Goal: Information Seeking & Learning: Learn about a topic

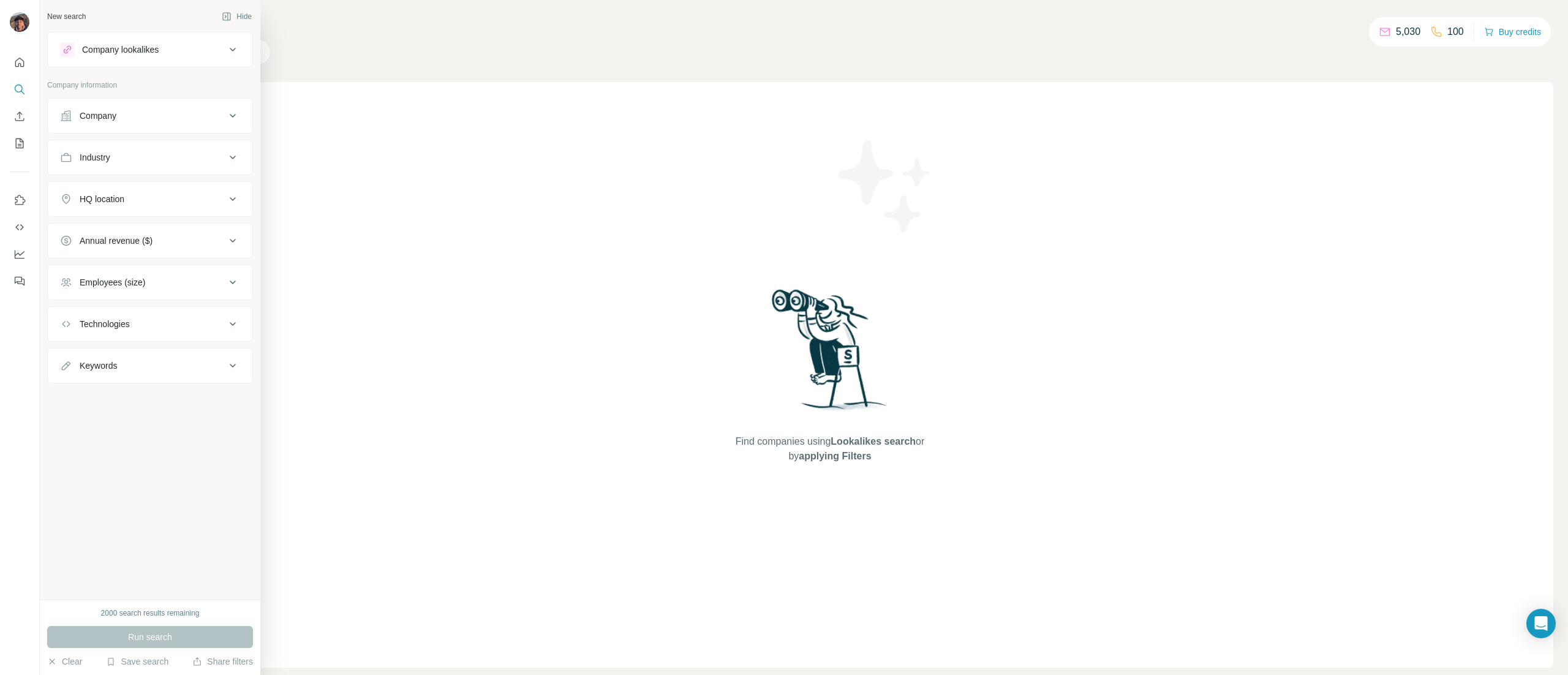
click at [79, 117] on div "Company" at bounding box center [142, 116] width 165 height 12
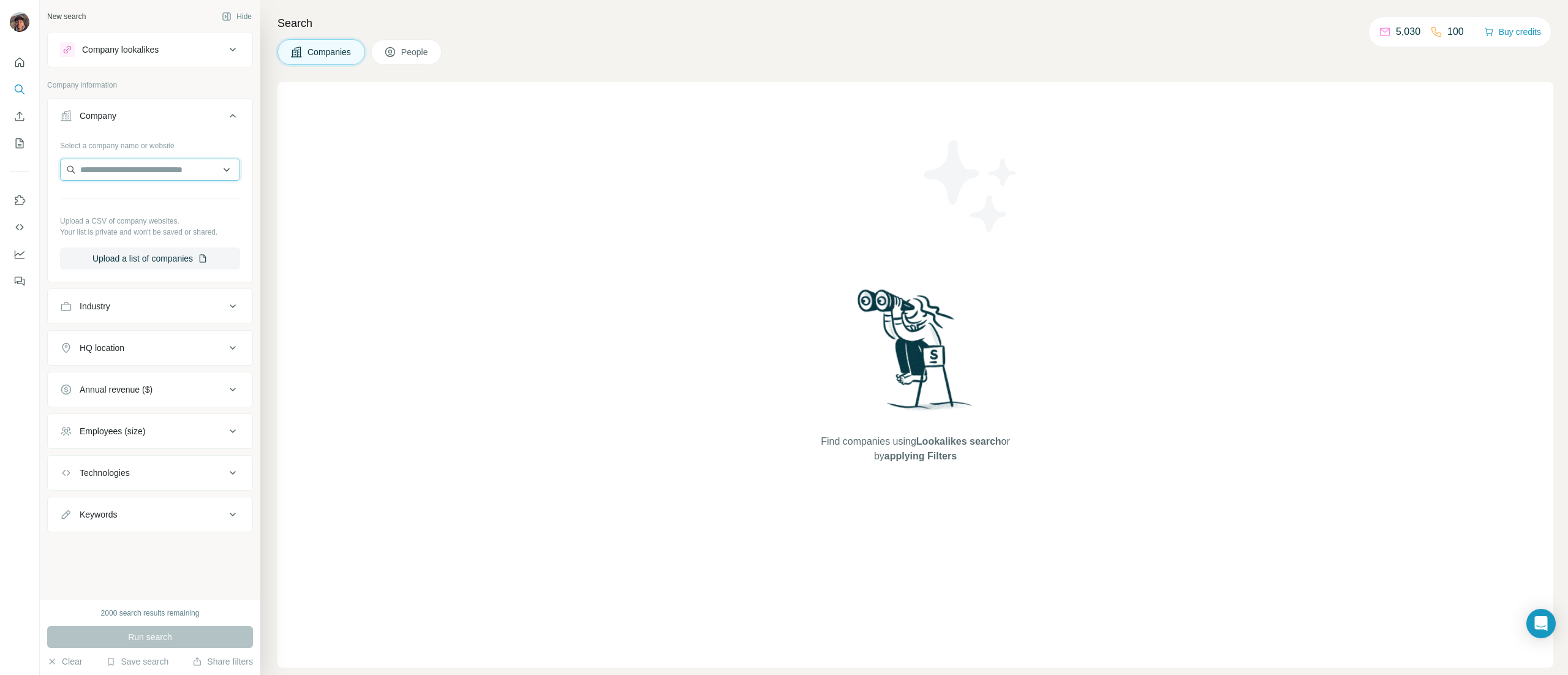
click at [174, 166] on input "text" at bounding box center [150, 169] width 180 height 22
click at [149, 312] on div "Industry" at bounding box center [142, 307] width 165 height 12
click at [147, 340] on div at bounding box center [144, 337] width 151 height 21
type input "*"
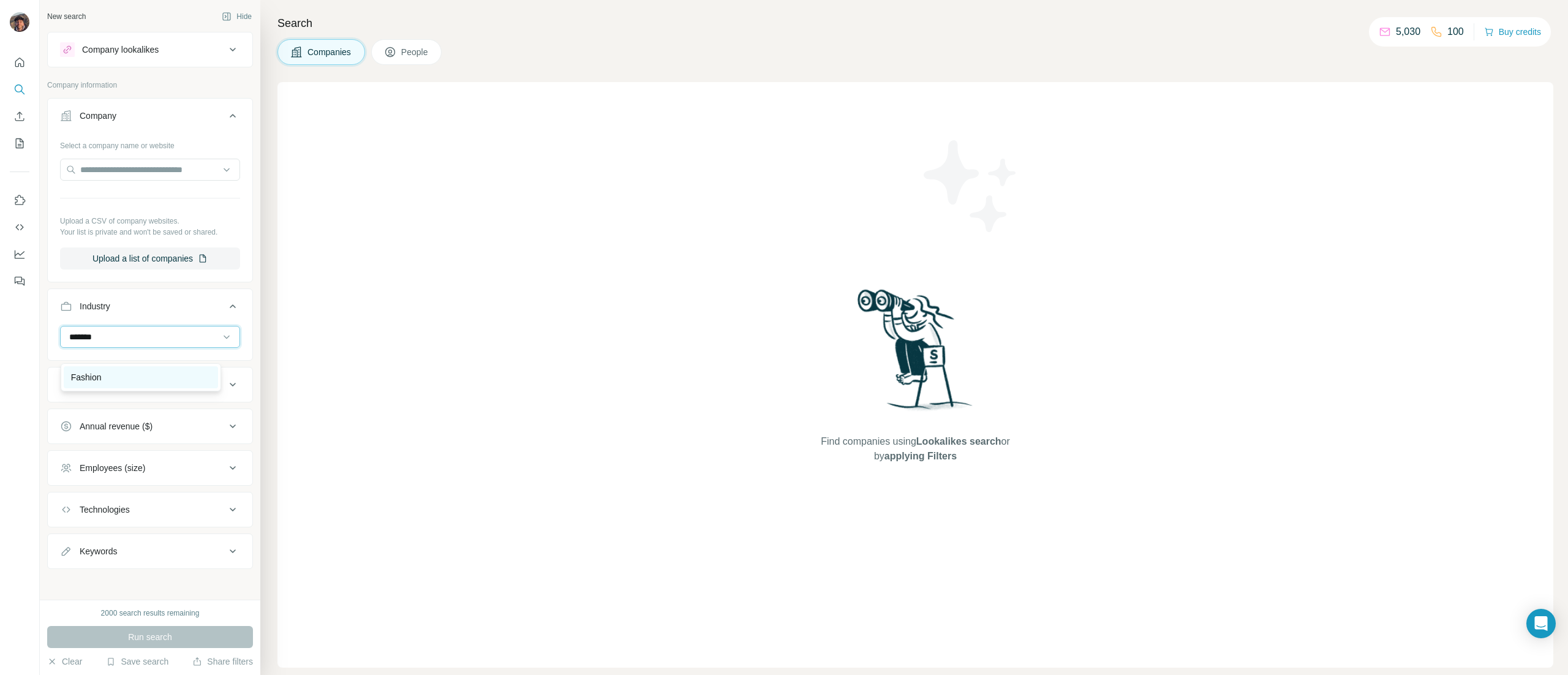
type input "*******"
click at [116, 370] on div "Fashion" at bounding box center [141, 377] width 155 height 22
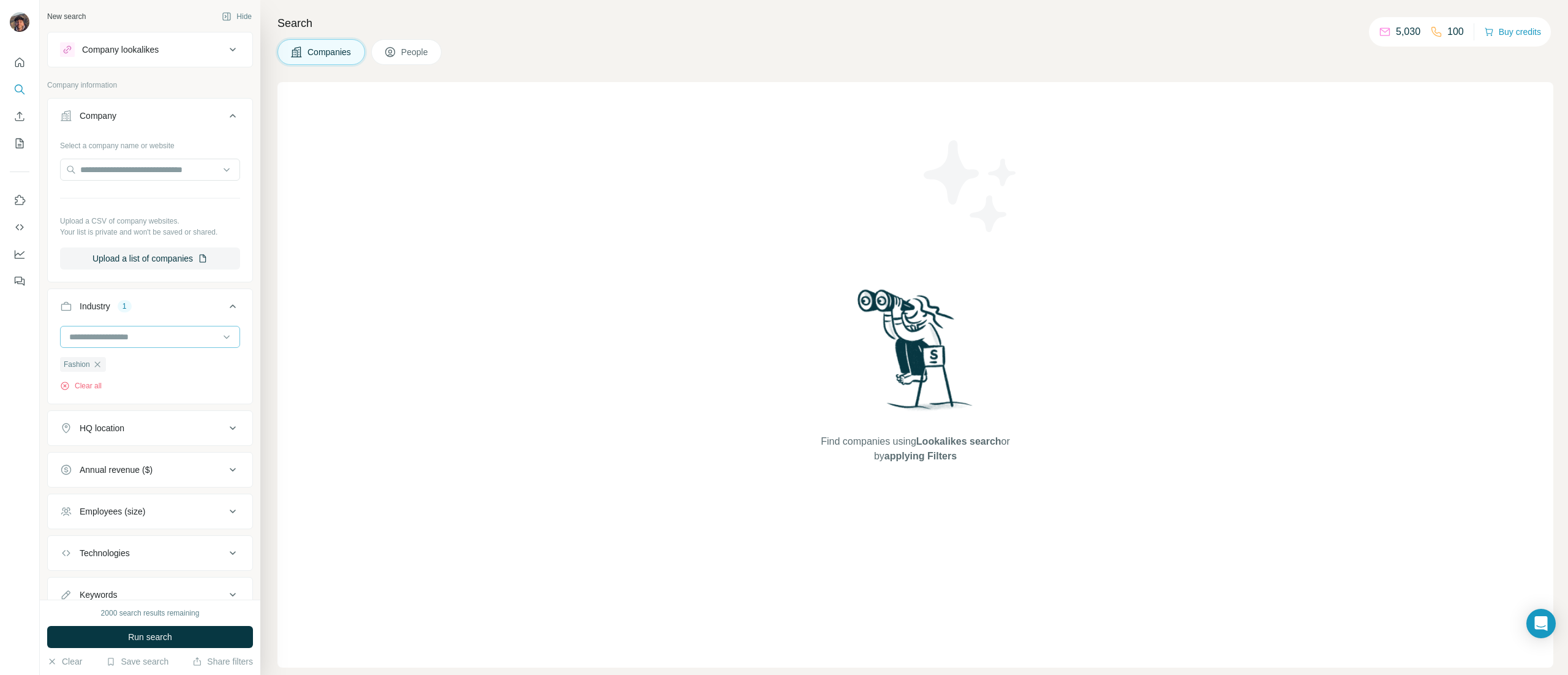
click at [126, 343] on input at bounding box center [144, 337] width 151 height 14
click at [148, 343] on input at bounding box center [144, 337] width 151 height 14
click at [123, 343] on input at bounding box center [144, 337] width 151 height 14
click at [120, 343] on input at bounding box center [144, 337] width 151 height 14
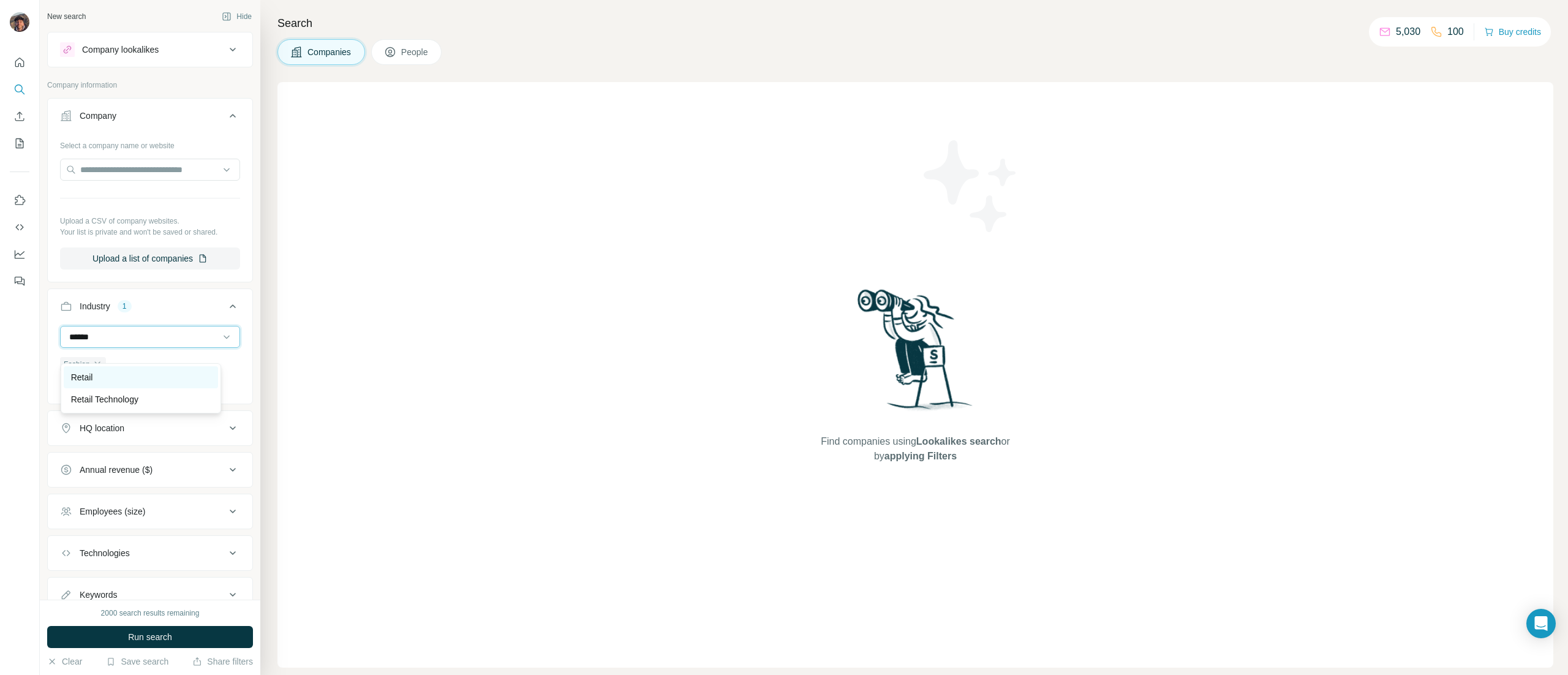
type input "******"
click at [147, 381] on div "Retail" at bounding box center [141, 377] width 141 height 12
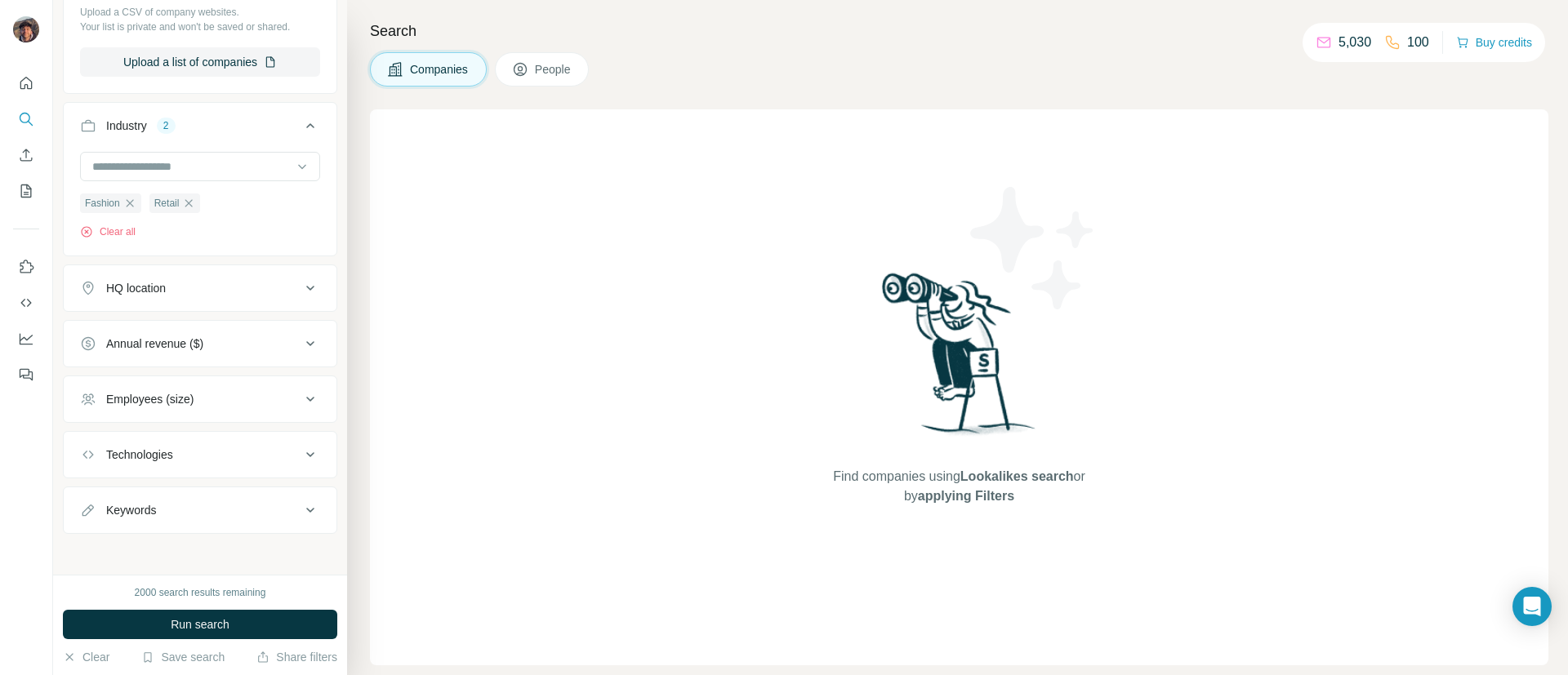
scroll to position [303, 0]
click at [198, 288] on div "HQ location" at bounding box center [190, 284] width 221 height 17
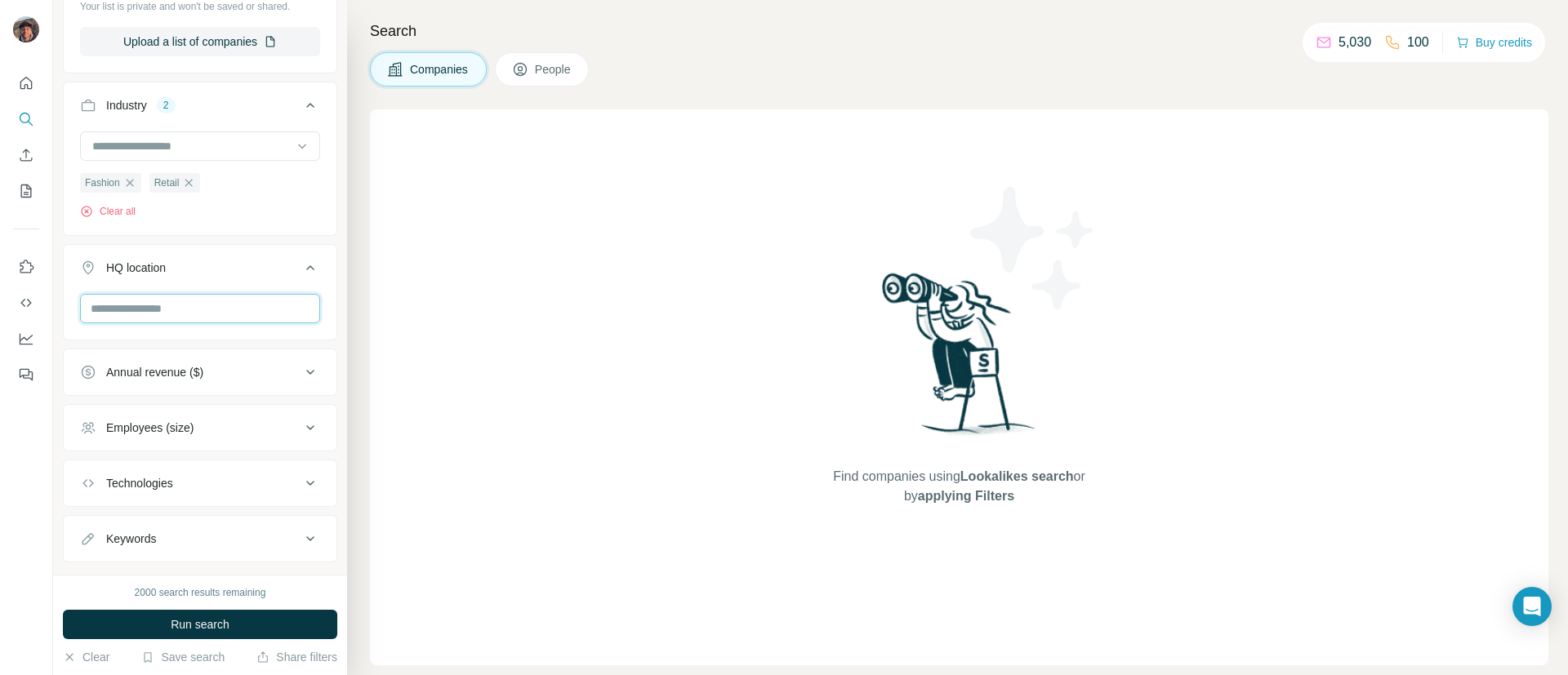
click at [205, 323] on input "text" at bounding box center [200, 308] width 240 height 29
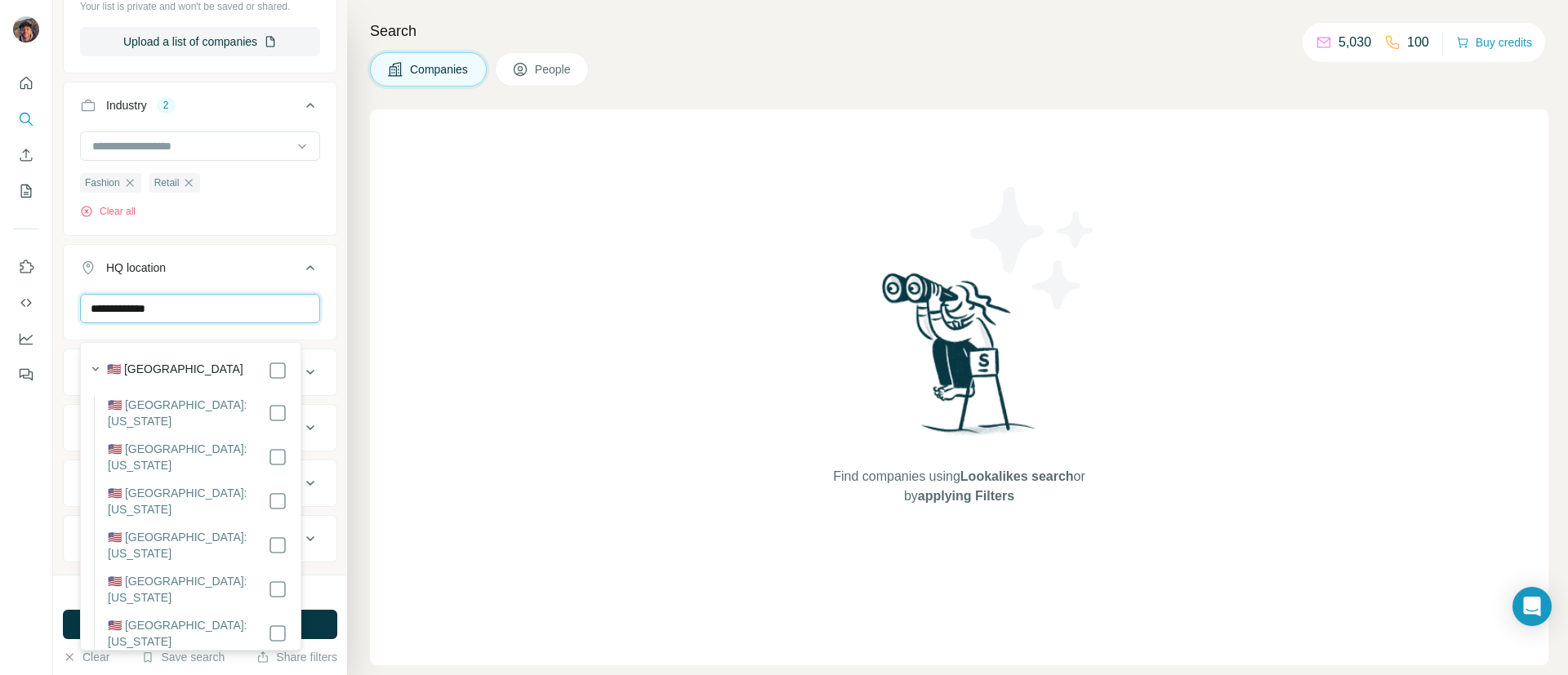
type input "**********"
click at [181, 378] on label "🇺🇸 [GEOGRAPHIC_DATA]" at bounding box center [176, 371] width 136 height 20
click at [327, 232] on div "**********" at bounding box center [200, 287] width 294 height 575
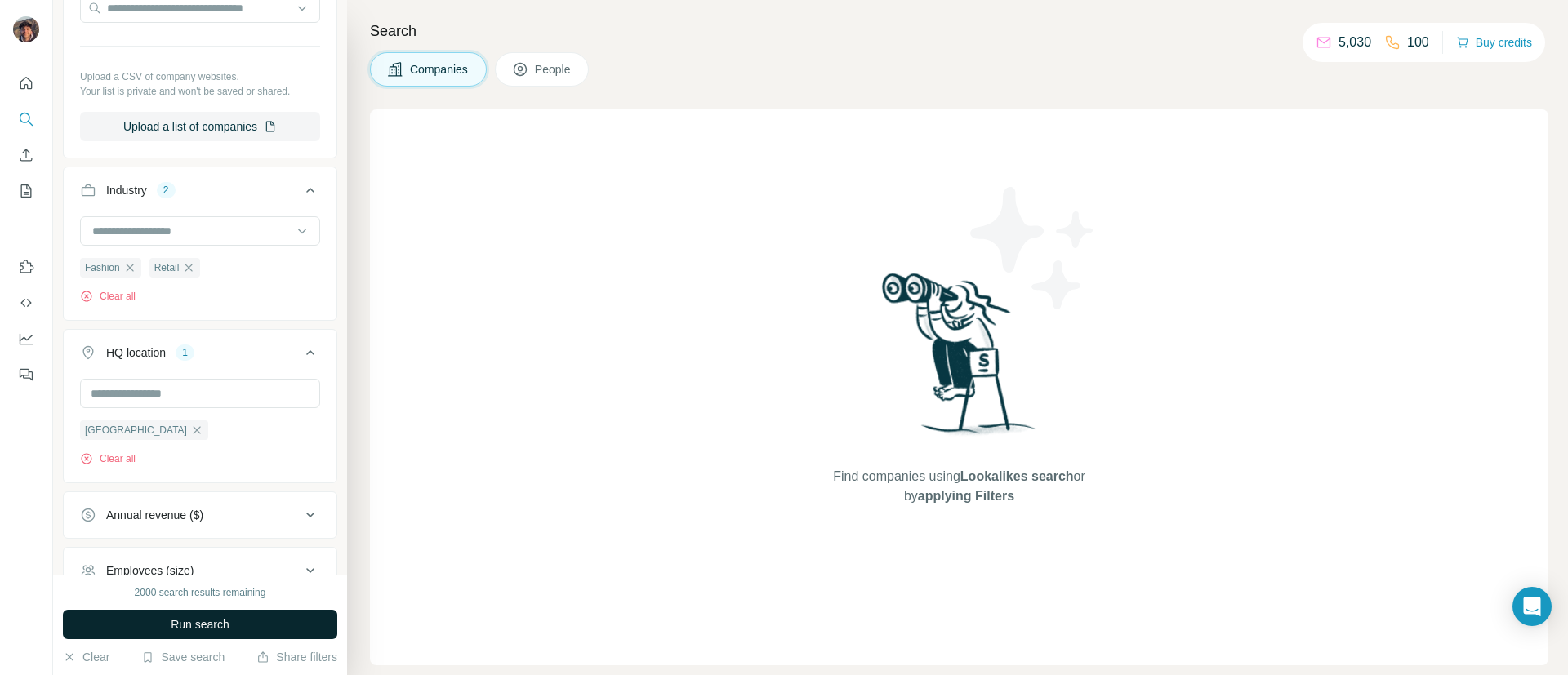
scroll to position [410, 0]
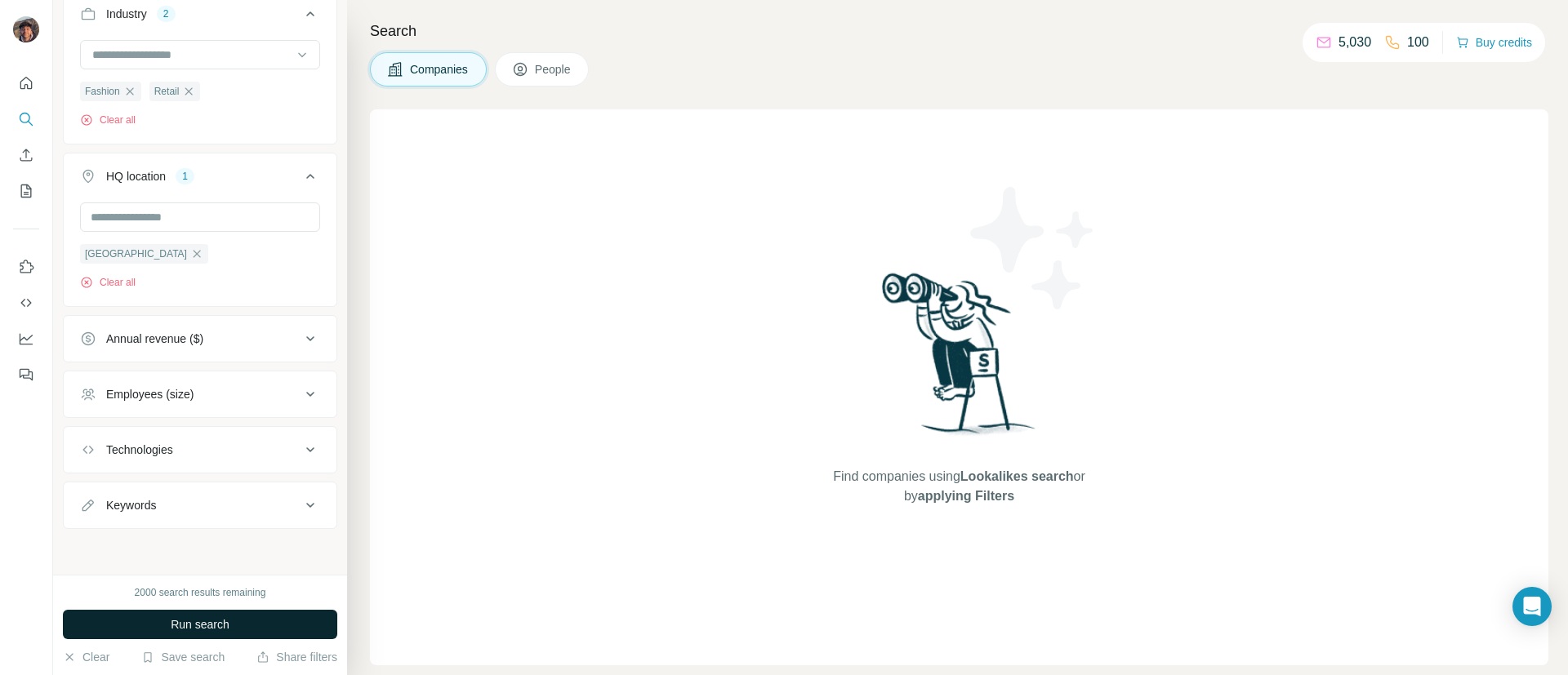
click at [155, 622] on button "Run search" at bounding box center [201, 624] width 275 height 29
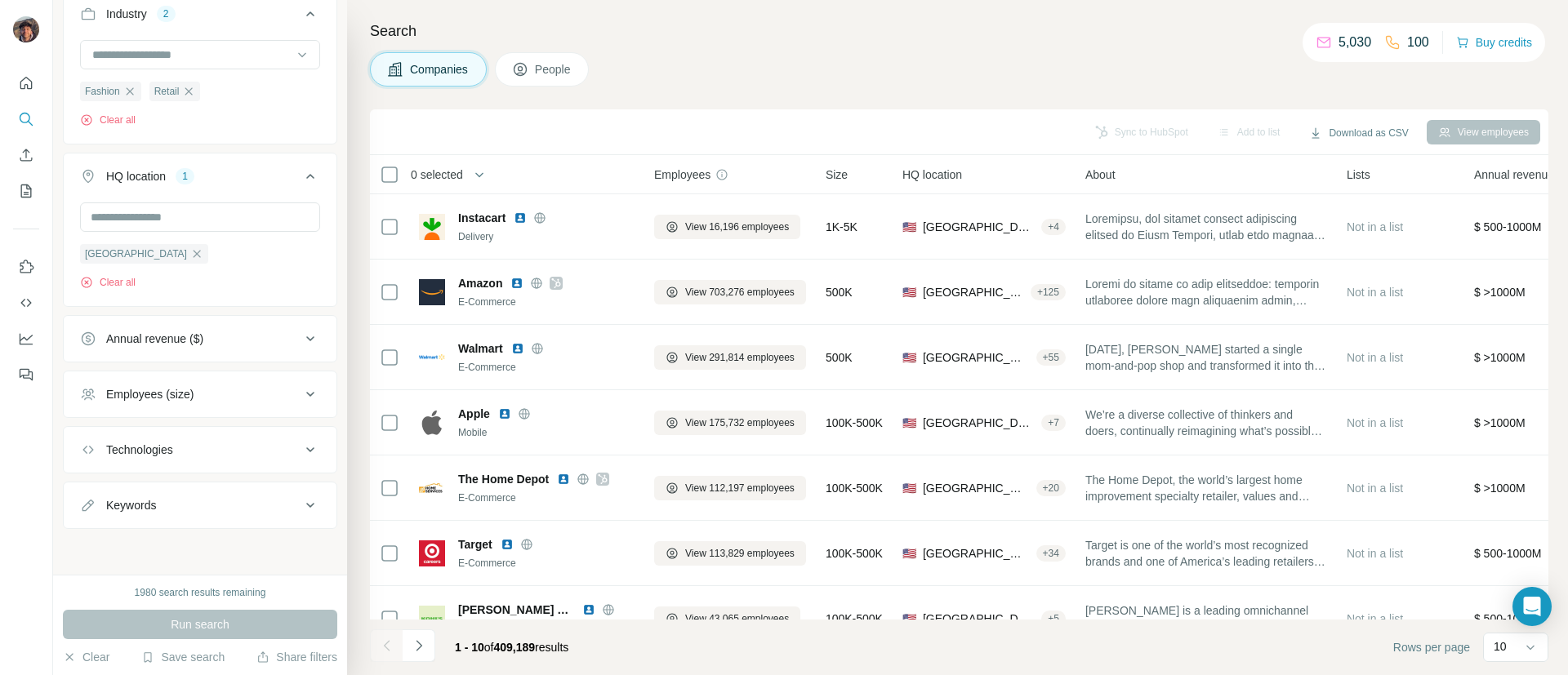
click at [191, 349] on button "Annual revenue ($)" at bounding box center [201, 339] width 273 height 39
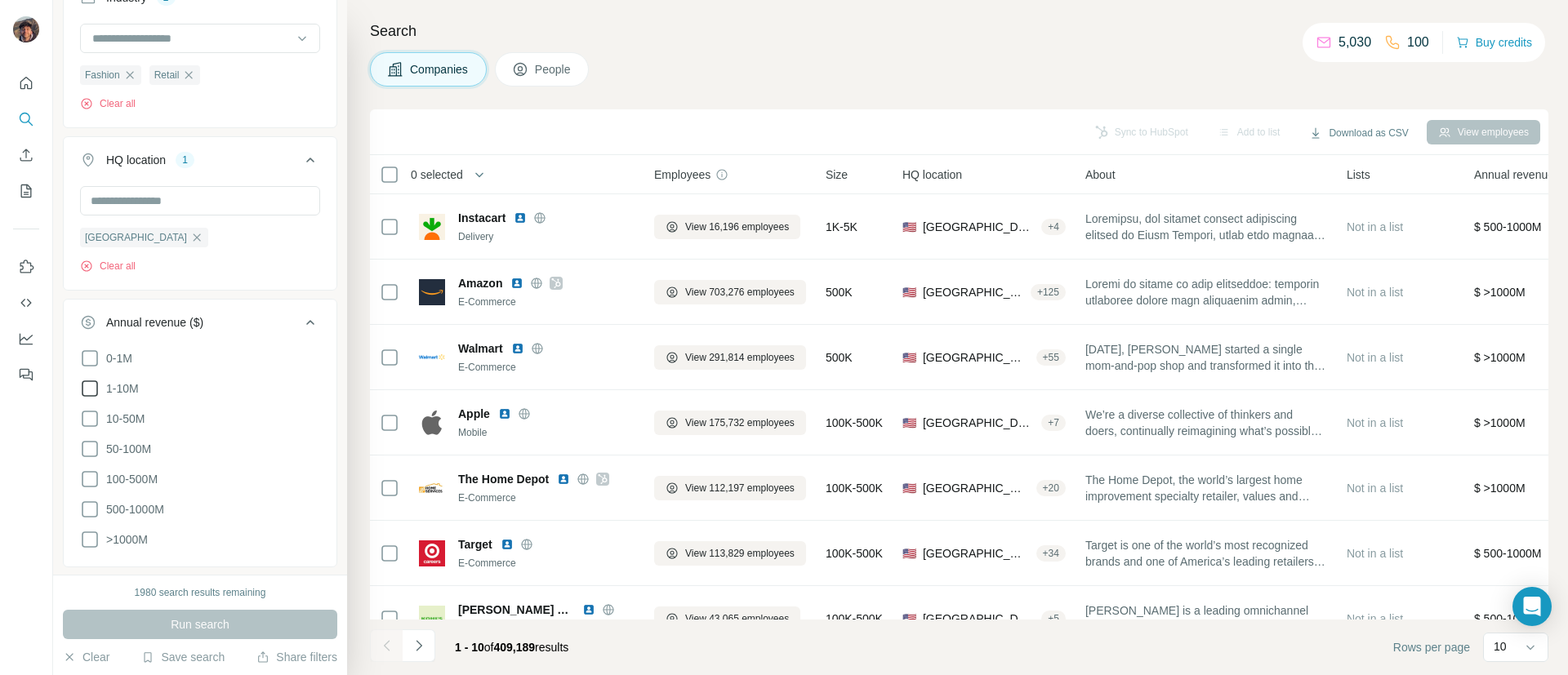
click at [130, 397] on span "1-10M" at bounding box center [119, 389] width 39 height 17
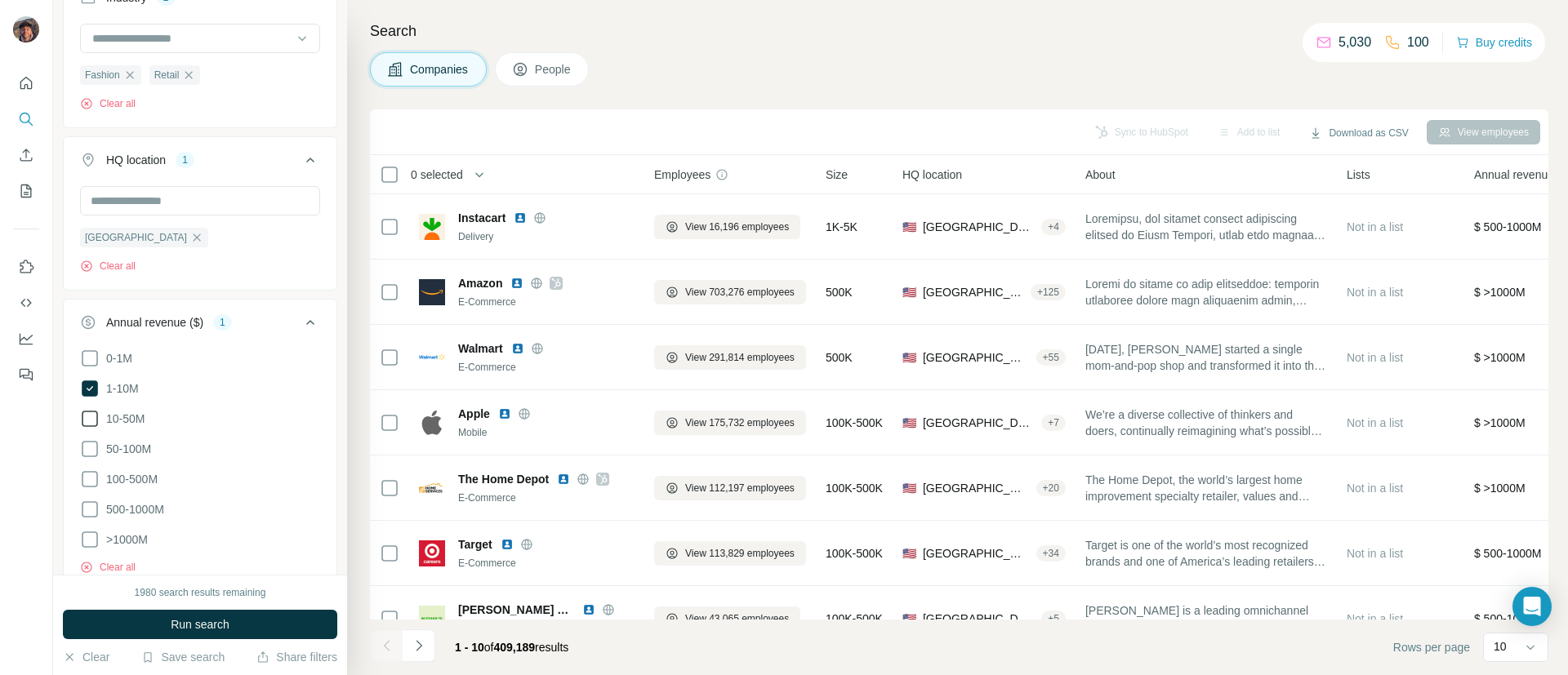
click at [133, 427] on span "10-50M" at bounding box center [122, 419] width 45 height 17
click at [122, 459] on label "50-100M" at bounding box center [115, 449] width 71 height 20
click at [151, 619] on button "Run search" at bounding box center [201, 624] width 275 height 29
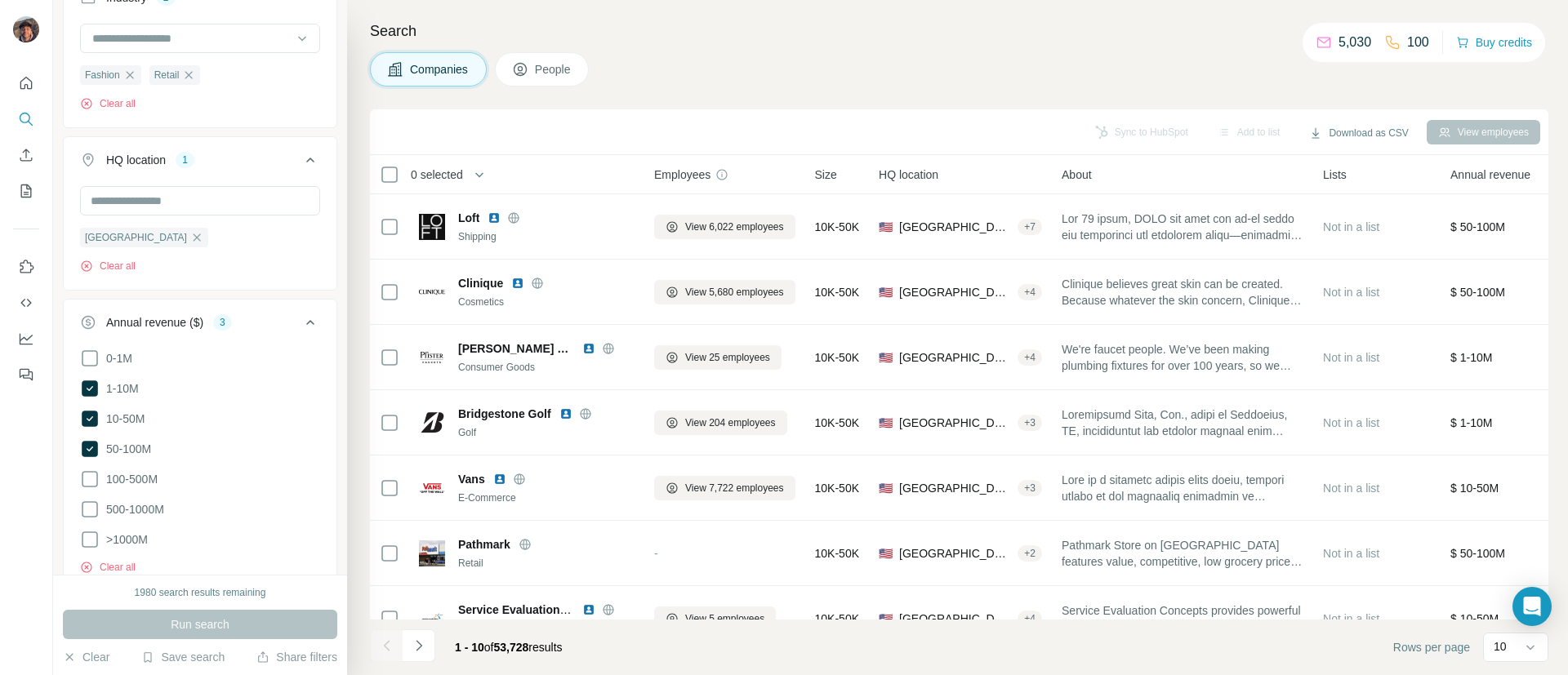
scroll to position [651, 0]
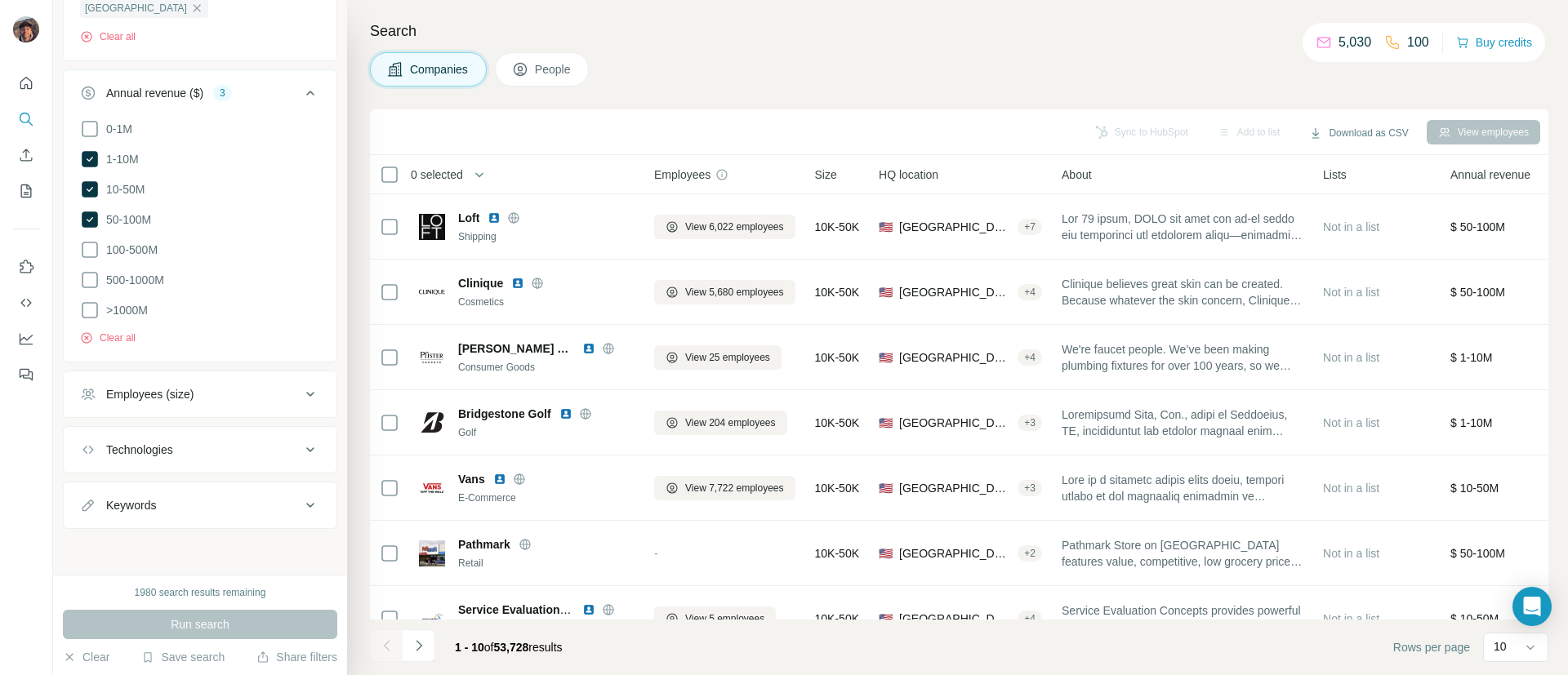
click at [148, 394] on div "Employees (size)" at bounding box center [150, 395] width 87 height 17
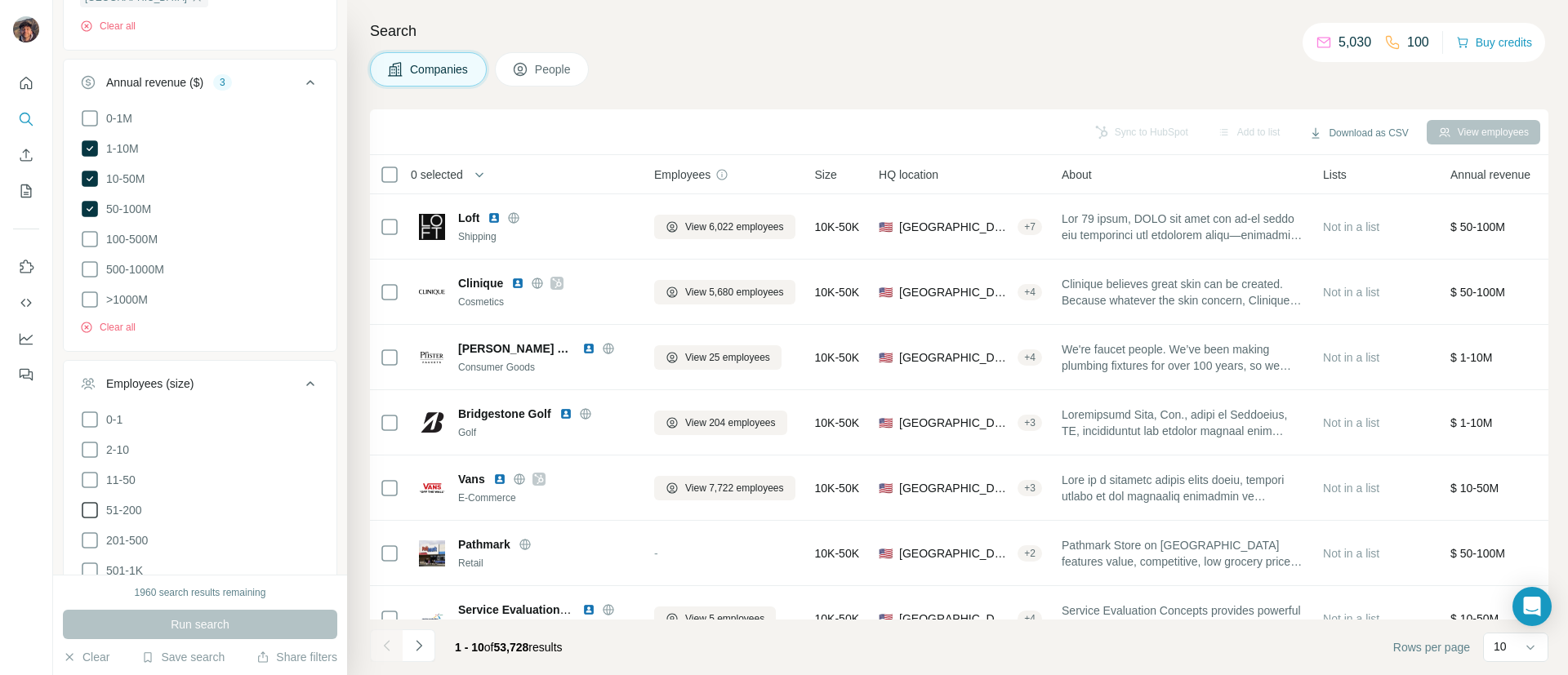
click at [129, 520] on label "51-200" at bounding box center [111, 510] width 62 height 20
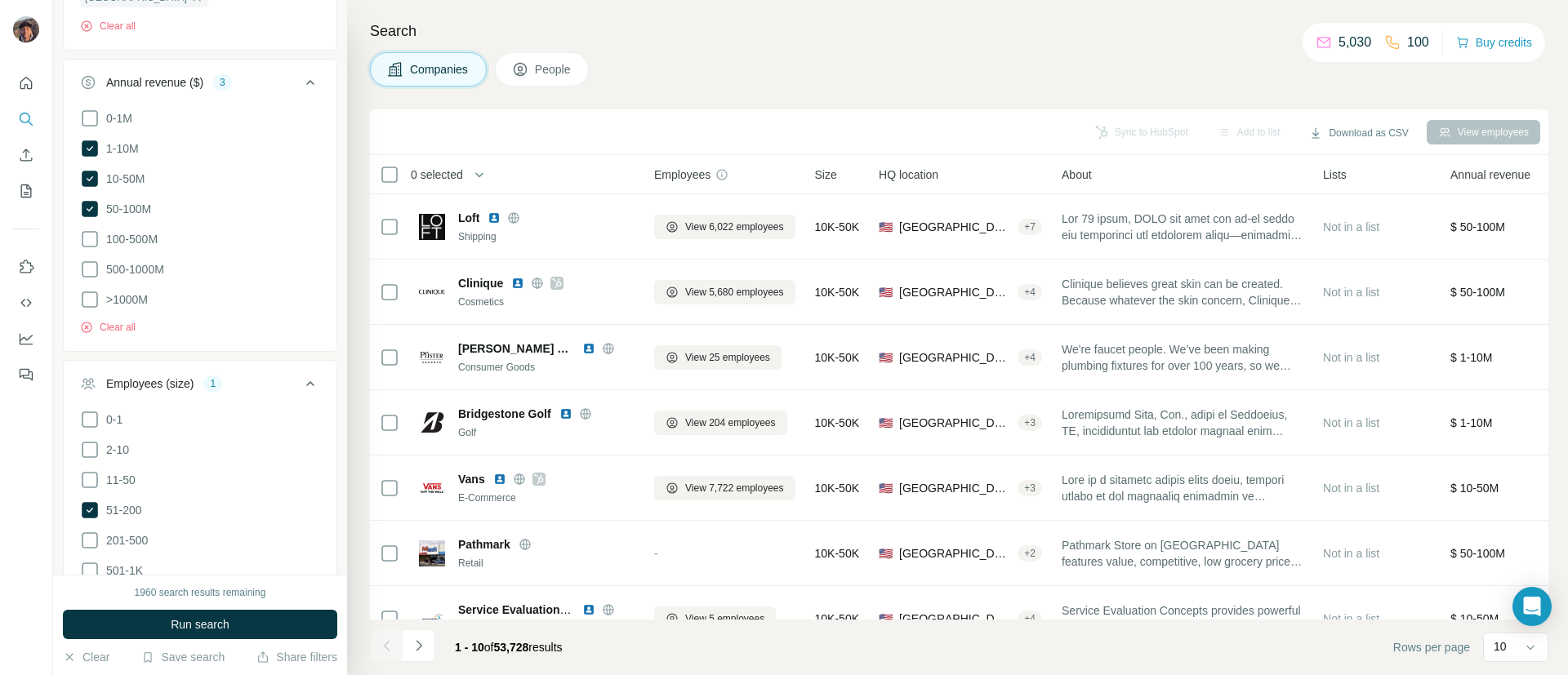
click at [158, 626] on button "Run search" at bounding box center [201, 624] width 275 height 29
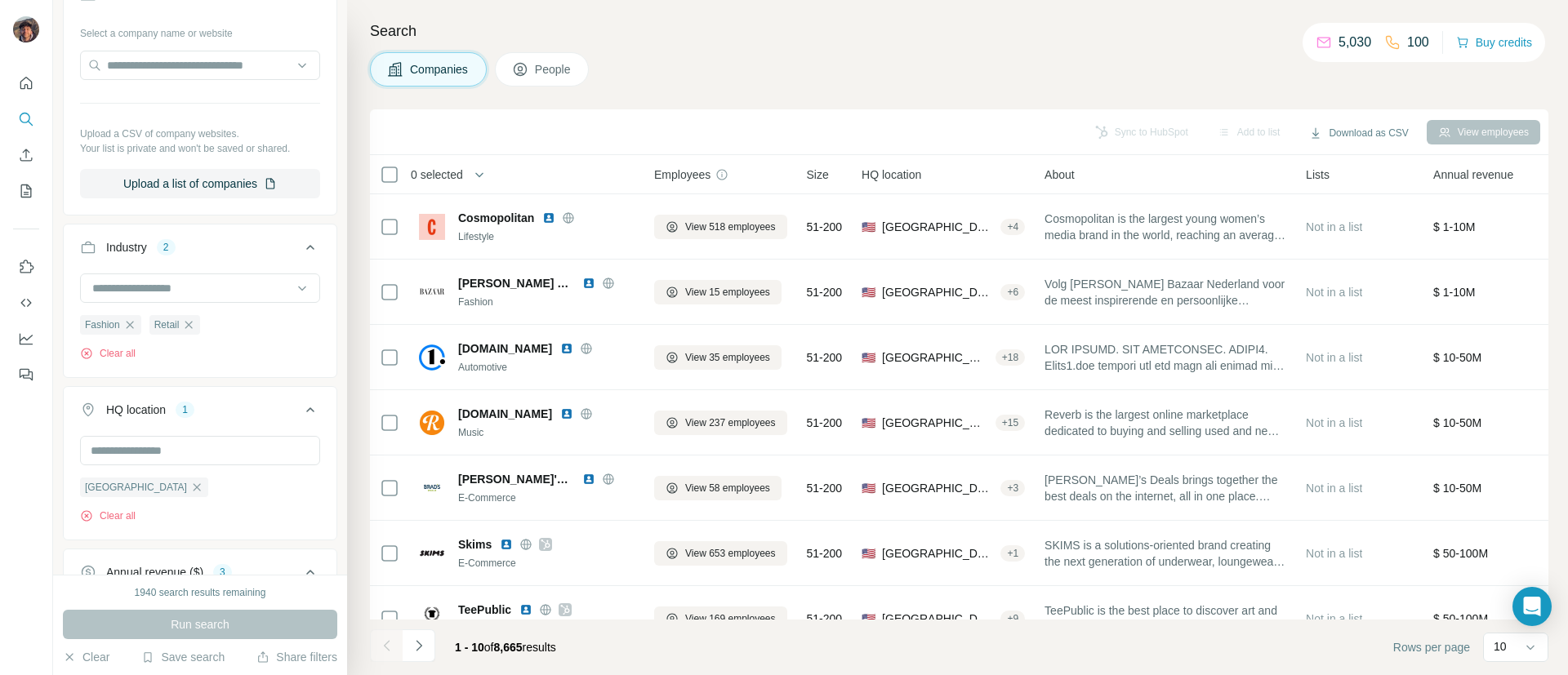
scroll to position [529, 0]
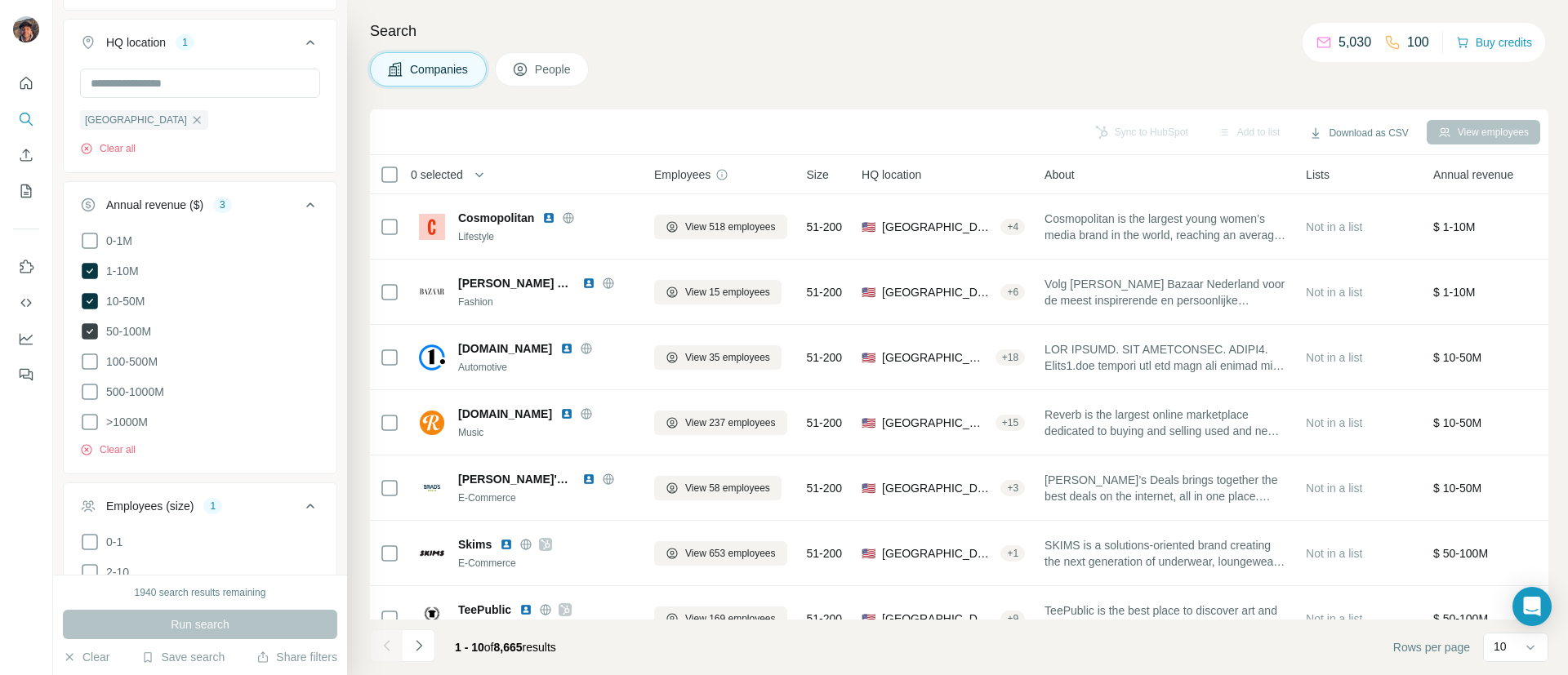
click at [131, 338] on span "50-100M" at bounding box center [126, 331] width 52 height 17
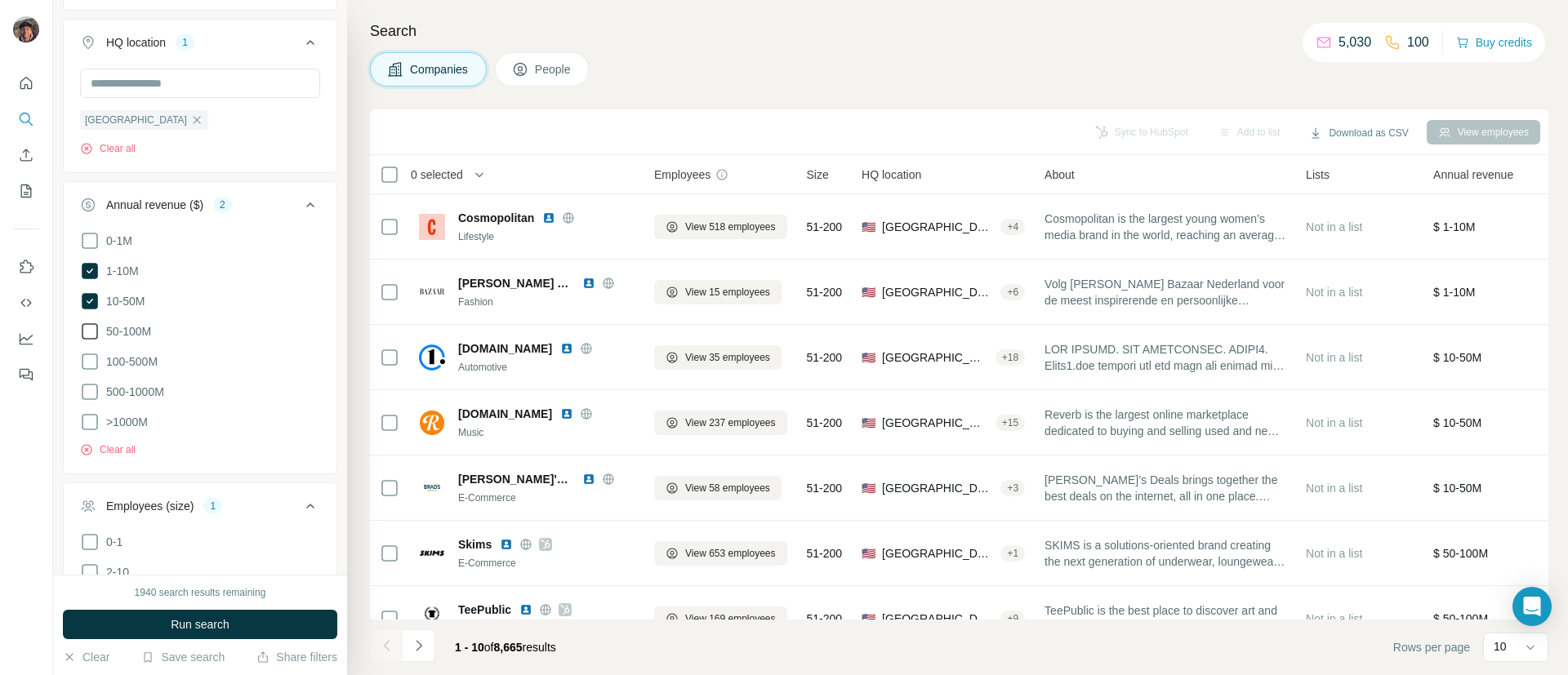
click at [131, 338] on span "50-100M" at bounding box center [126, 331] width 52 height 17
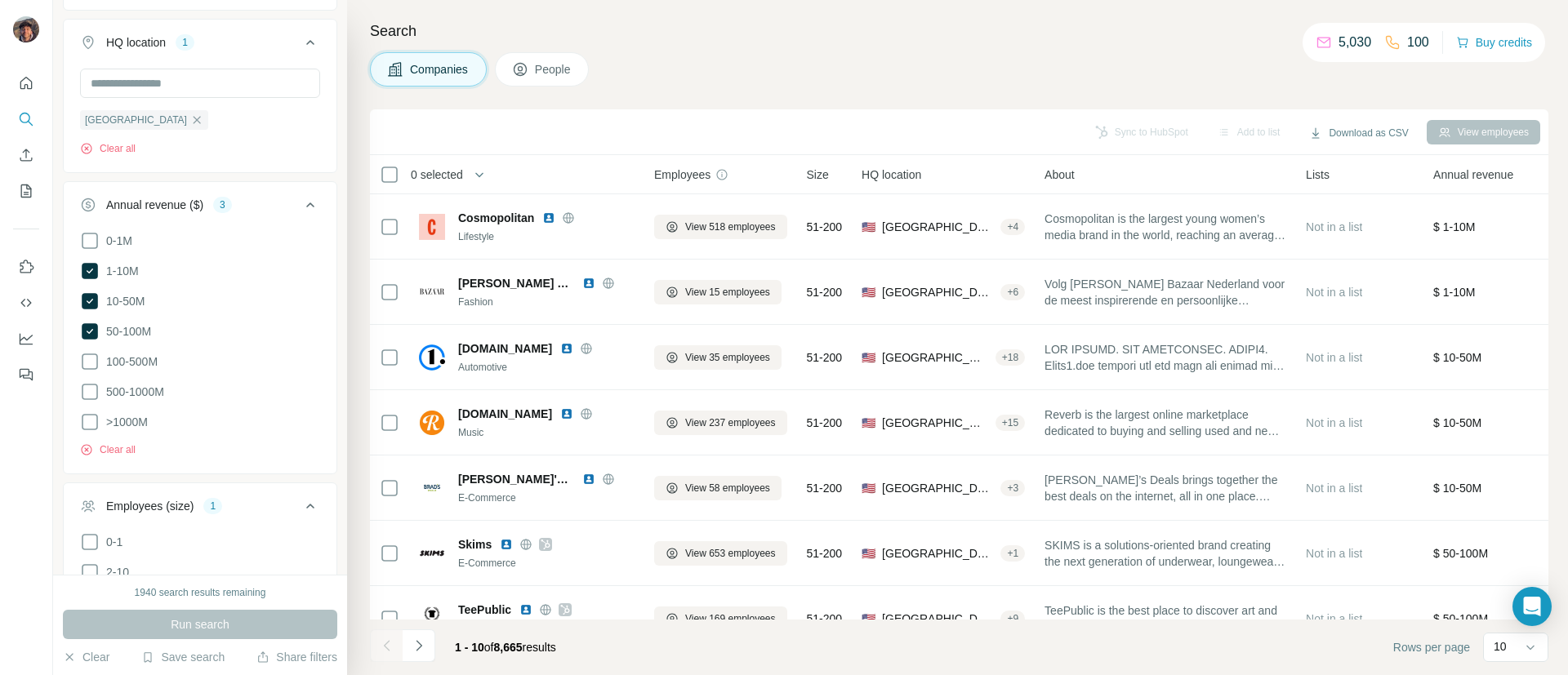
click at [135, 632] on div "Run search" at bounding box center [201, 624] width 275 height 29
click at [127, 249] on span "0-1M" at bounding box center [116, 241] width 32 height 17
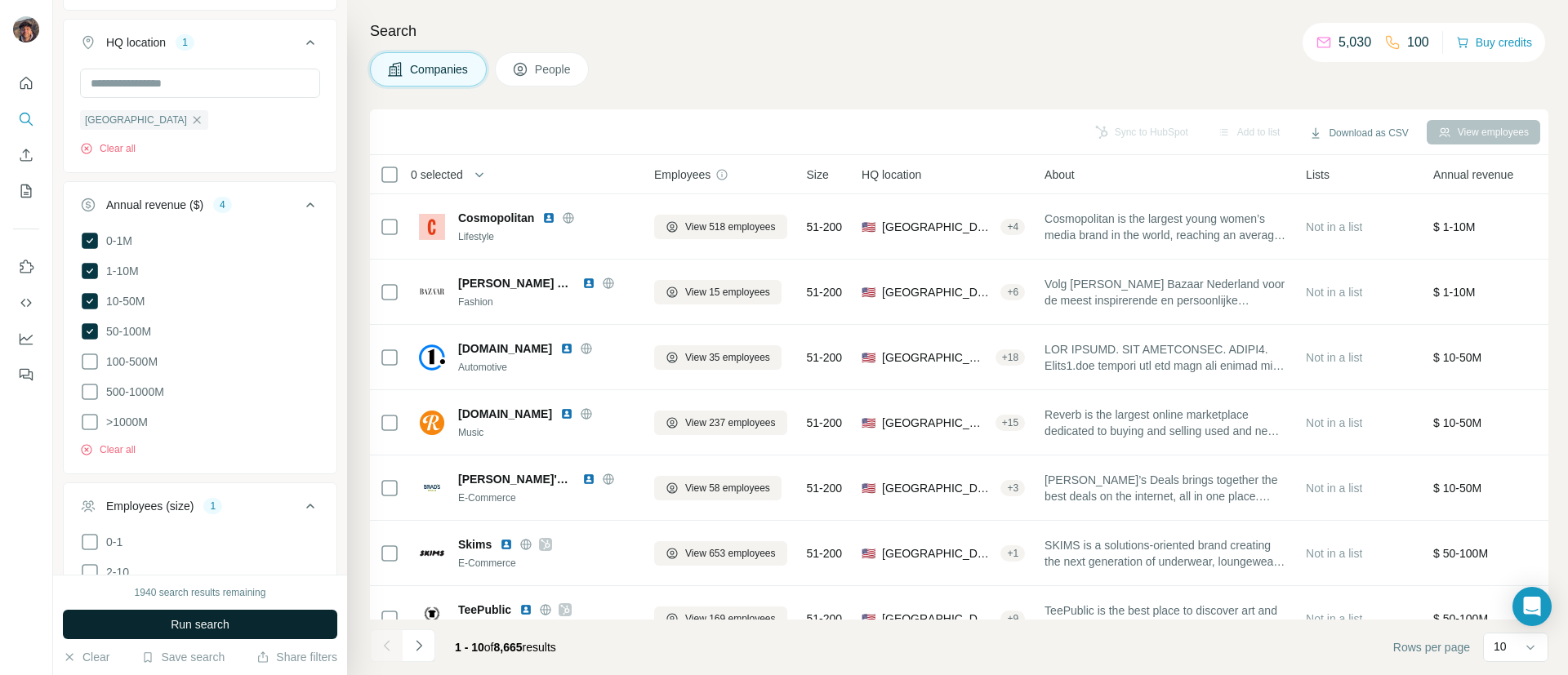
click at [189, 617] on span "Run search" at bounding box center [200, 625] width 59 height 17
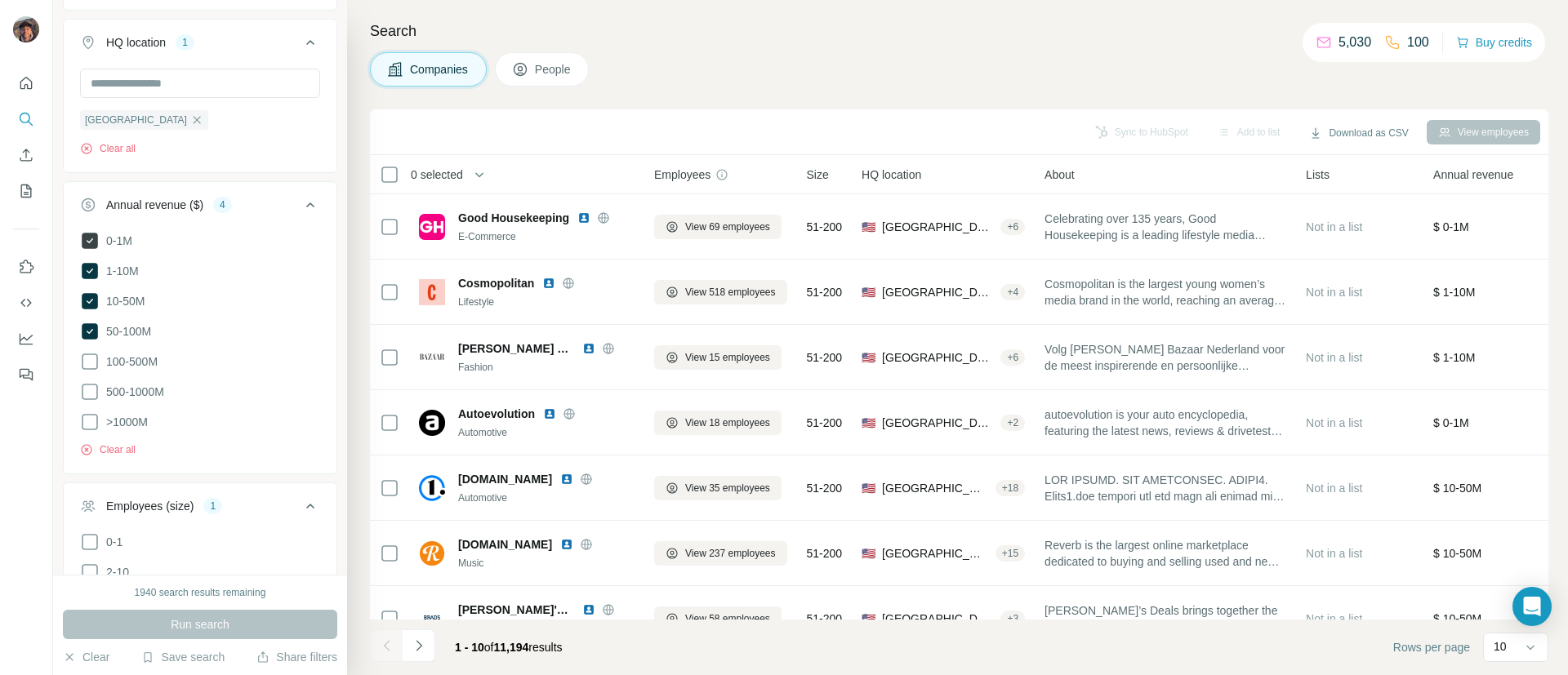
click at [117, 249] on span "0-1M" at bounding box center [116, 241] width 32 height 17
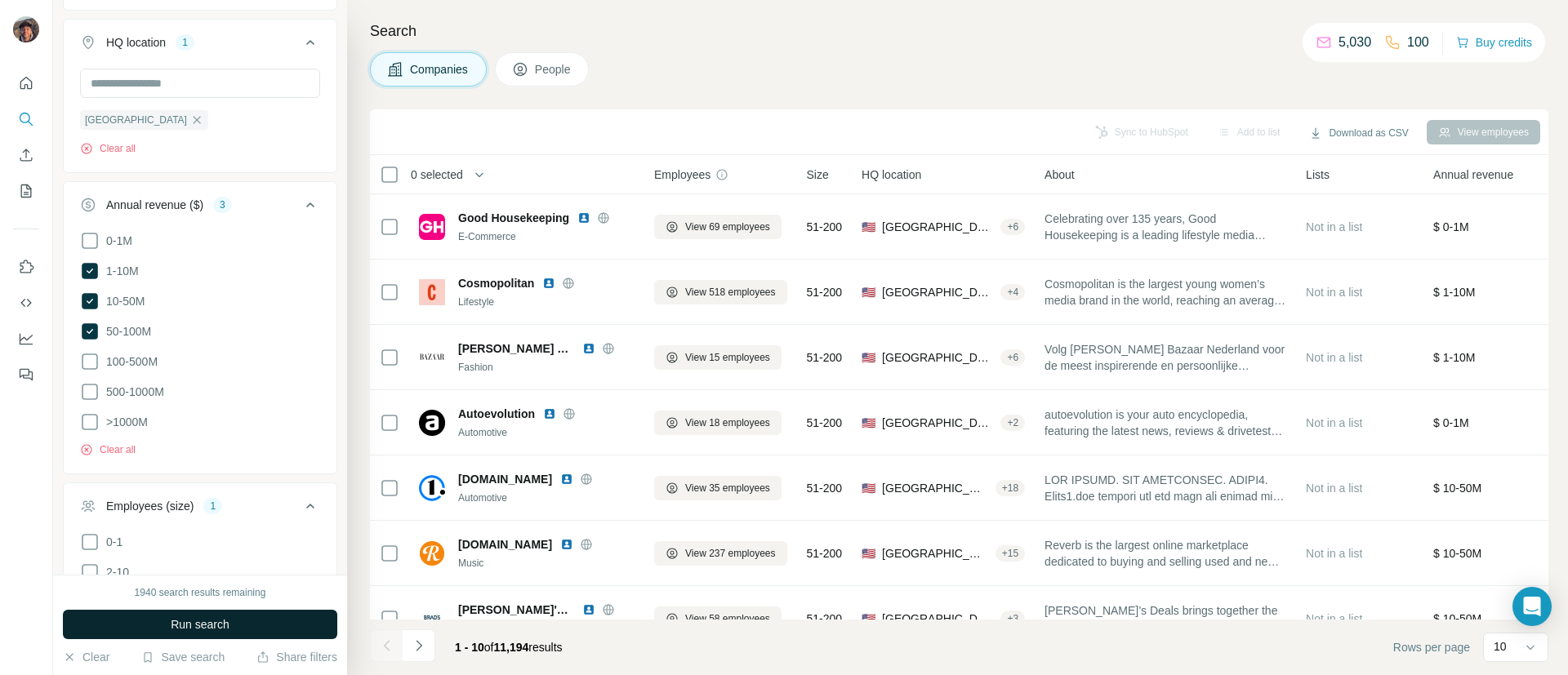
click at [154, 616] on button "Run search" at bounding box center [201, 624] width 275 height 29
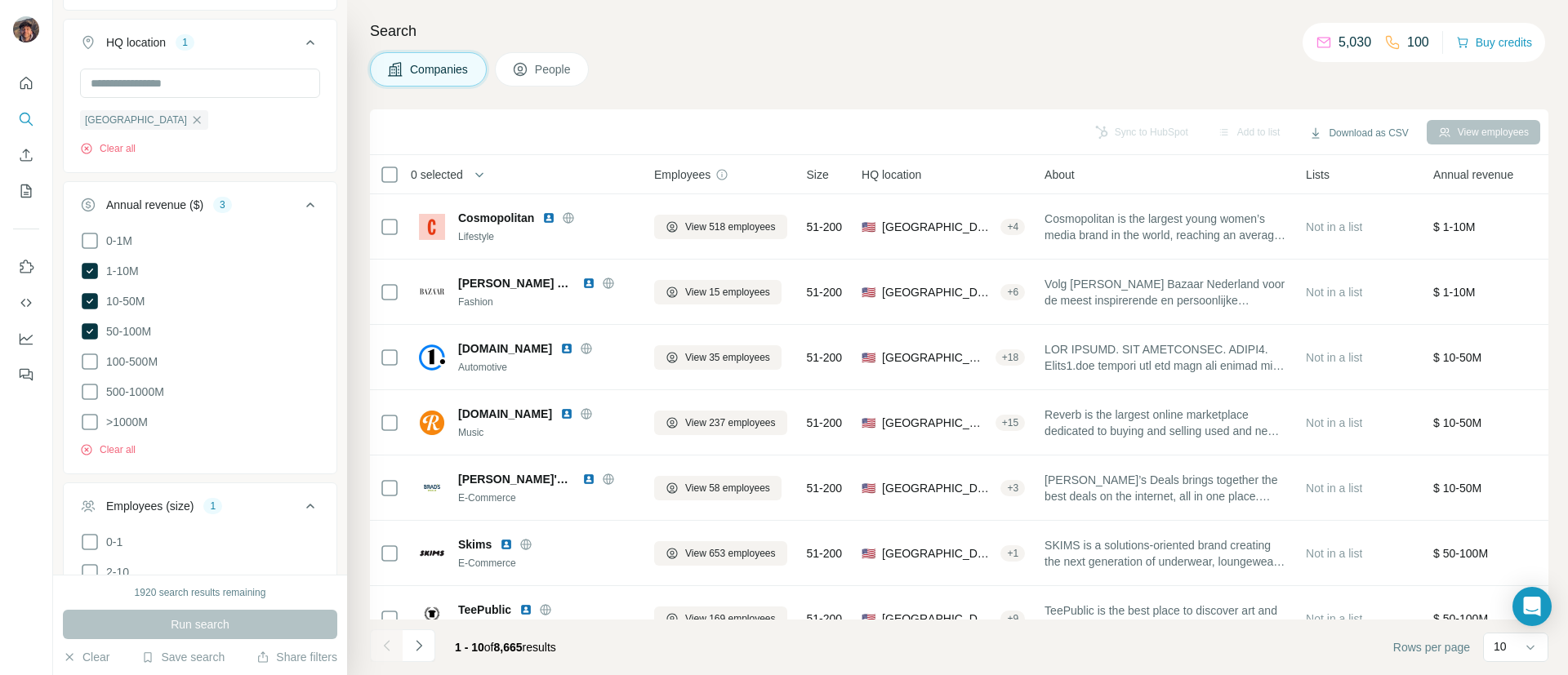
click at [161, 618] on div "Run search" at bounding box center [201, 624] width 275 height 29
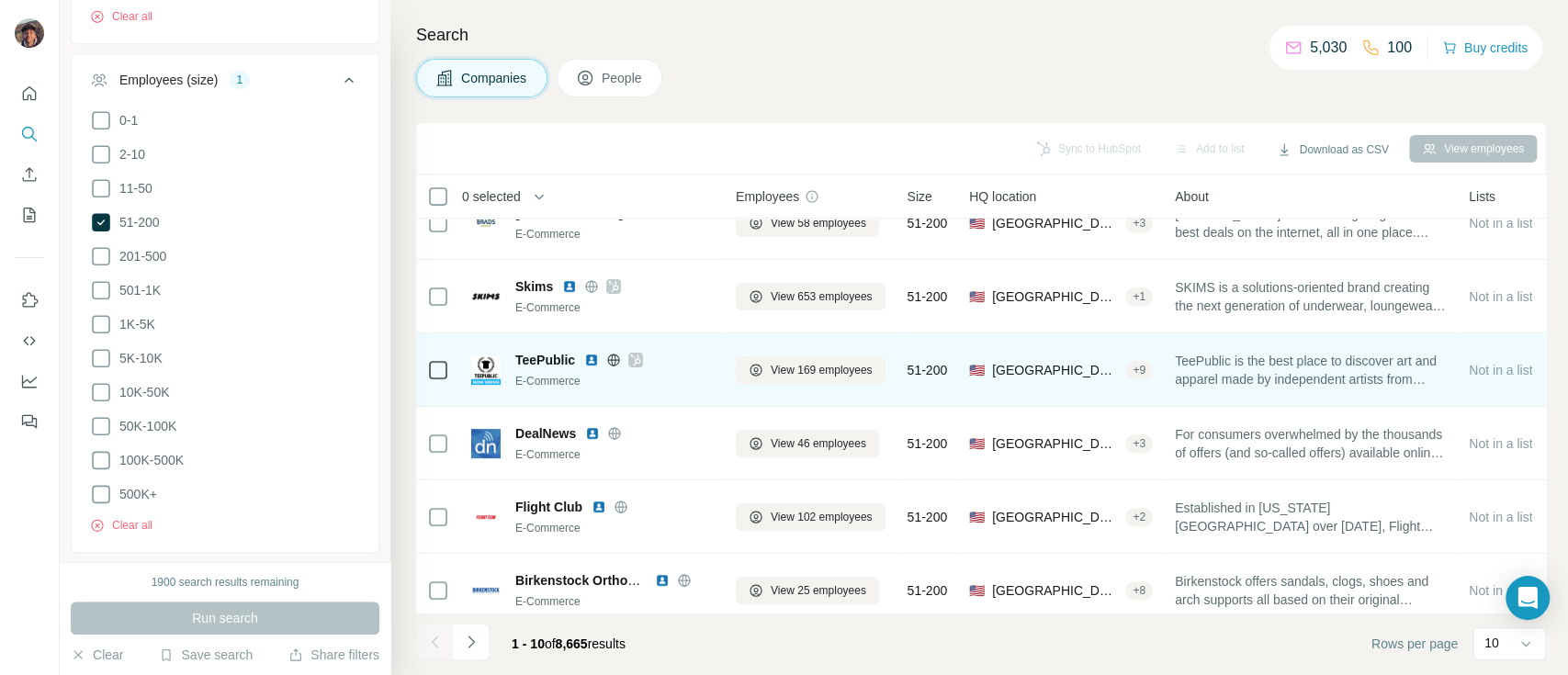
scroll to position [353, 0]
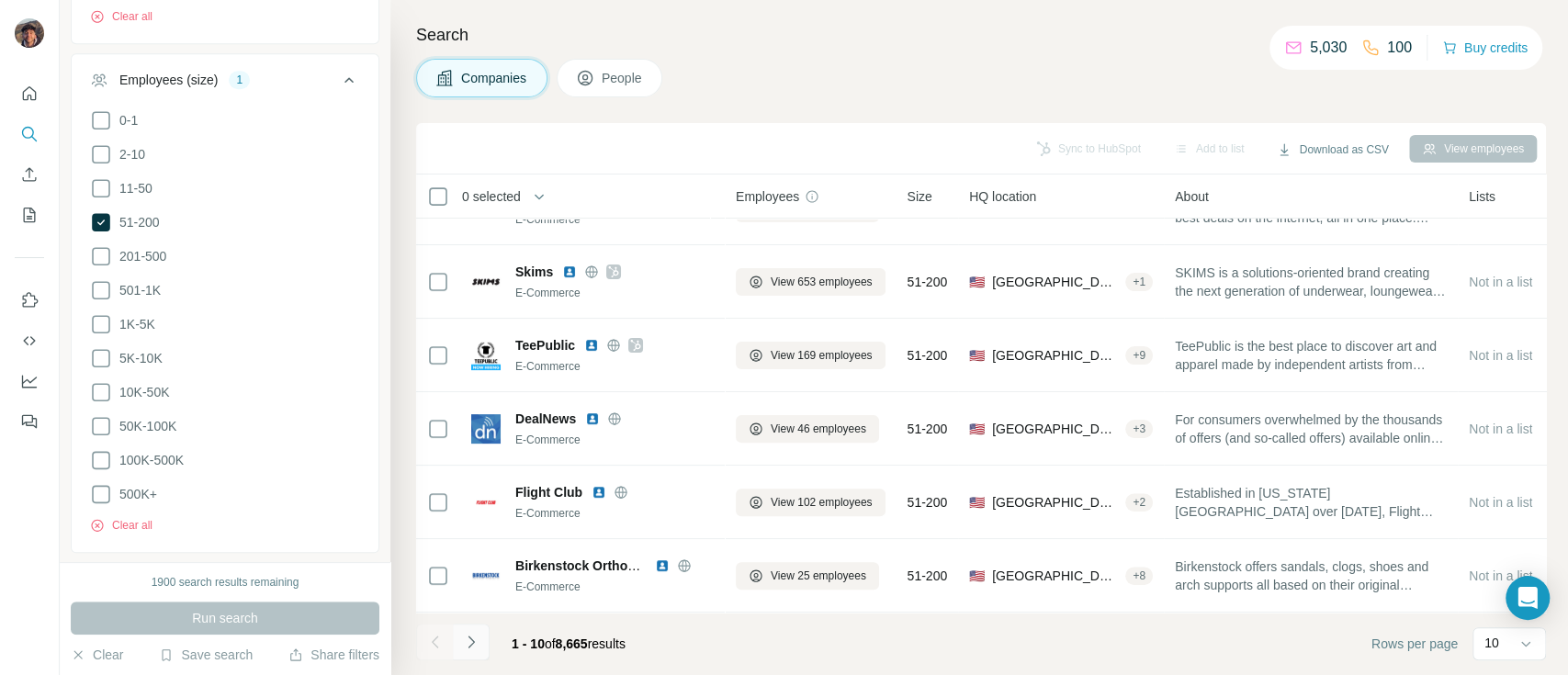
click at [466, 642] on icon "Navigate to next page" at bounding box center [471, 642] width 19 height 19
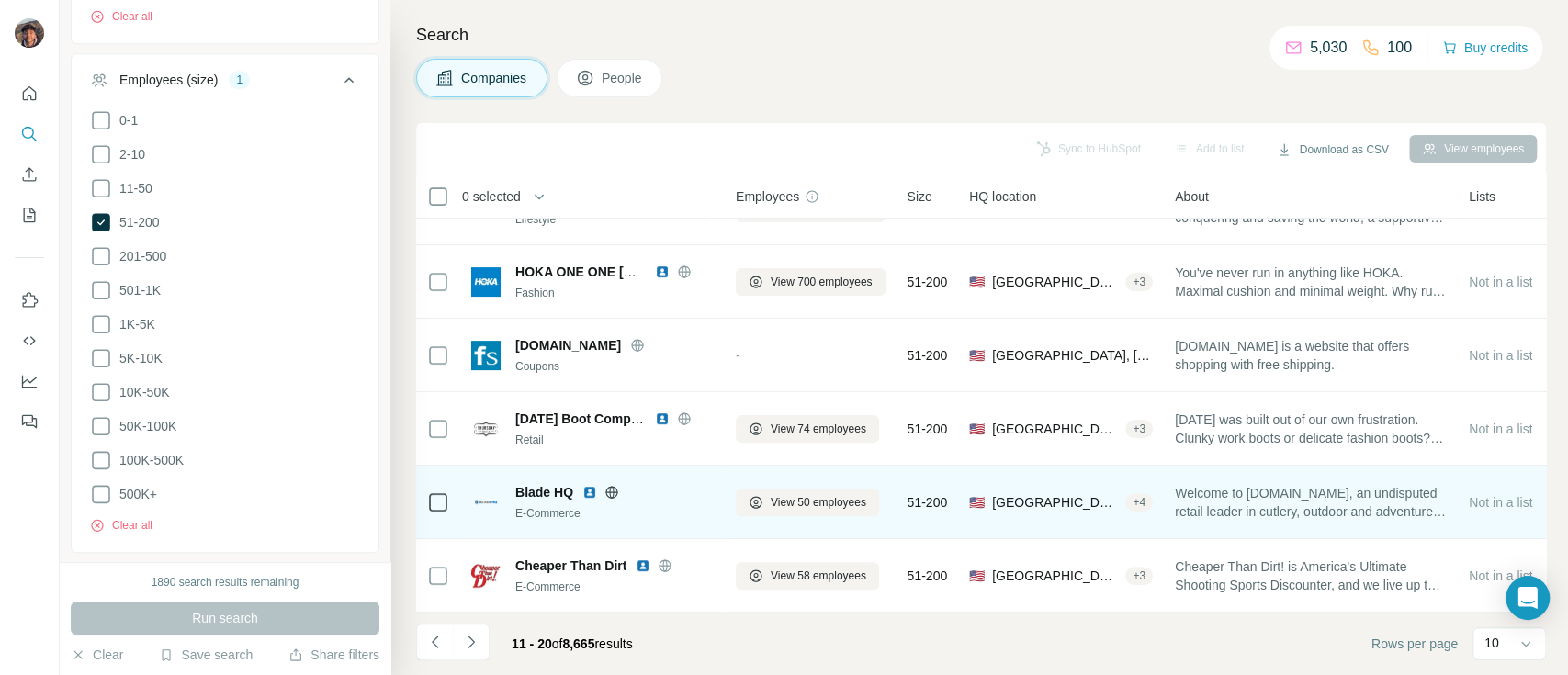
click at [609, 486] on icon at bounding box center [610, 492] width 5 height 12
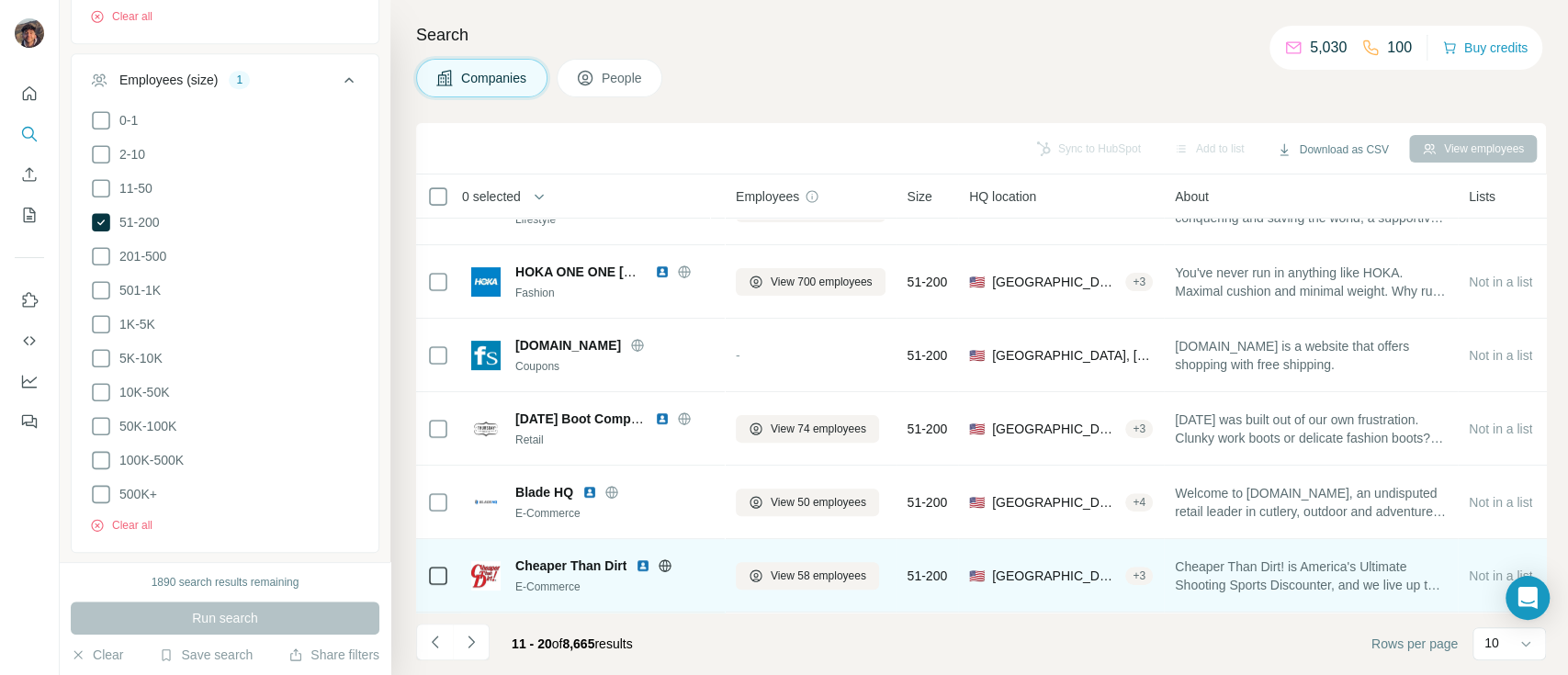
click at [665, 558] on icon at bounding box center [665, 565] width 15 height 15
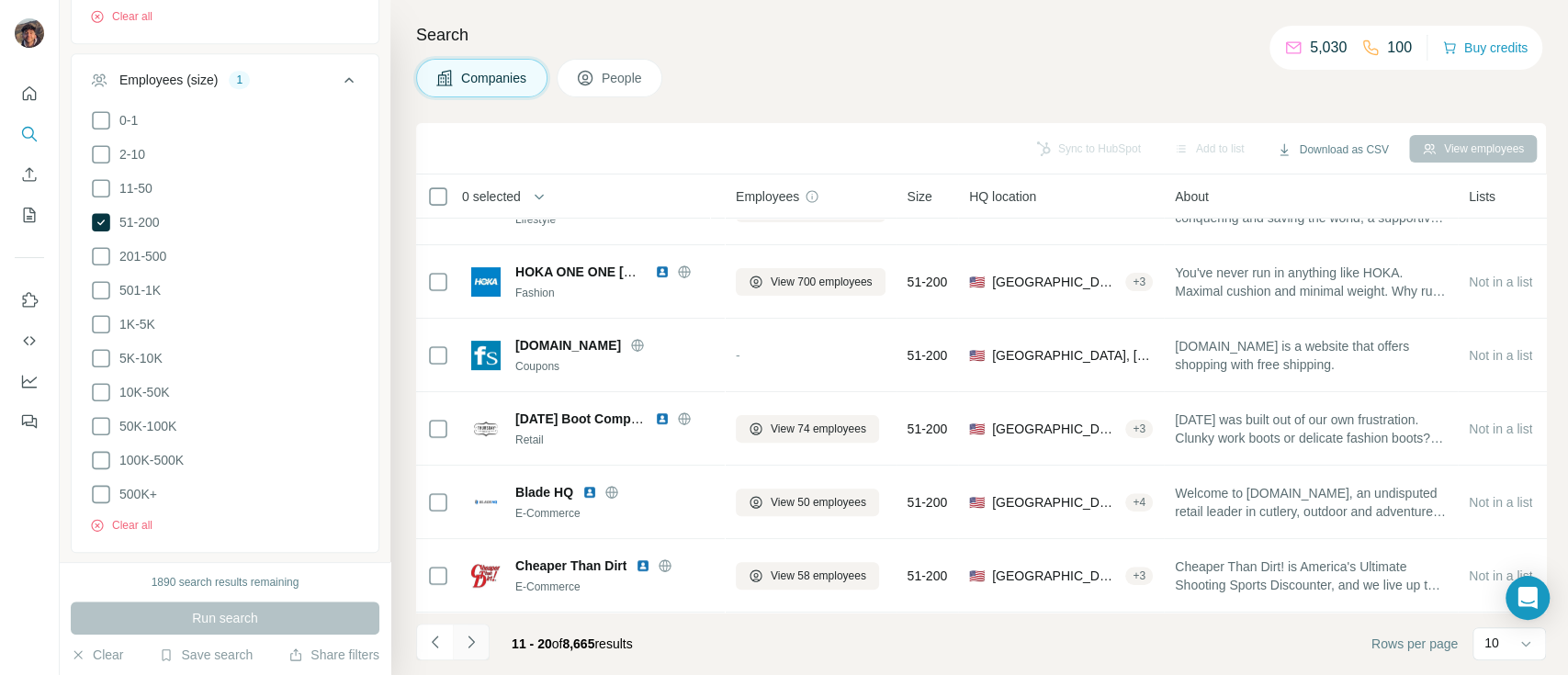
click at [476, 641] on icon "Navigate to next page" at bounding box center [471, 642] width 19 height 19
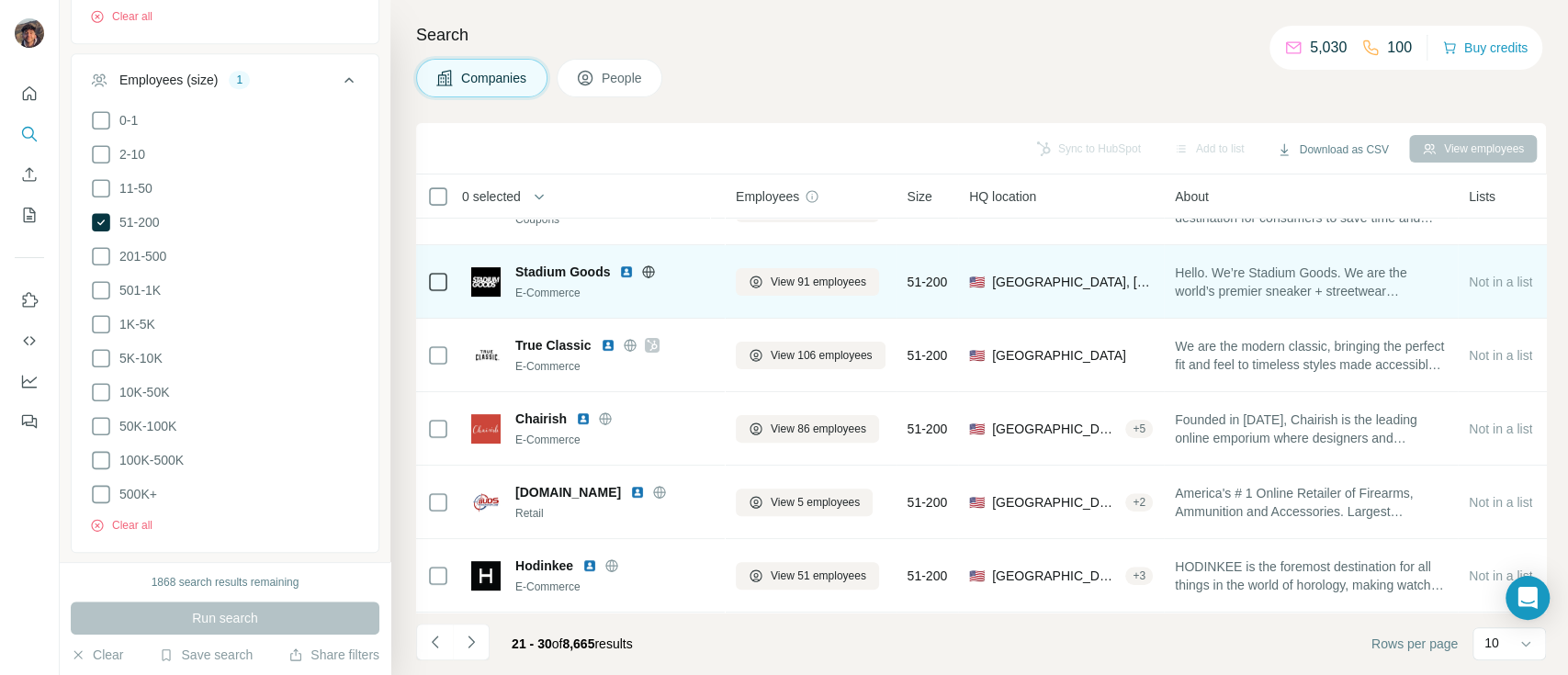
click at [647, 265] on icon at bounding box center [649, 272] width 15 height 15
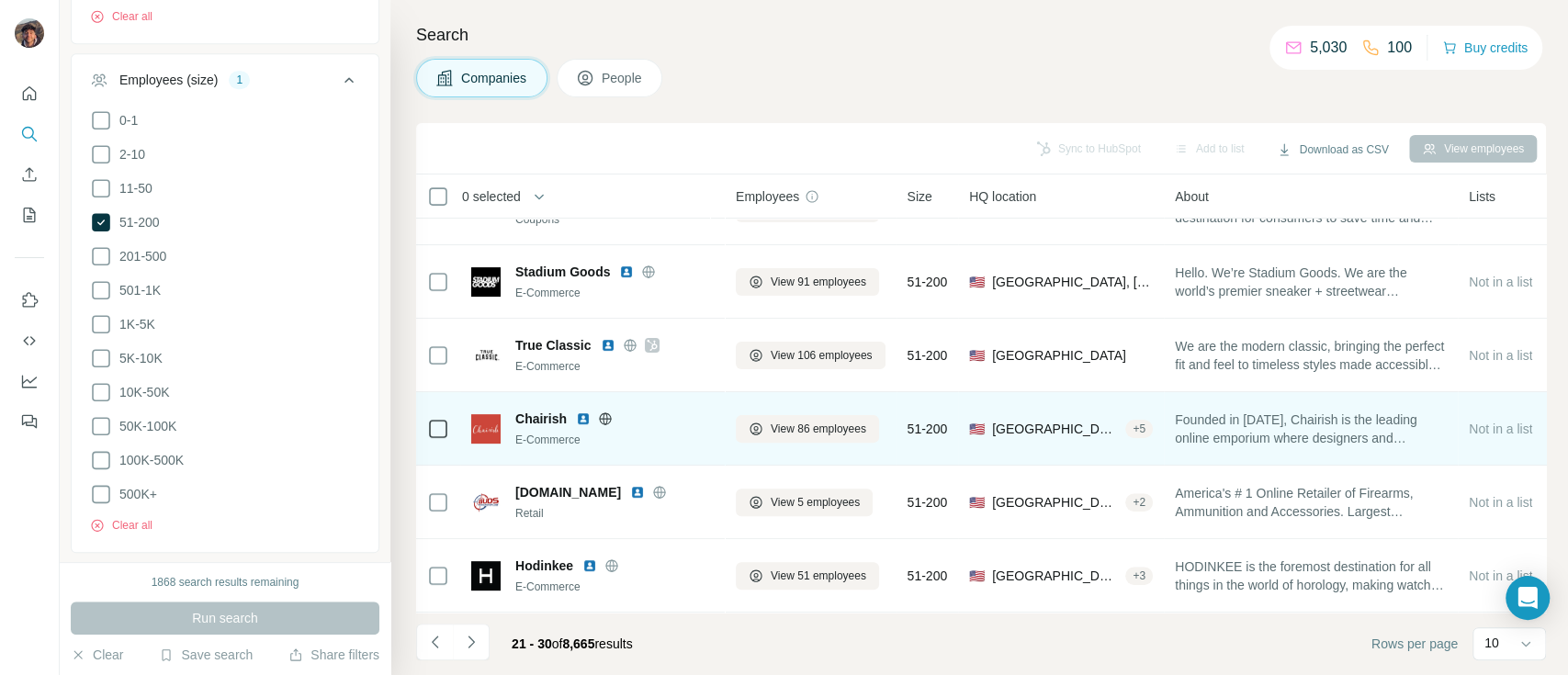
click at [604, 413] on icon at bounding box center [606, 418] width 15 height 15
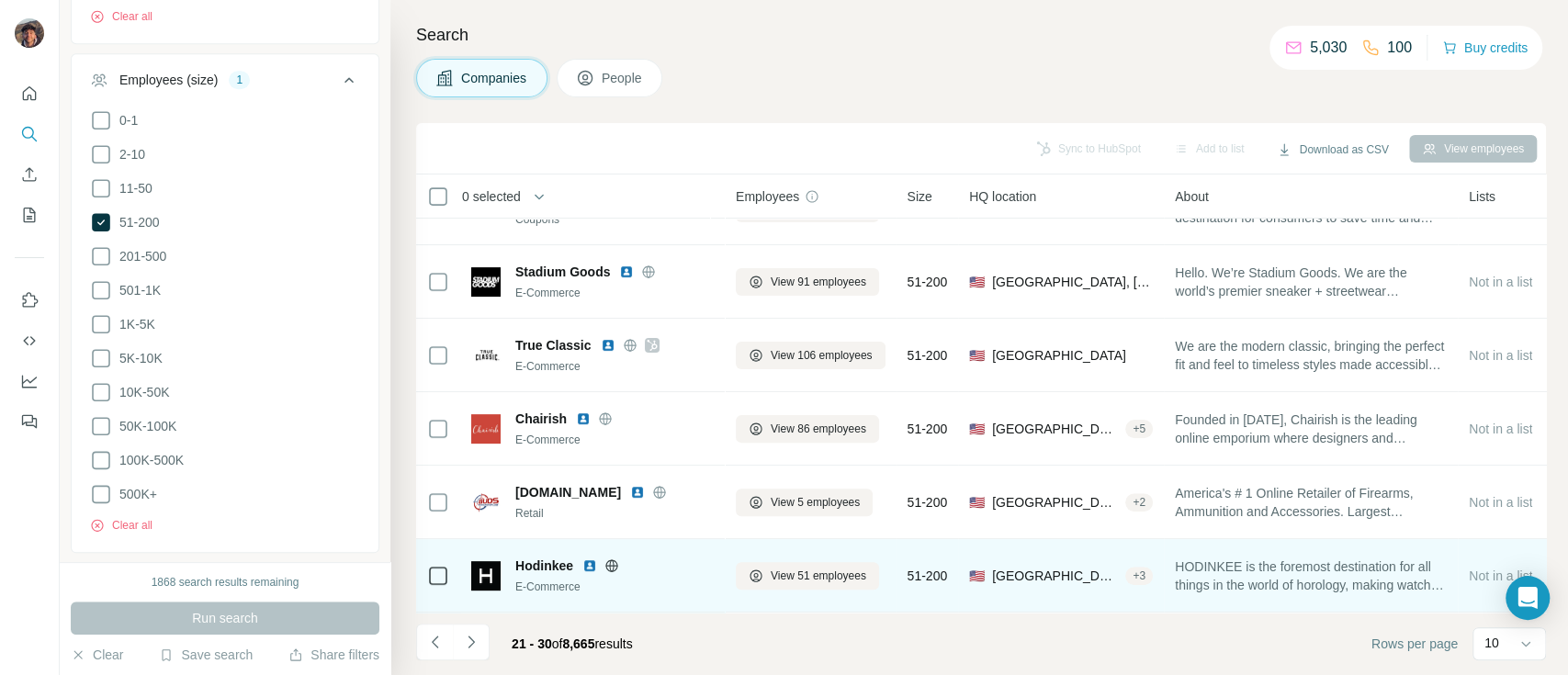
click at [619, 558] on icon at bounding box center [611, 565] width 15 height 15
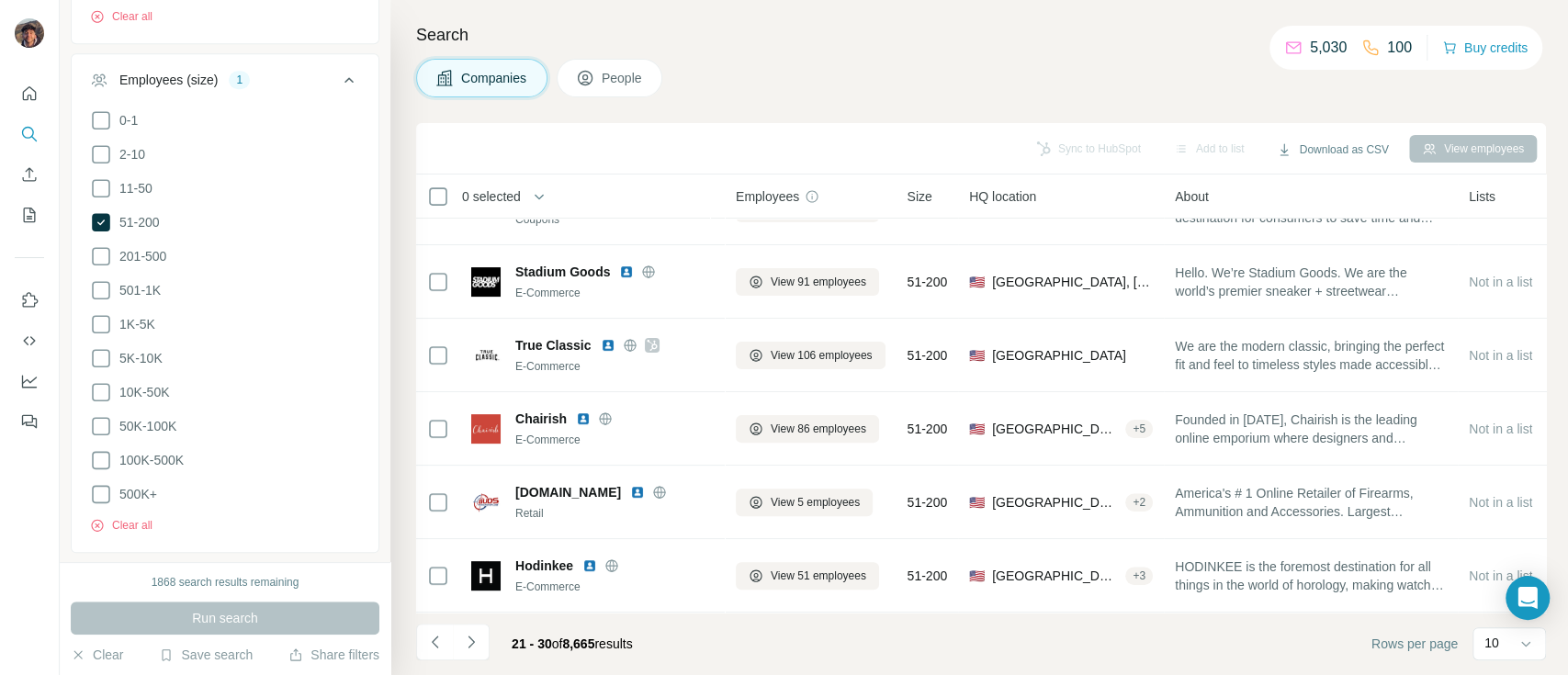
click at [476, 641] on icon "Navigate to next page" at bounding box center [471, 642] width 19 height 19
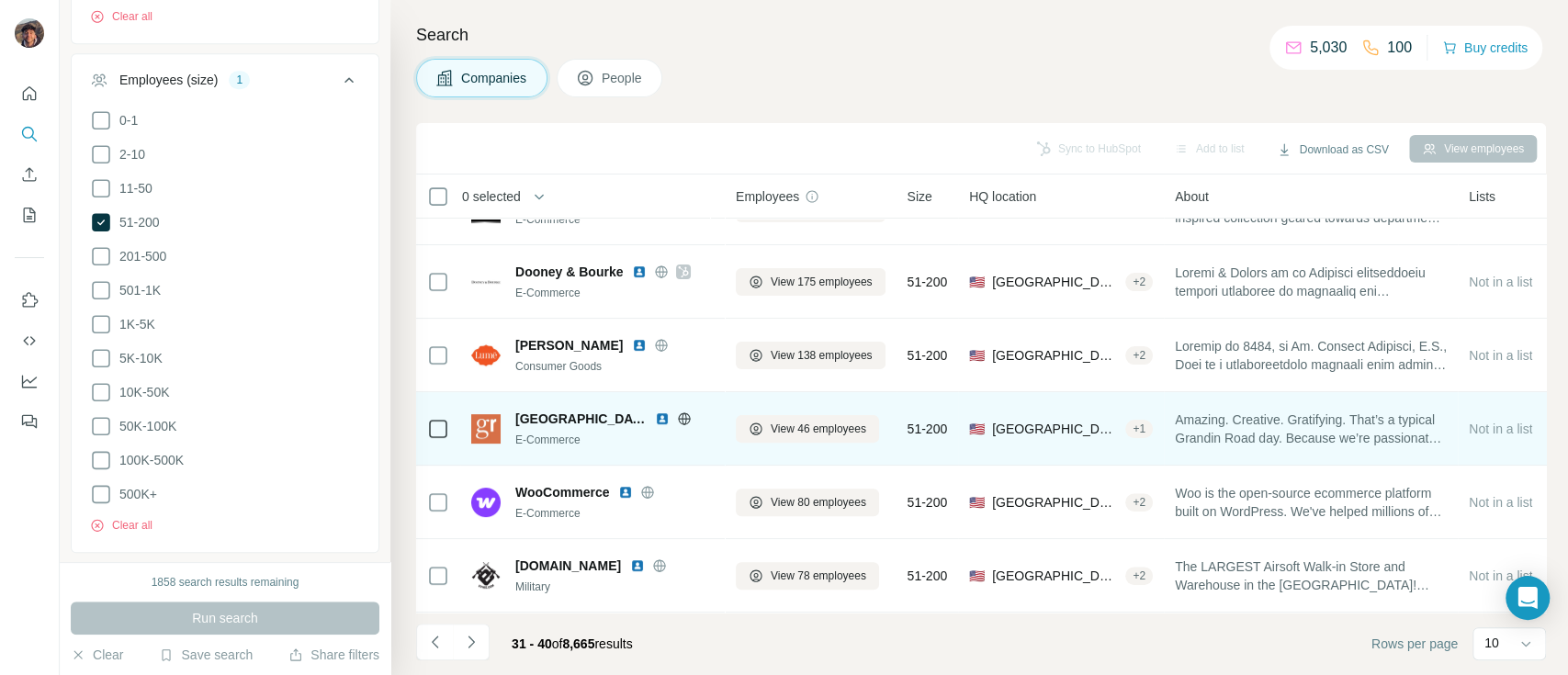
click at [677, 411] on icon at bounding box center [684, 418] width 15 height 15
click at [551, 411] on span "[GEOGRAPHIC_DATA]" at bounding box center [579, 419] width 130 height 19
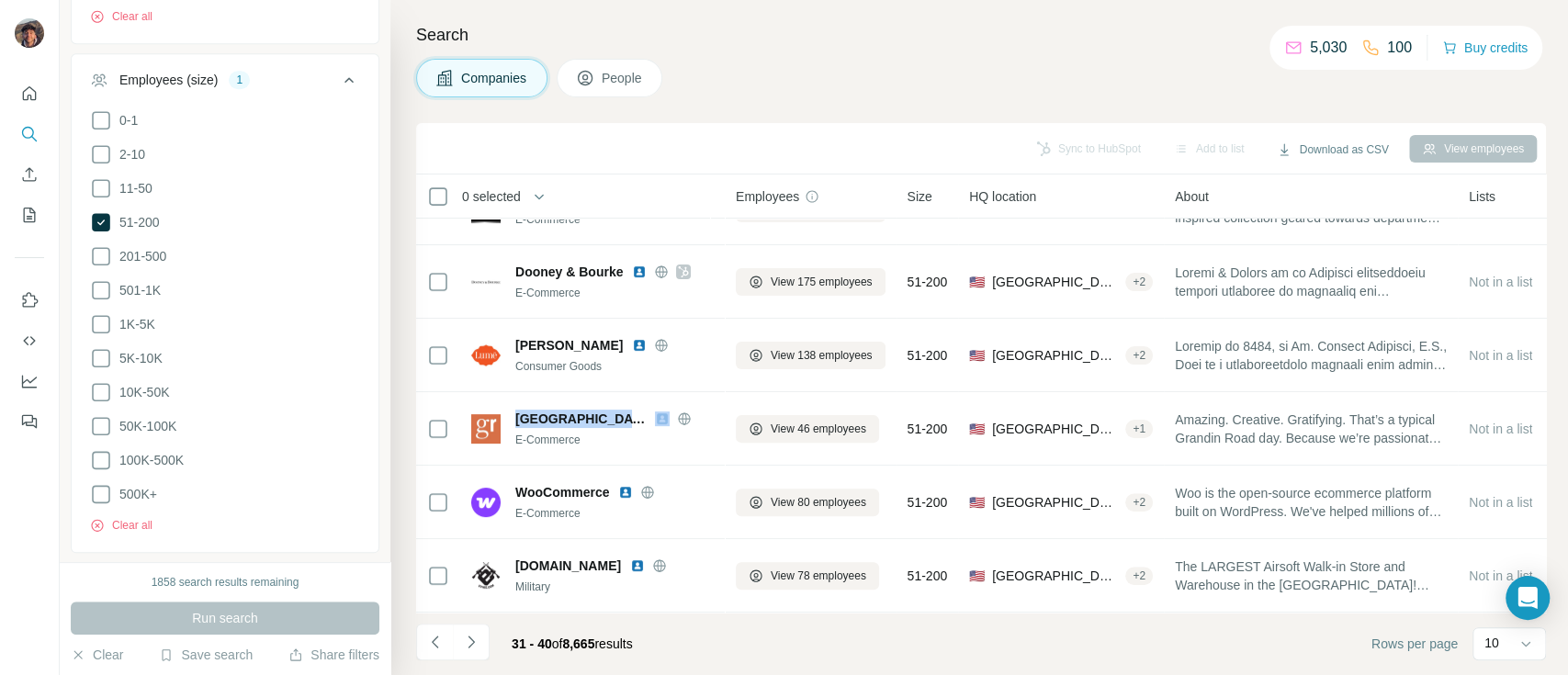
copy span "[GEOGRAPHIC_DATA]"
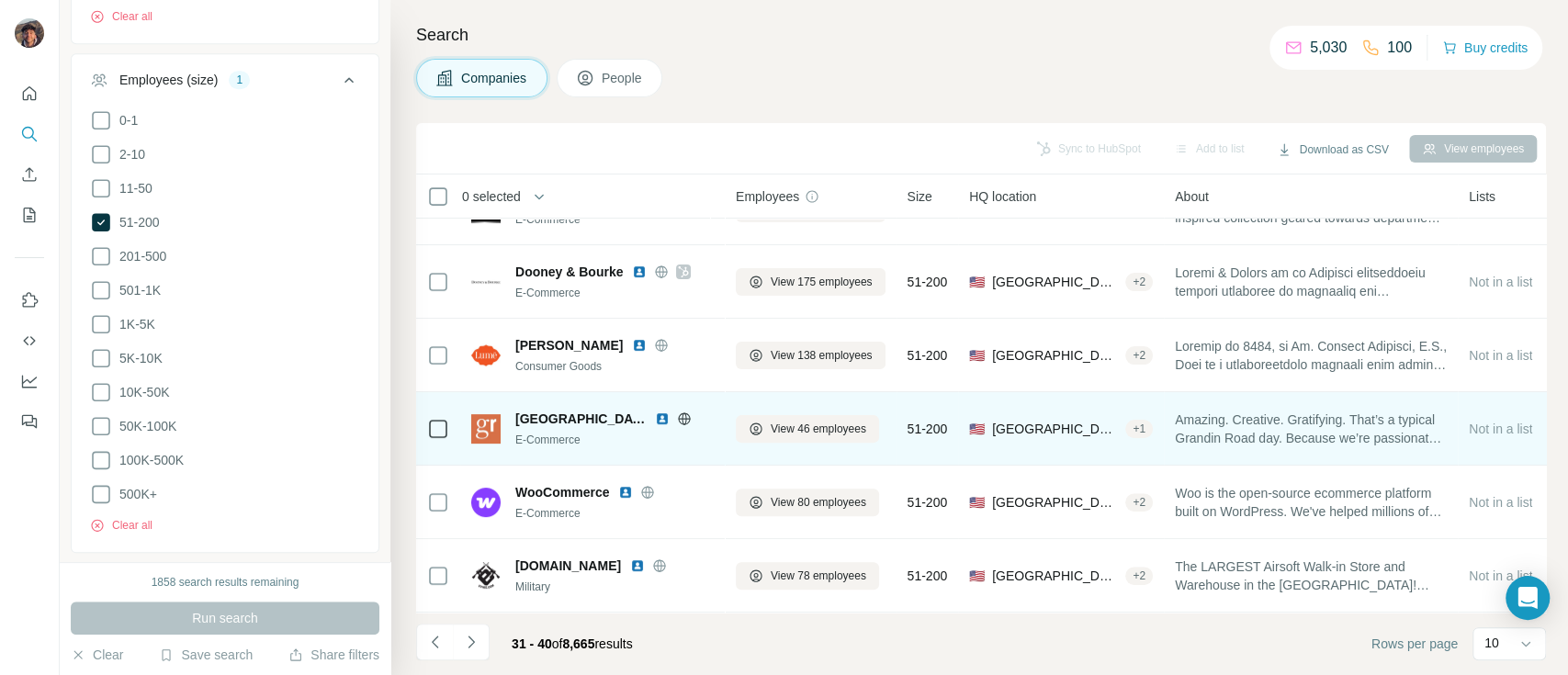
click at [632, 417] on div "[GEOGRAPHIC_DATA] E-Commerce" at bounding box center [614, 429] width 198 height 38
click at [677, 411] on icon at bounding box center [684, 418] width 15 height 15
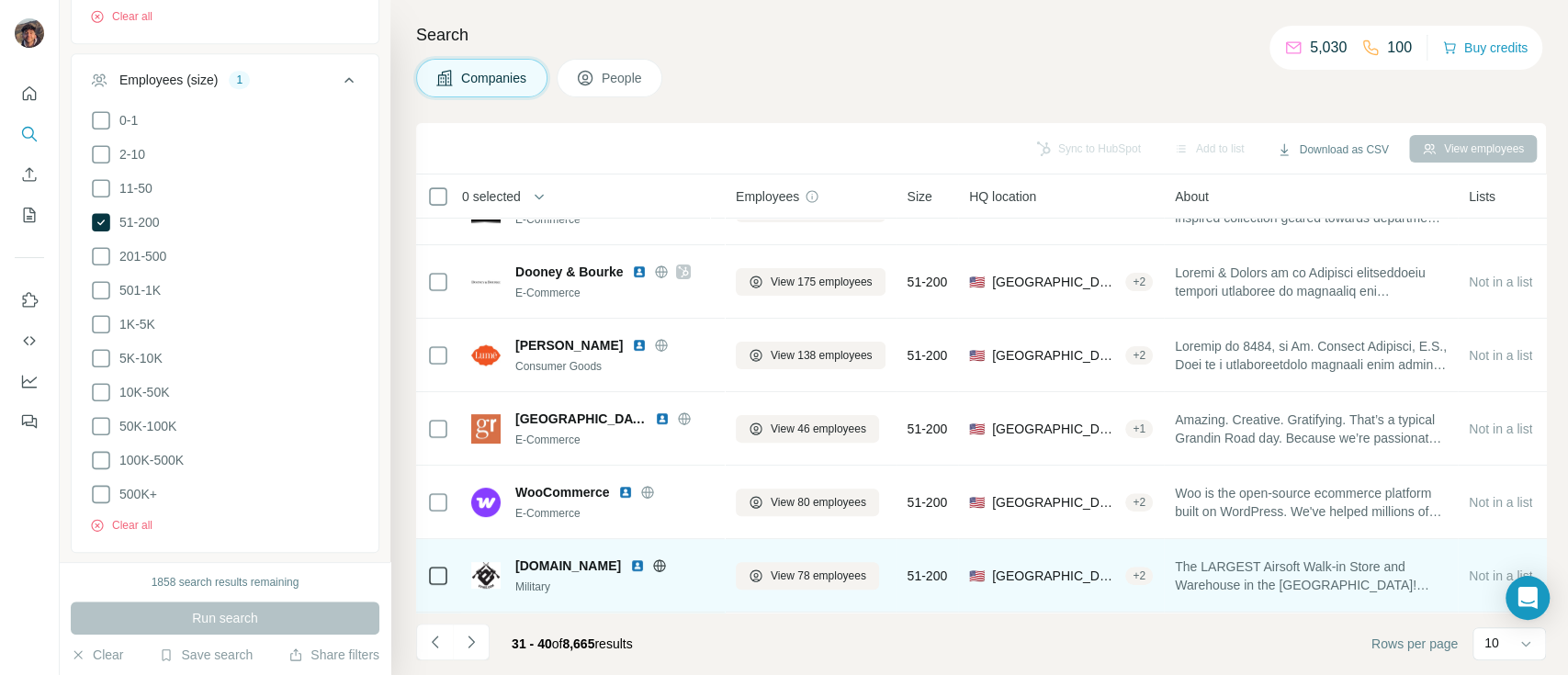
click at [657, 559] on icon at bounding box center [659, 565] width 5 height 12
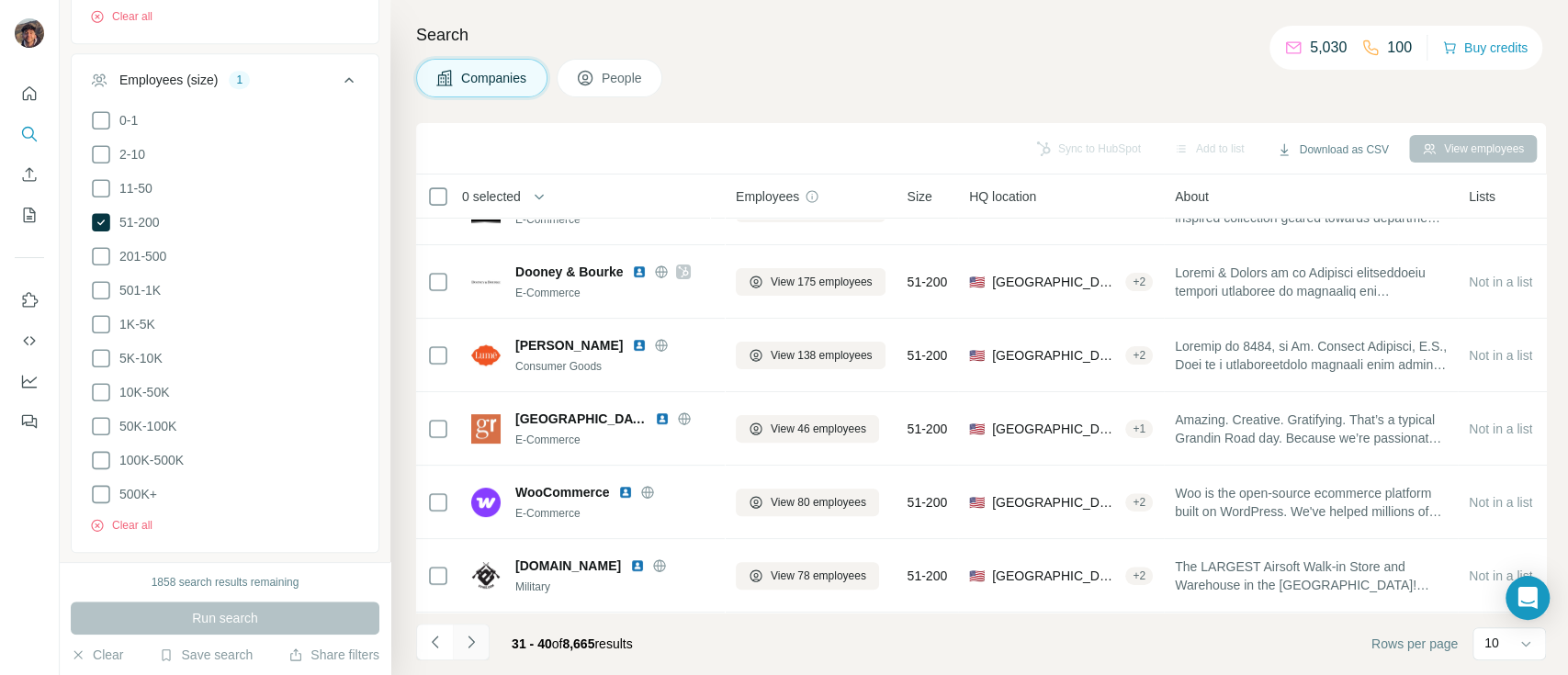
drag, startPoint x: 497, startPoint y: 626, endPoint x: 489, endPoint y: 633, distance: 10.6
click at [497, 626] on div "31 - 40 of 8,665 results" at bounding box center [572, 643] width 151 height 40
click at [488, 649] on button "Navigate to next page" at bounding box center [471, 641] width 37 height 37
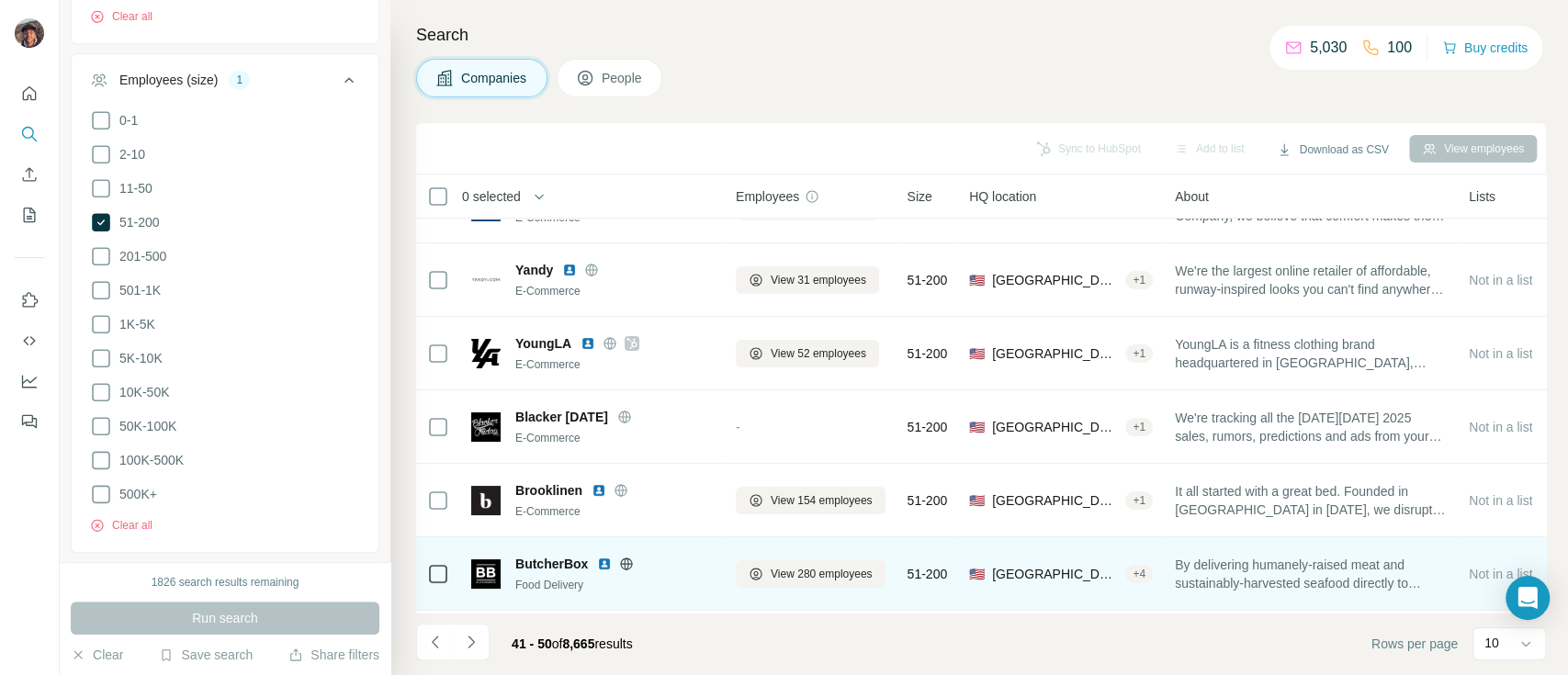
scroll to position [0, 0]
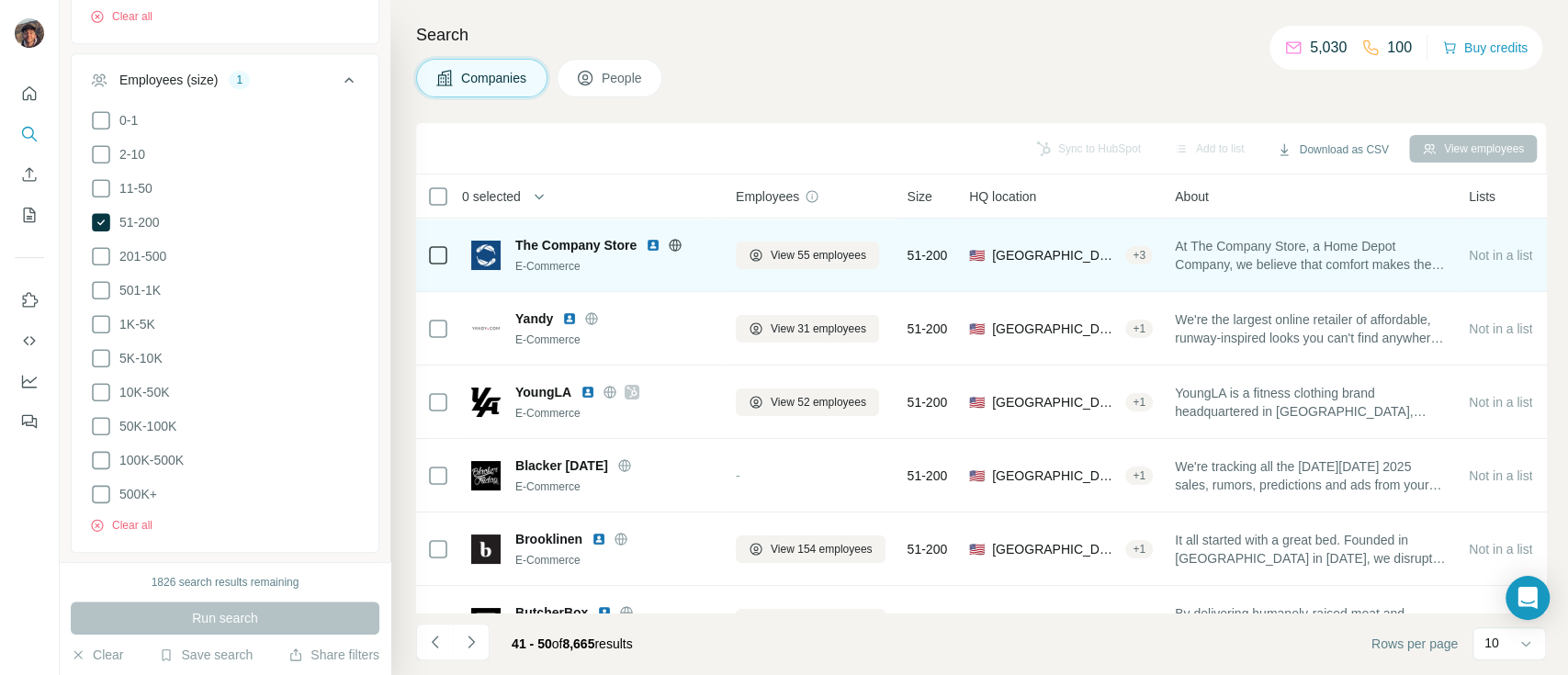
click at [681, 246] on icon at bounding box center [675, 244] width 12 height 12
click at [612, 239] on span "The Company Store" at bounding box center [575, 245] width 121 height 19
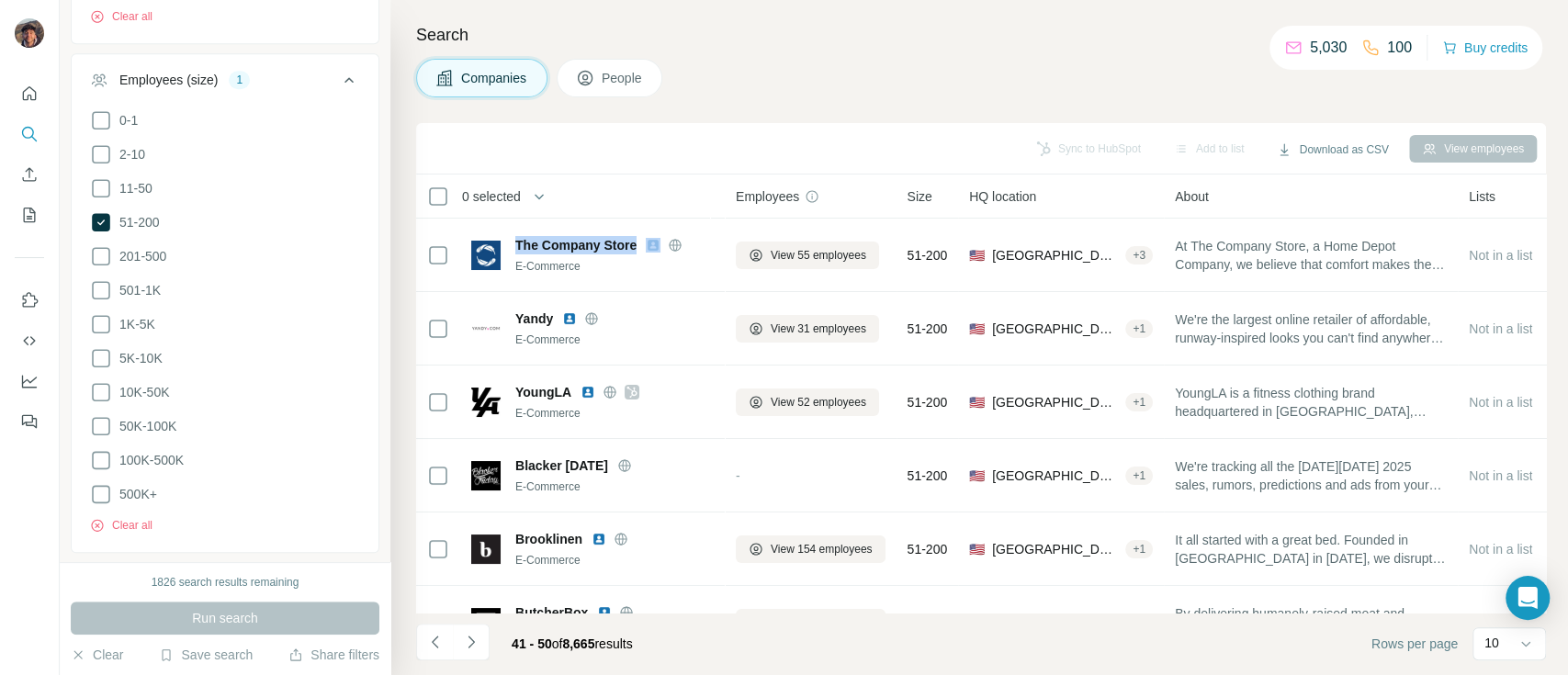
copy span "The Company Store"
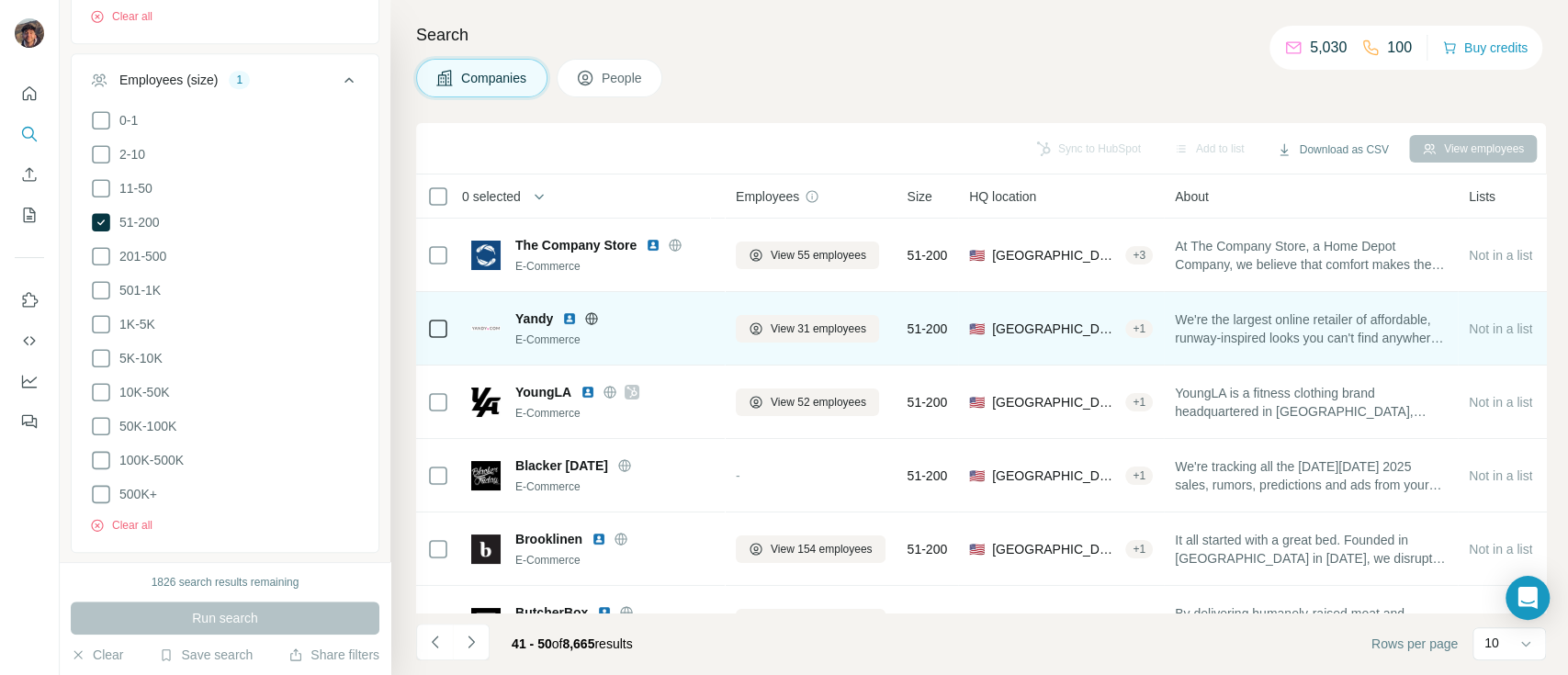
click at [592, 327] on div "Yandy" at bounding box center [614, 319] width 198 height 19
click at [597, 313] on icon at bounding box center [592, 319] width 15 height 15
click at [537, 316] on span "Yandy" at bounding box center [534, 319] width 37 height 19
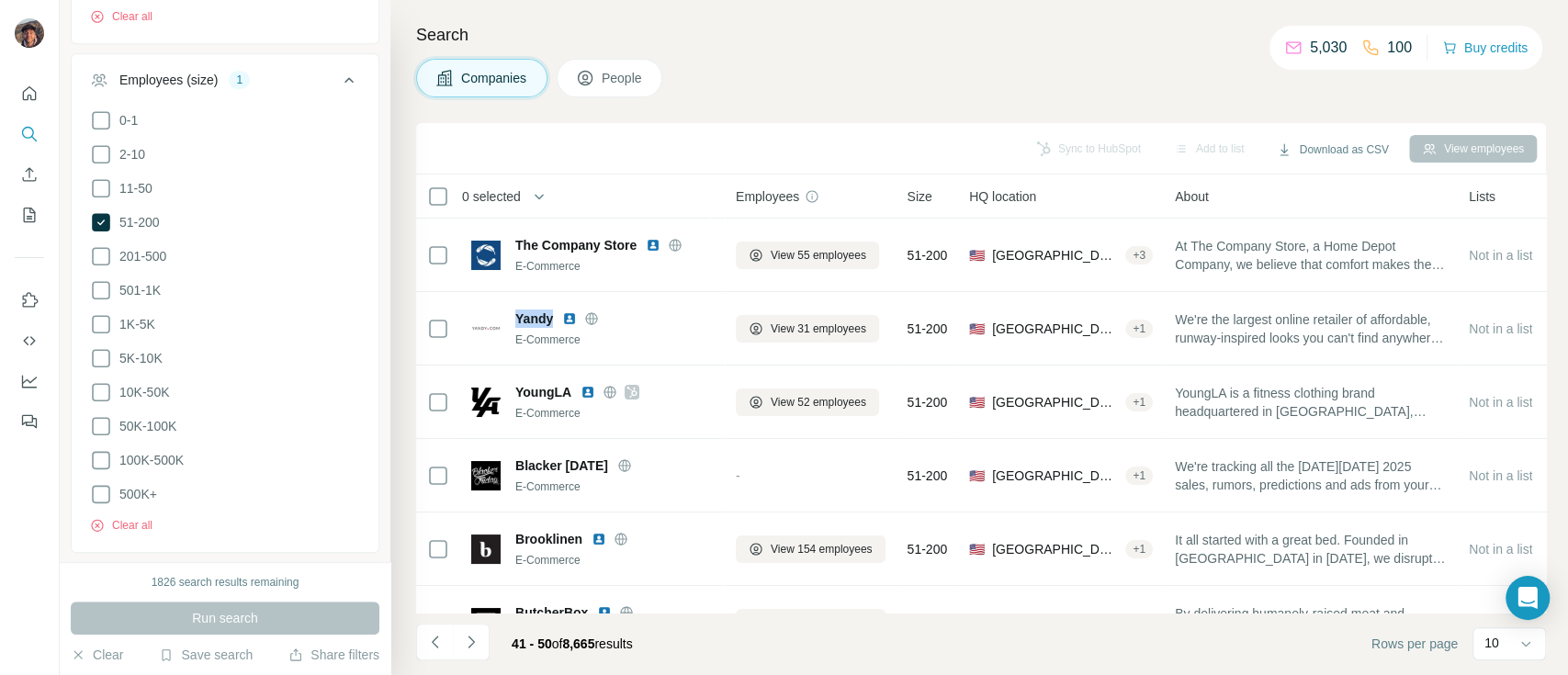
copy span "Yandy"
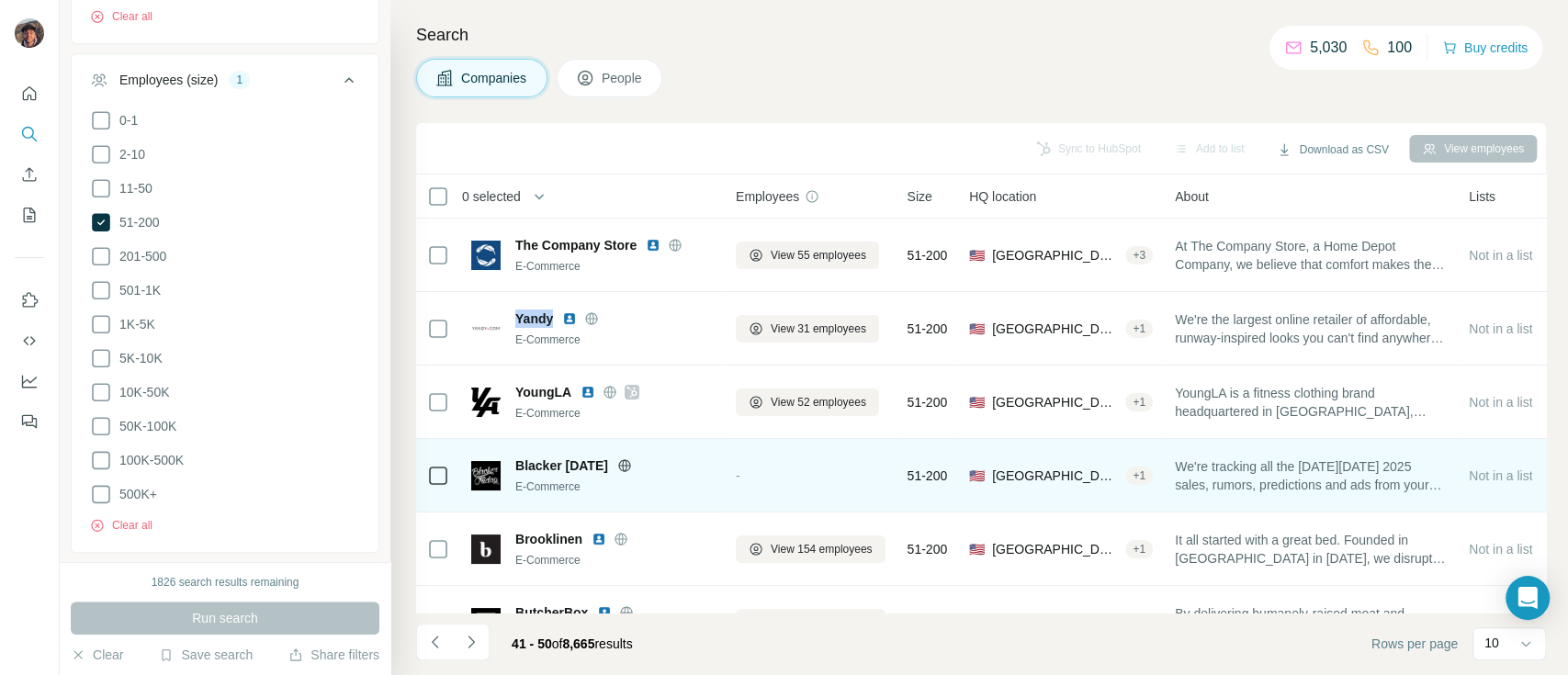
scroll to position [122, 0]
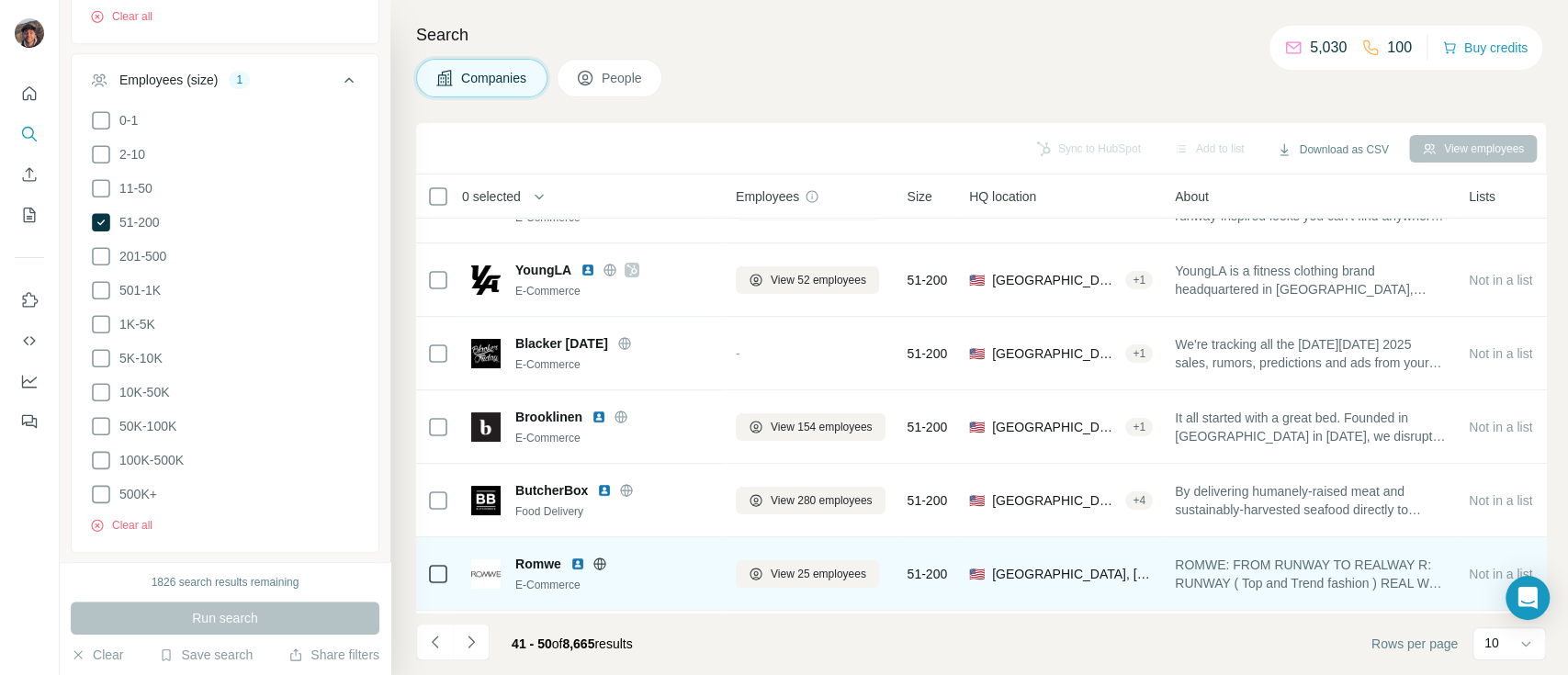
click at [547, 566] on span "Romwe" at bounding box center [537, 565] width 46 height 19
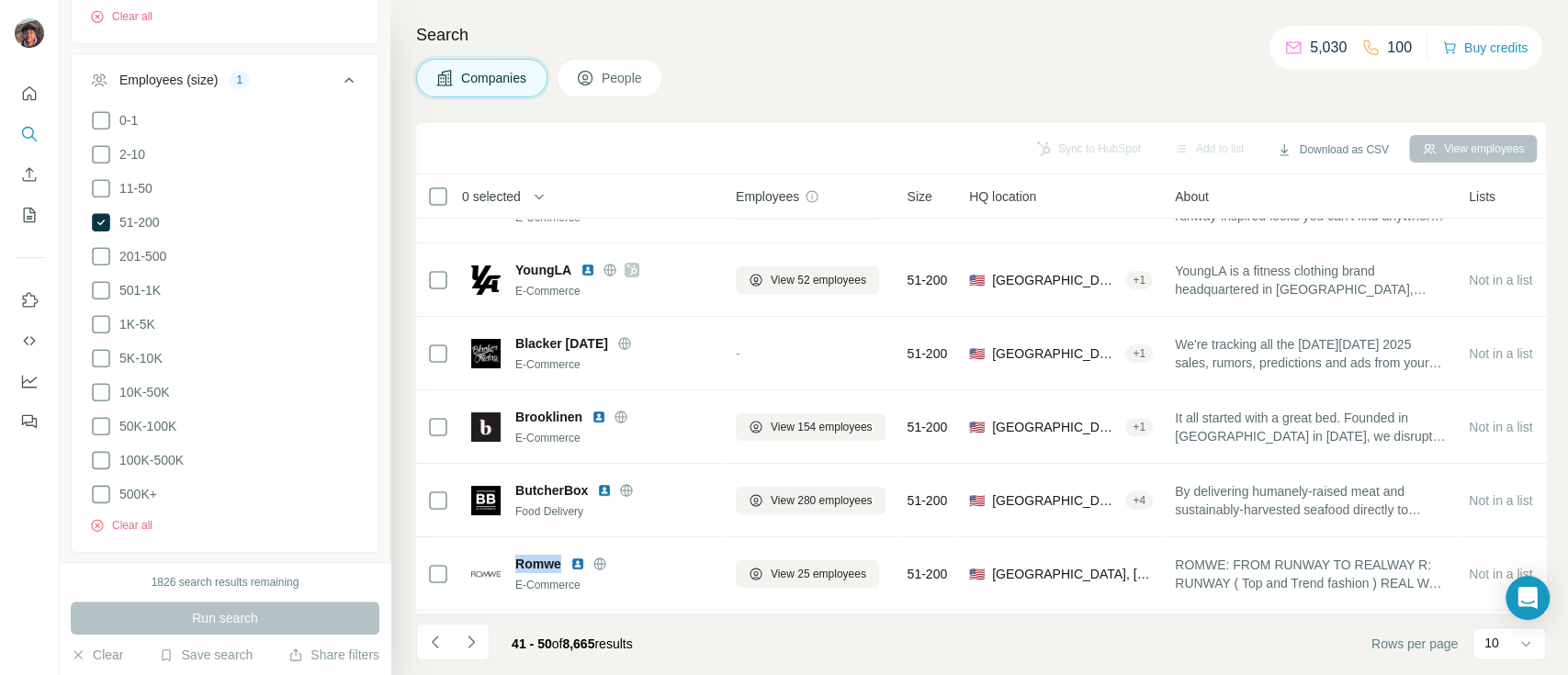
copy span "Romwe"
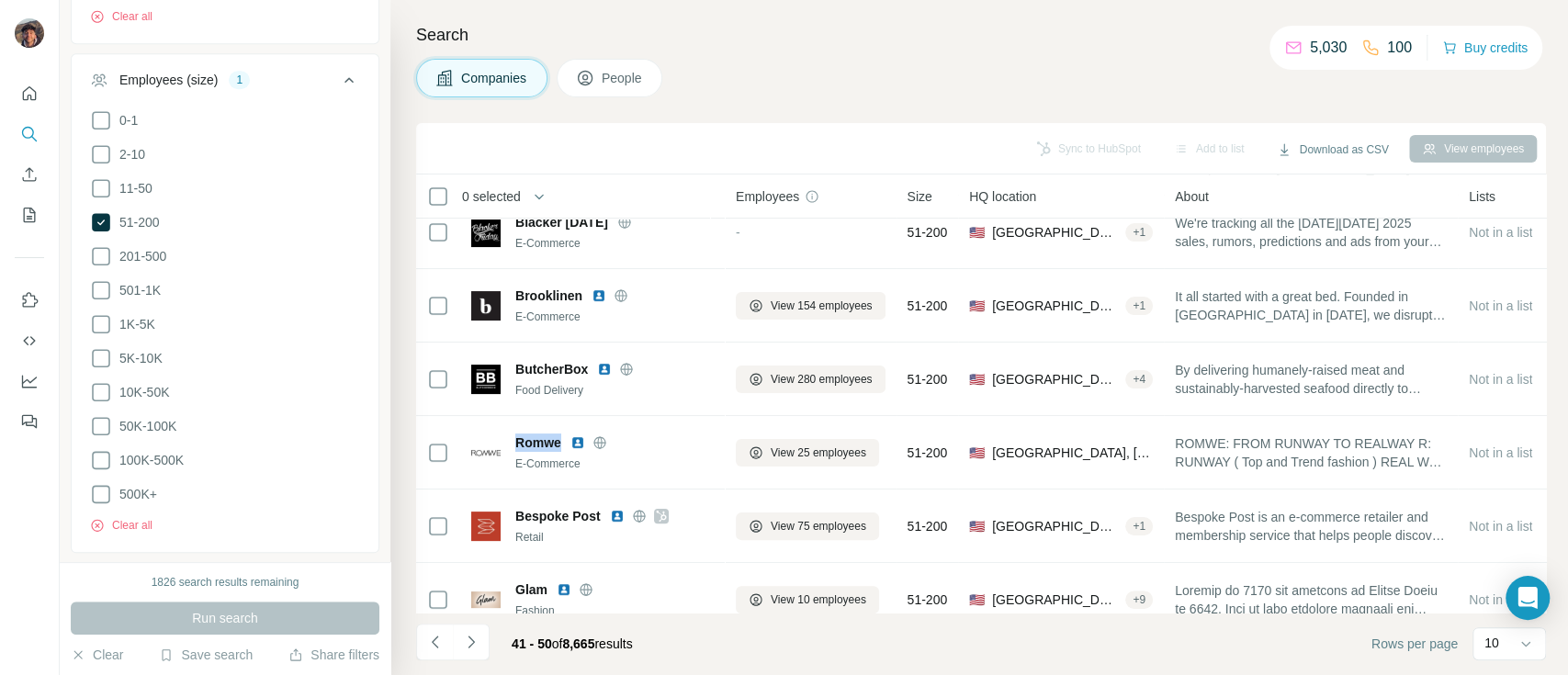
scroll to position [353, 0]
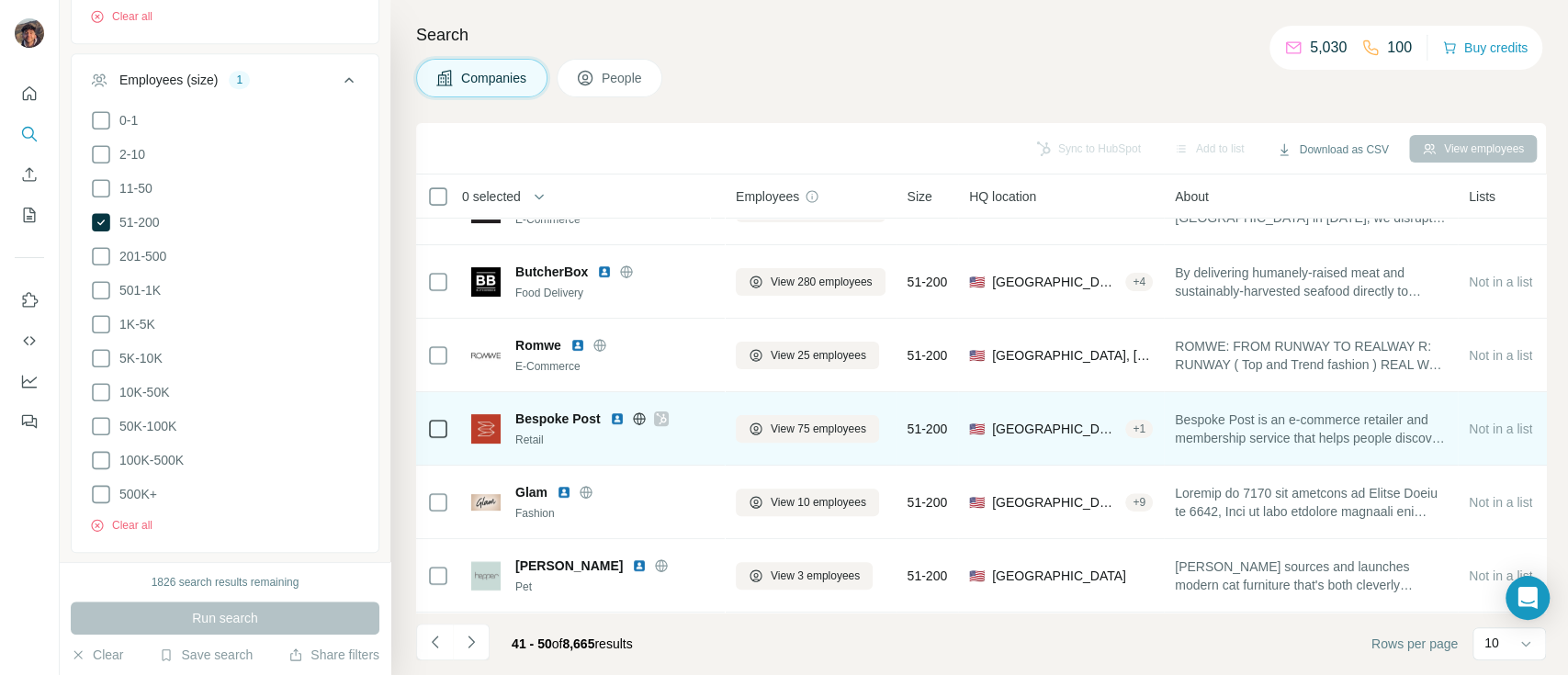
click at [535, 410] on span "Bespoke Post" at bounding box center [557, 419] width 85 height 19
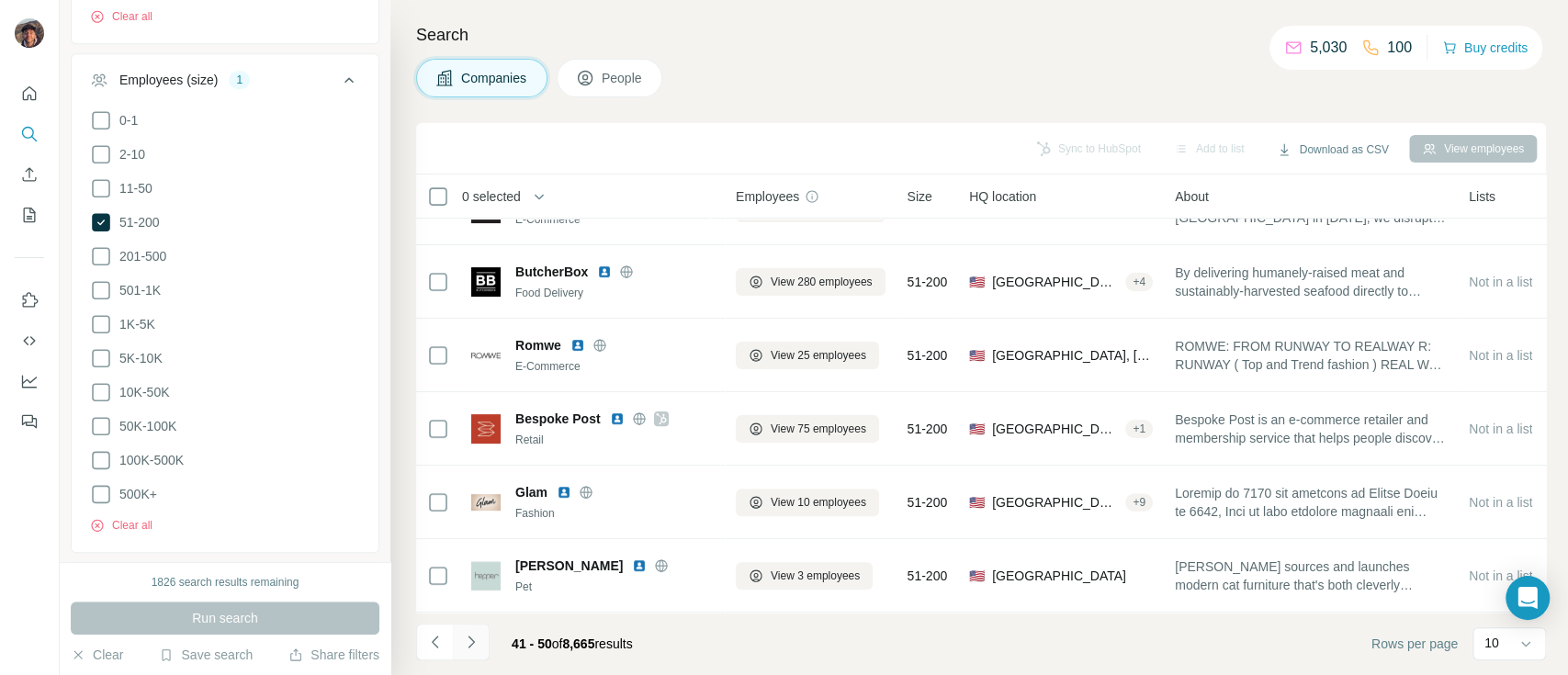
click at [467, 636] on icon "Navigate to next page" at bounding box center [471, 642] width 19 height 19
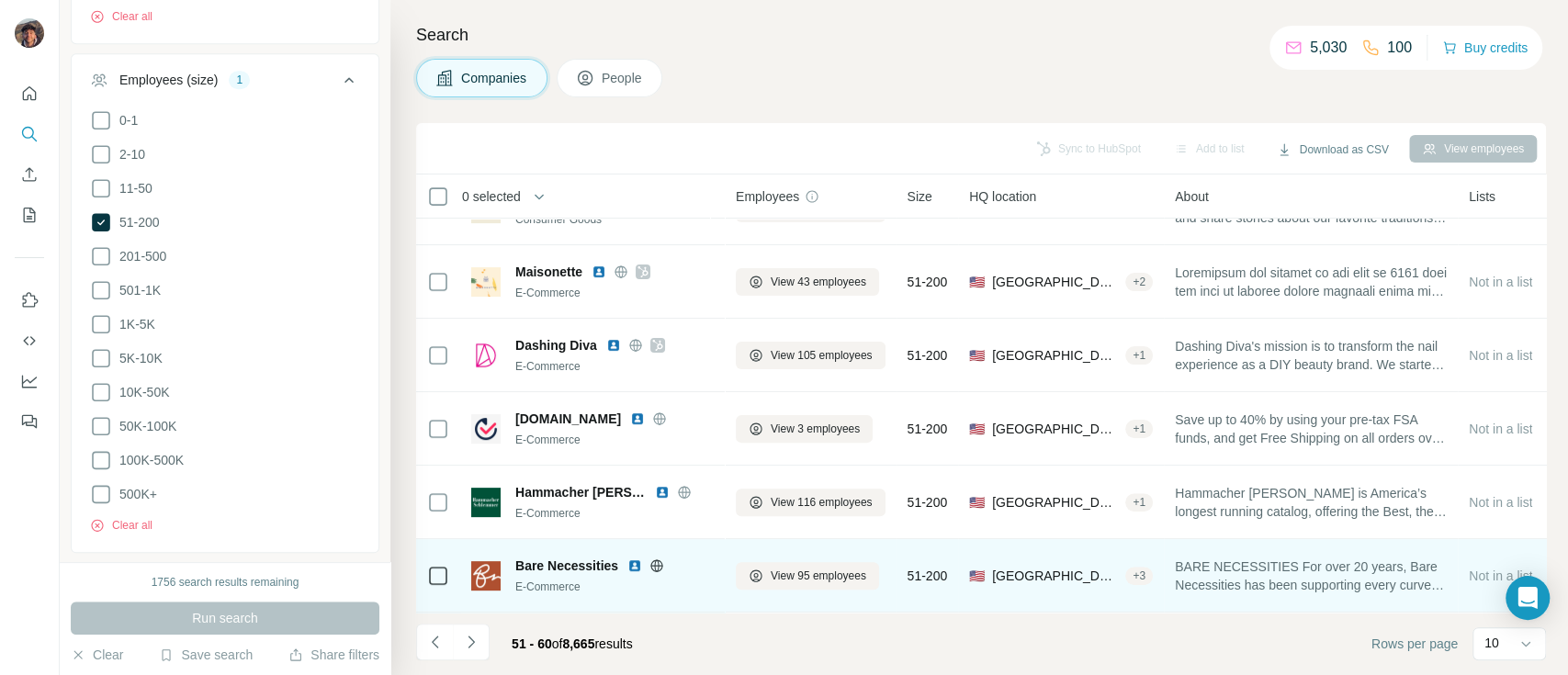
click at [551, 556] on span "Bare Necessities" at bounding box center [566, 565] width 103 height 19
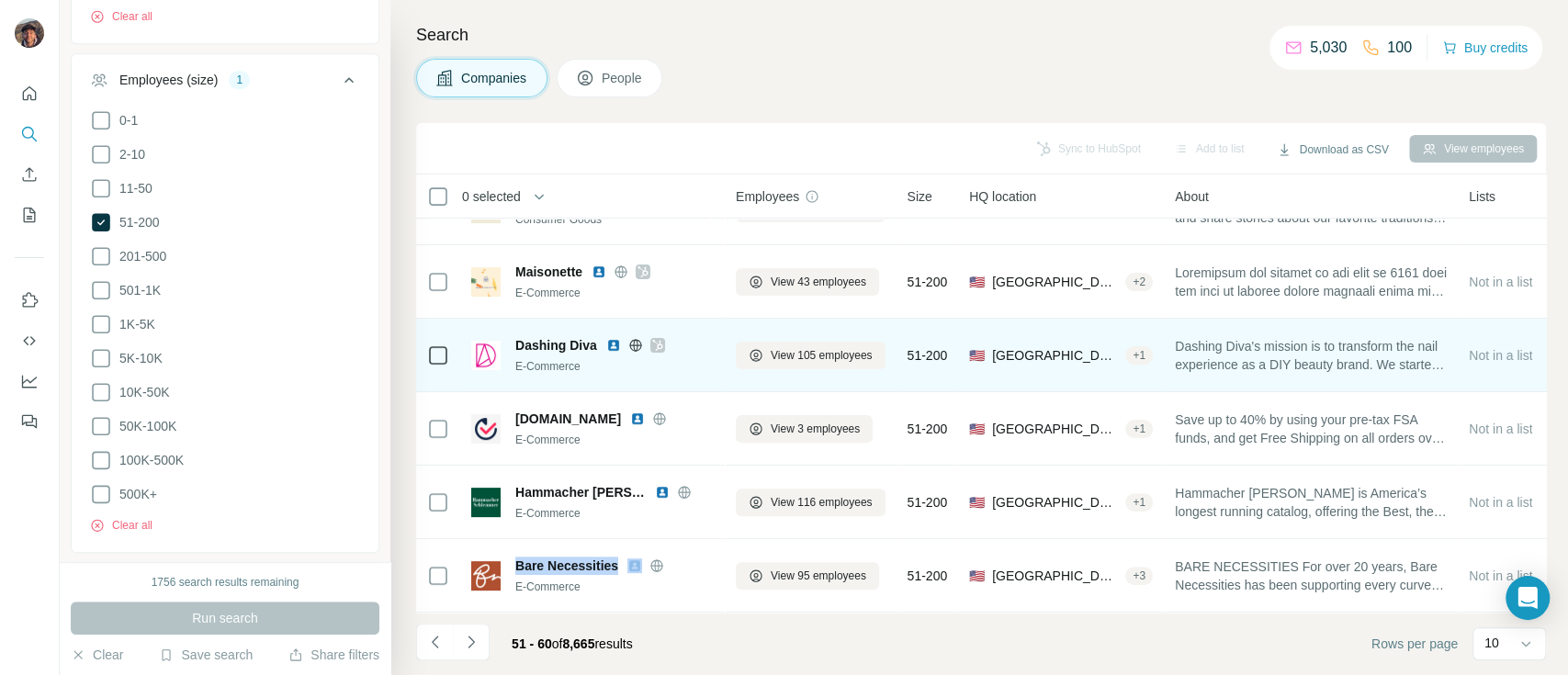
copy span "Bare Necessities"
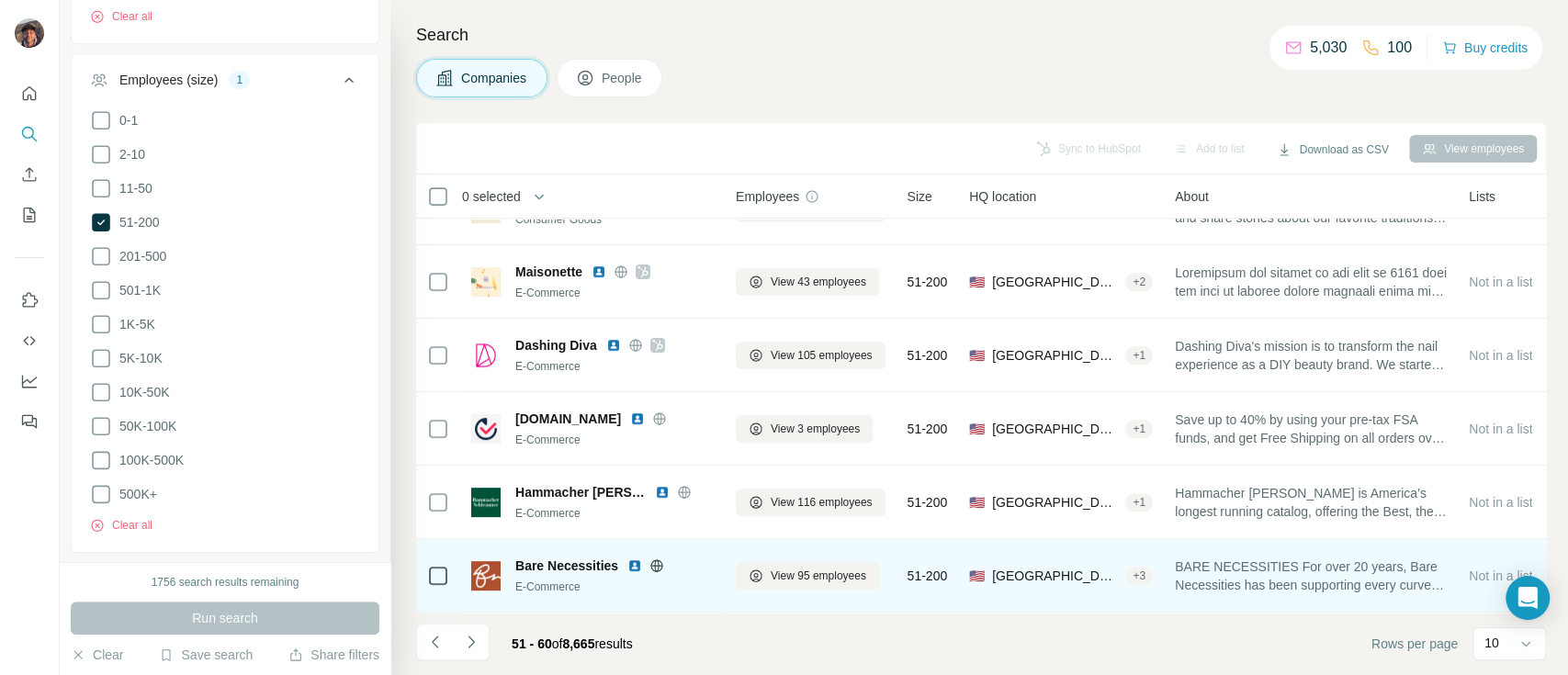
click at [653, 558] on icon at bounding box center [657, 565] width 15 height 15
click at [564, 556] on span "Bare Necessities" at bounding box center [566, 565] width 103 height 19
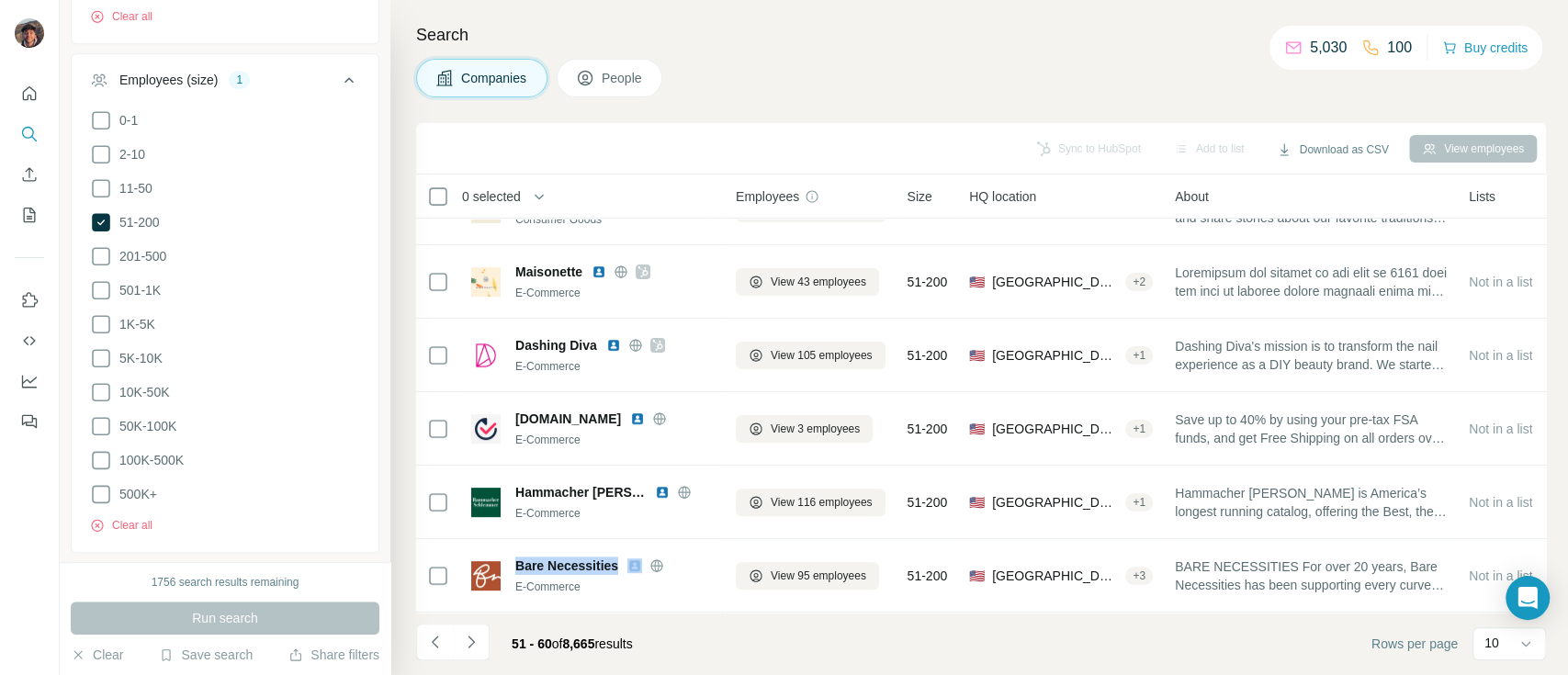
copy span "Bare Necessities"
click at [469, 638] on icon "Navigate to next page" at bounding box center [471, 642] width 19 height 19
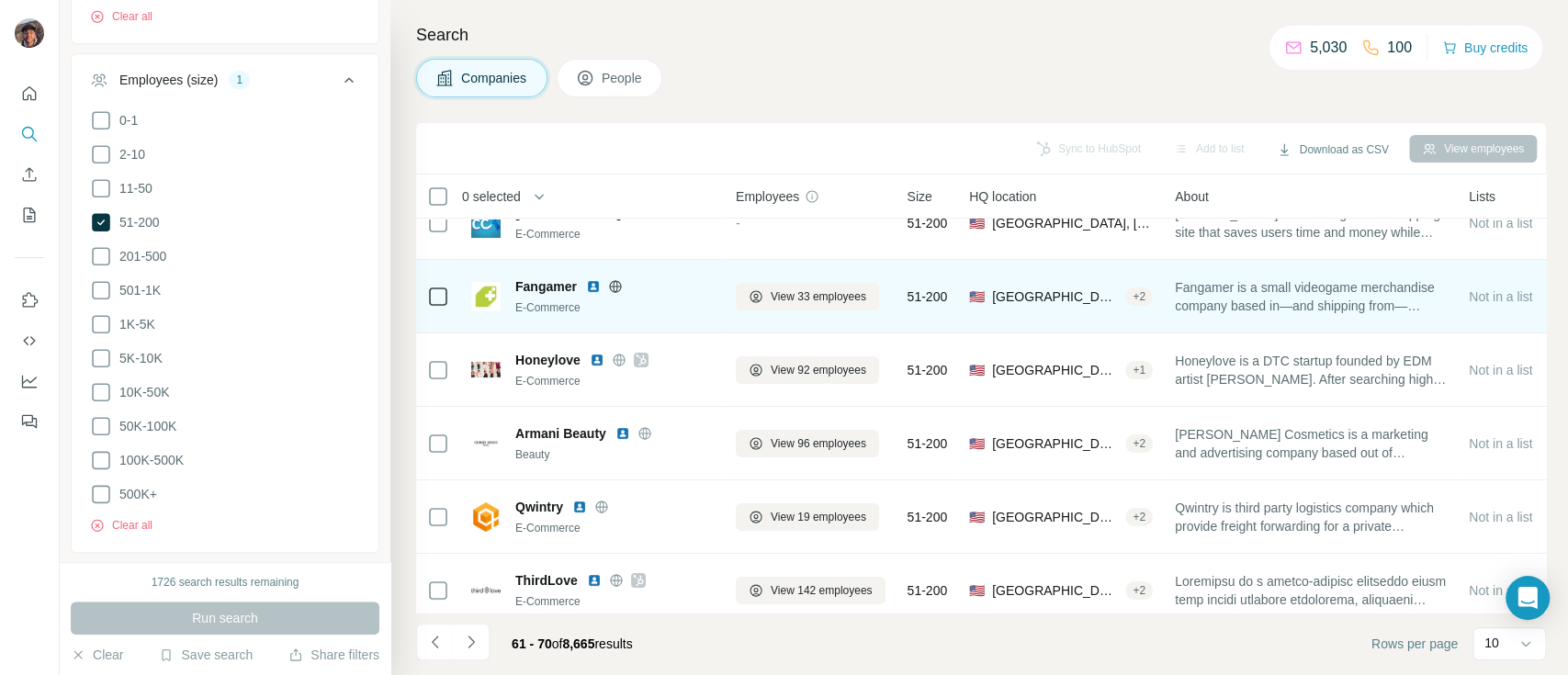
scroll to position [122, 0]
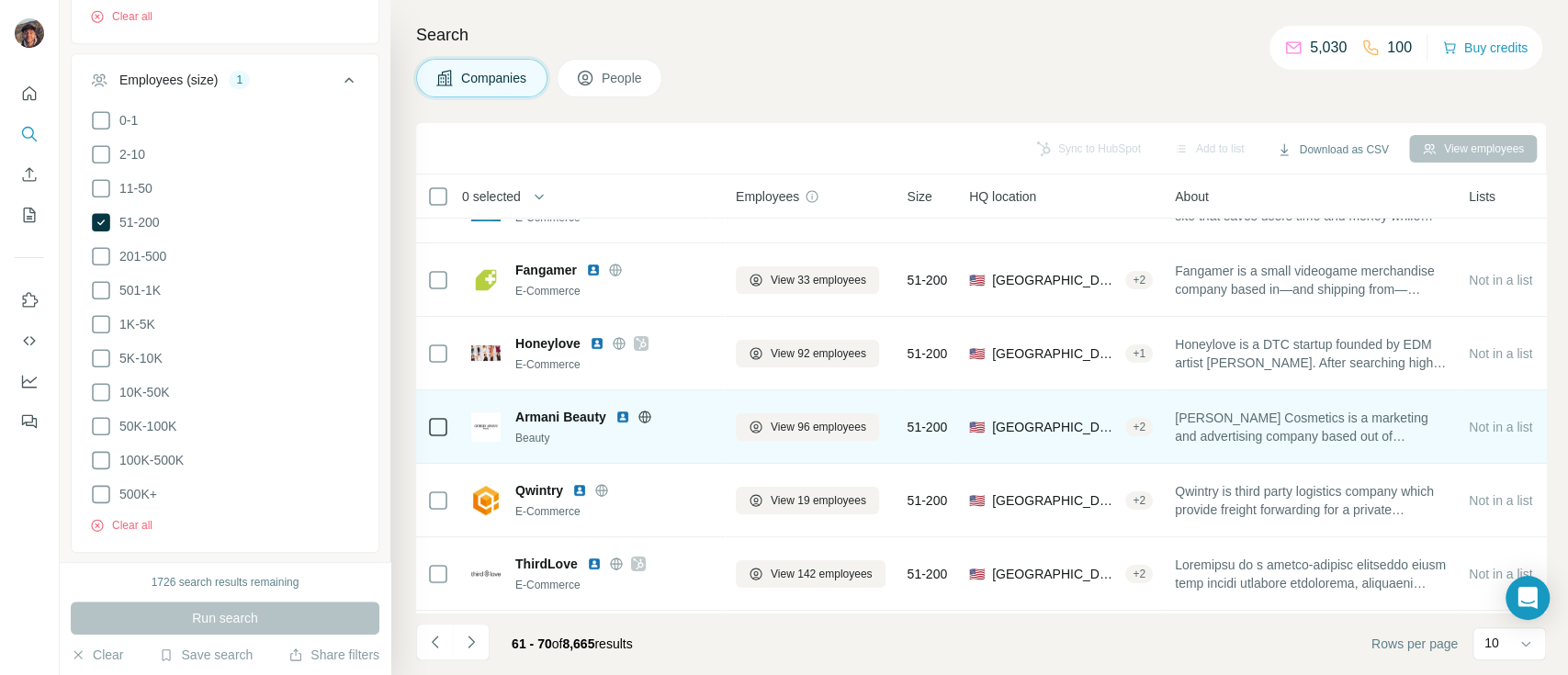
click at [644, 418] on icon at bounding box center [645, 418] width 15 height 15
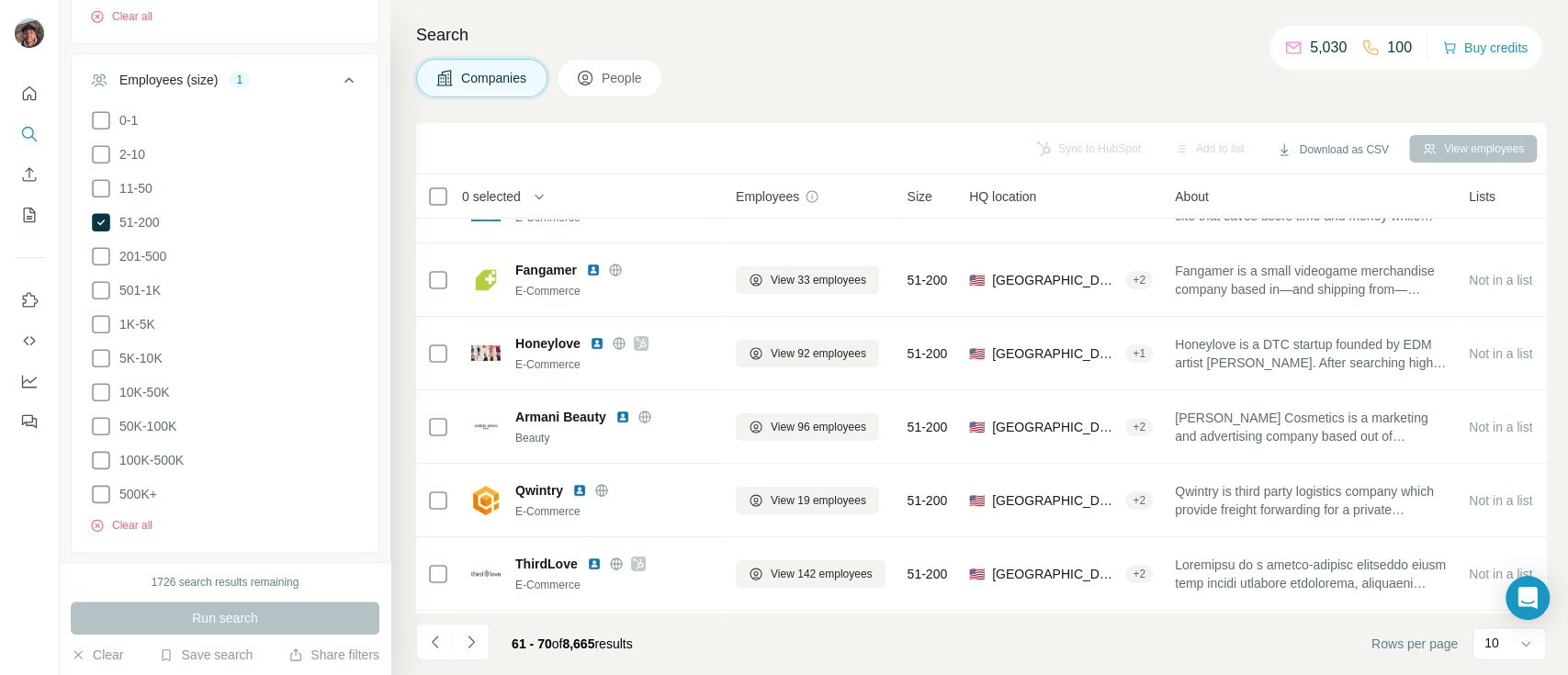
scroll to position [353, 0]
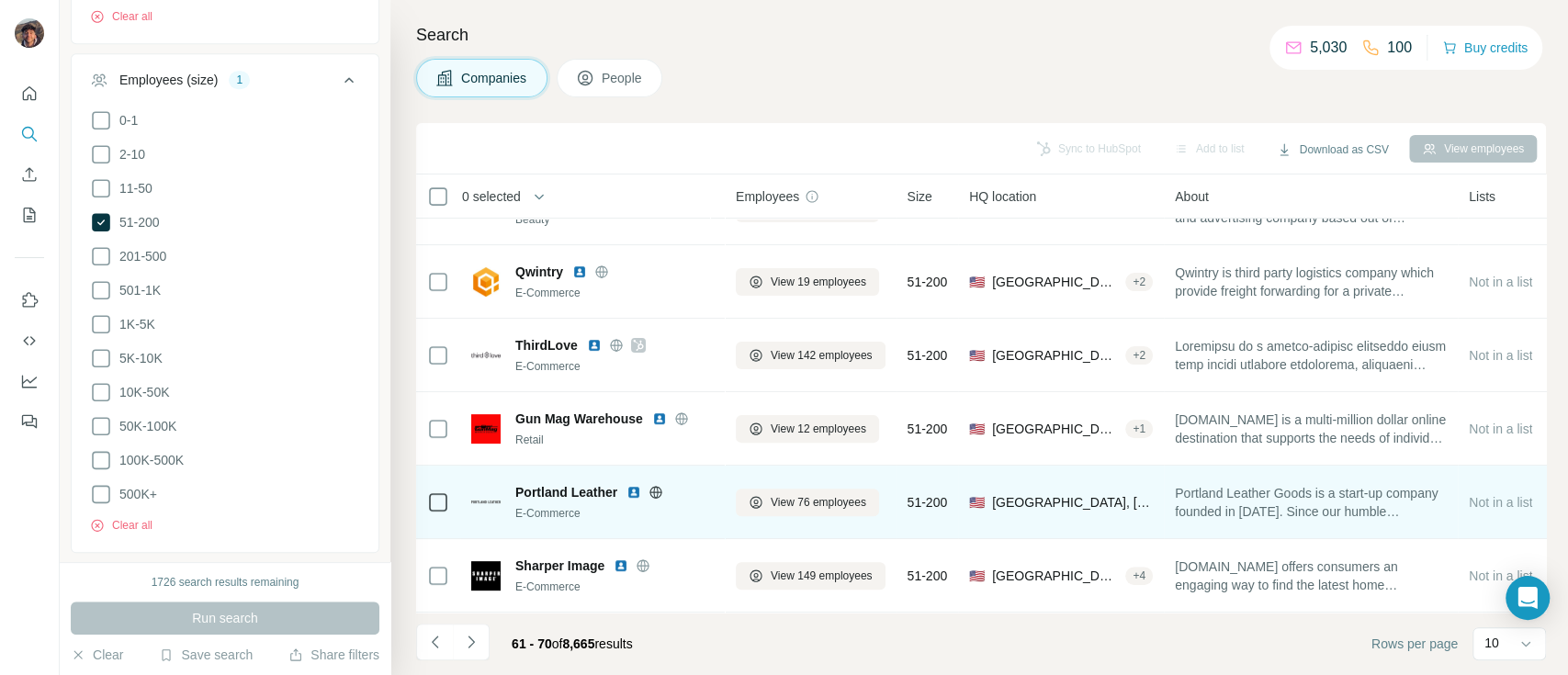
click at [658, 486] on icon at bounding box center [655, 492] width 5 height 12
click at [588, 477] on div "Portland Leather E-Commerce" at bounding box center [592, 502] width 242 height 51
click at [588, 483] on span "Portland Leather" at bounding box center [565, 492] width 102 height 19
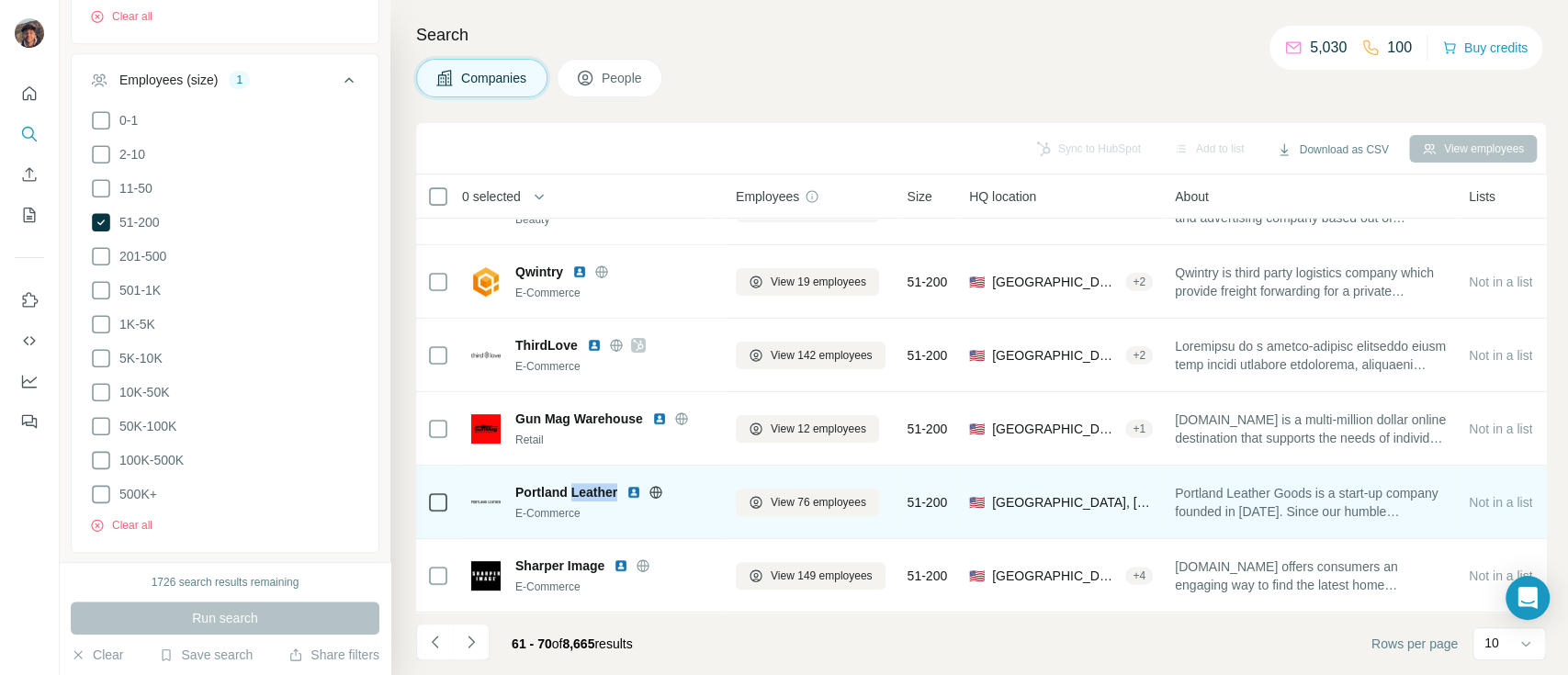
click at [588, 483] on span "Portland Leather" at bounding box center [565, 492] width 102 height 19
copy span "Portland Leather"
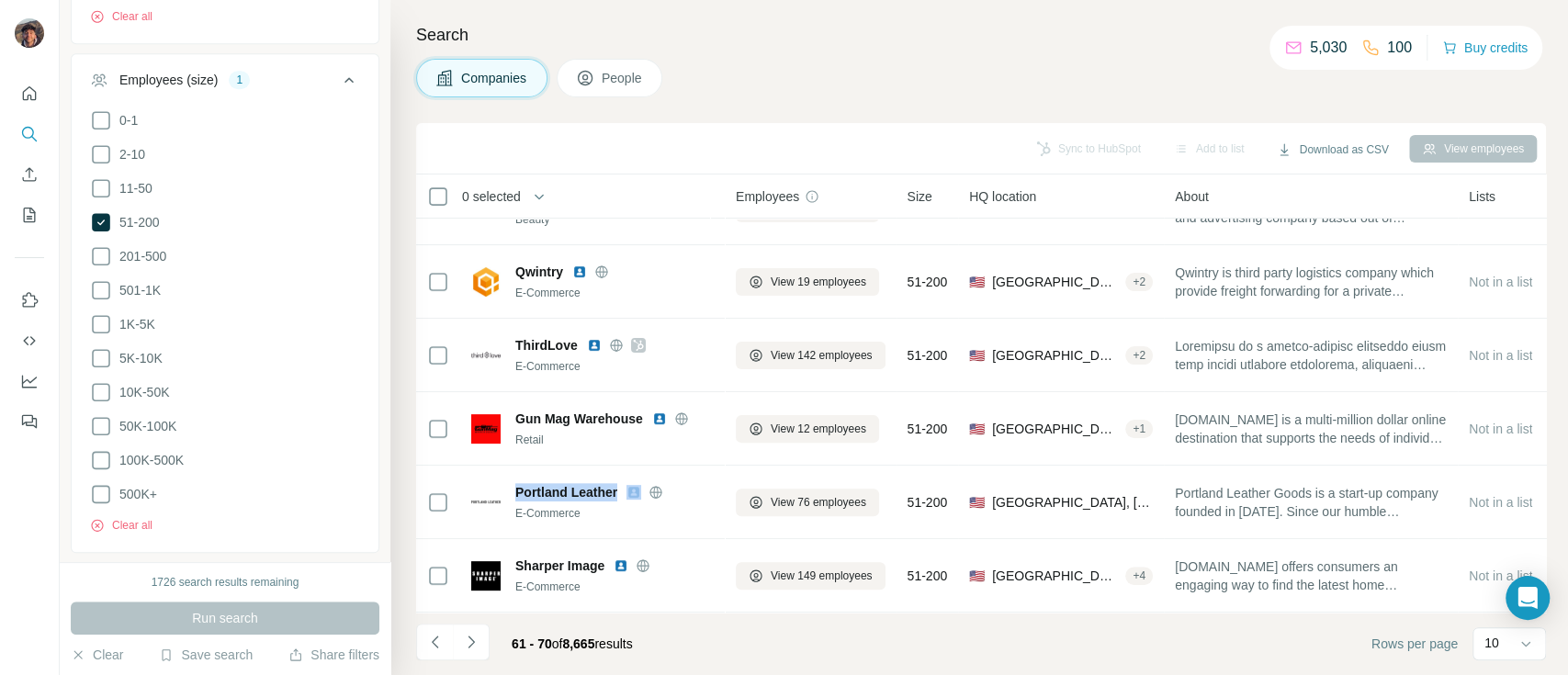
copy span "Portland Leather"
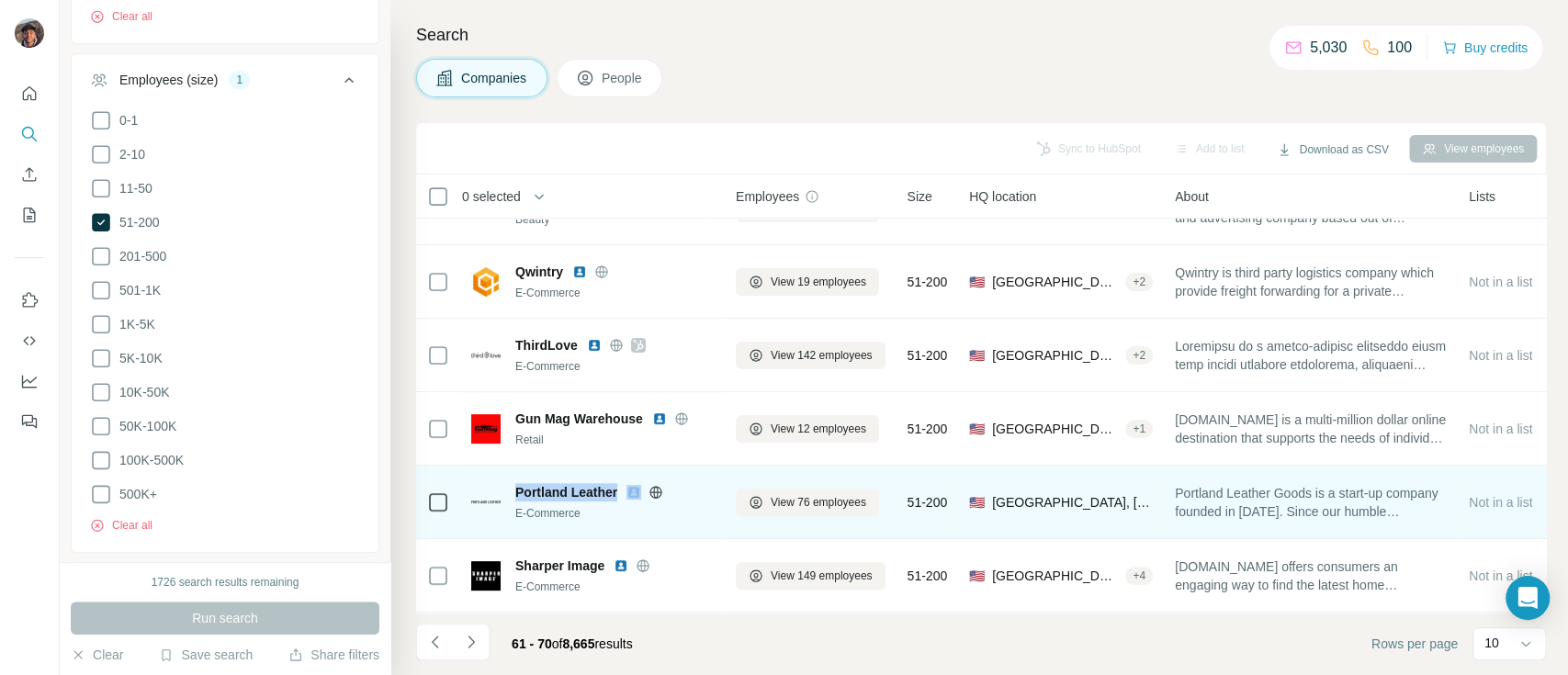
click at [660, 486] on icon at bounding box center [656, 492] width 12 height 12
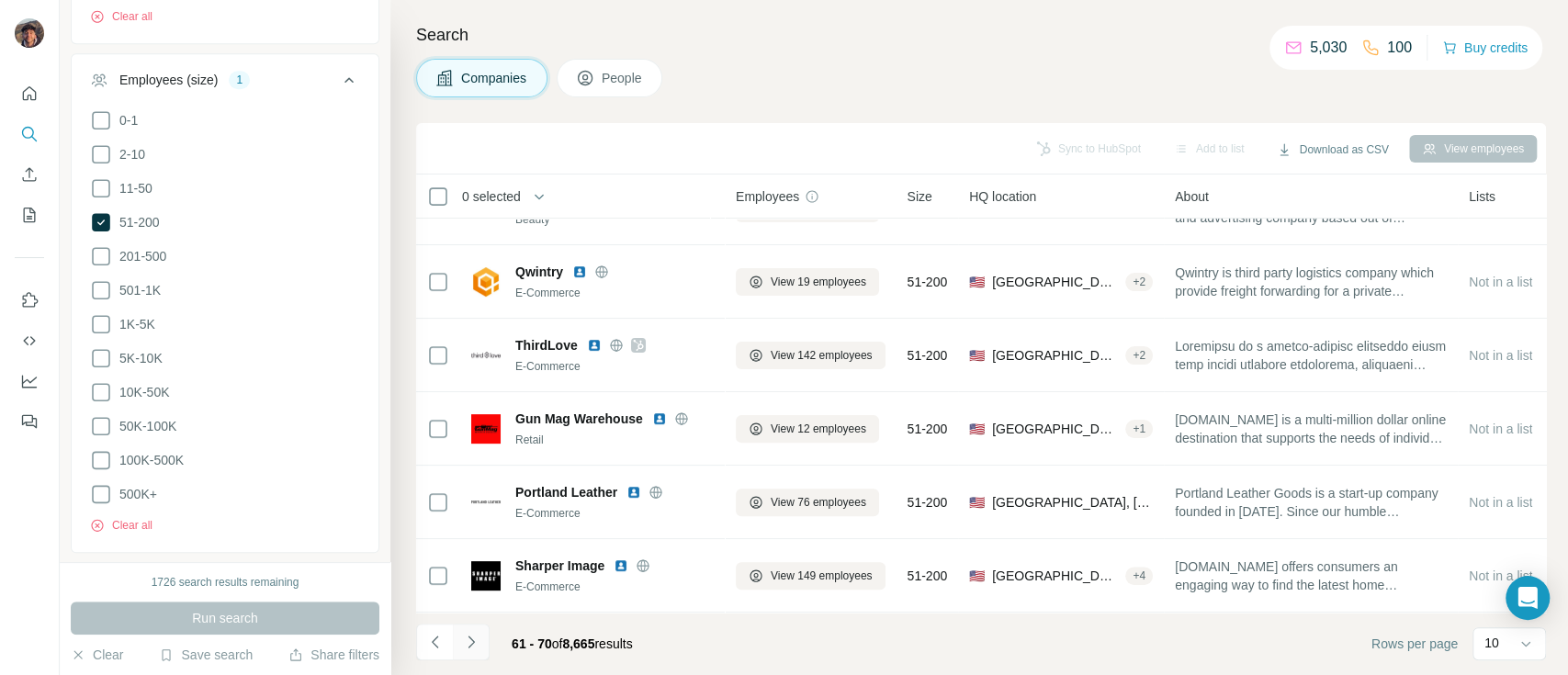
click at [471, 646] on icon "Navigate to next page" at bounding box center [471, 642] width 19 height 19
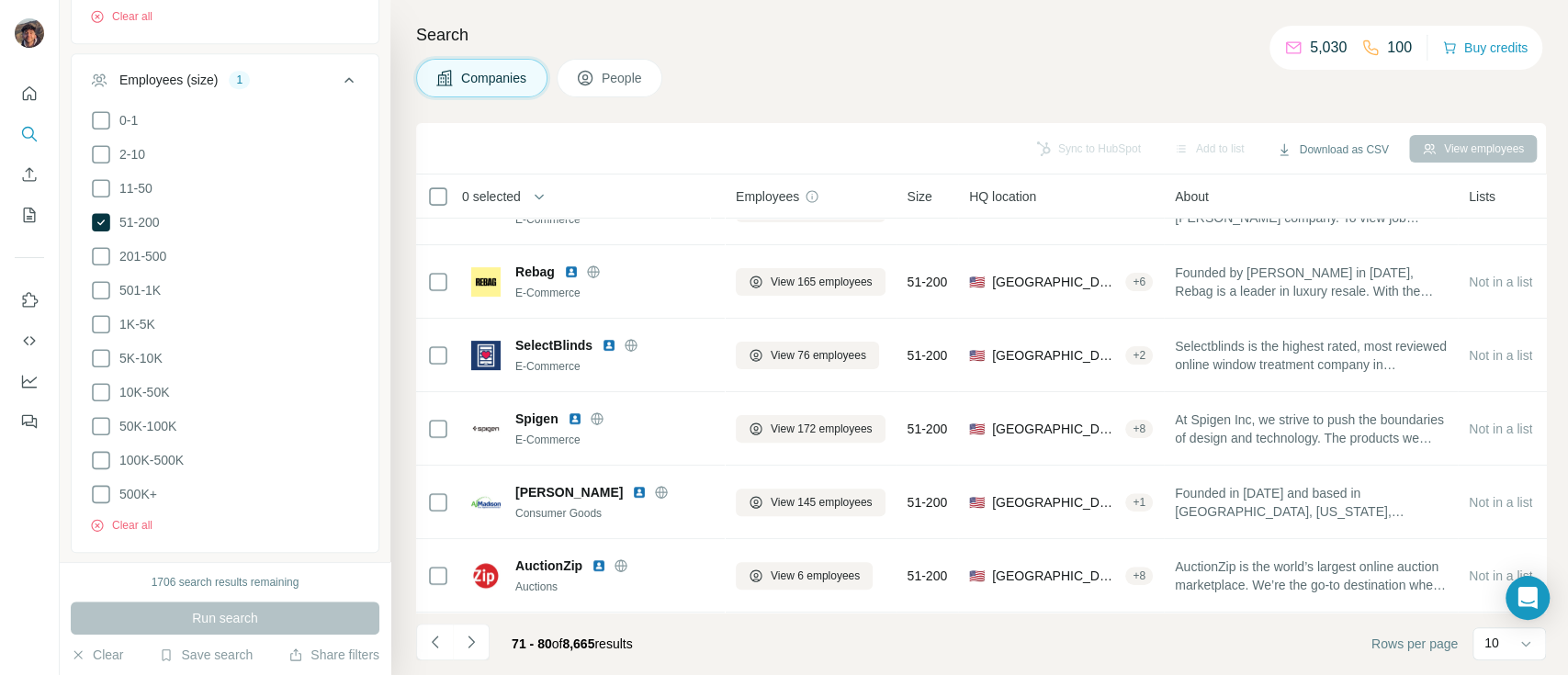
scroll to position [0, 0]
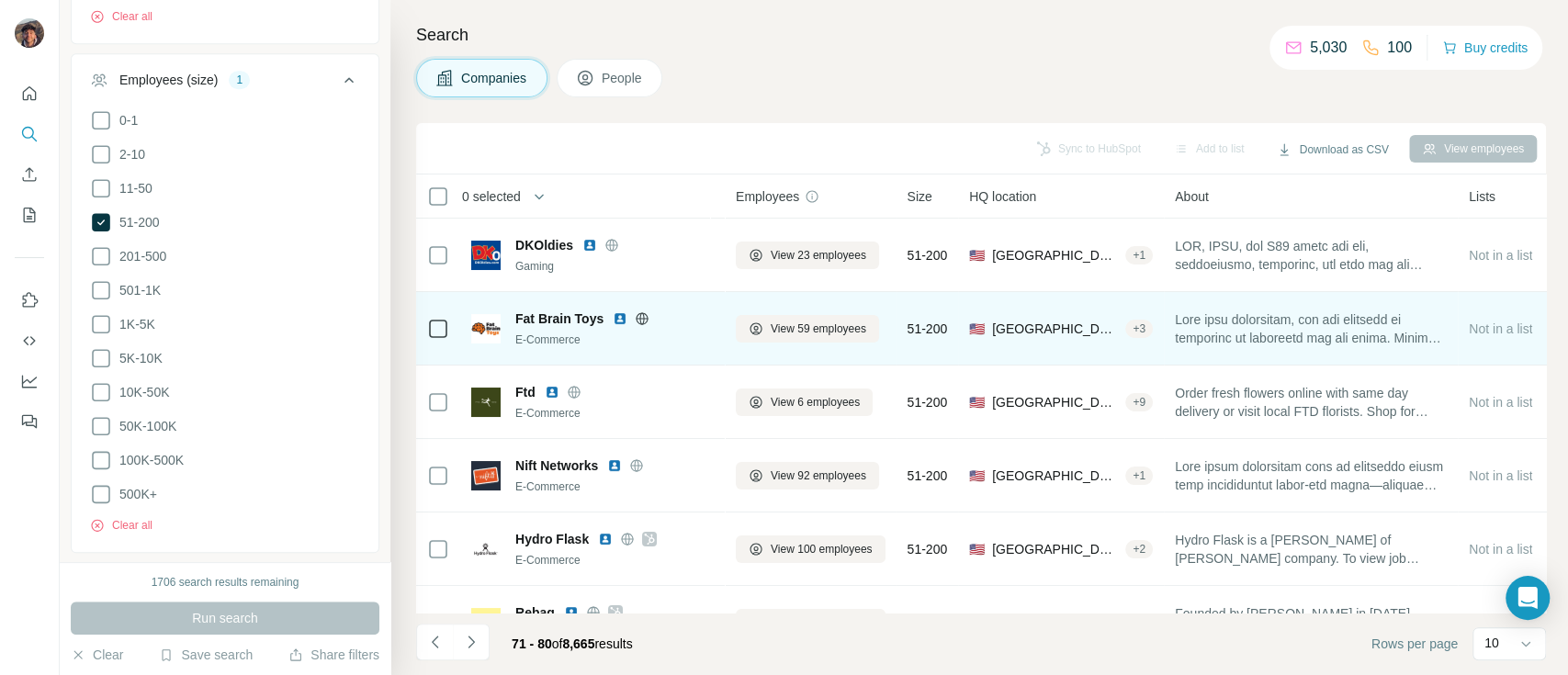
click at [640, 315] on icon at bounding box center [642, 318] width 5 height 12
click at [564, 313] on span "Fat Brain Toys" at bounding box center [559, 319] width 88 height 19
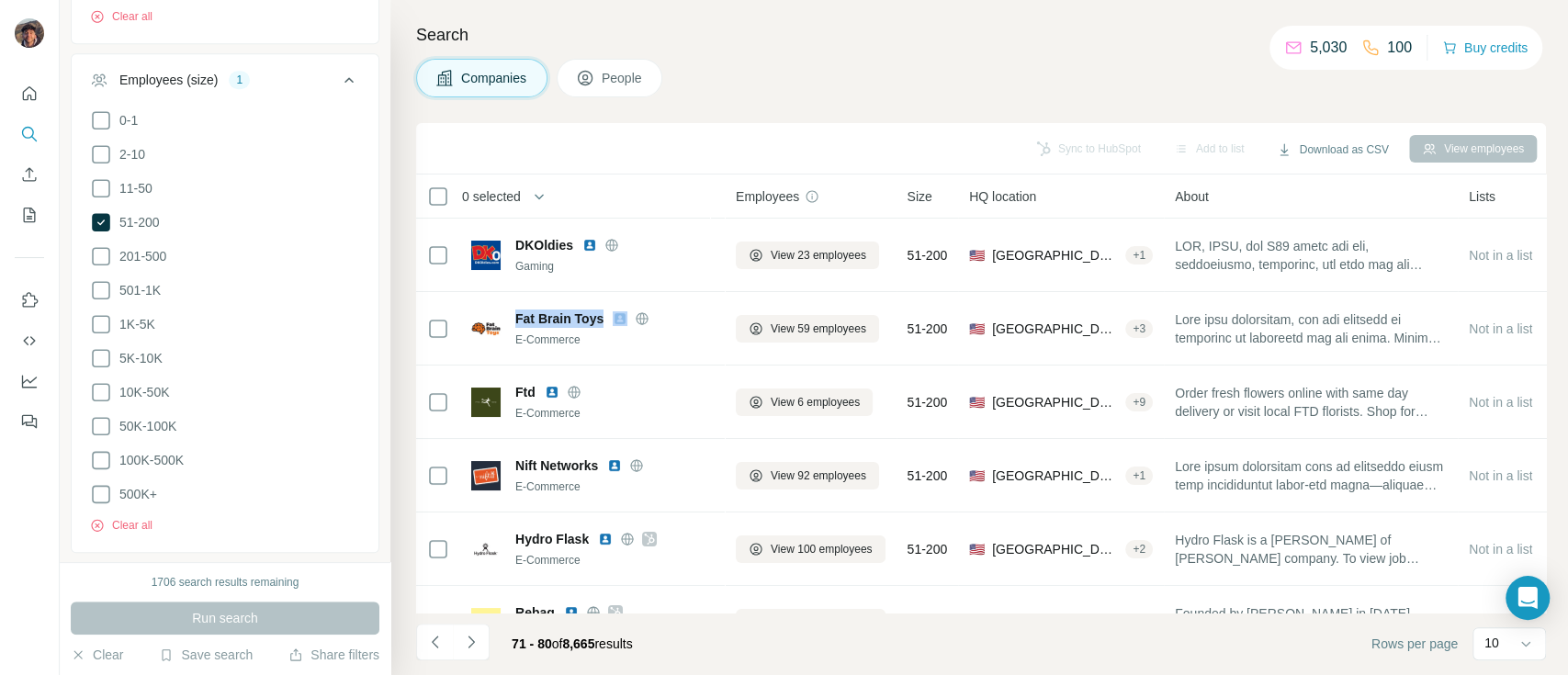
copy span "Fat Brain Toys"
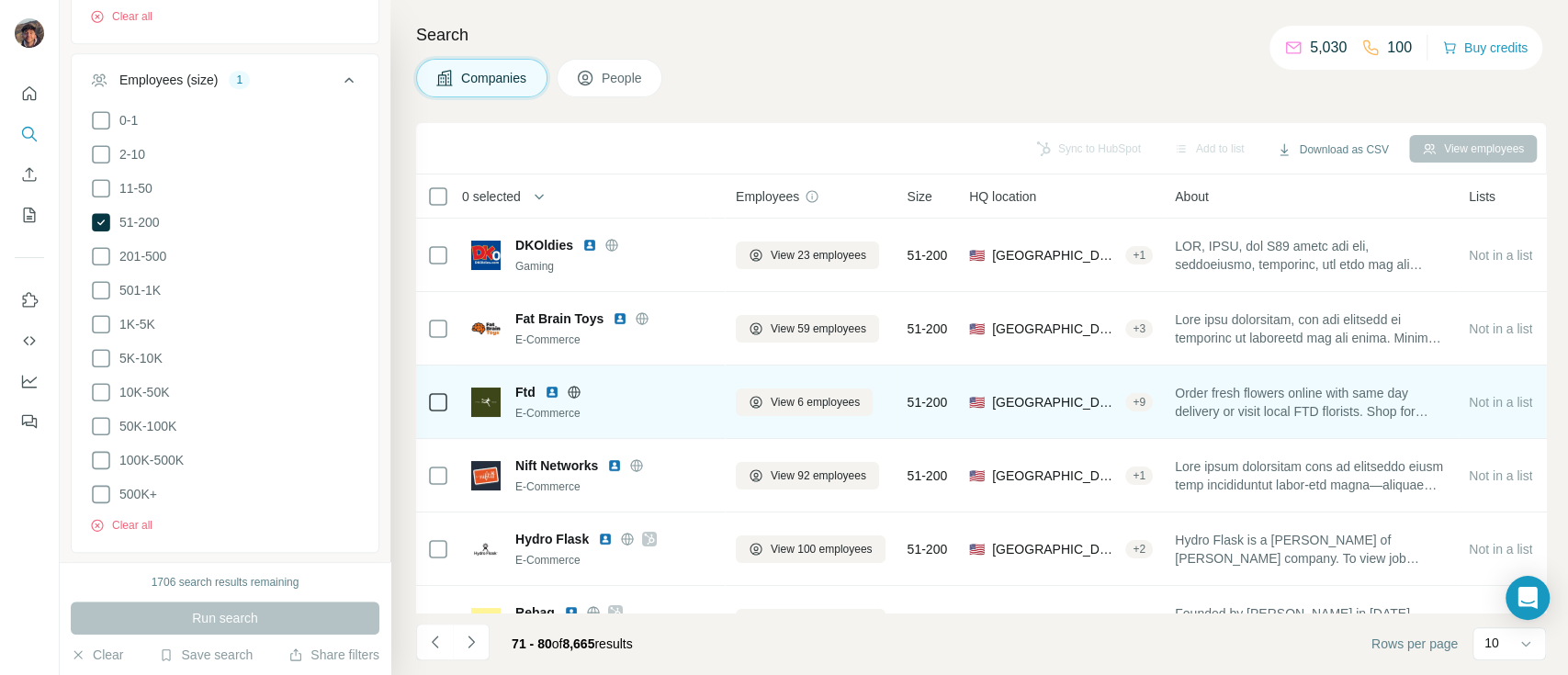
click at [639, 388] on div "Ftd" at bounding box center [614, 392] width 198 height 19
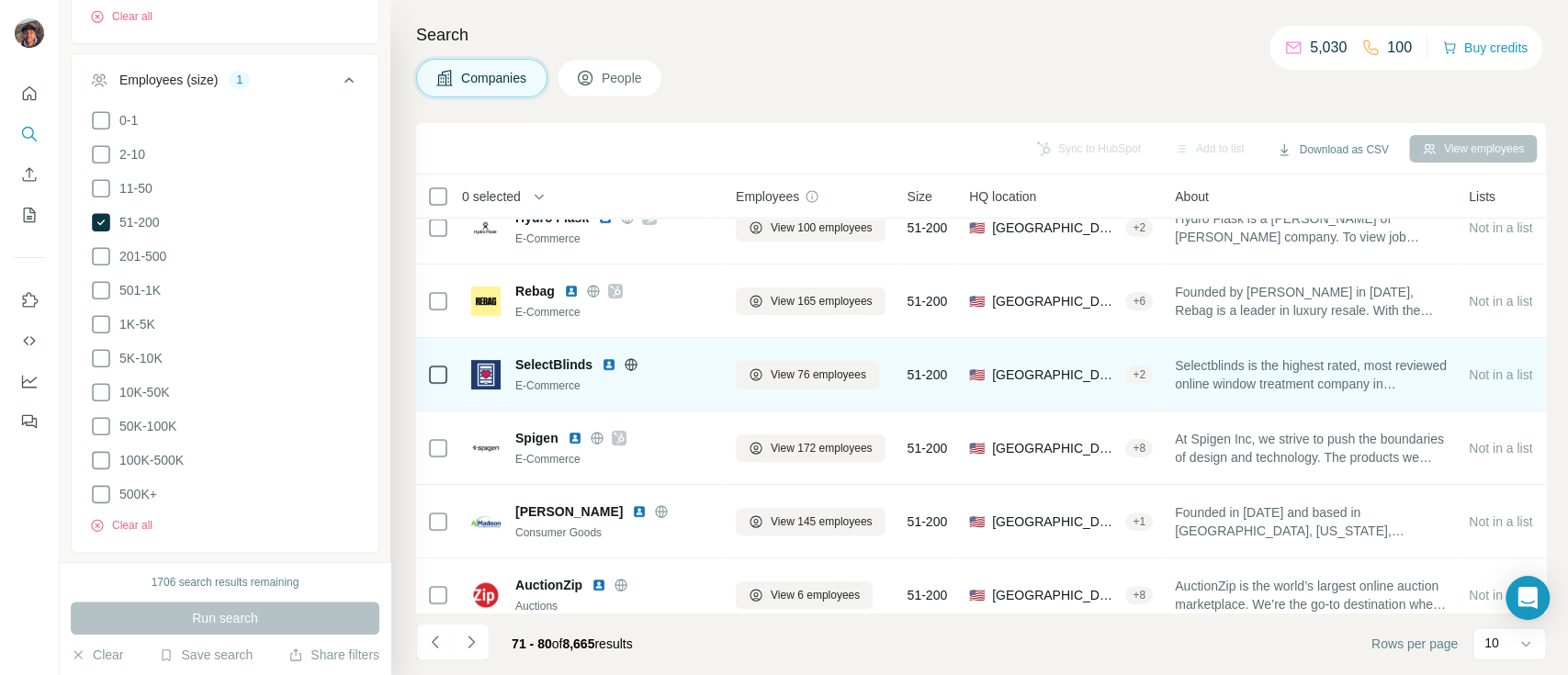
scroll to position [353, 0]
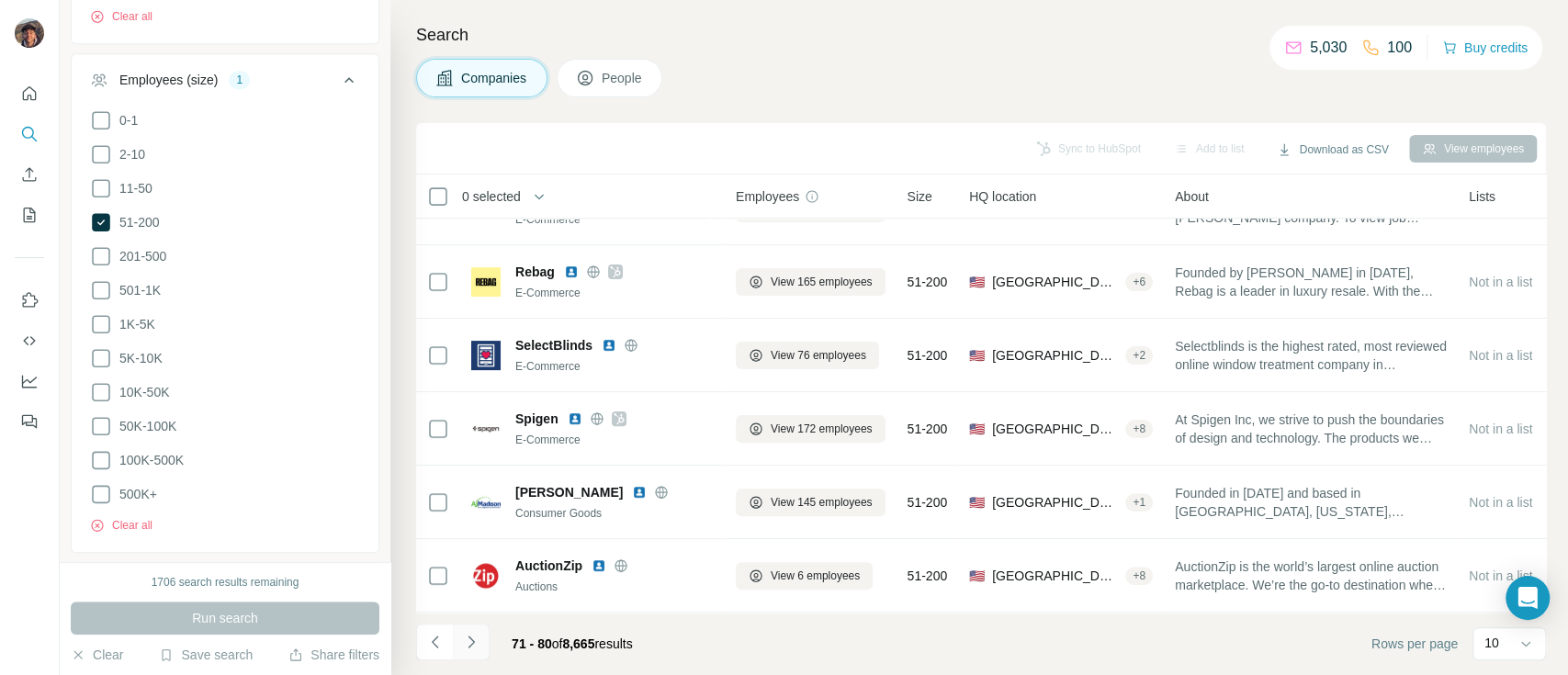
click at [477, 646] on icon "Navigate to next page" at bounding box center [471, 642] width 19 height 19
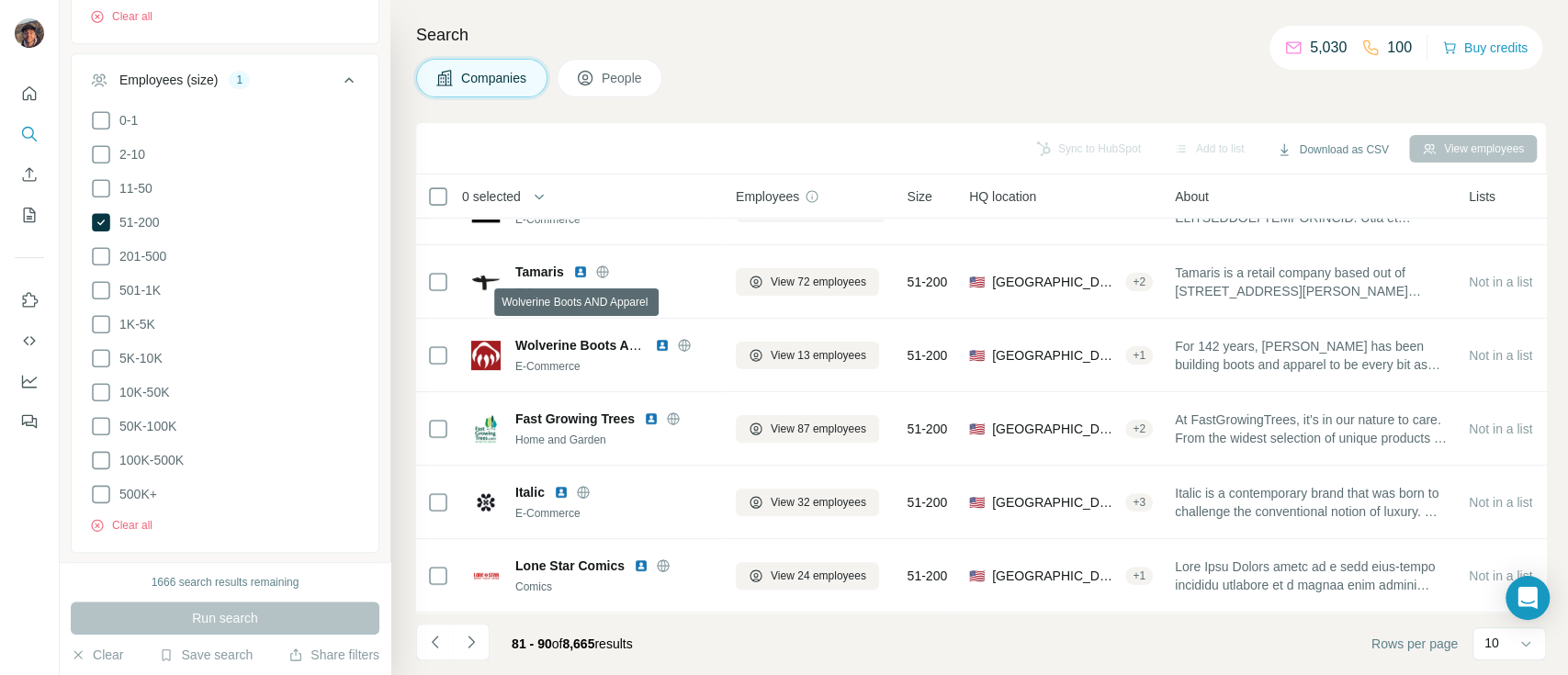
scroll to position [0, 0]
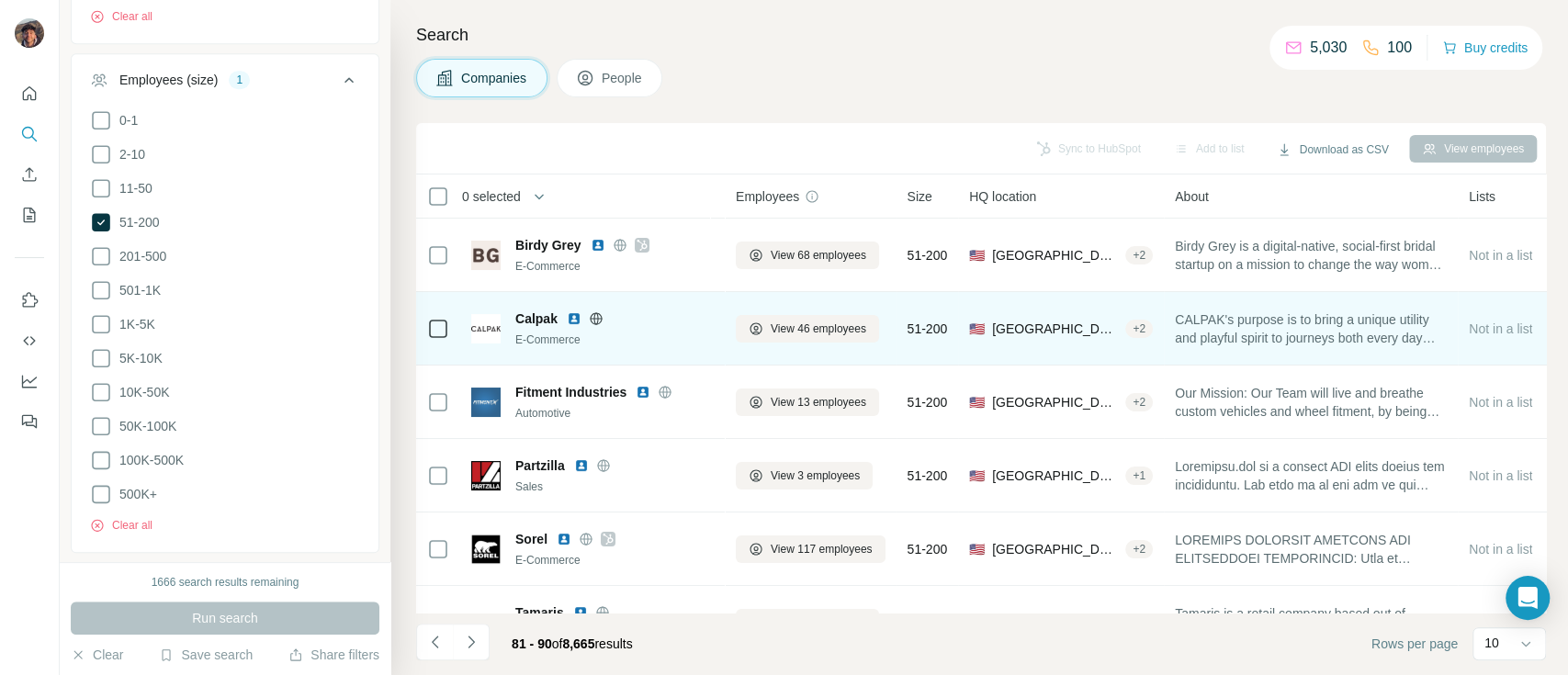
click at [516, 324] on span "Calpak" at bounding box center [535, 319] width 42 height 19
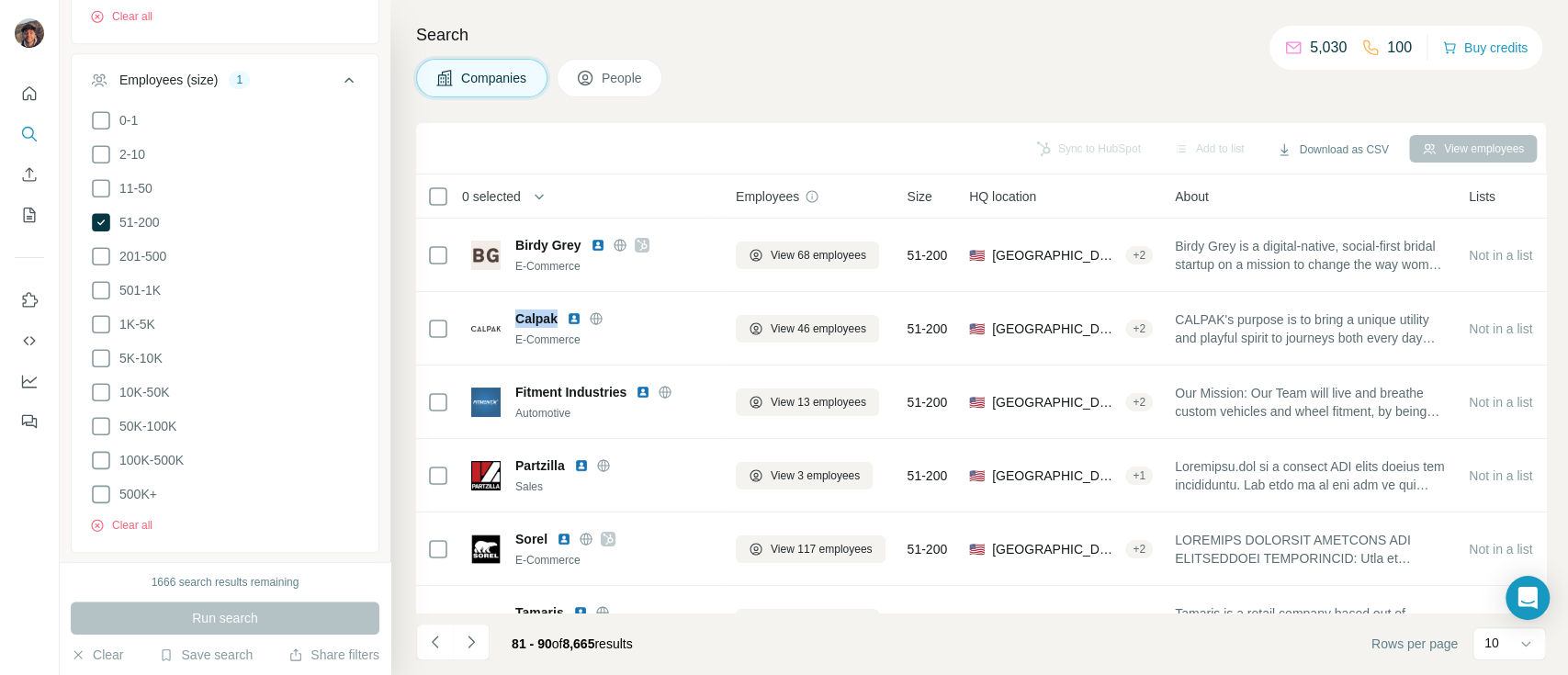
copy span "Calpak"
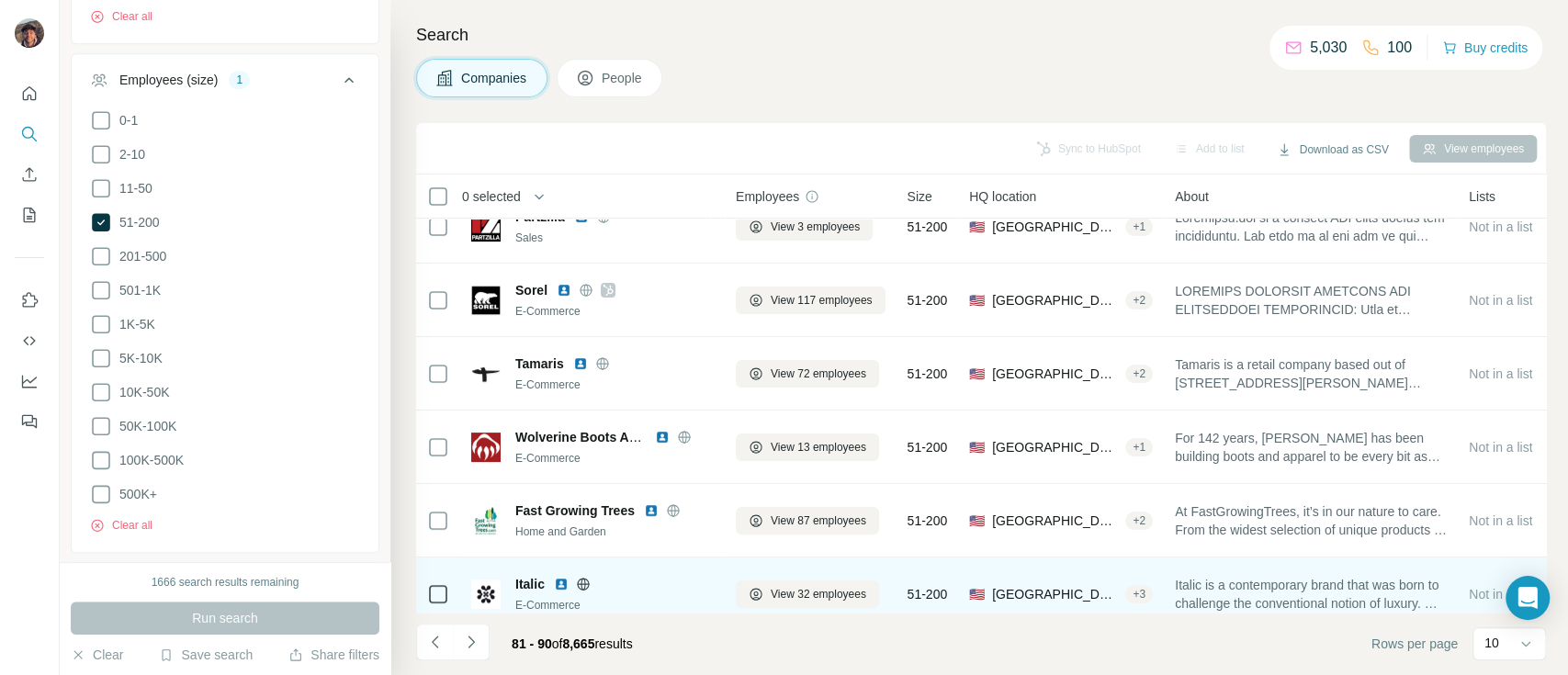
scroll to position [353, 0]
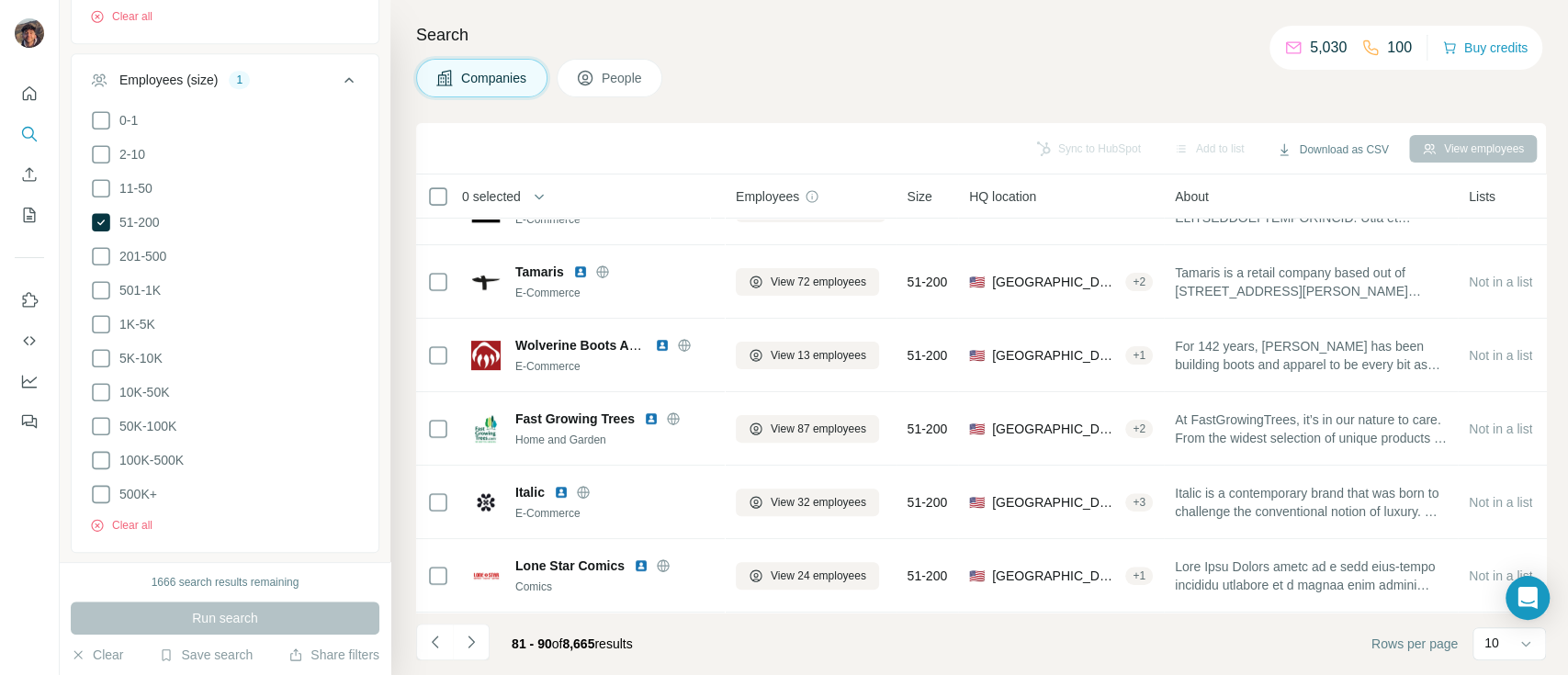
click at [470, 629] on button "Navigate to next page" at bounding box center [471, 641] width 37 height 37
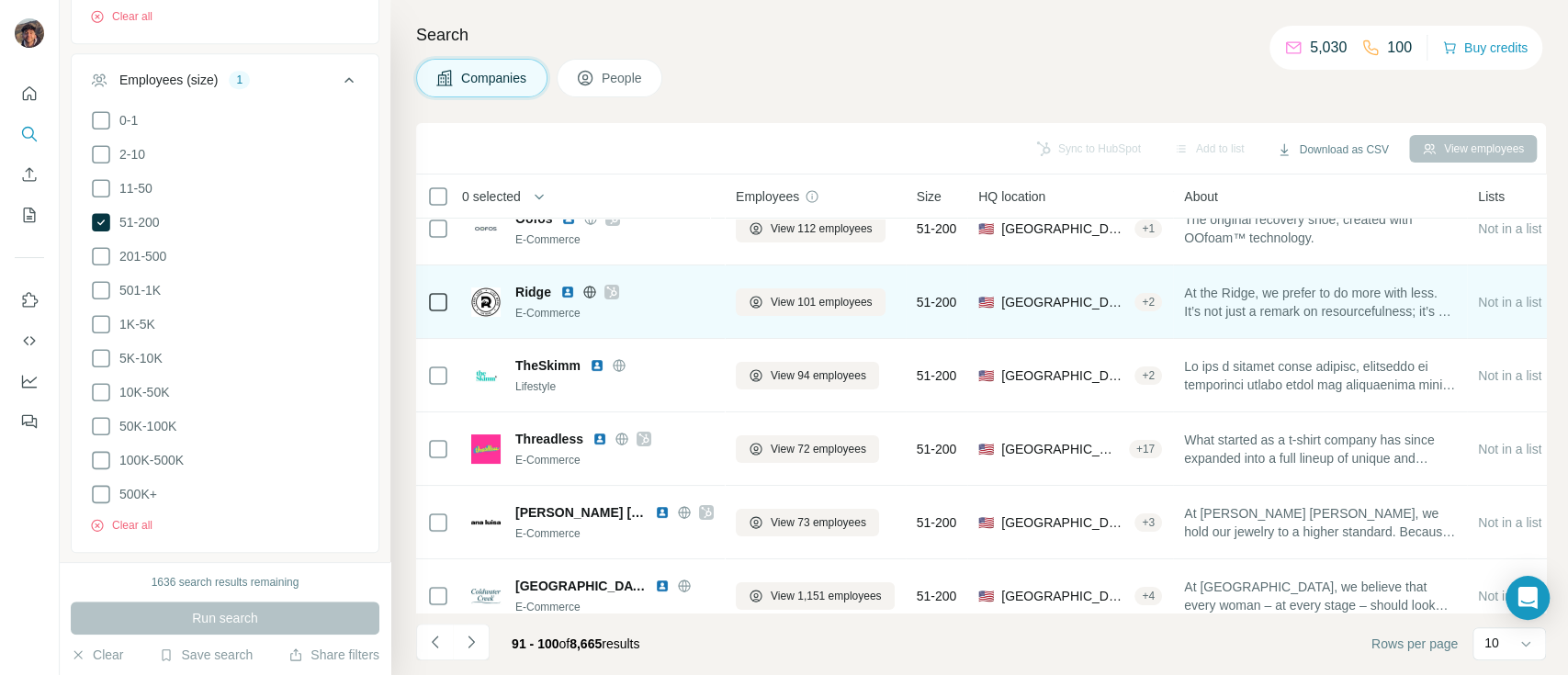
scroll to position [122, 0]
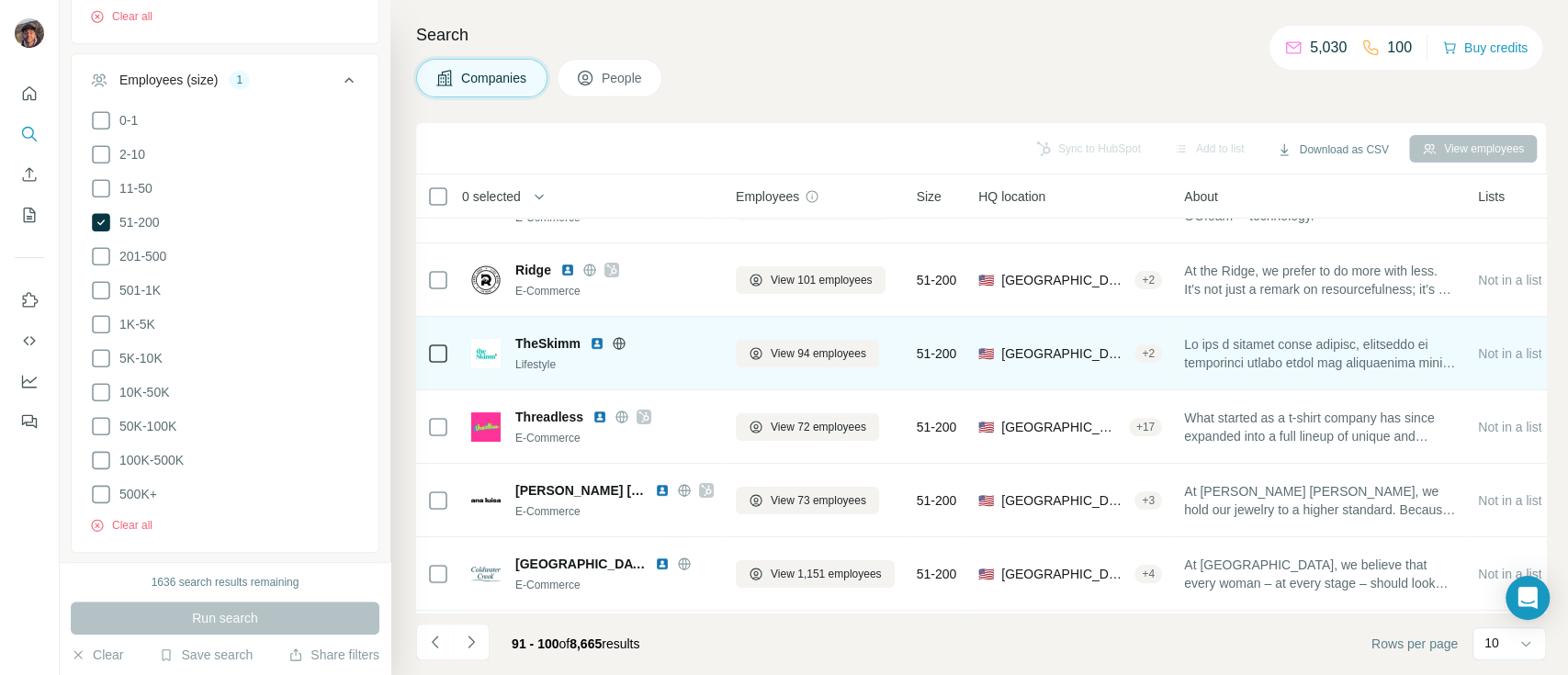
click at [536, 341] on span "TheSkimm" at bounding box center [548, 344] width 66 height 19
click at [623, 337] on icon at bounding box center [619, 344] width 15 height 15
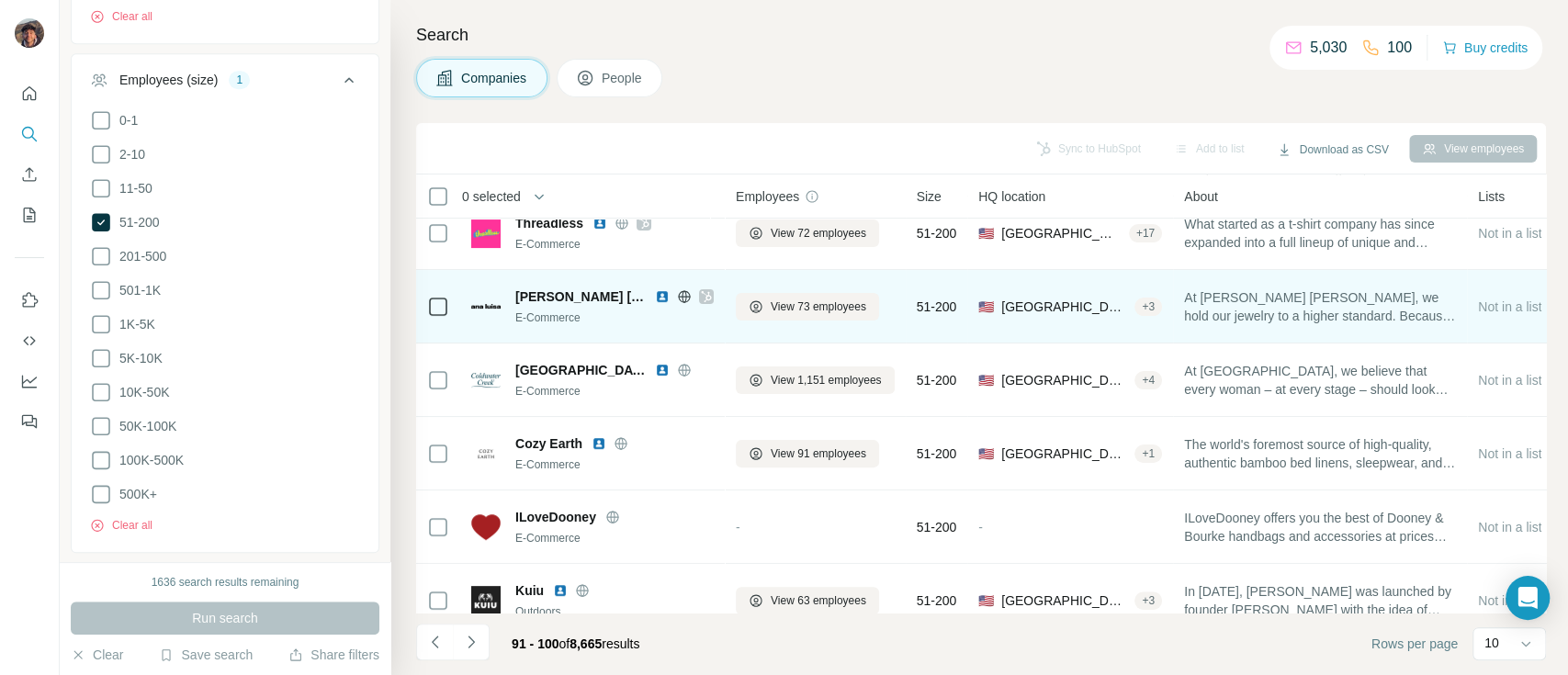
scroll to position [353, 0]
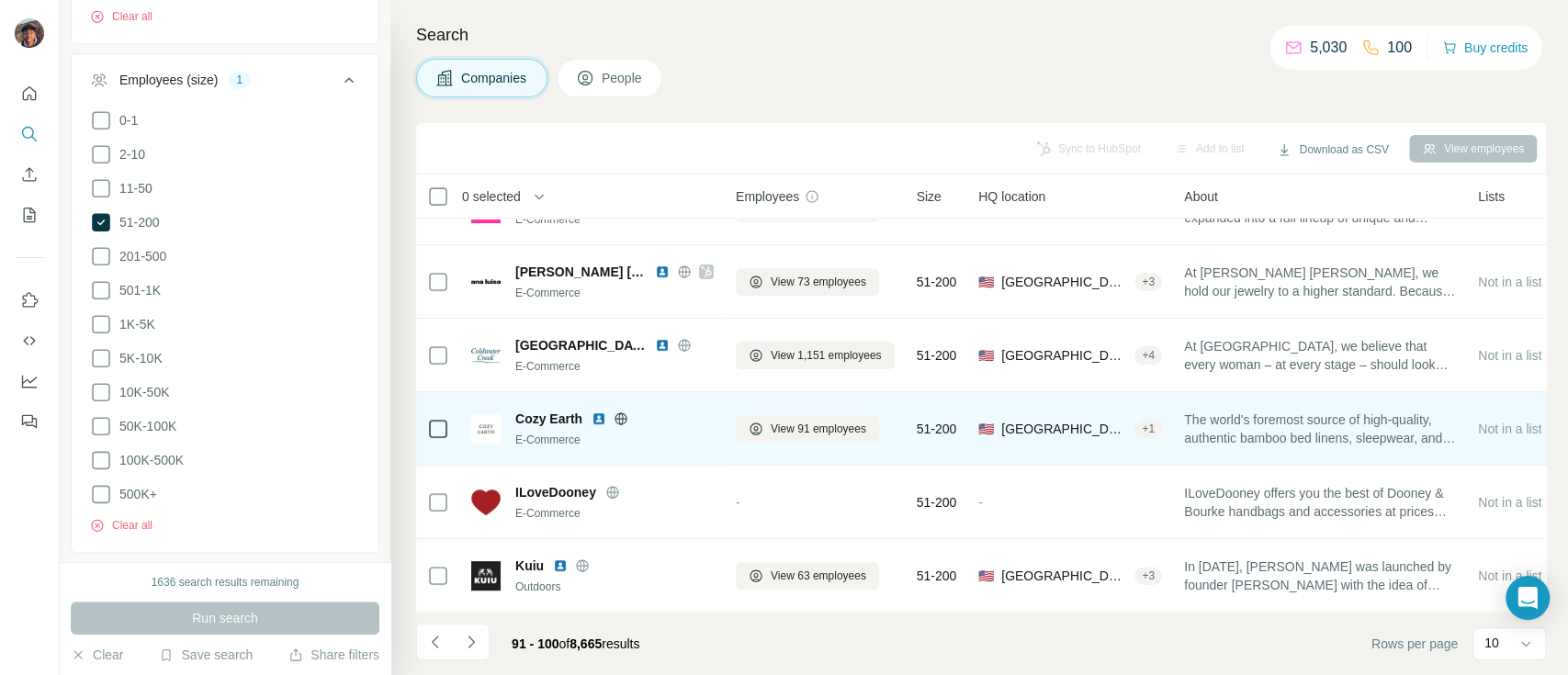
click at [624, 404] on div "Cozy Earth E-Commerce" at bounding box center [592, 429] width 242 height 51
click at [622, 411] on icon at bounding box center [621, 418] width 15 height 15
click at [553, 410] on span "Cozy Earth" at bounding box center [549, 419] width 67 height 19
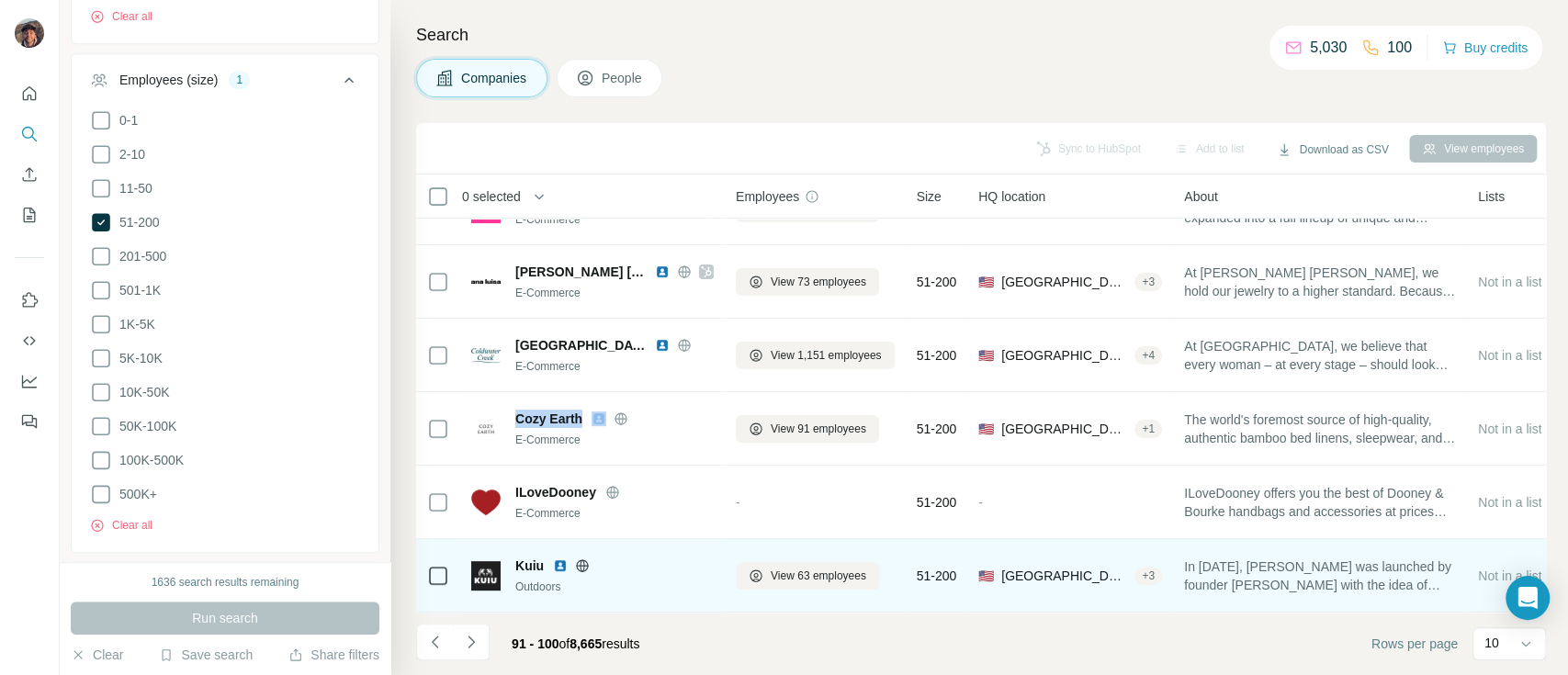
click at [588, 558] on icon at bounding box center [582, 565] width 15 height 15
click at [531, 557] on span "Kuiu" at bounding box center [529, 565] width 28 height 19
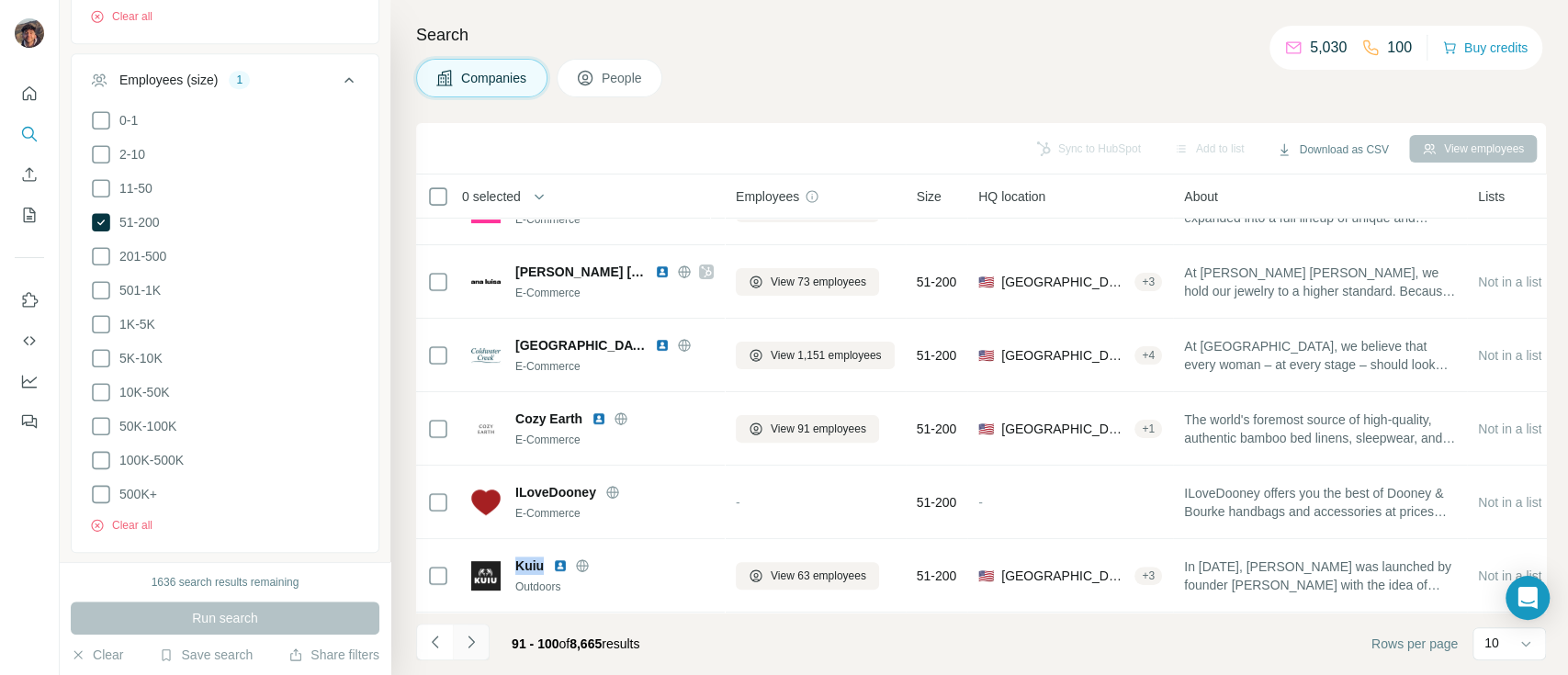
click at [475, 637] on icon "Navigate to next page" at bounding box center [471, 642] width 19 height 19
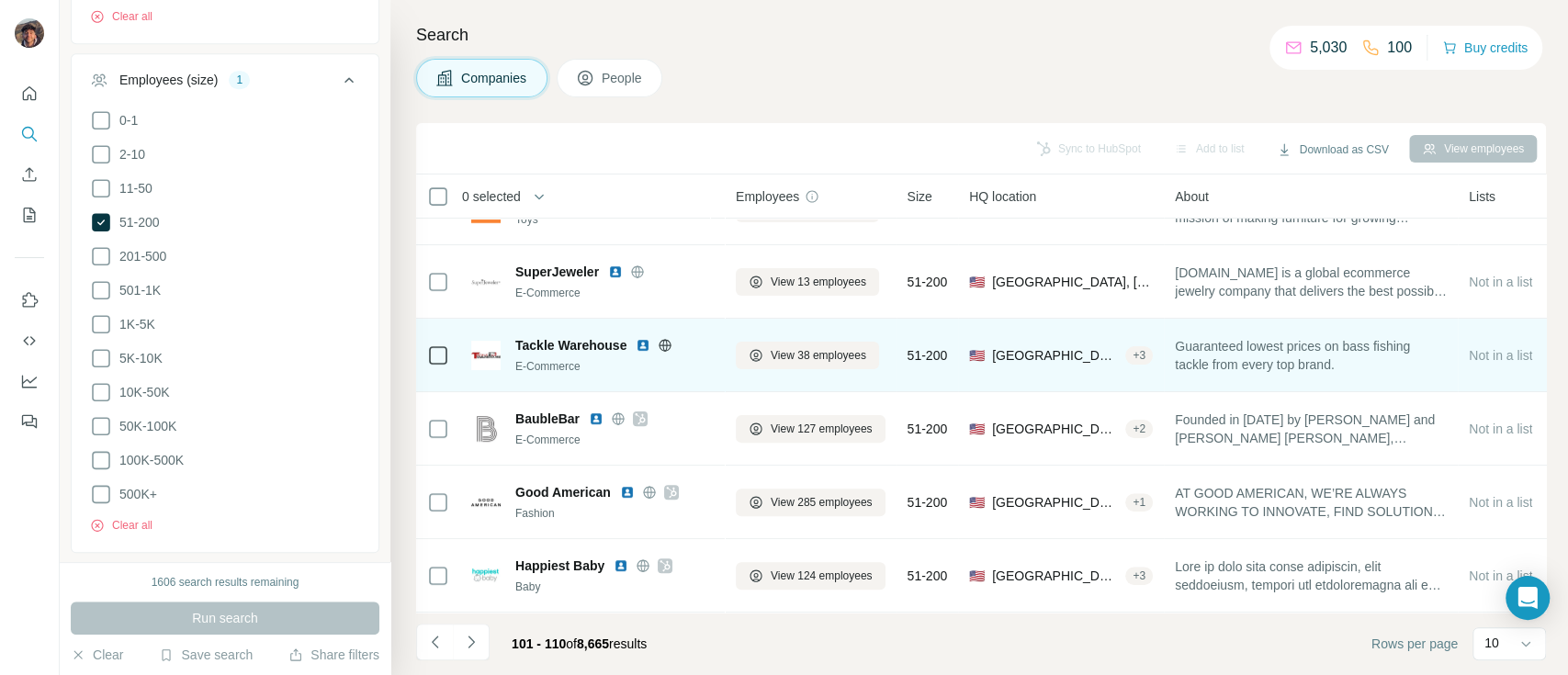
click at [668, 338] on icon at bounding box center [665, 345] width 15 height 15
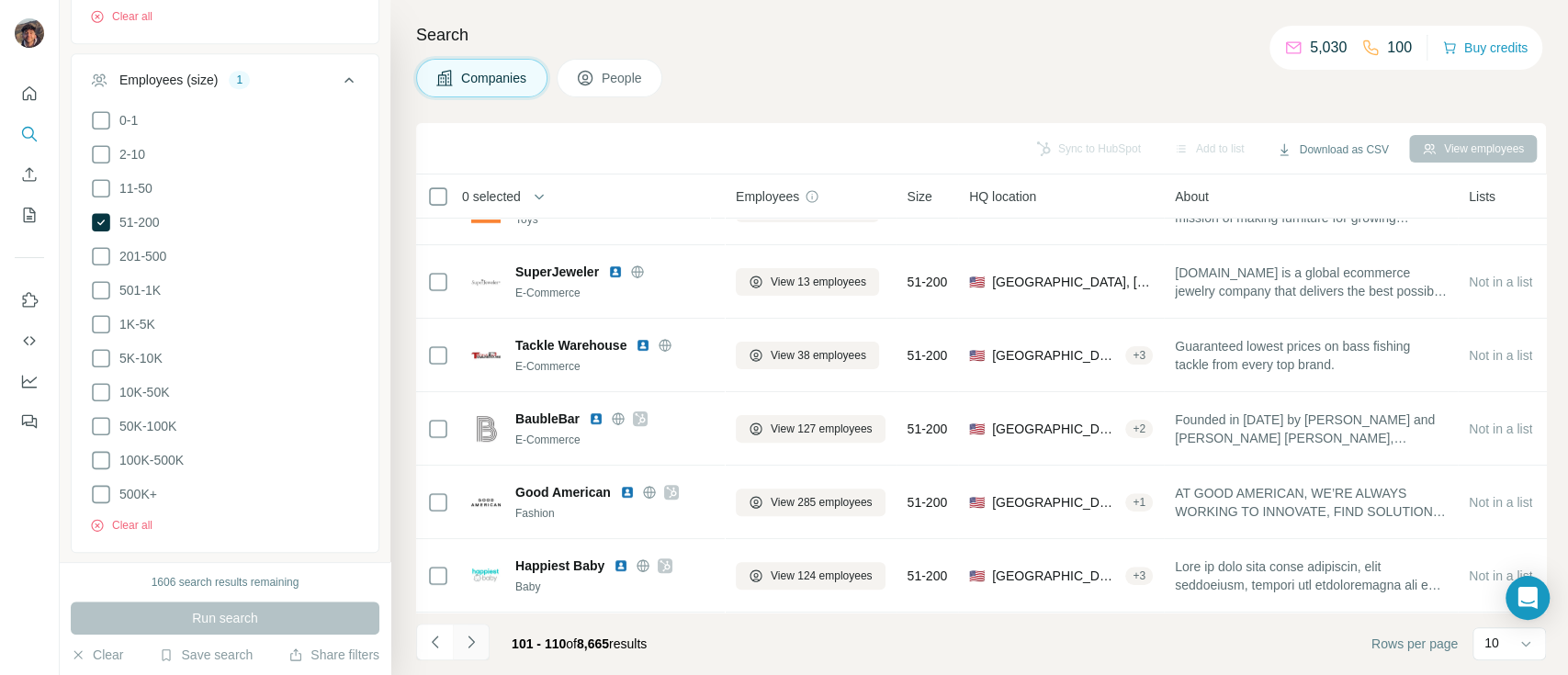
click at [466, 646] on icon "Navigate to next page" at bounding box center [471, 642] width 19 height 19
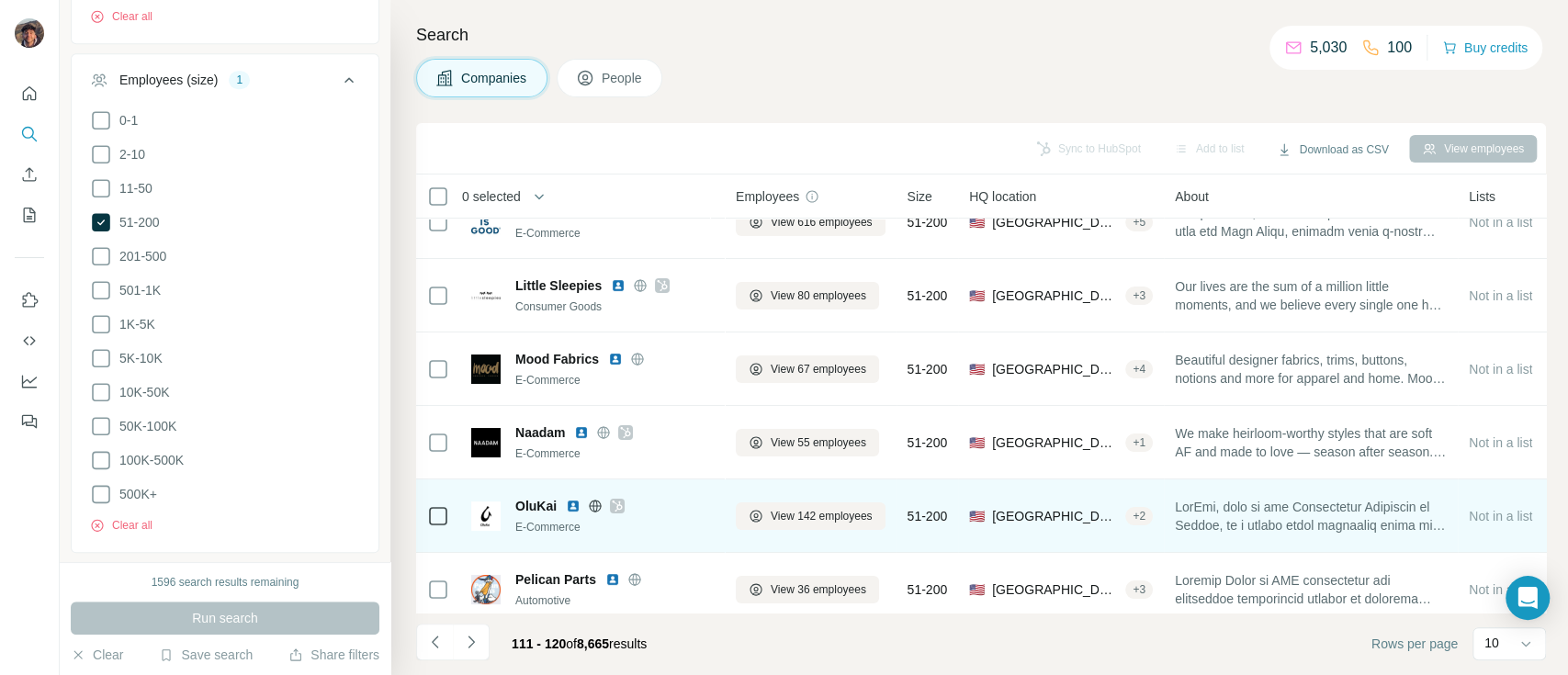
scroll to position [0, 0]
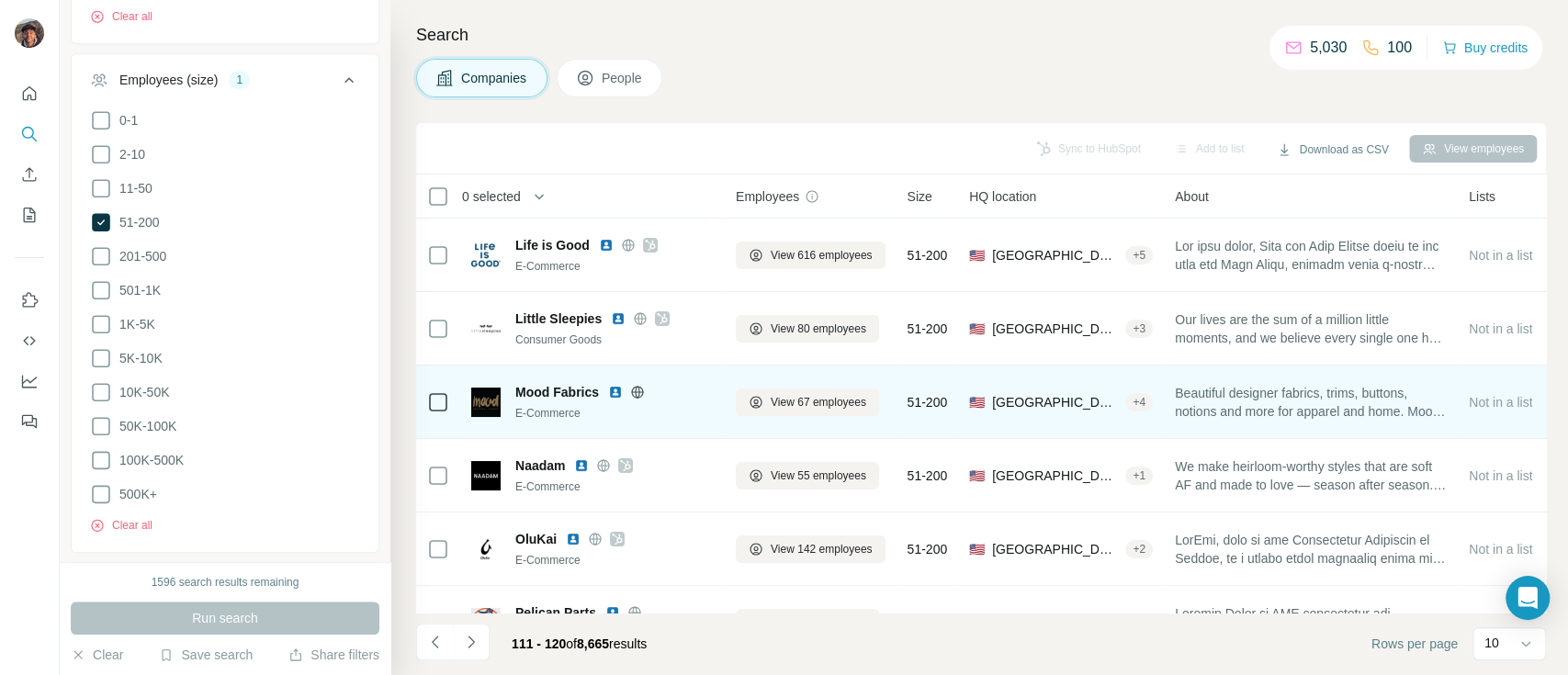
click at [633, 391] on icon at bounding box center [637, 391] width 12 height 1
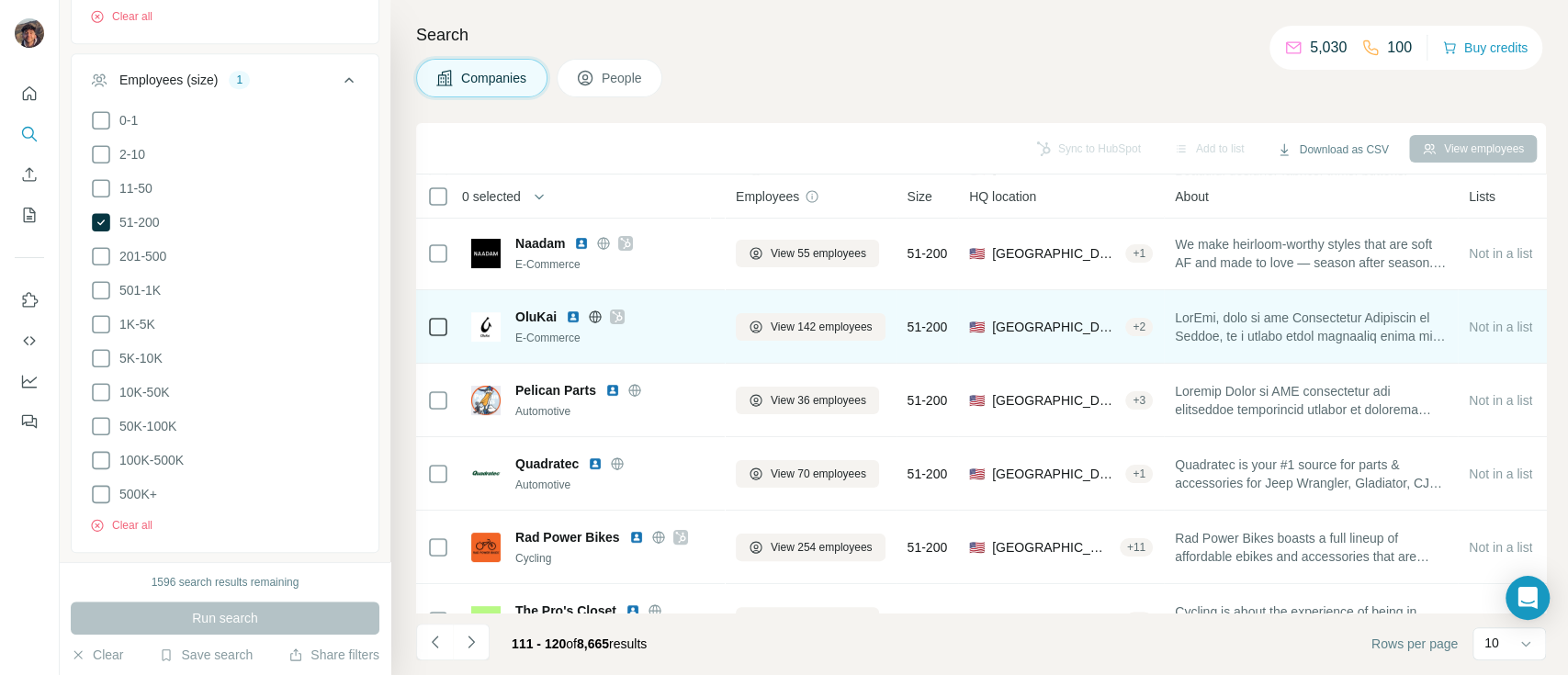
scroll to position [244, 0]
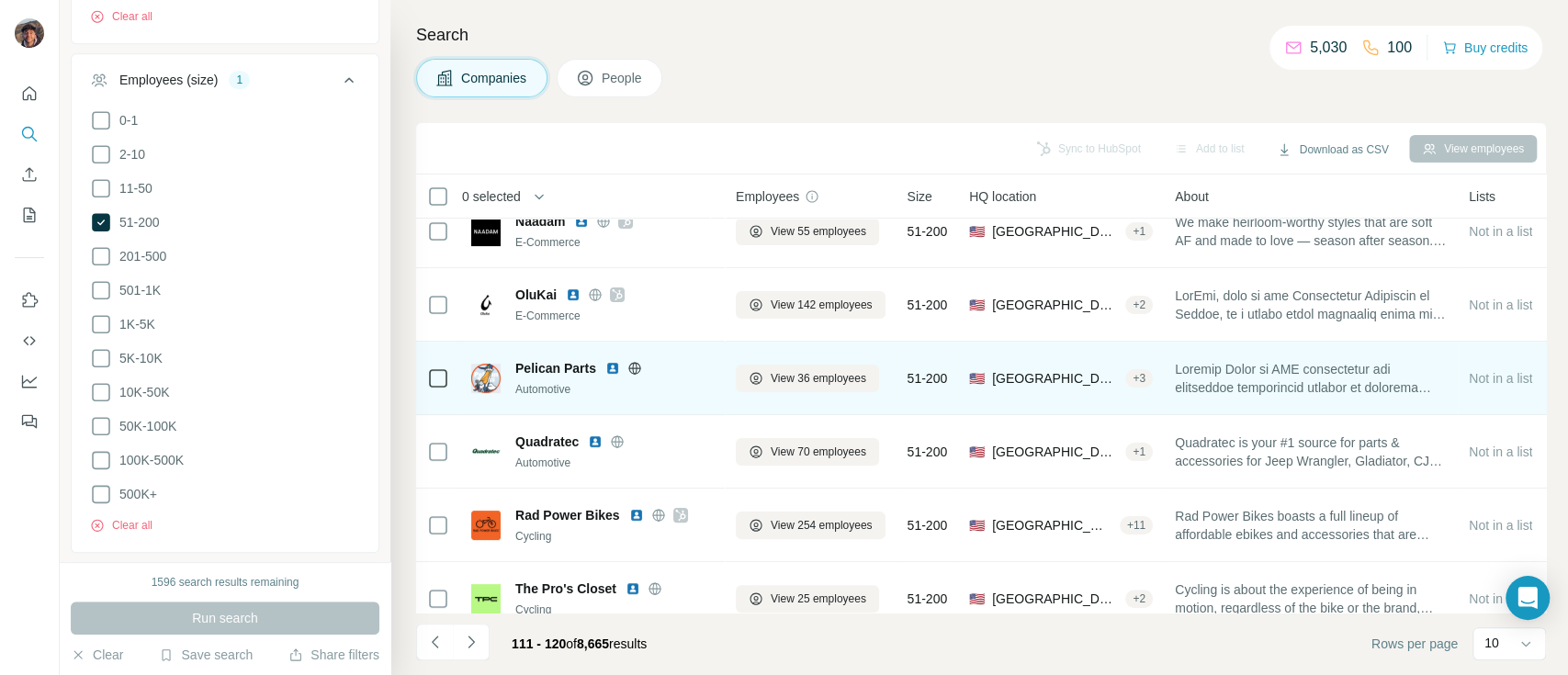
click at [640, 369] on icon at bounding box center [635, 369] width 15 height 15
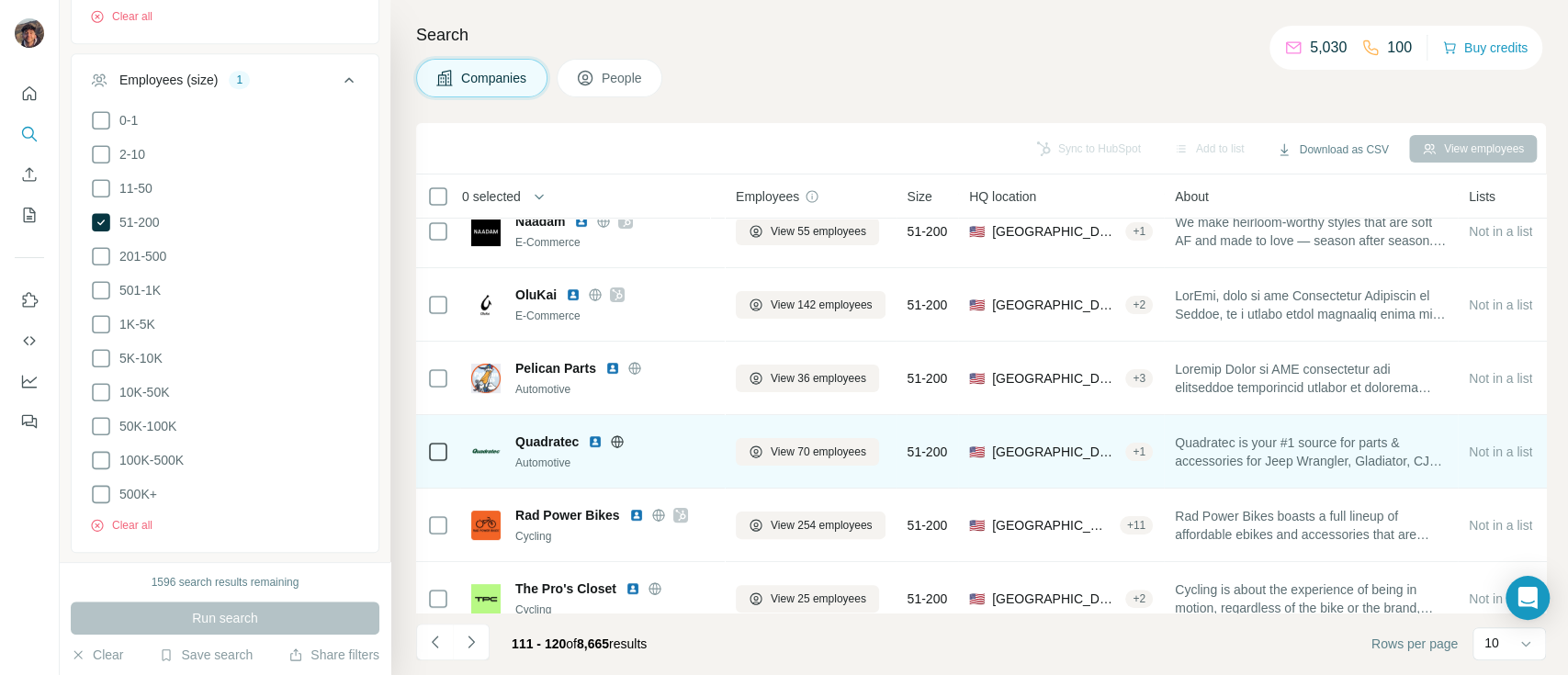
click at [623, 434] on icon at bounding box center [617, 442] width 15 height 15
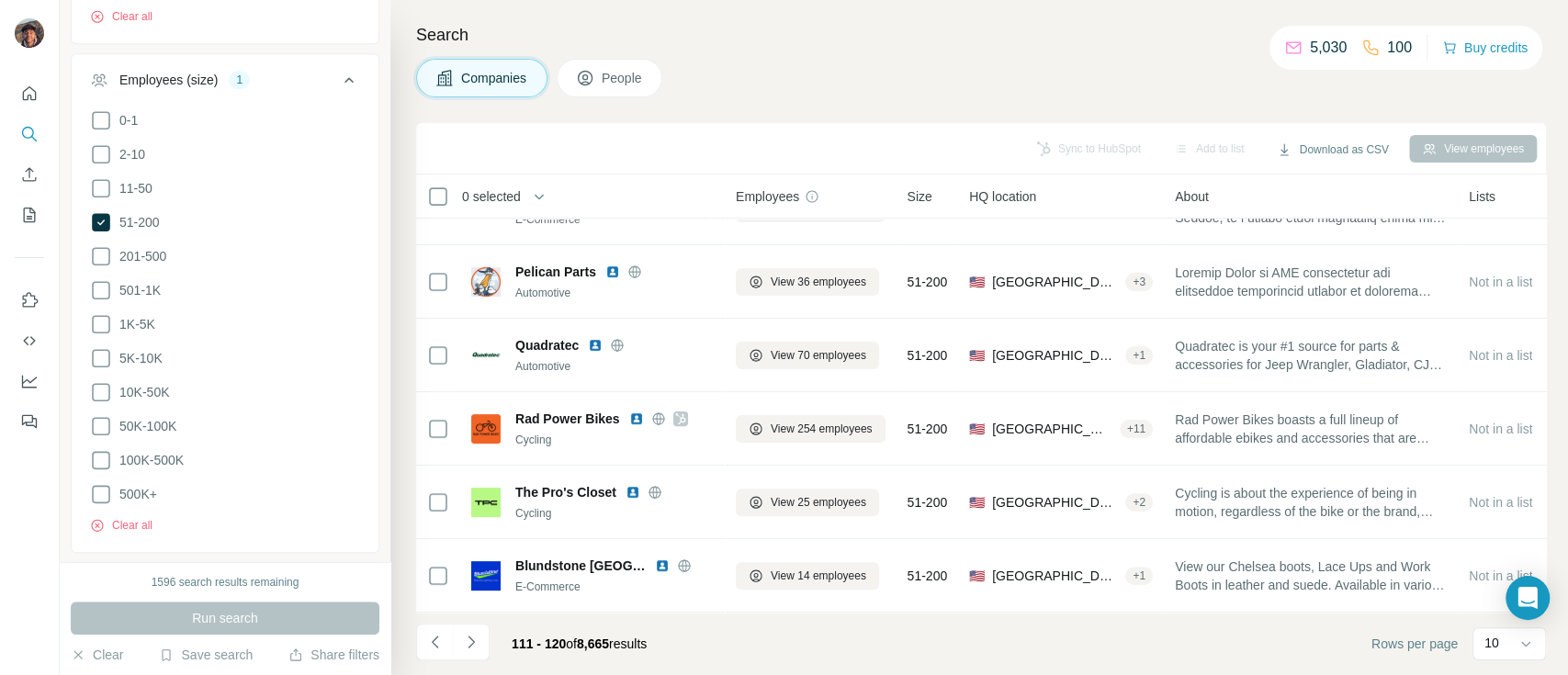
click at [494, 646] on div "111 - 120 of 8,665 results" at bounding box center [538, 643] width 245 height 40
click at [477, 642] on icon "Navigate to next page" at bounding box center [471, 642] width 19 height 19
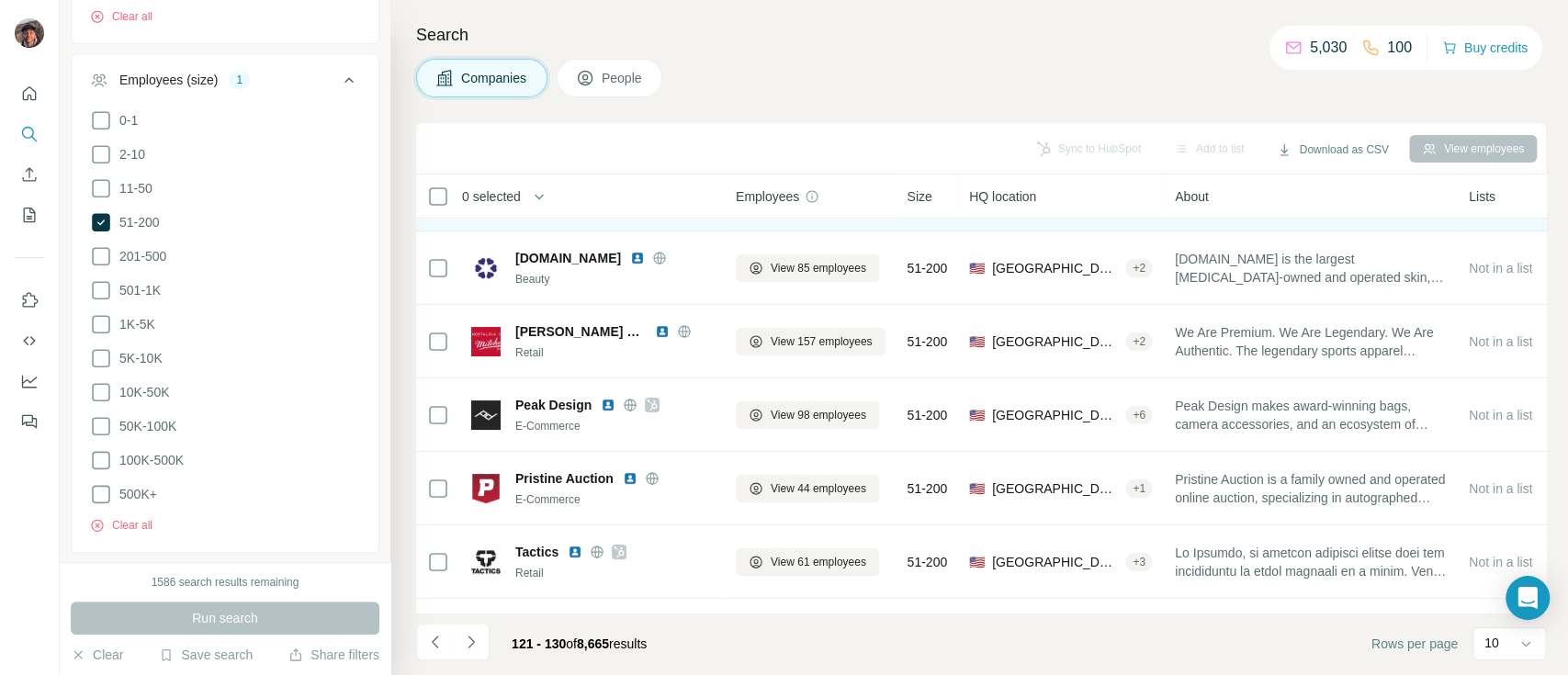
scroll to position [244, 0]
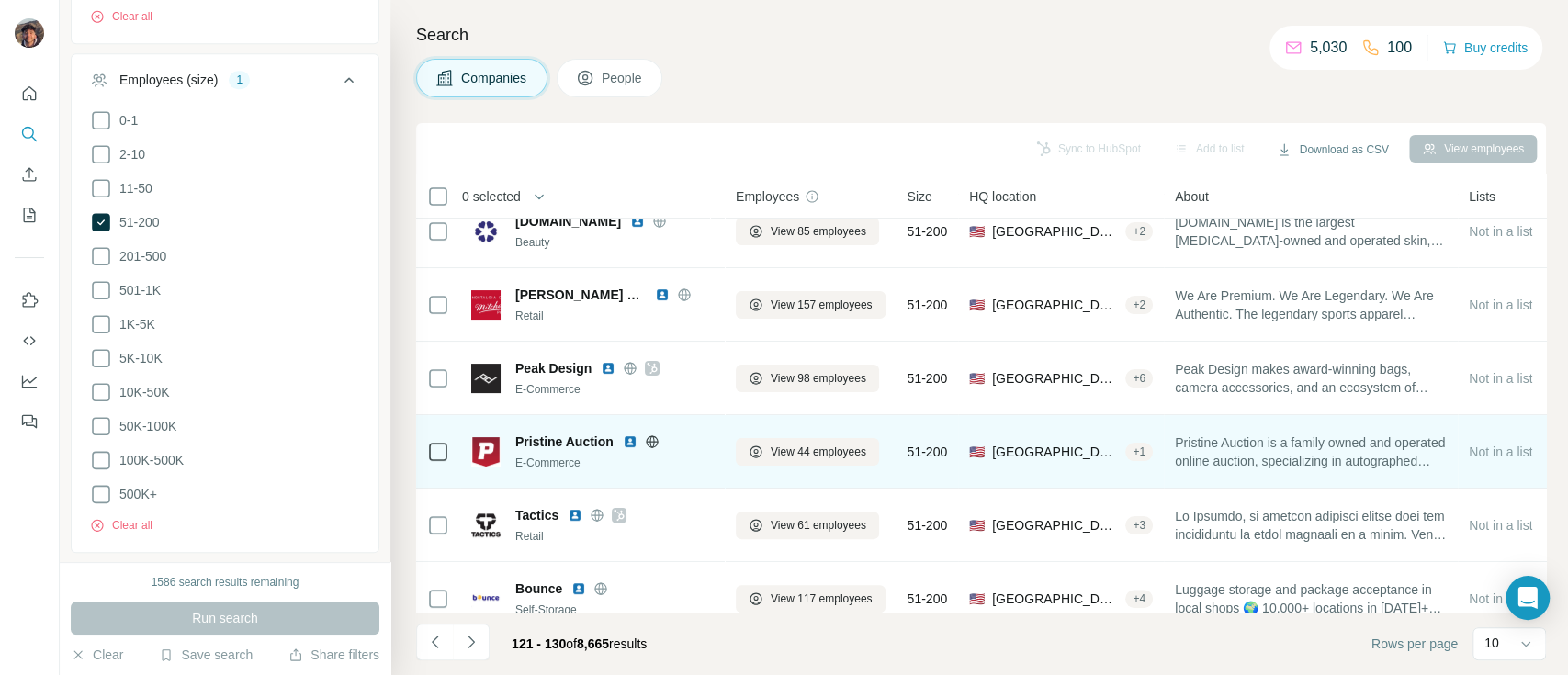
click at [649, 434] on icon at bounding box center [652, 442] width 15 height 15
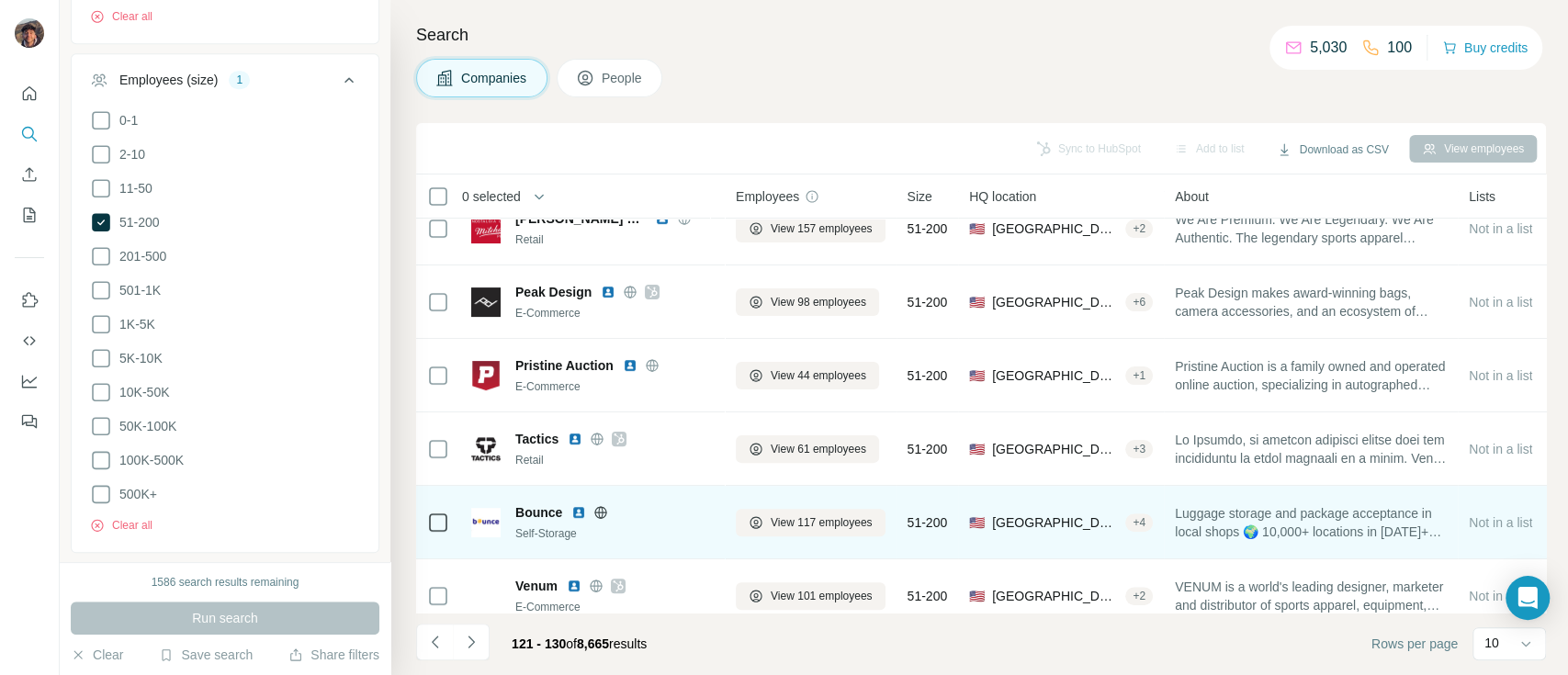
scroll to position [353, 0]
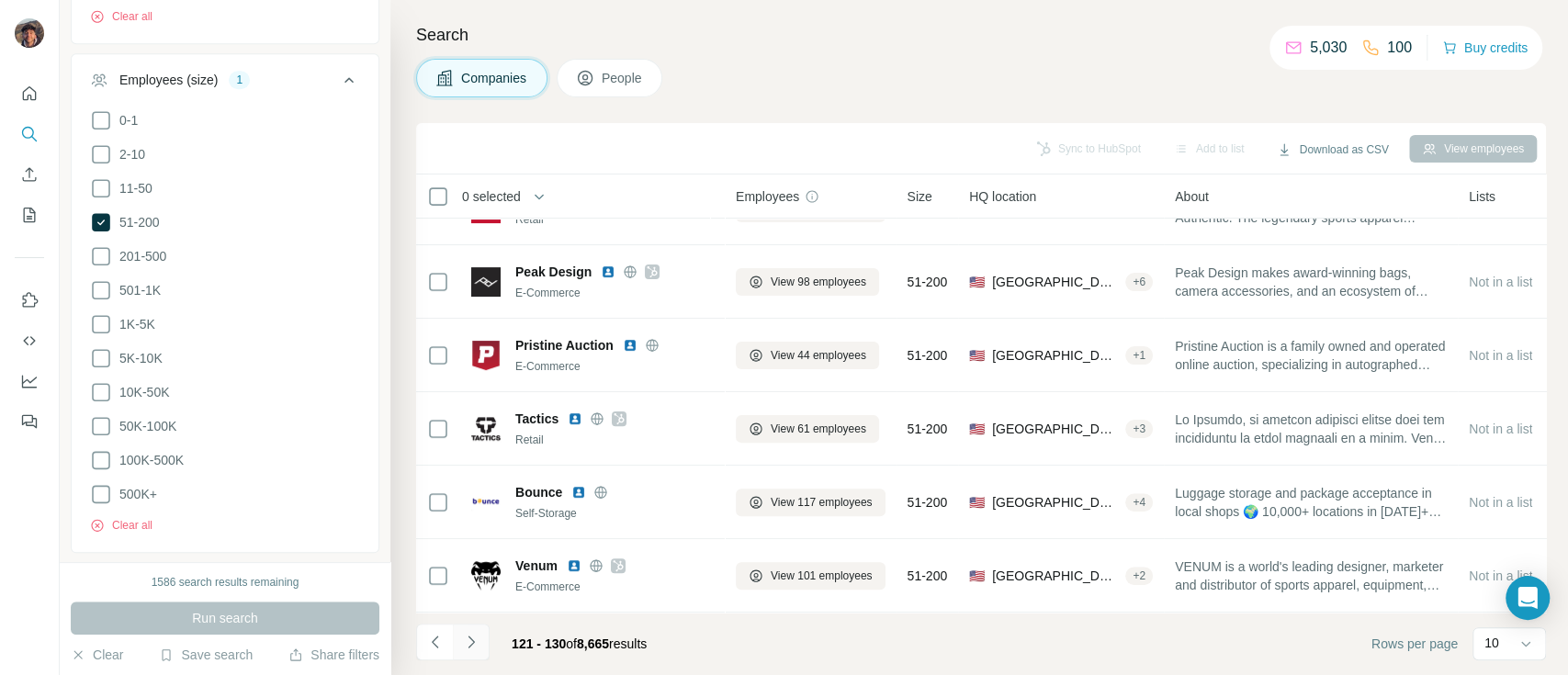
click at [491, 635] on div "121 - 130 of 8,665 results" at bounding box center [538, 643] width 245 height 40
click at [468, 646] on icon "Navigate to next page" at bounding box center [471, 642] width 19 height 19
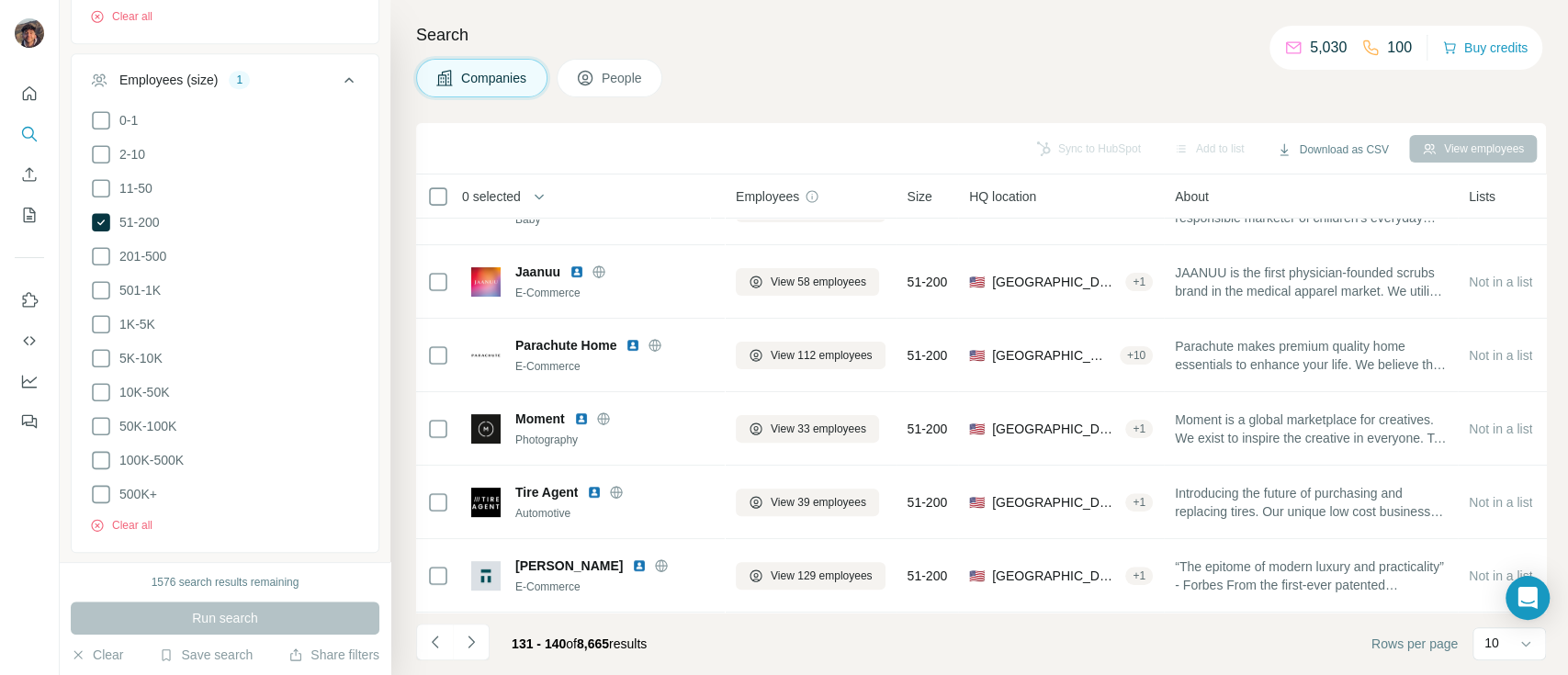
scroll to position [0, 0]
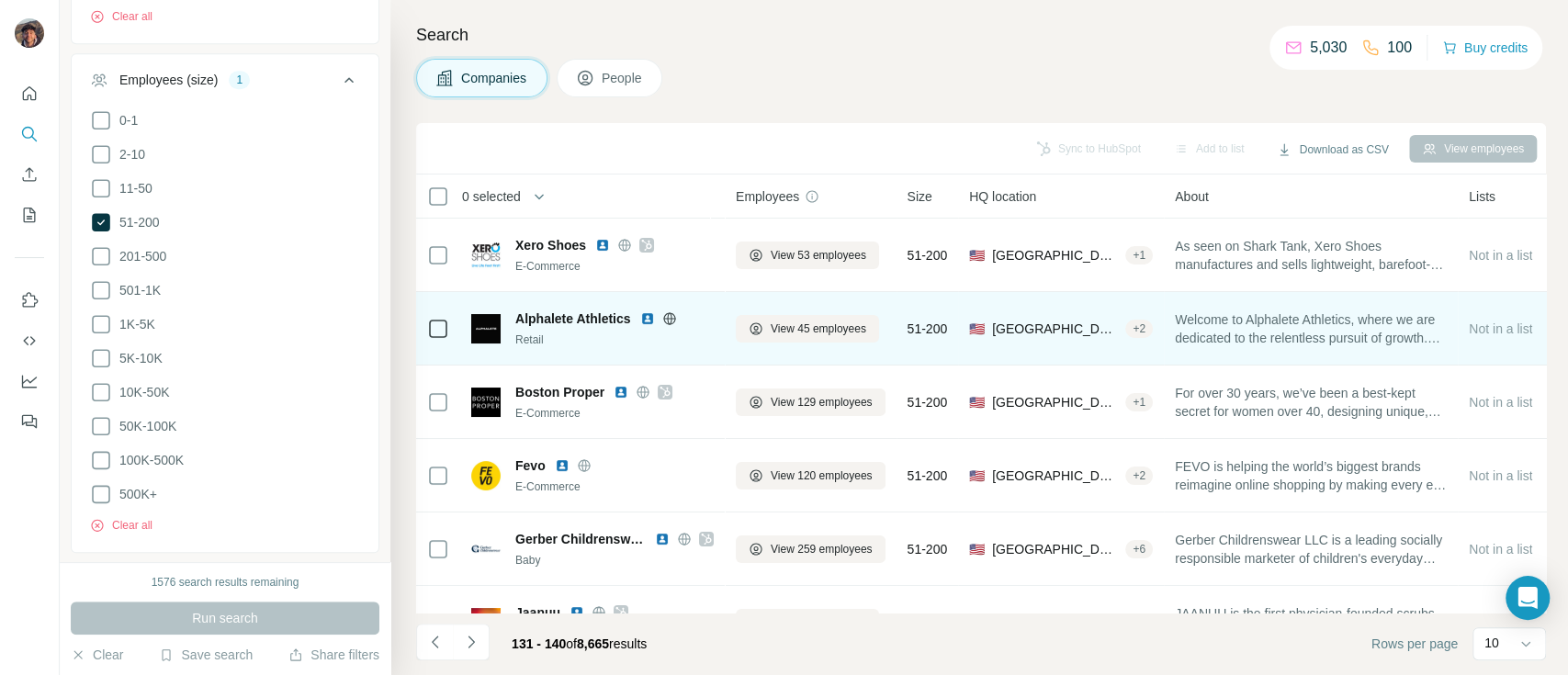
click at [675, 325] on icon at bounding box center [669, 319] width 15 height 15
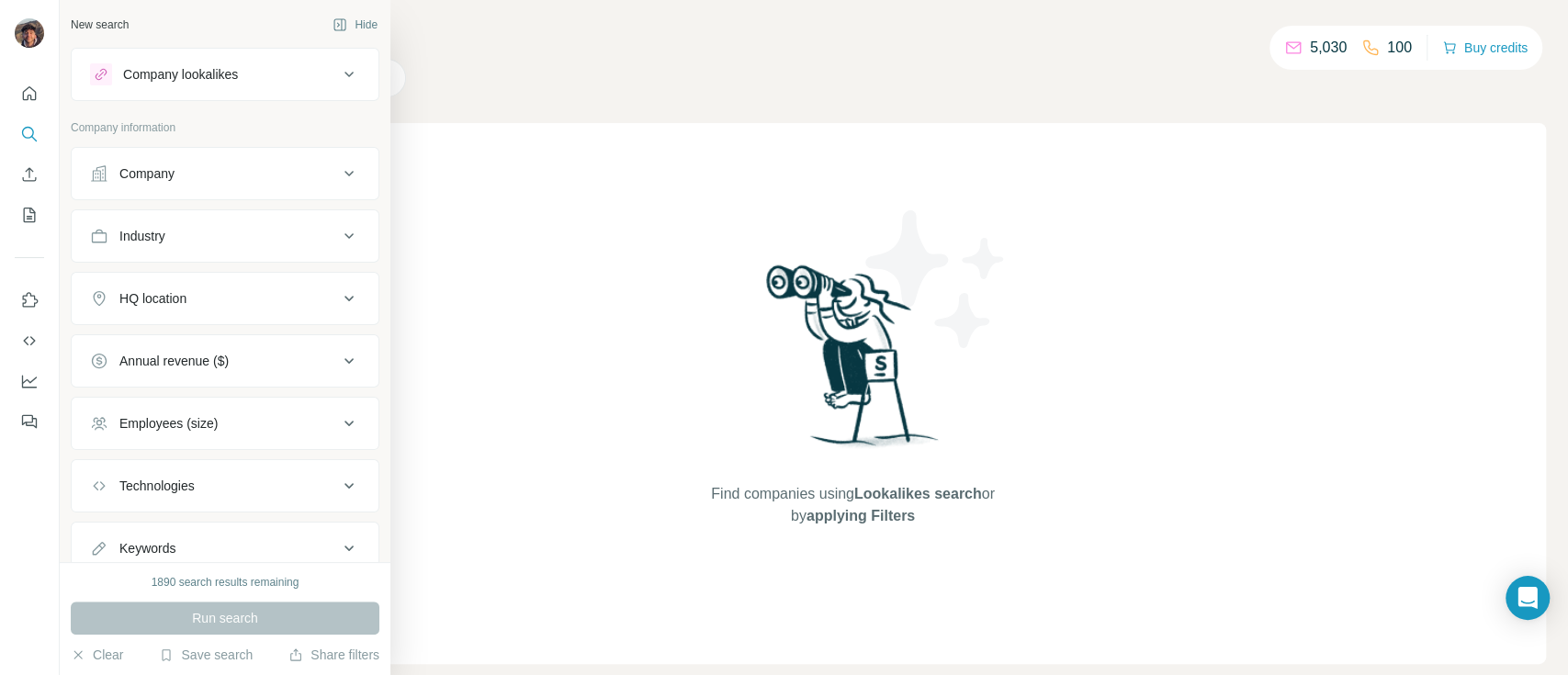
click at [141, 169] on div "Company" at bounding box center [147, 174] width 55 height 19
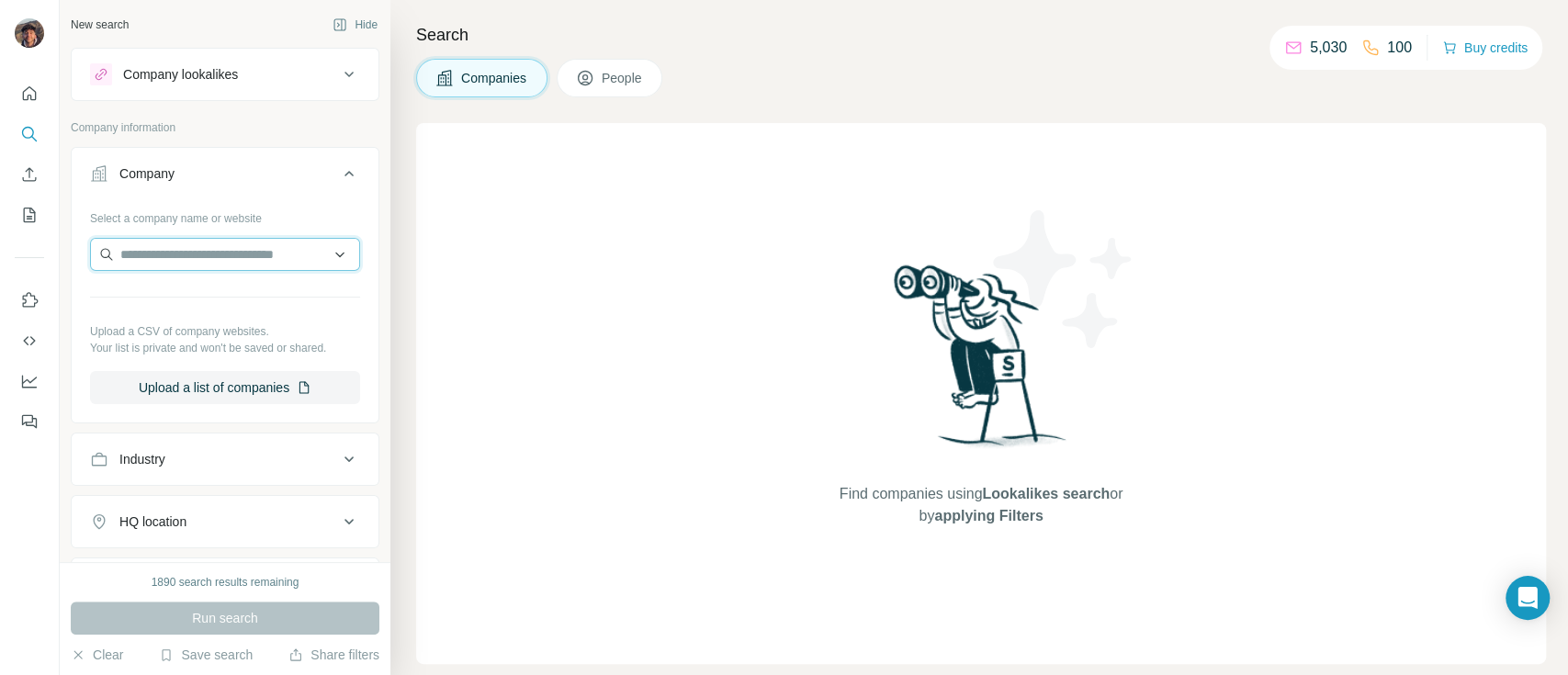
click at [212, 252] on input "text" at bounding box center [225, 254] width 270 height 33
click at [221, 187] on button "Company" at bounding box center [226, 177] width 307 height 51
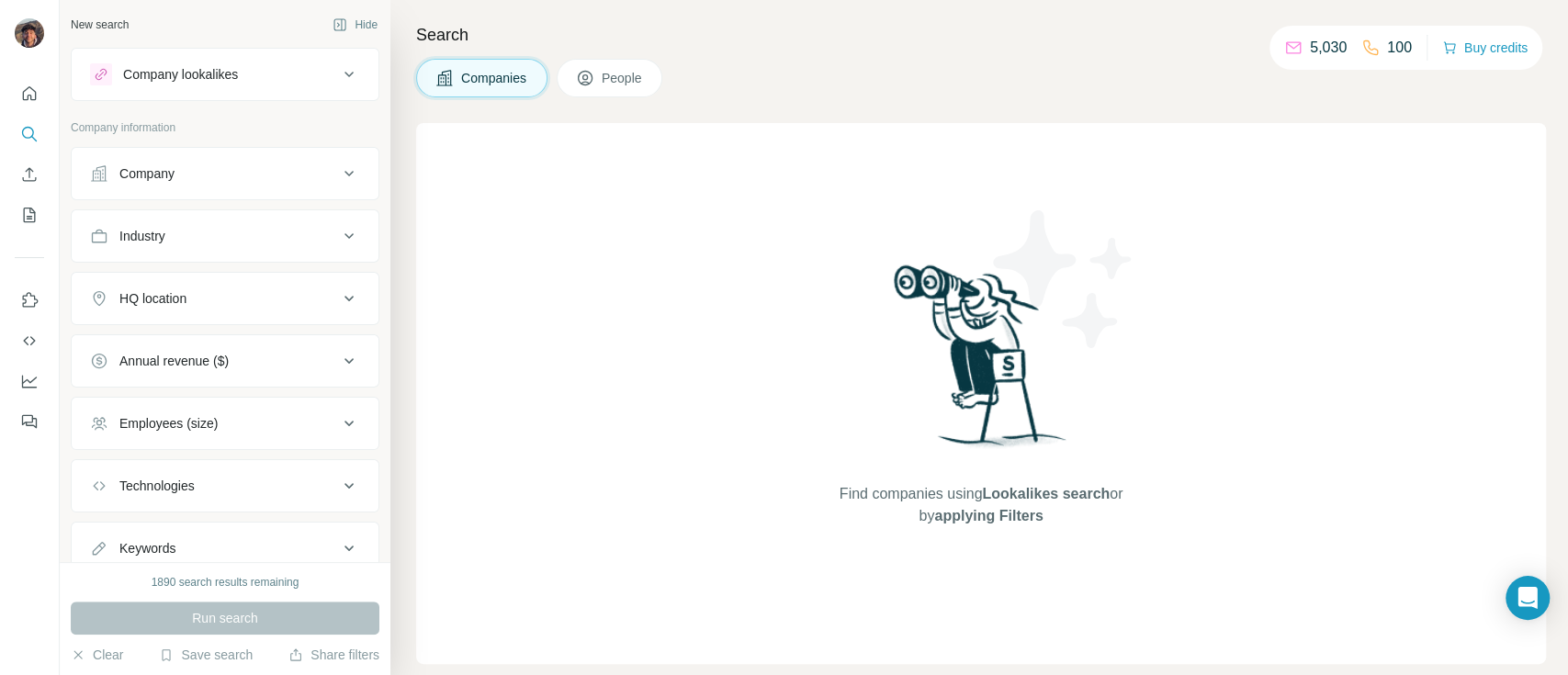
click at [72, 152] on button "Company" at bounding box center [226, 173] width 307 height 44
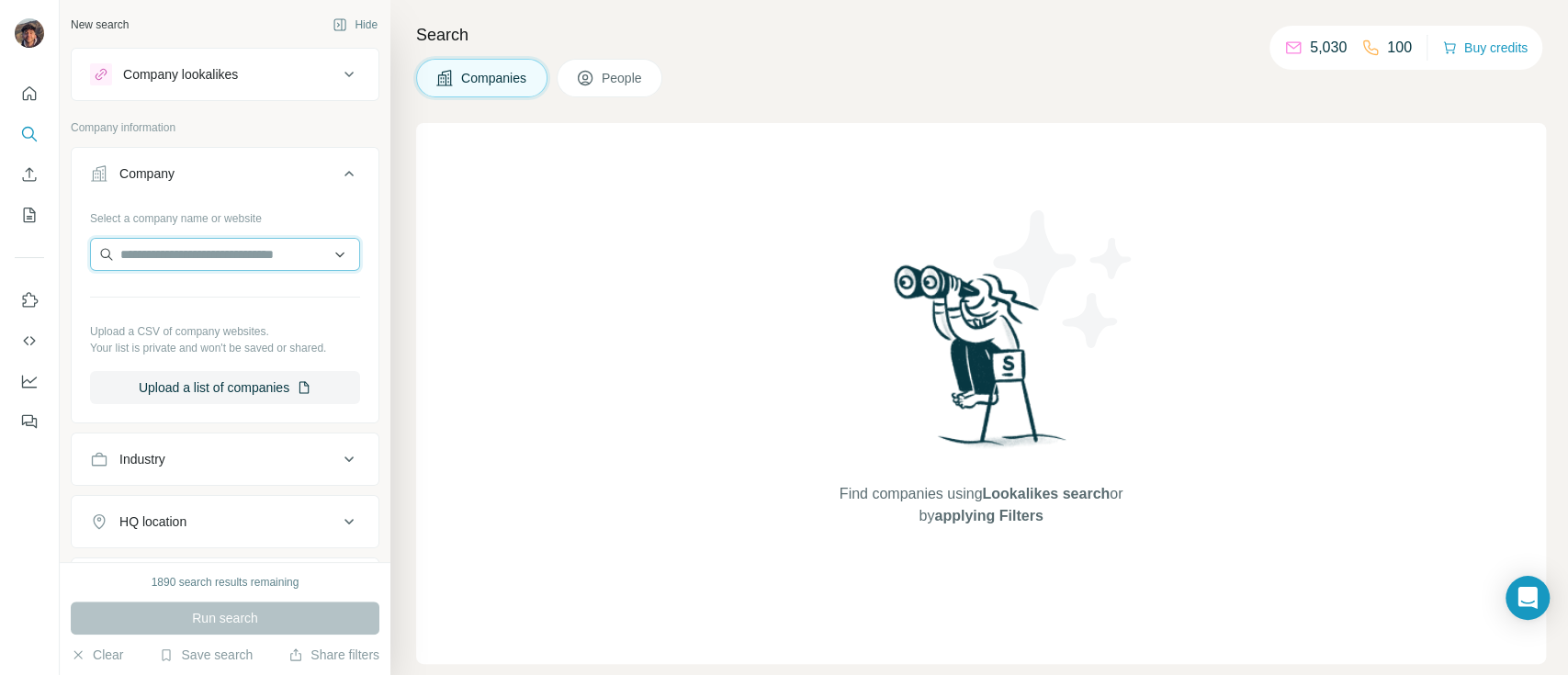
click at [190, 261] on input "text" at bounding box center [225, 254] width 270 height 33
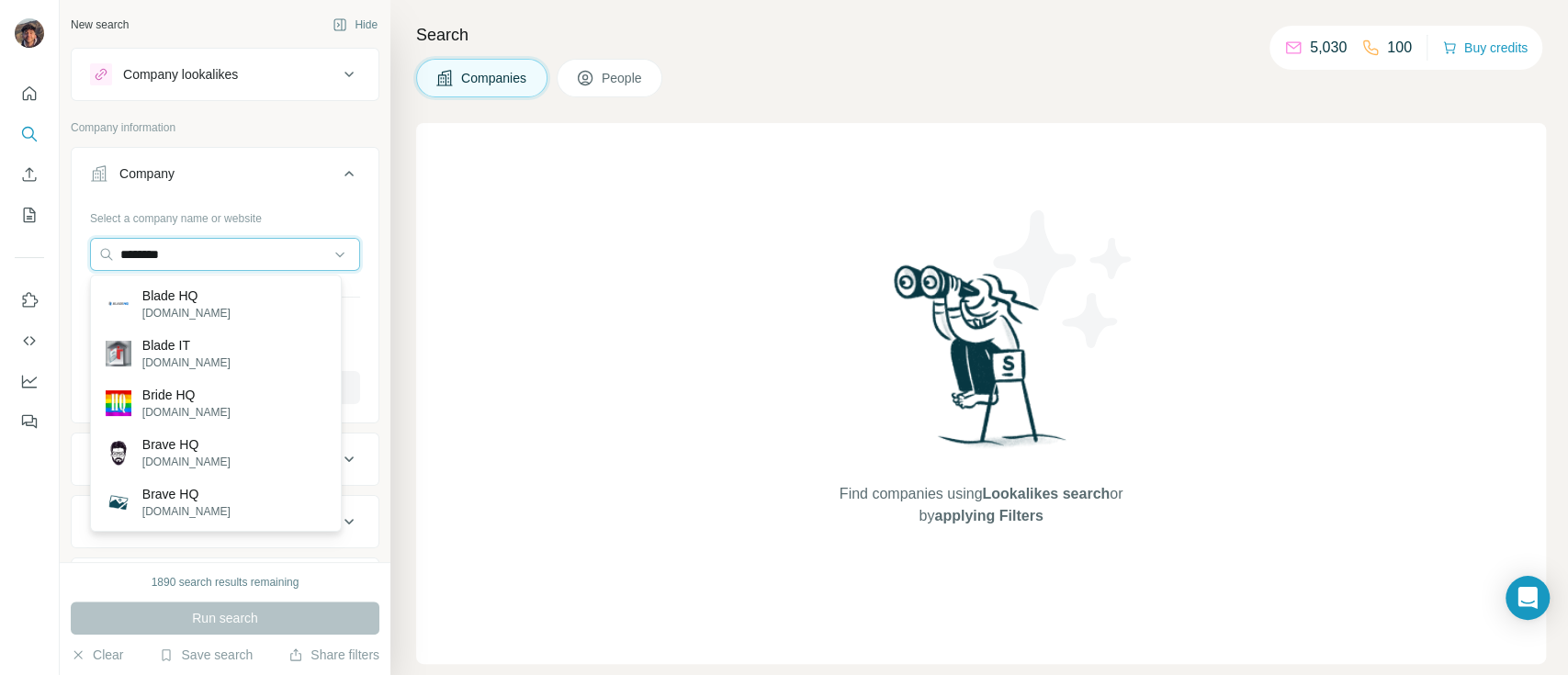
type input "********"
click at [285, 286] on div "Blade HQ bladehq.com" at bounding box center [215, 303] width 242 height 50
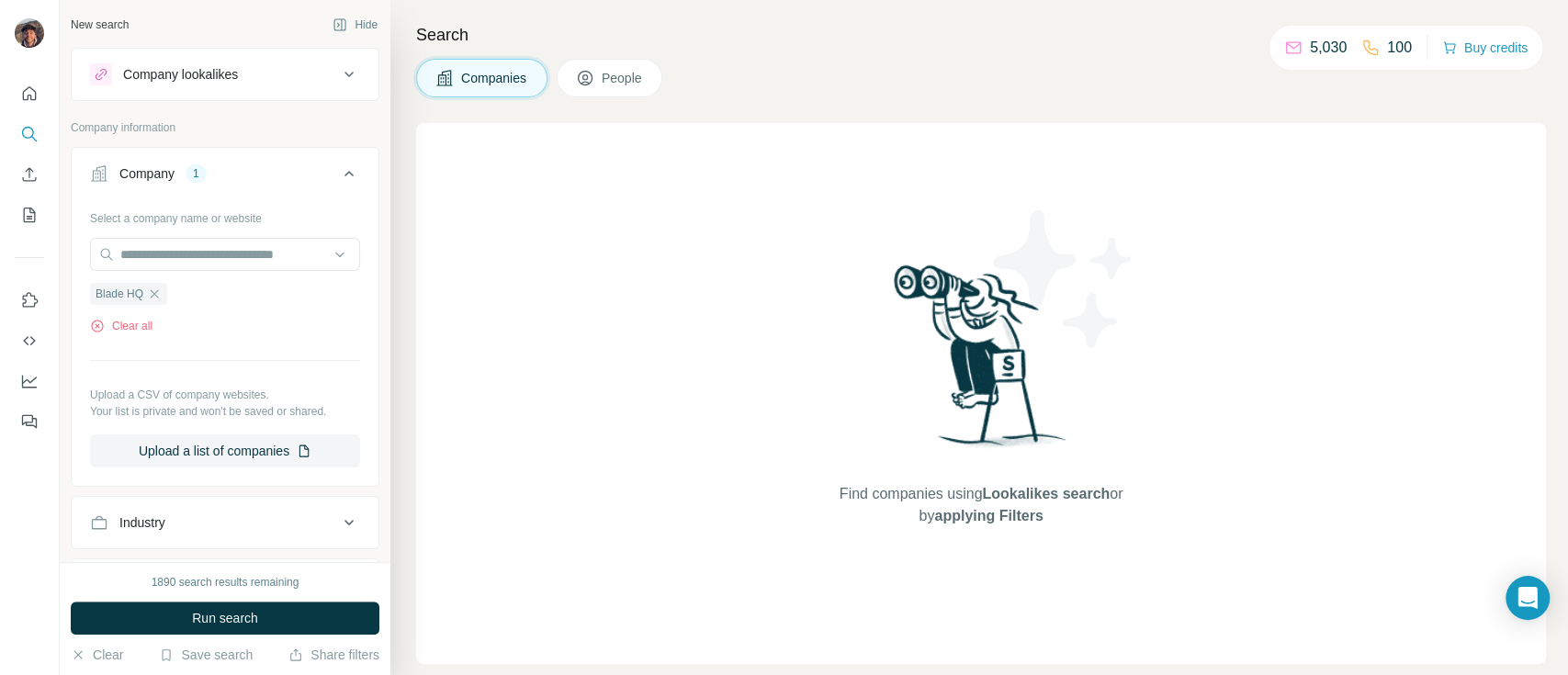
click at [213, 620] on span "Run search" at bounding box center [225, 618] width 66 height 19
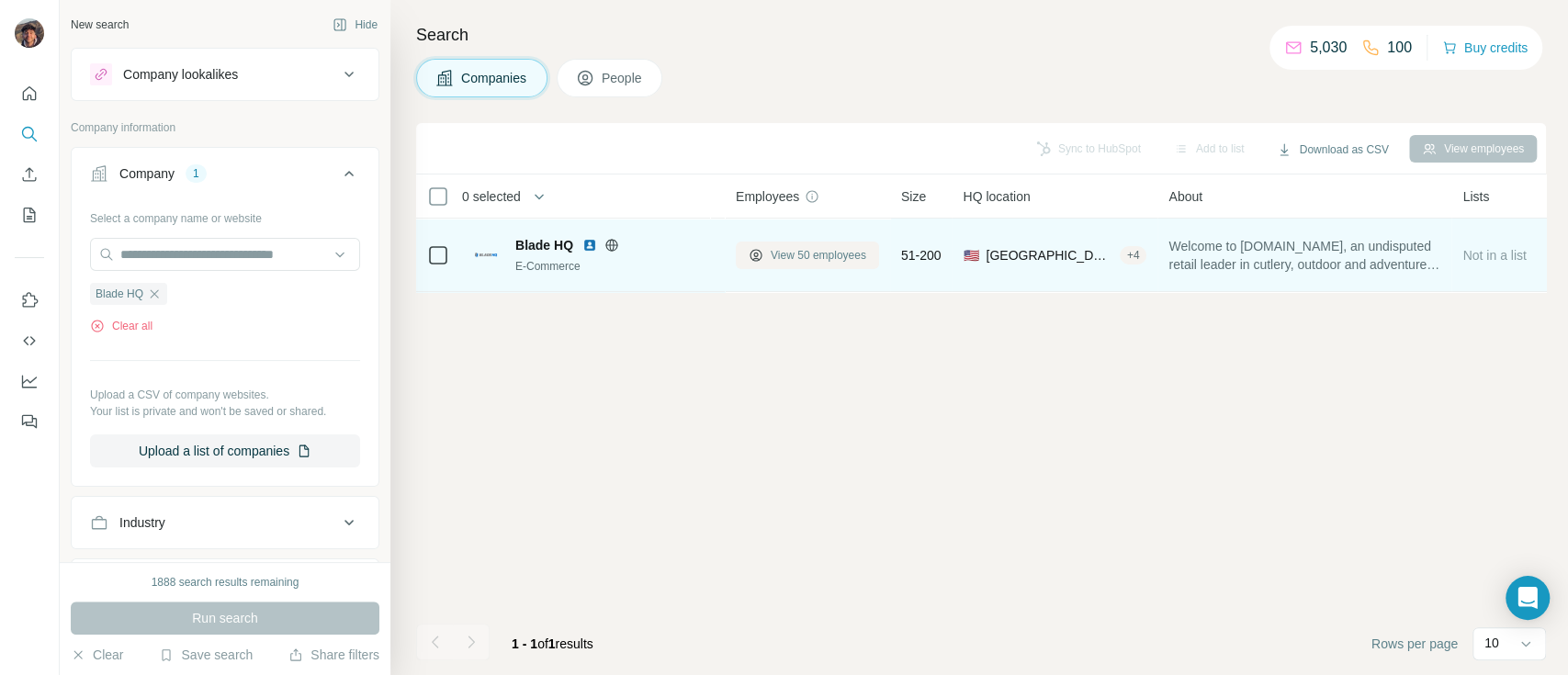
click at [826, 262] on span "View 50 employees" at bounding box center [818, 256] width 95 height 17
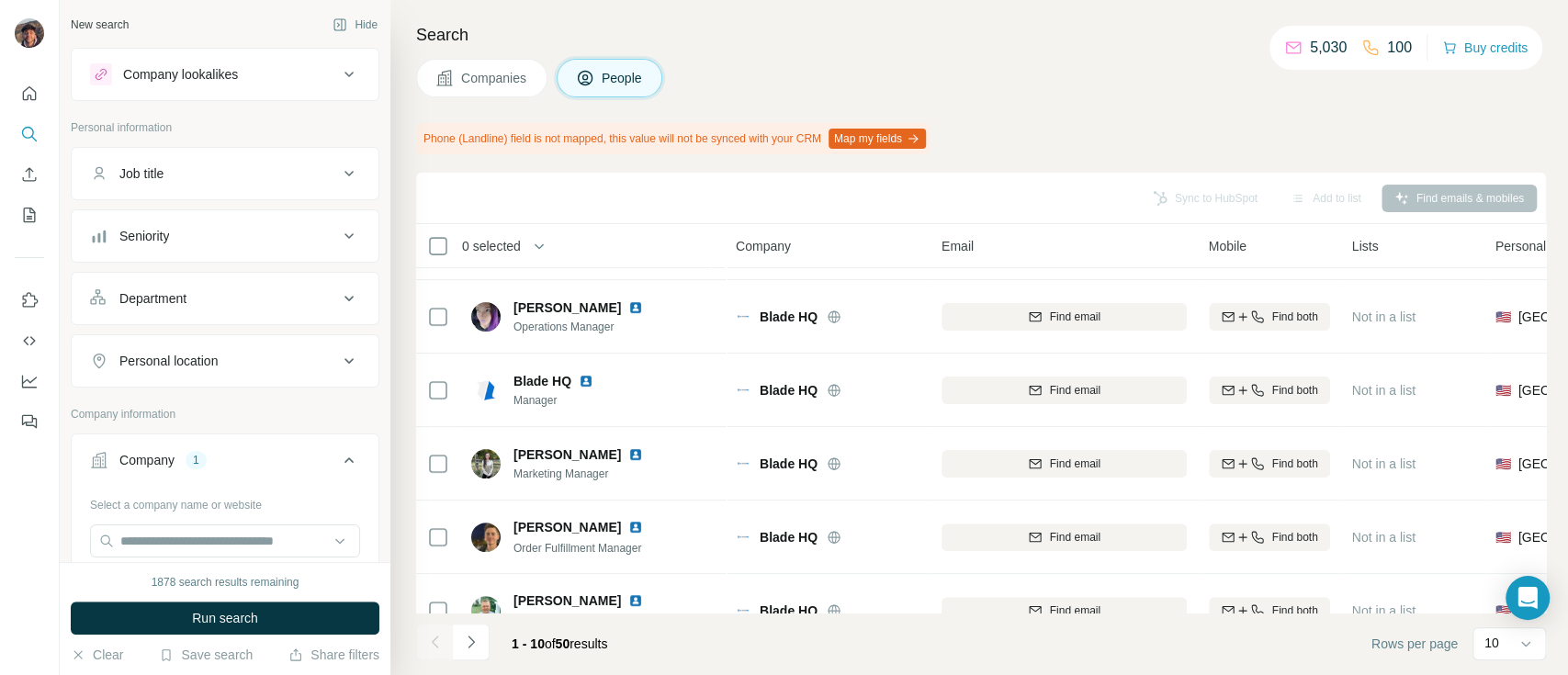
scroll to position [367, 0]
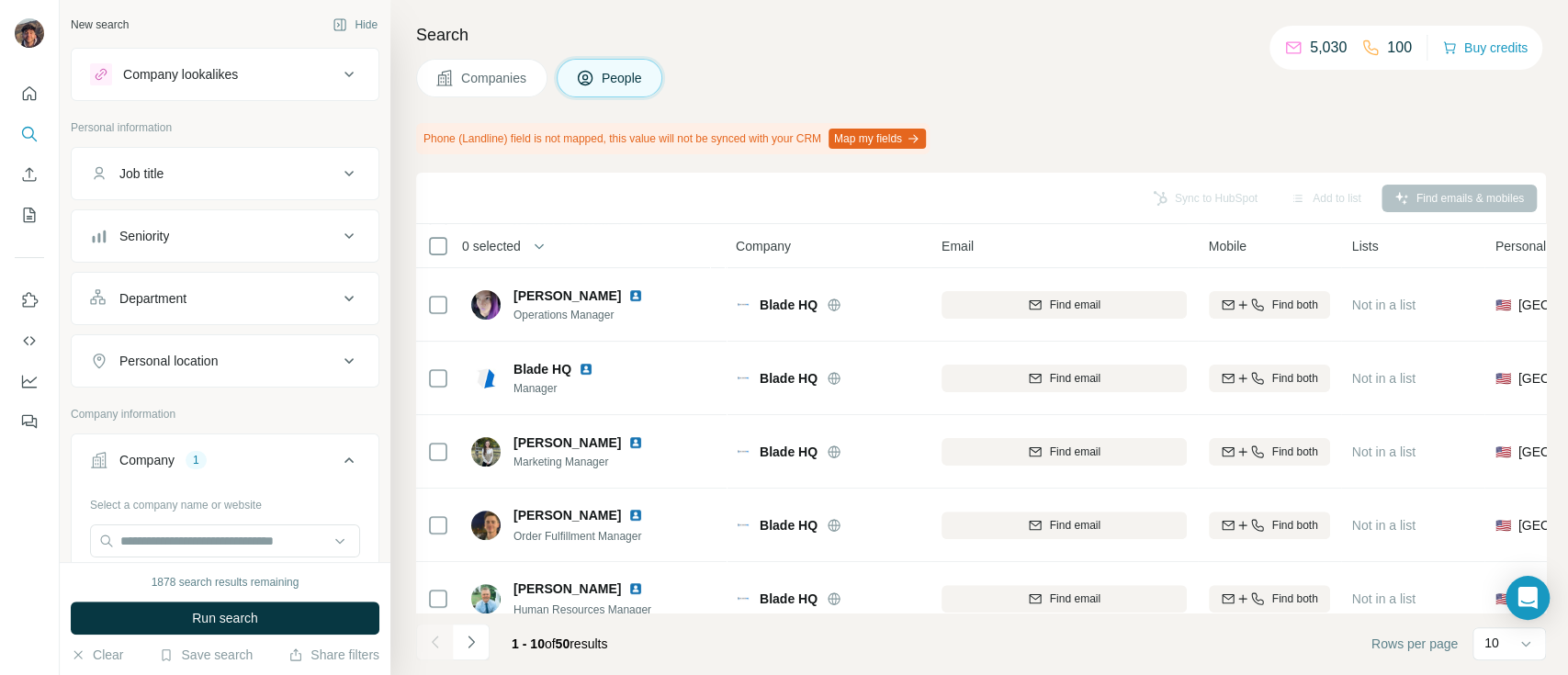
click at [528, 79] on span "Companies" at bounding box center [494, 79] width 67 height 19
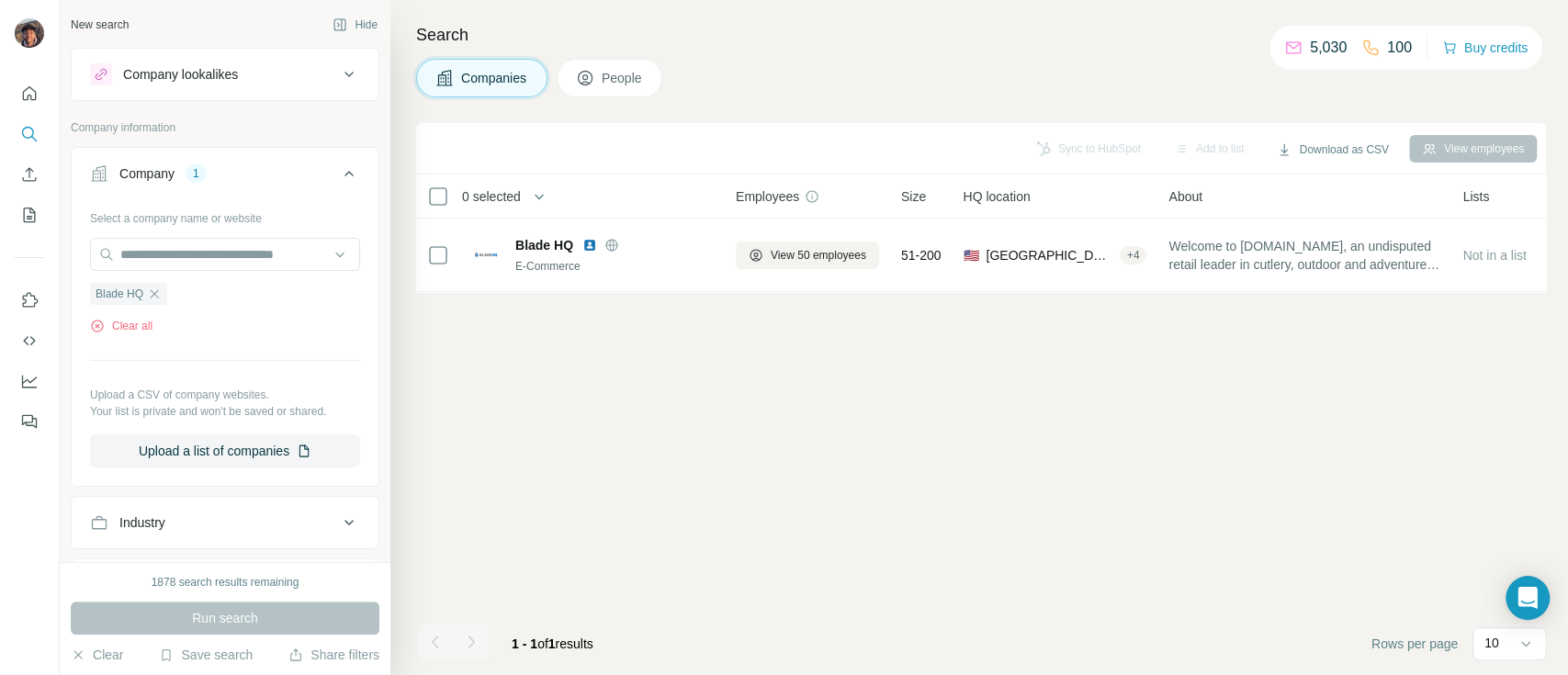
scroll to position [0, 0]
click at [160, 287] on icon "button" at bounding box center [154, 294] width 15 height 15
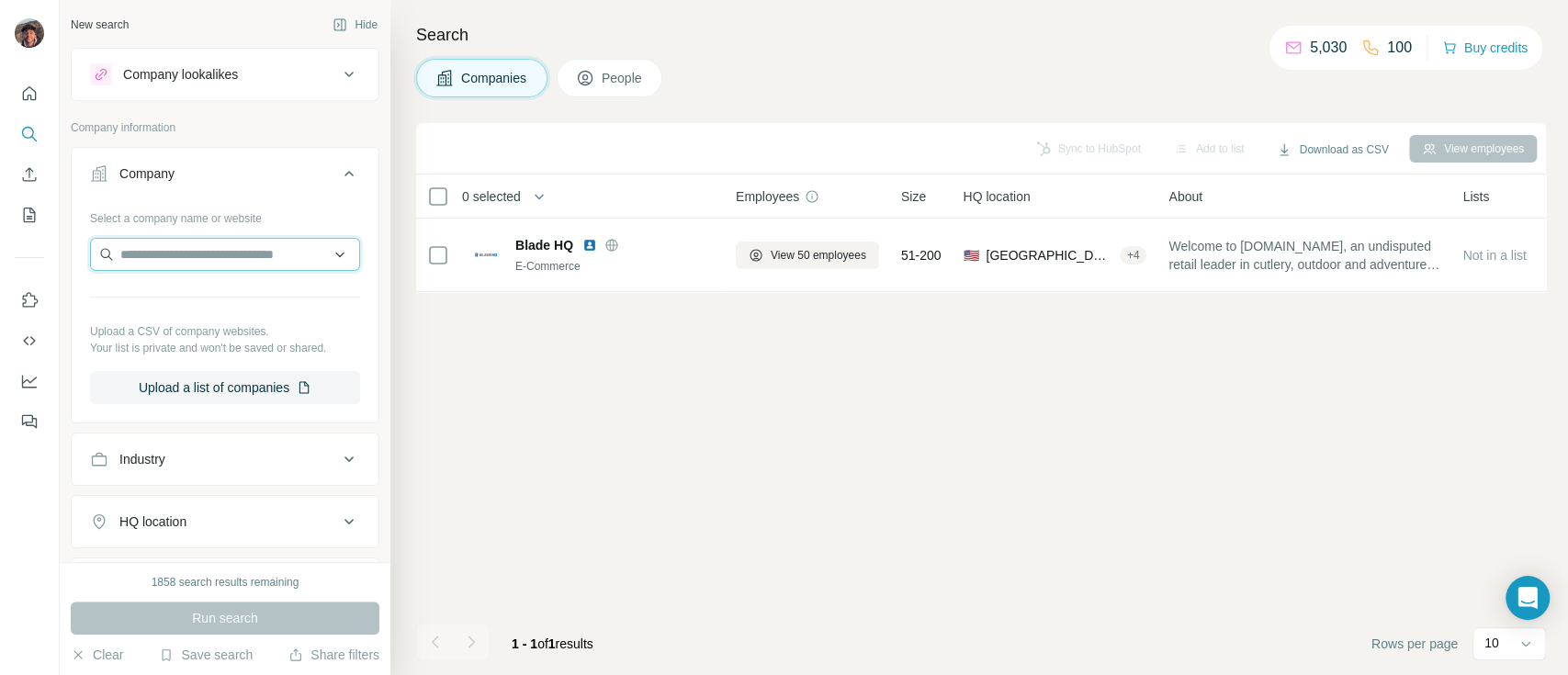
click at [162, 258] on input "text" at bounding box center [225, 254] width 270 height 33
paste input "**********"
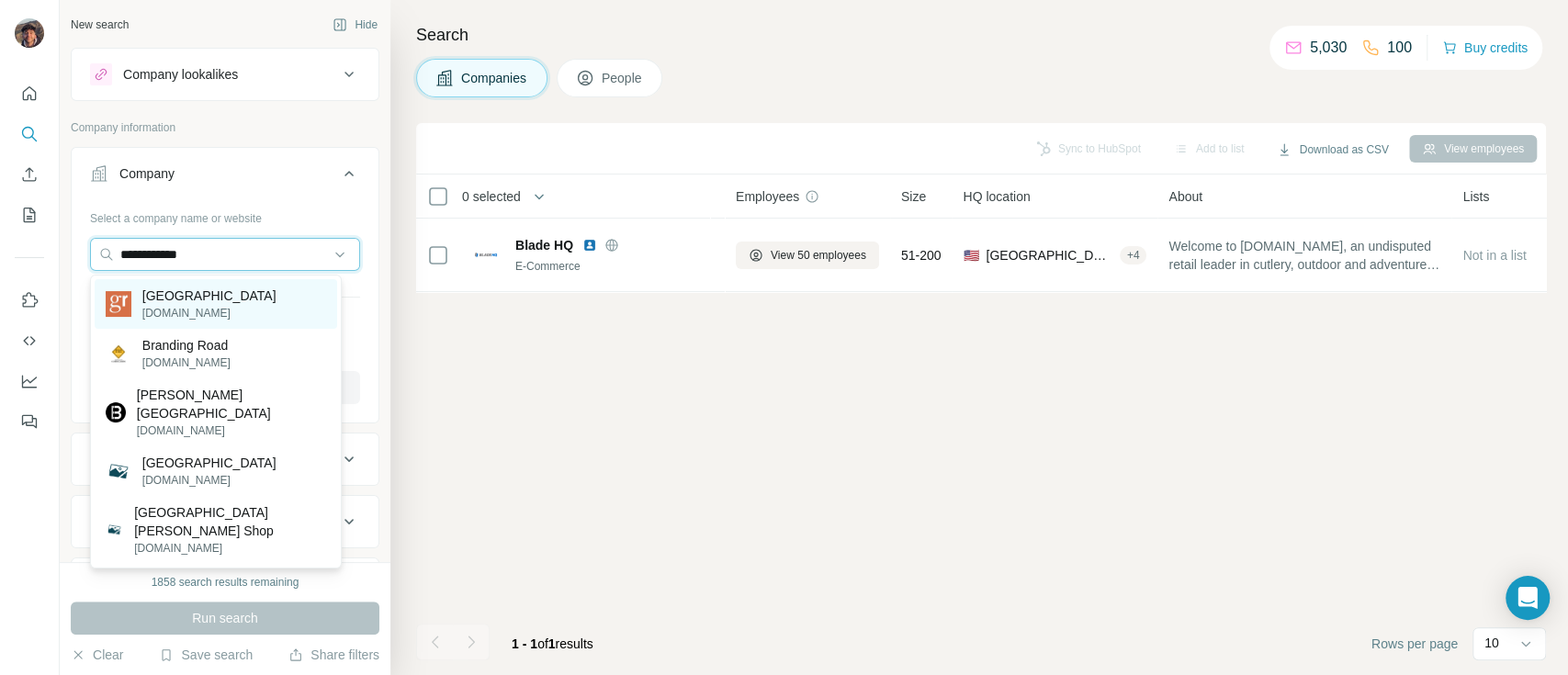
type input "**********"
click at [223, 300] on p "[GEOGRAPHIC_DATA]" at bounding box center [209, 296] width 134 height 19
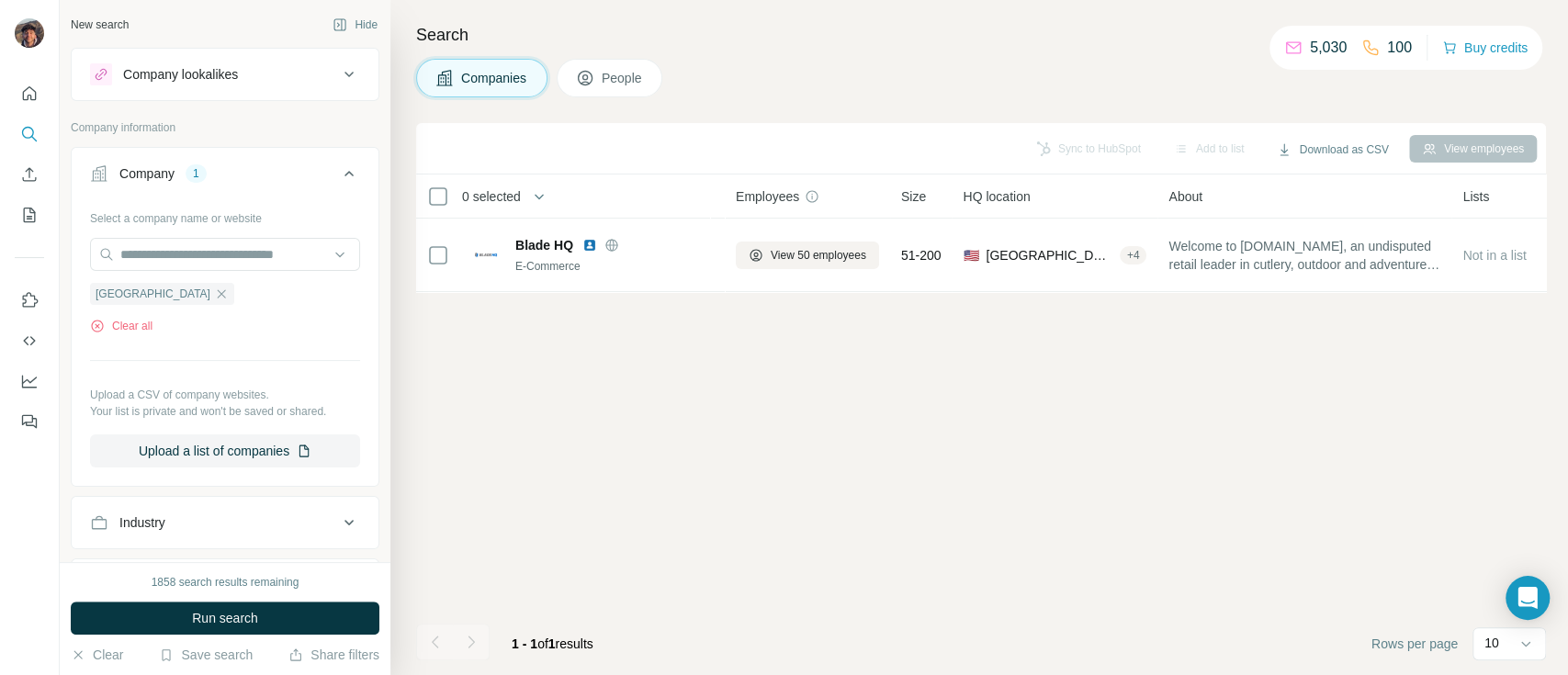
click at [246, 621] on span "Run search" at bounding box center [225, 618] width 66 height 19
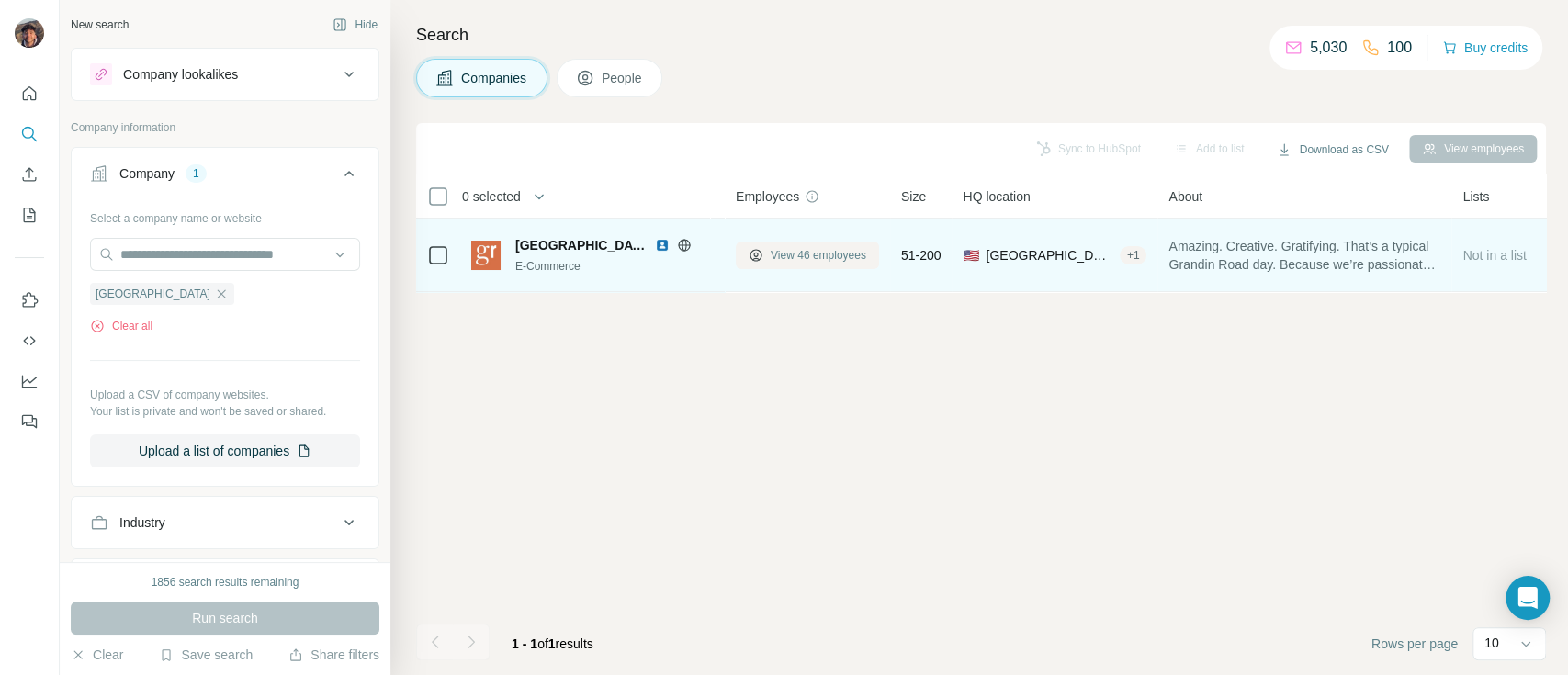
click at [786, 242] on button "View 46 employees" at bounding box center [807, 255] width 143 height 27
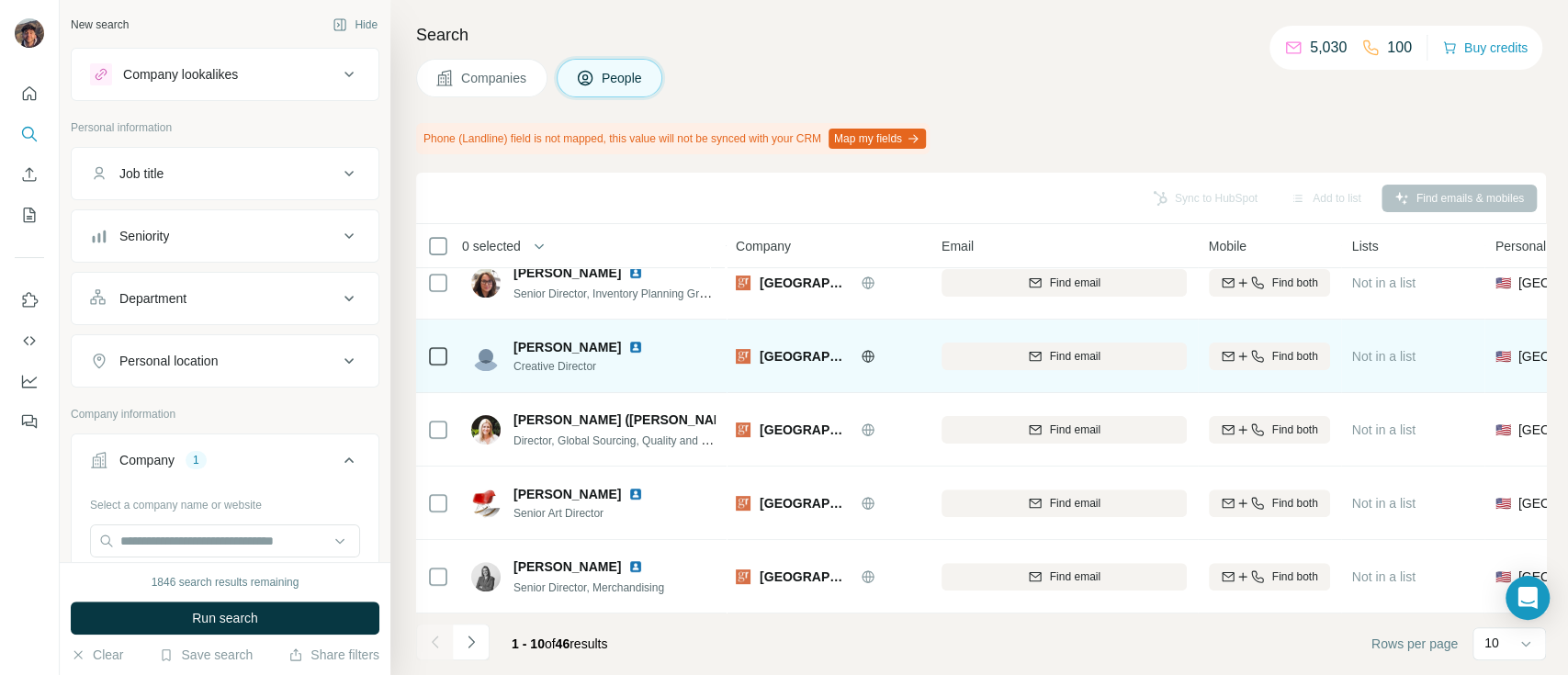
scroll to position [402, 0]
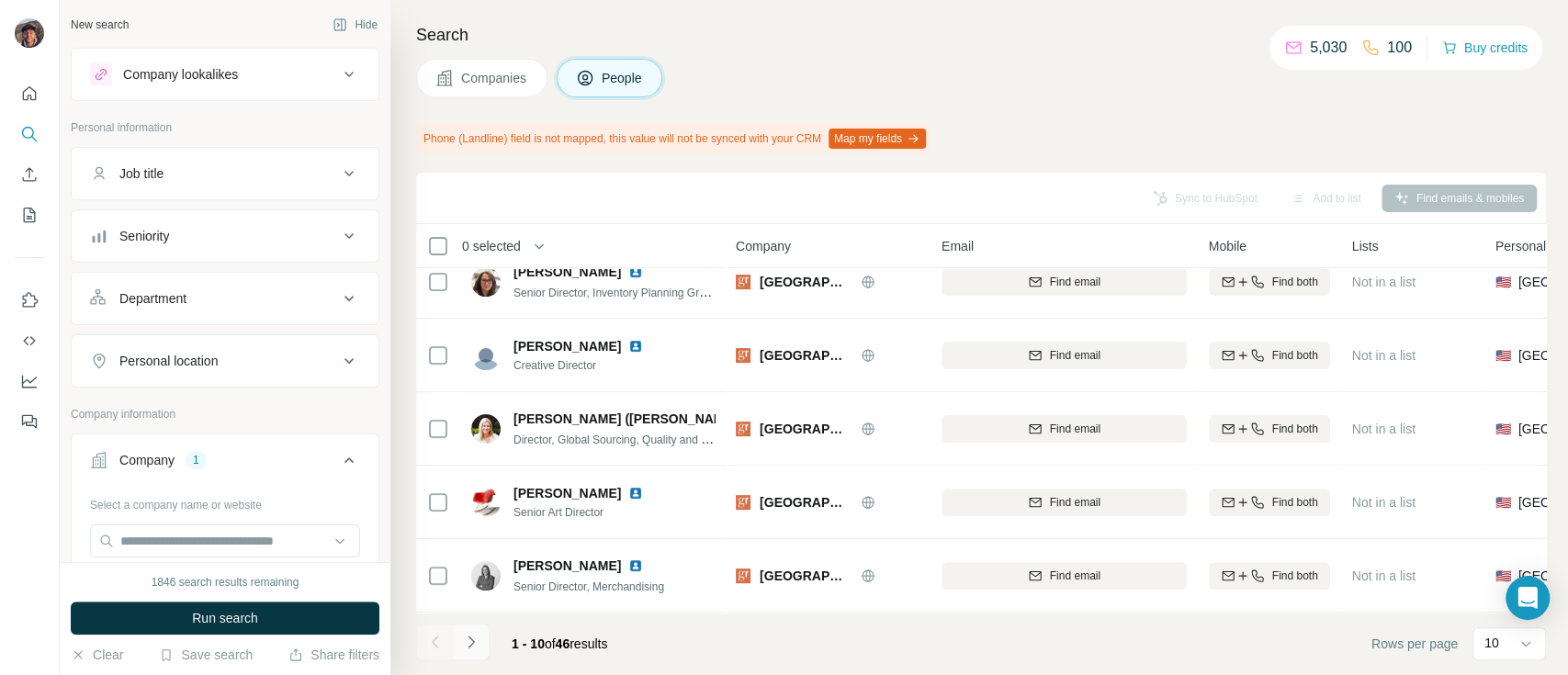
click at [481, 625] on button "Navigate to next page" at bounding box center [471, 641] width 37 height 37
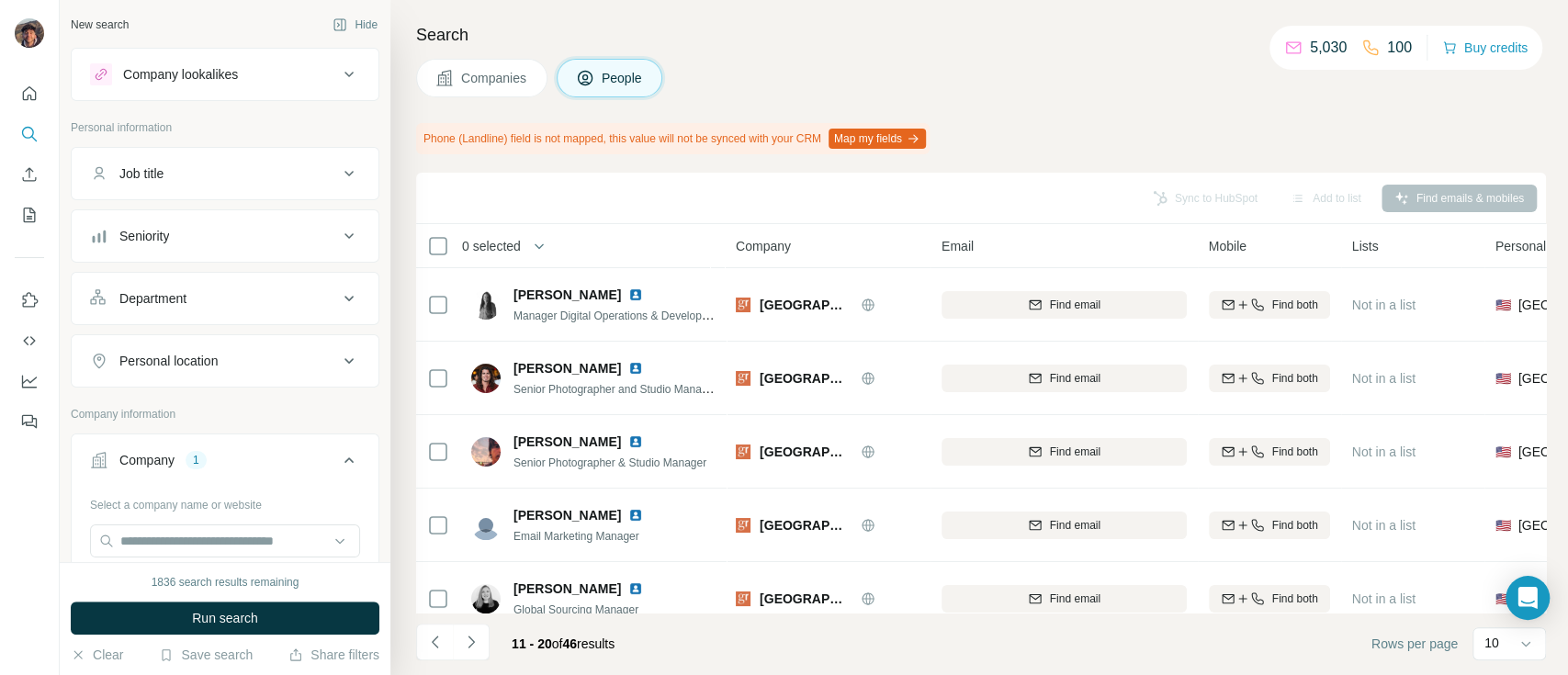
scroll to position [367, 0]
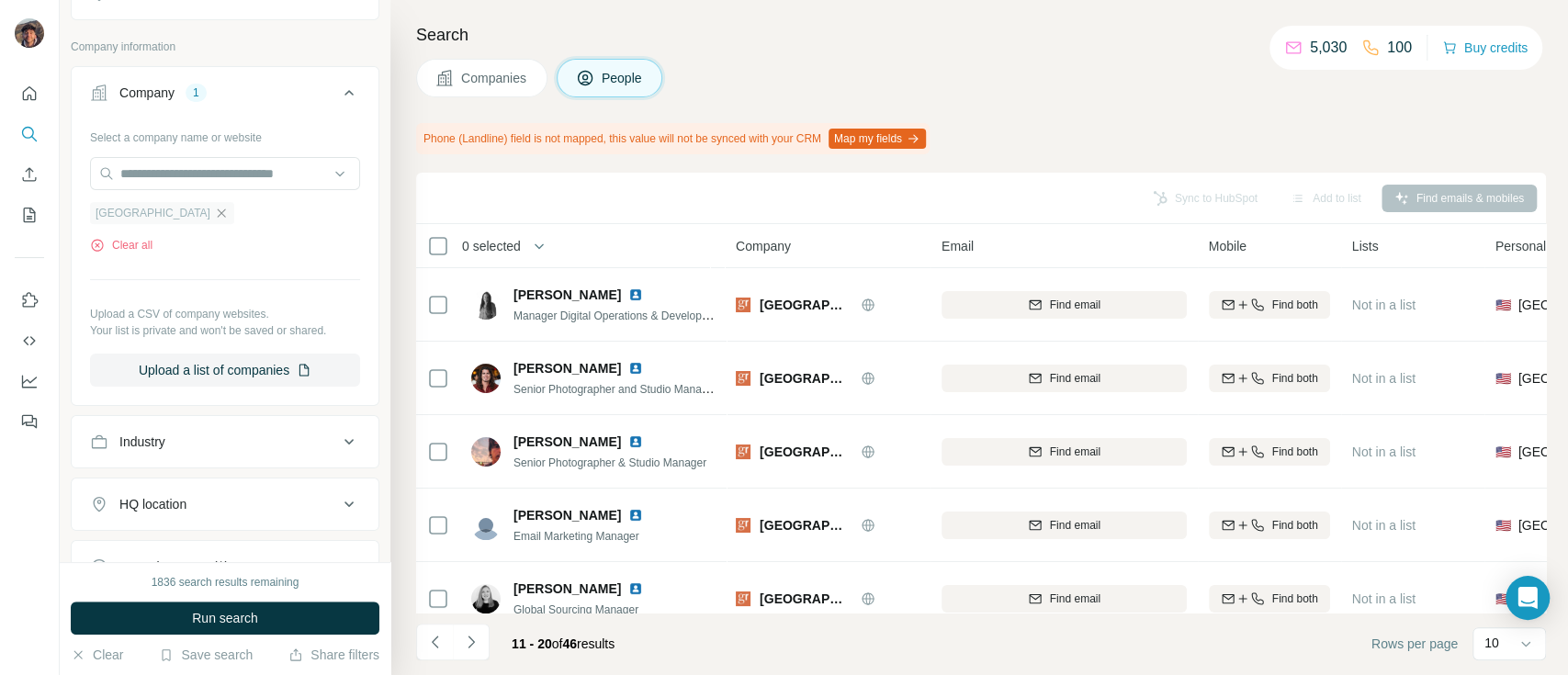
click at [214, 213] on icon "button" at bounding box center [222, 213] width 15 height 15
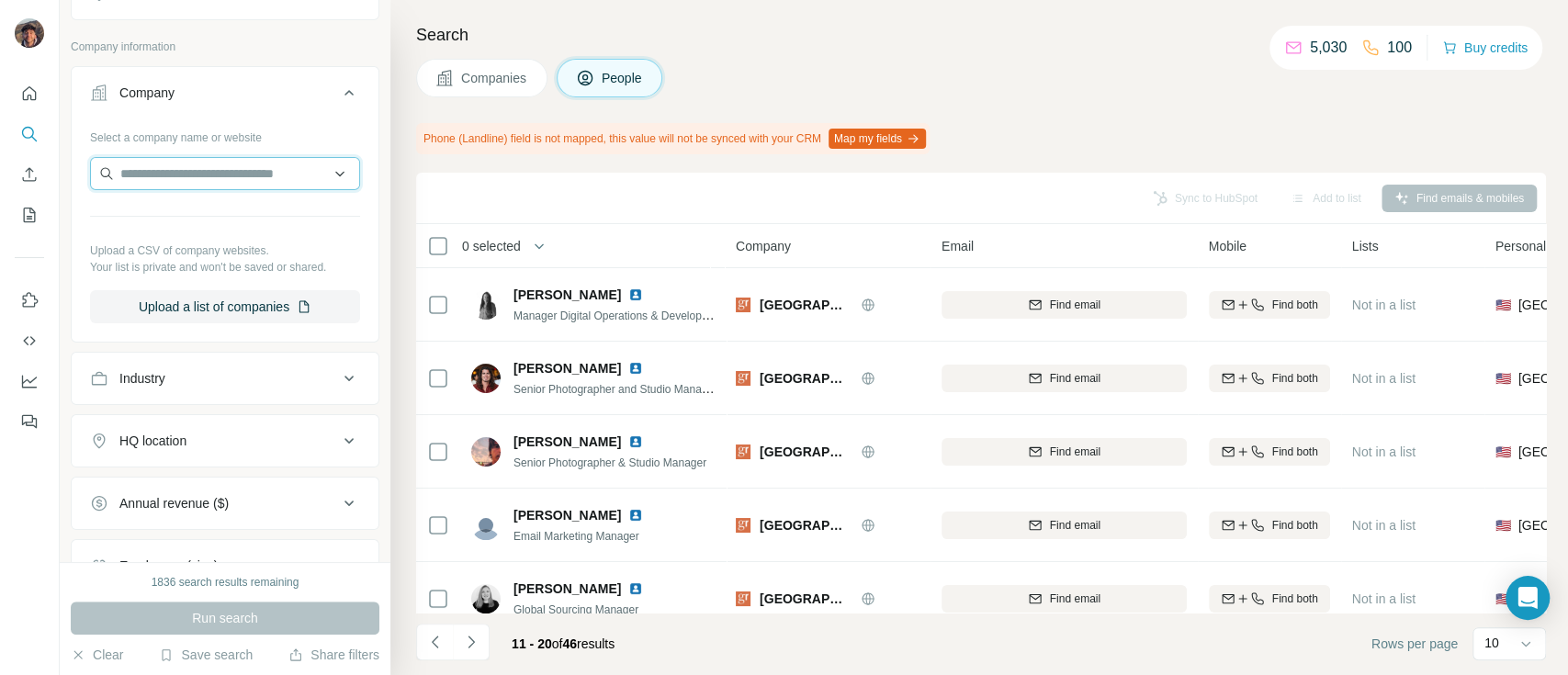
click at [183, 174] on input "text" at bounding box center [225, 173] width 270 height 33
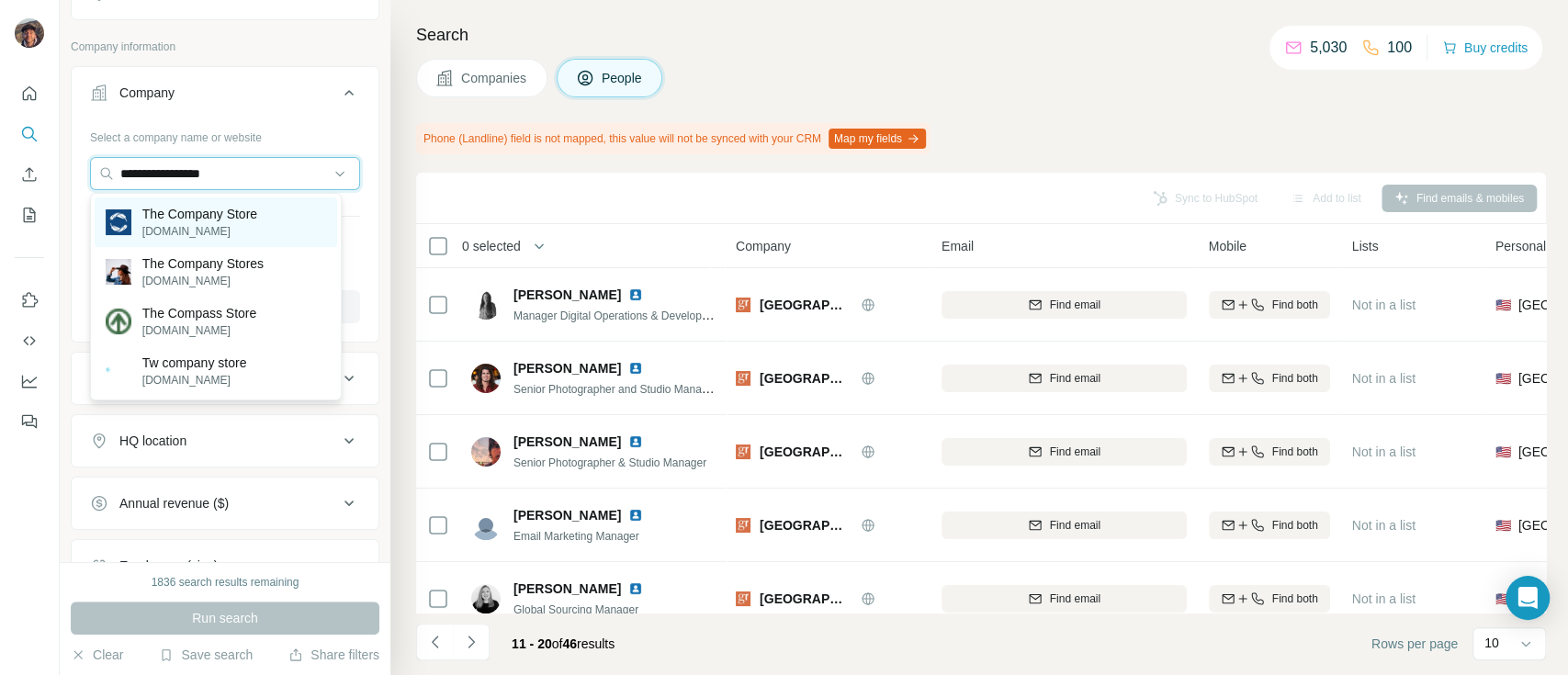
type input "**********"
click at [195, 230] on p "[DOMAIN_NAME]" at bounding box center [199, 231] width 115 height 17
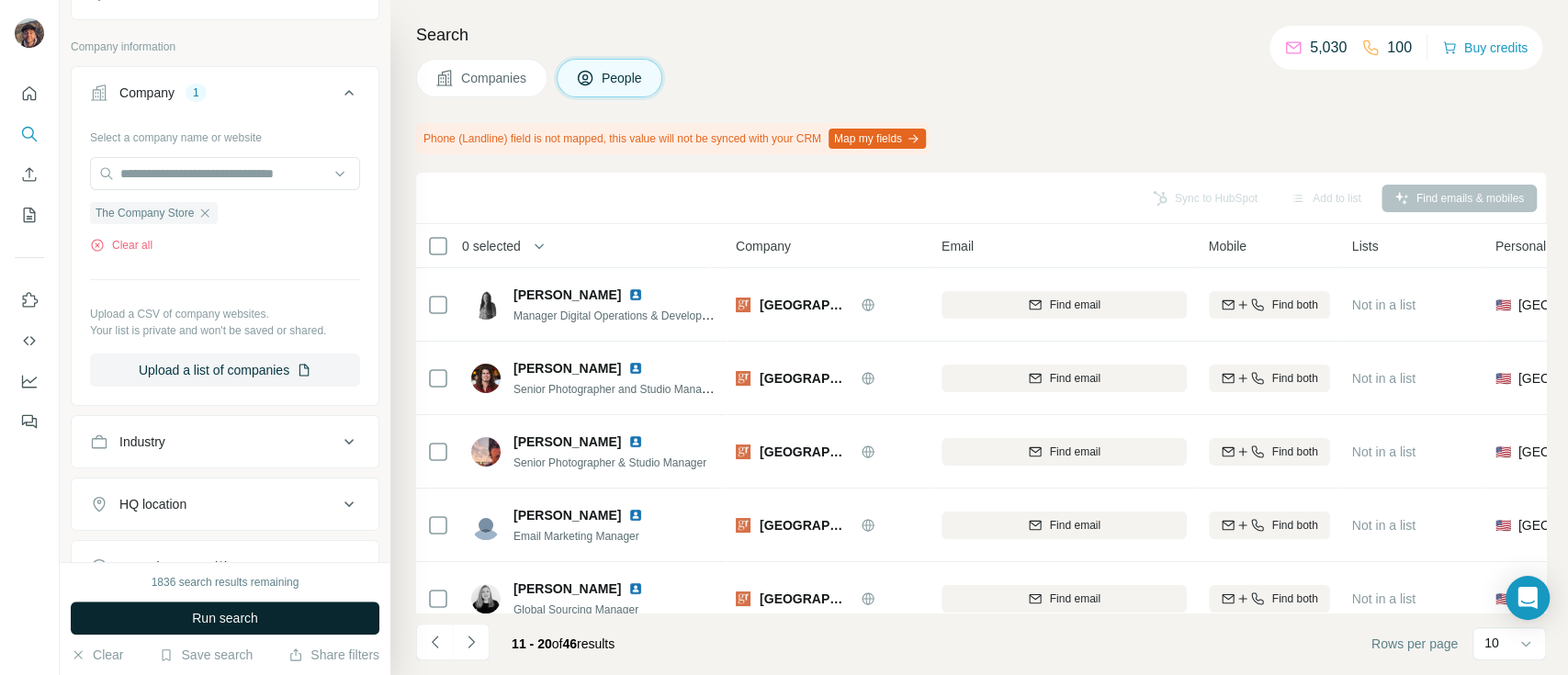
click at [224, 611] on span "Run search" at bounding box center [225, 618] width 66 height 19
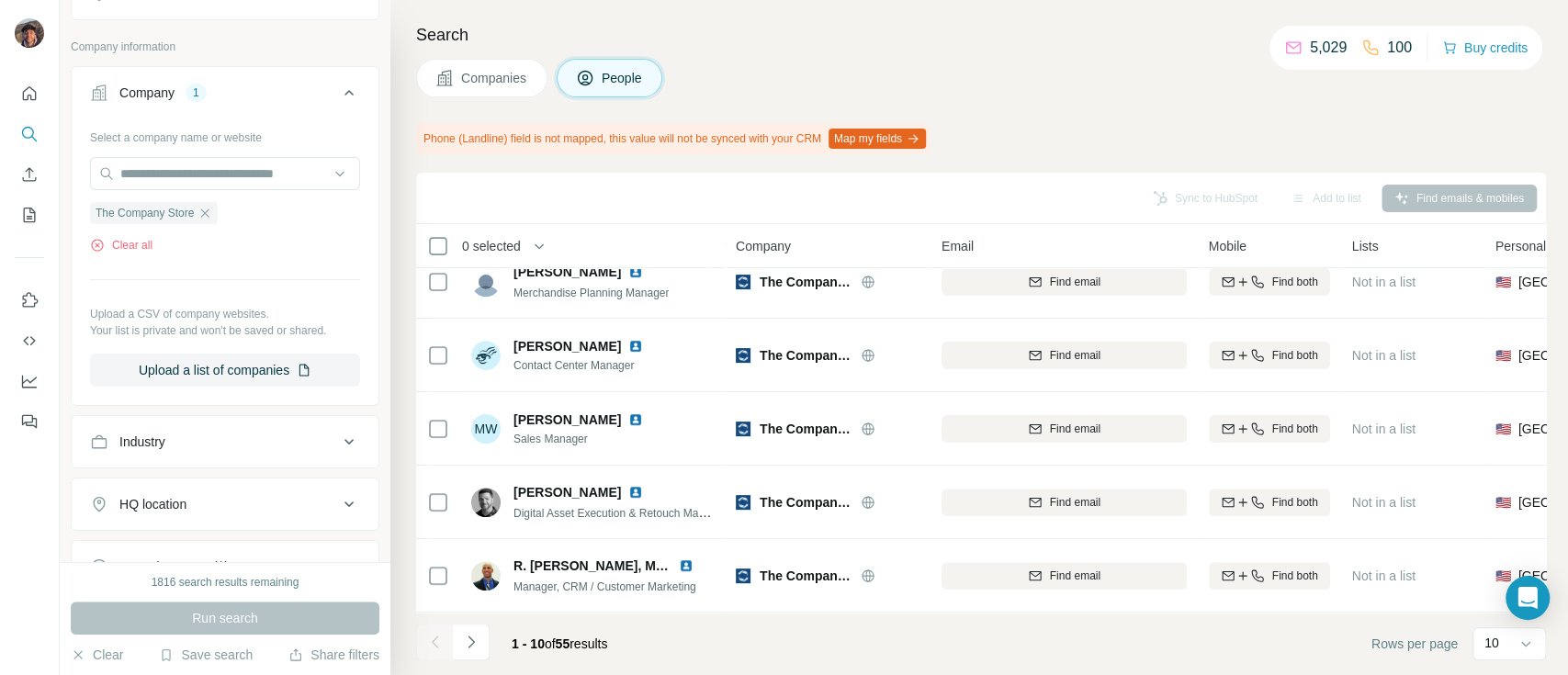
scroll to position [402, 0]
click at [459, 619] on footer "1 - 10 of 55 results Rows per page 10" at bounding box center [980, 643] width 1130 height 63
click at [472, 641] on icon "Navigate to next page" at bounding box center [470, 641] width 7 height 12
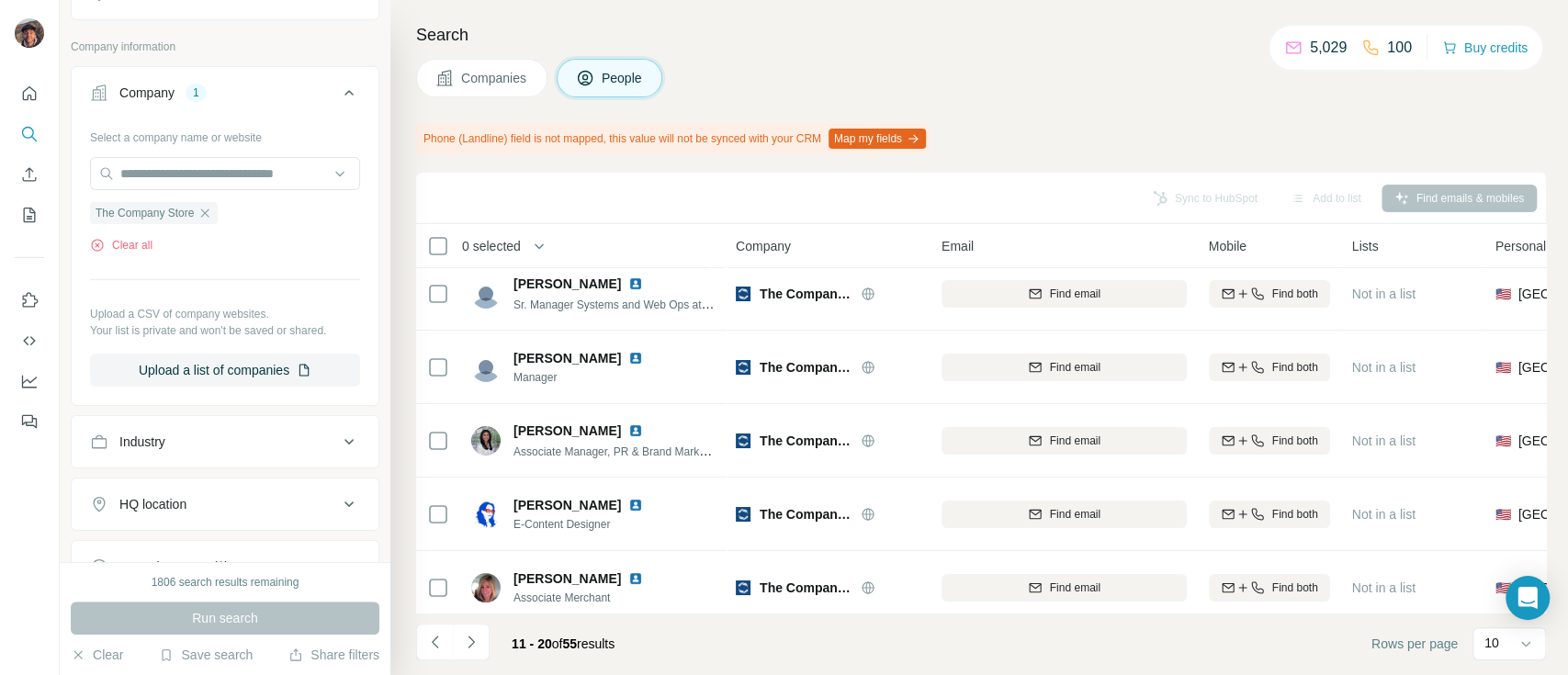
scroll to position [0, 0]
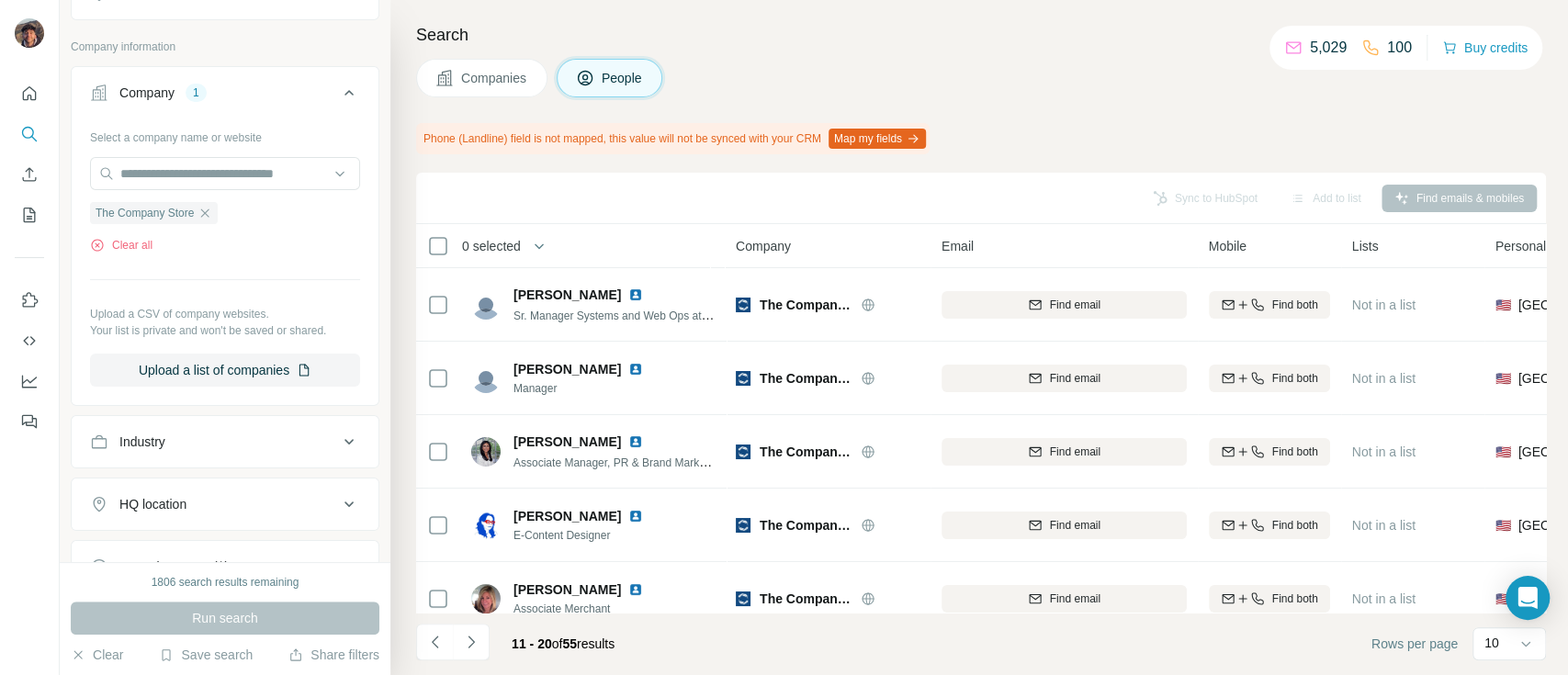
click at [442, 637] on icon "Navigate to previous page" at bounding box center [435, 642] width 19 height 19
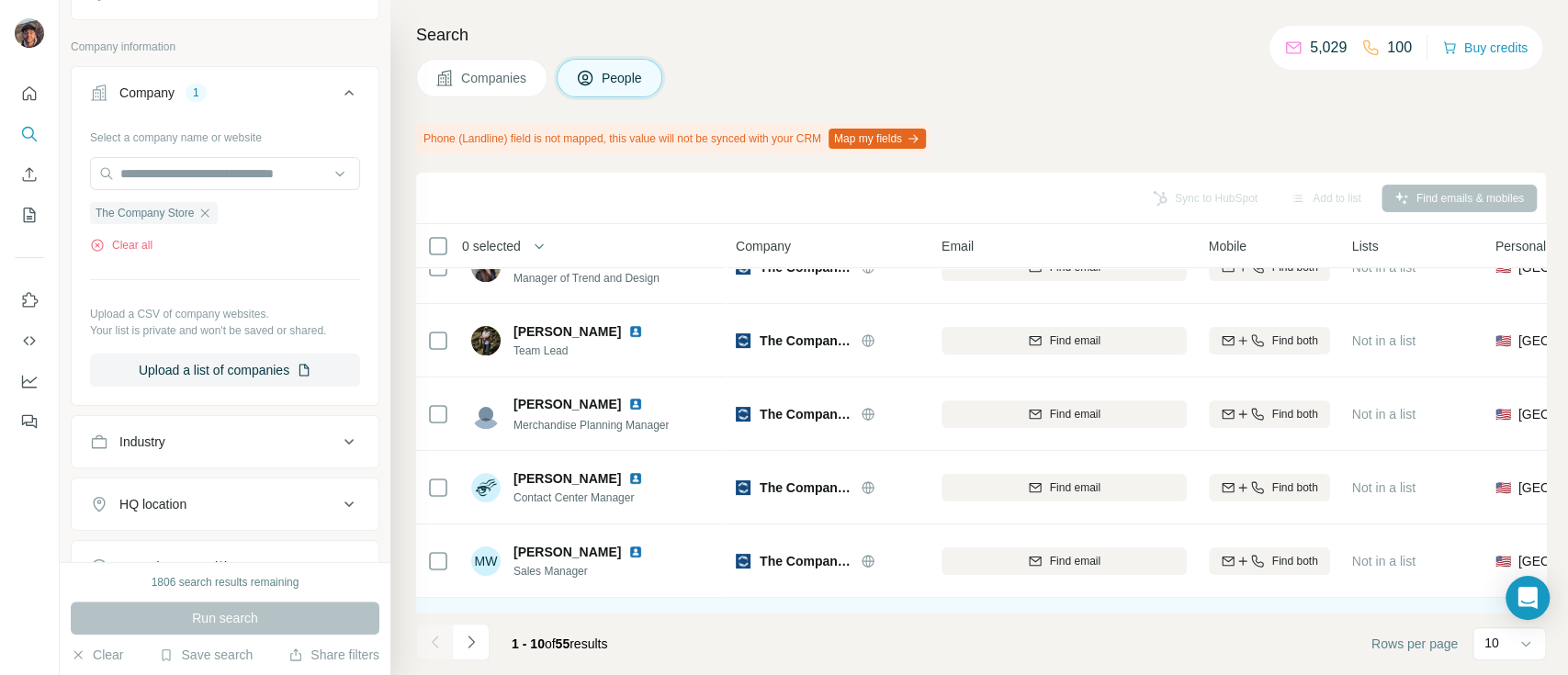
scroll to position [367, 0]
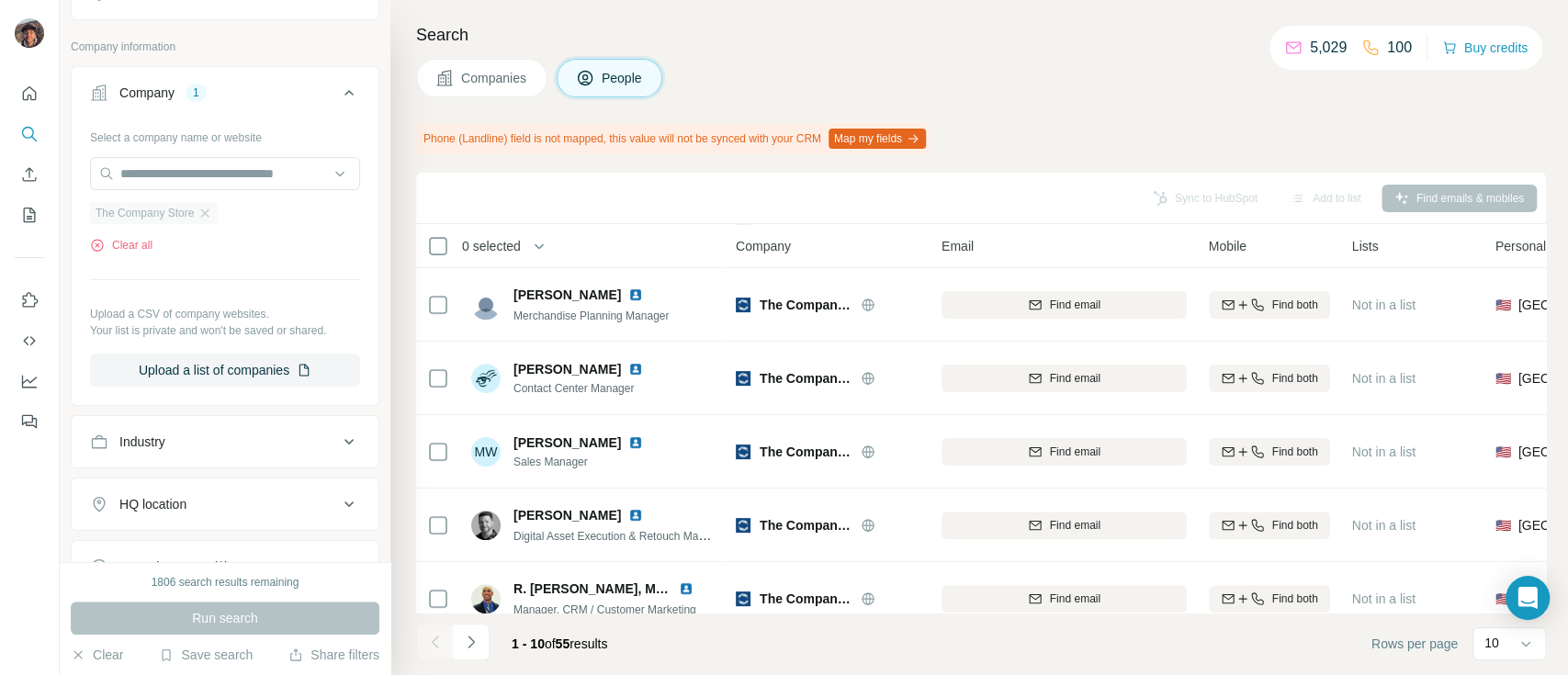
click at [217, 210] on div "The Company Store" at bounding box center [154, 213] width 127 height 22
click at [206, 210] on icon "button" at bounding box center [205, 213] width 8 height 8
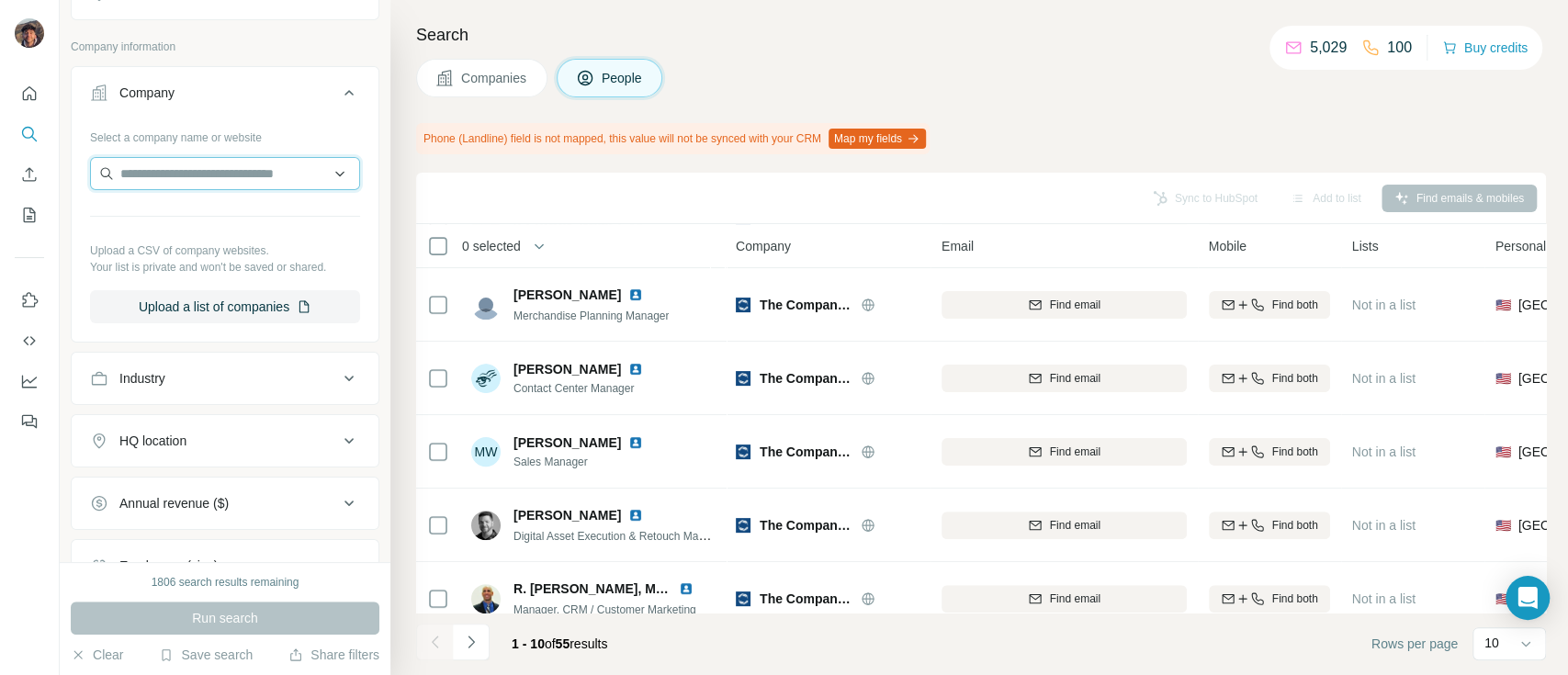
click at [206, 175] on input "text" at bounding box center [225, 173] width 270 height 33
paste input "*****"
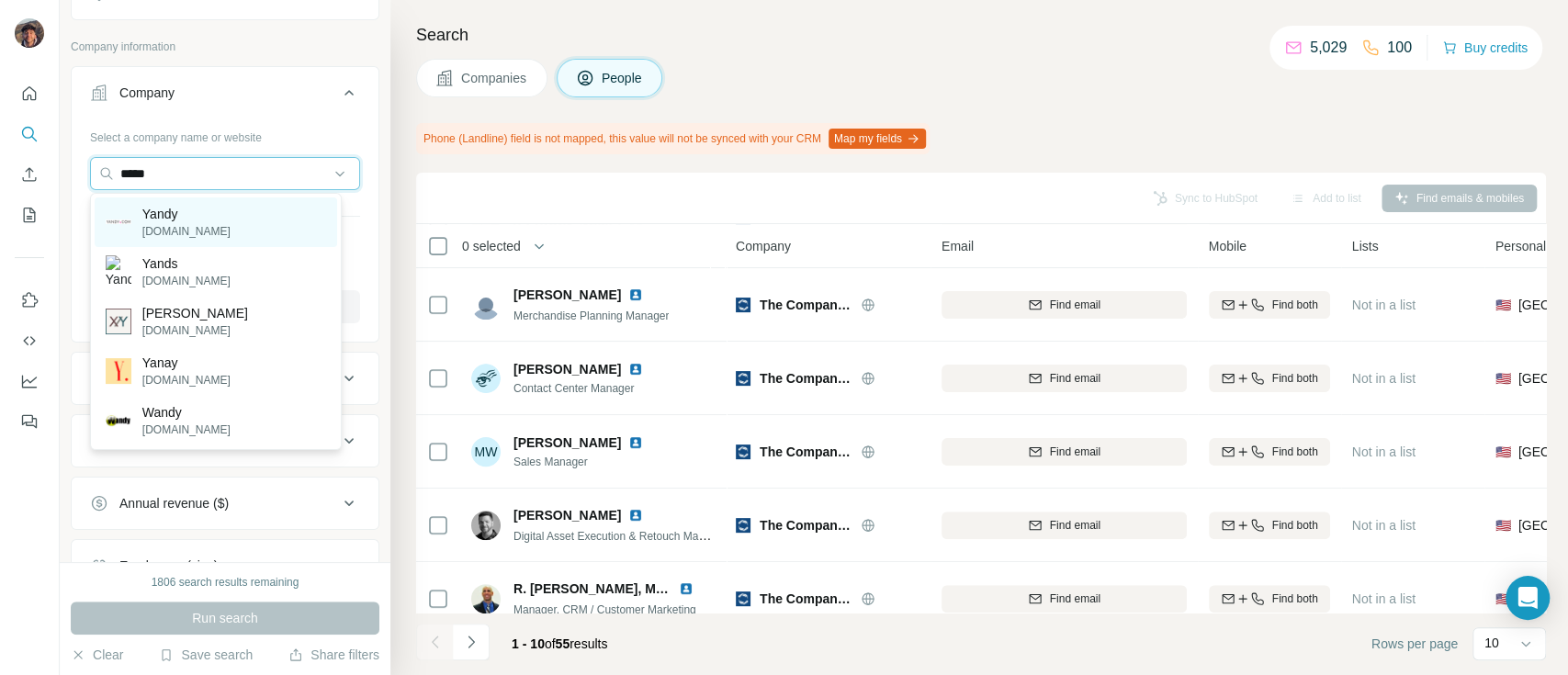
type input "*****"
click at [224, 233] on div "Yandy yandy.com" at bounding box center [215, 222] width 242 height 50
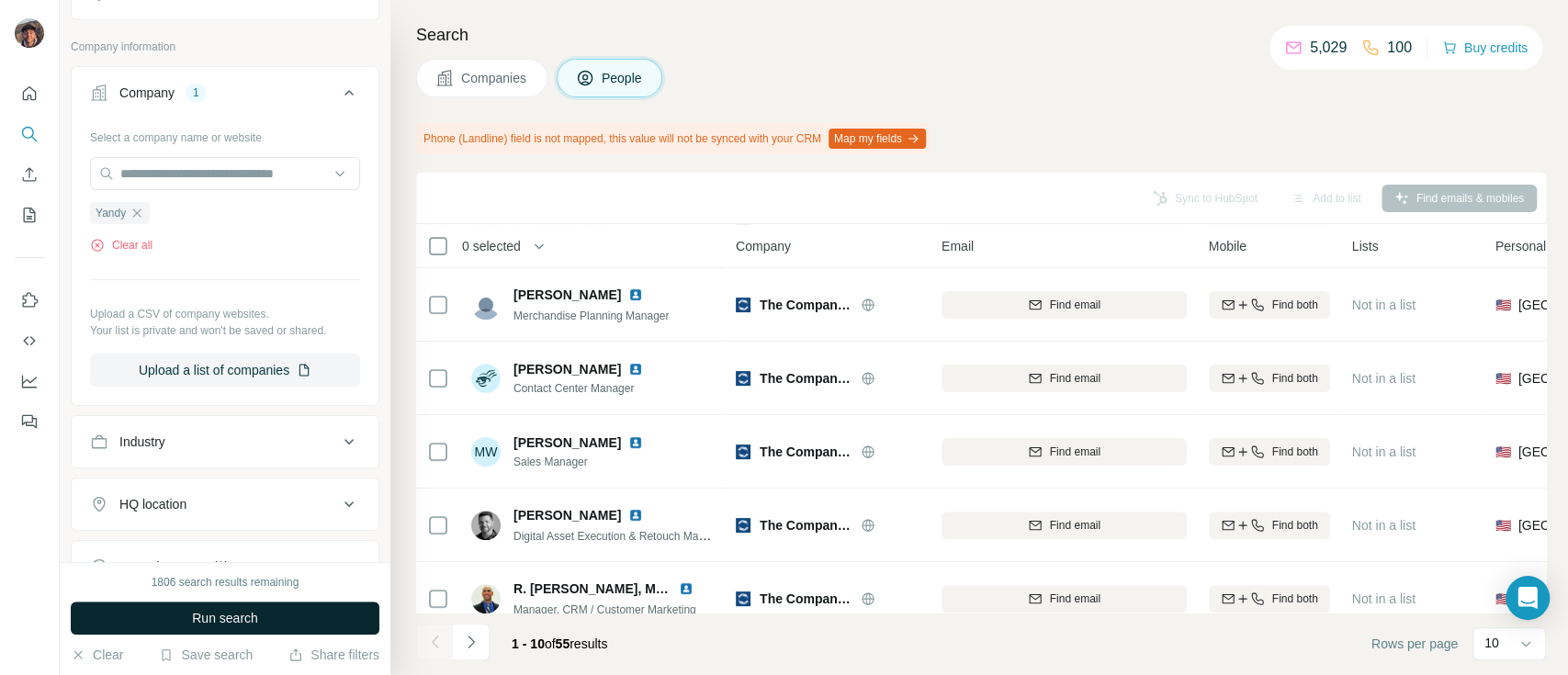
click at [252, 606] on button "Run search" at bounding box center [226, 618] width 309 height 33
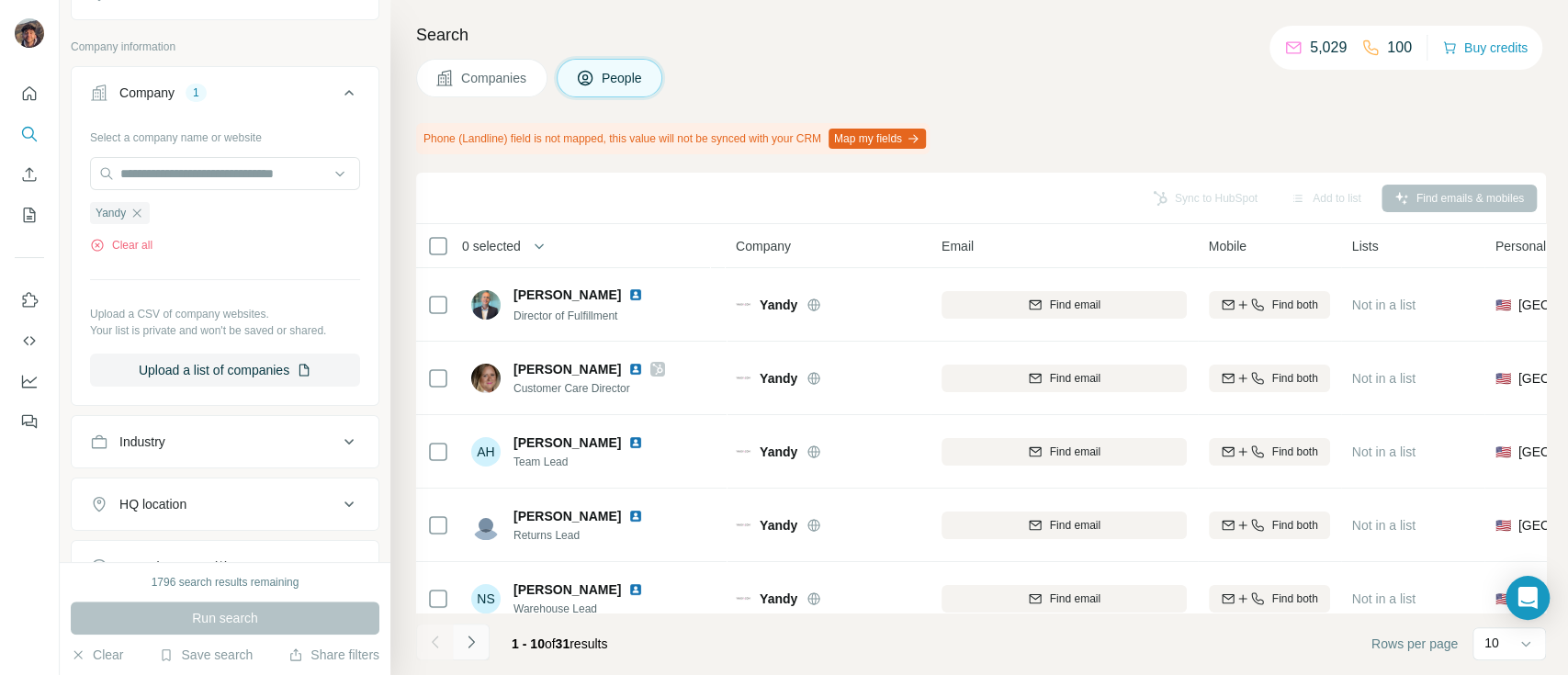
click at [478, 645] on icon "Navigate to next page" at bounding box center [471, 642] width 19 height 19
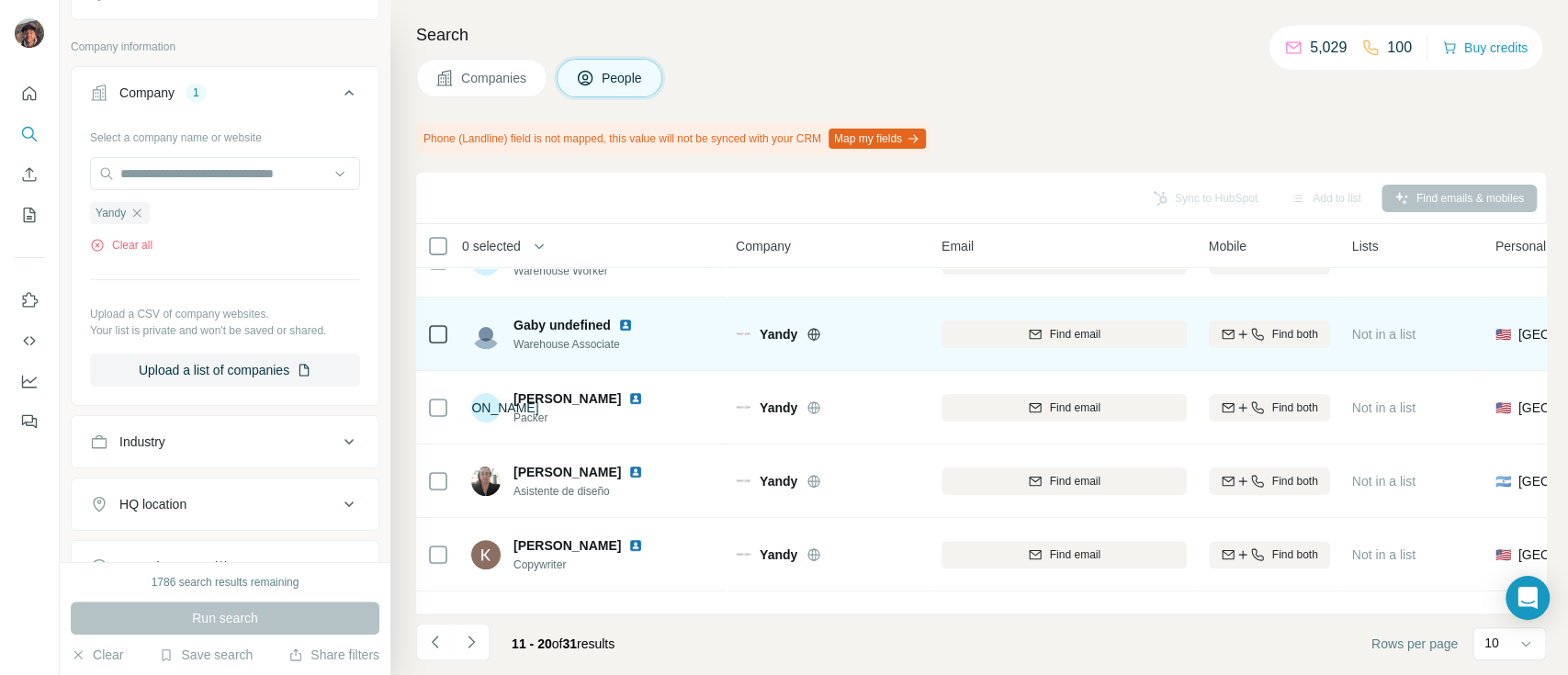
scroll to position [402, 0]
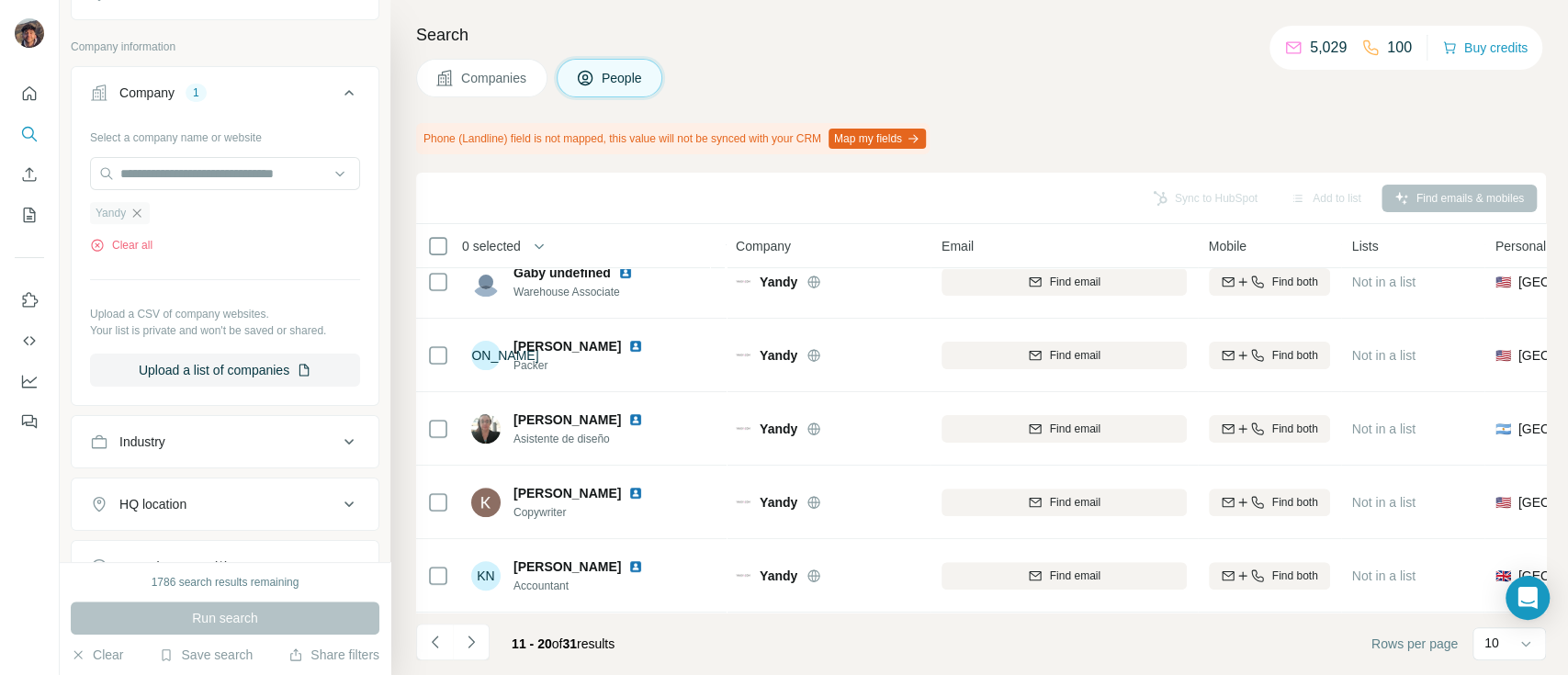
click at [139, 213] on icon "button" at bounding box center [137, 213] width 15 height 15
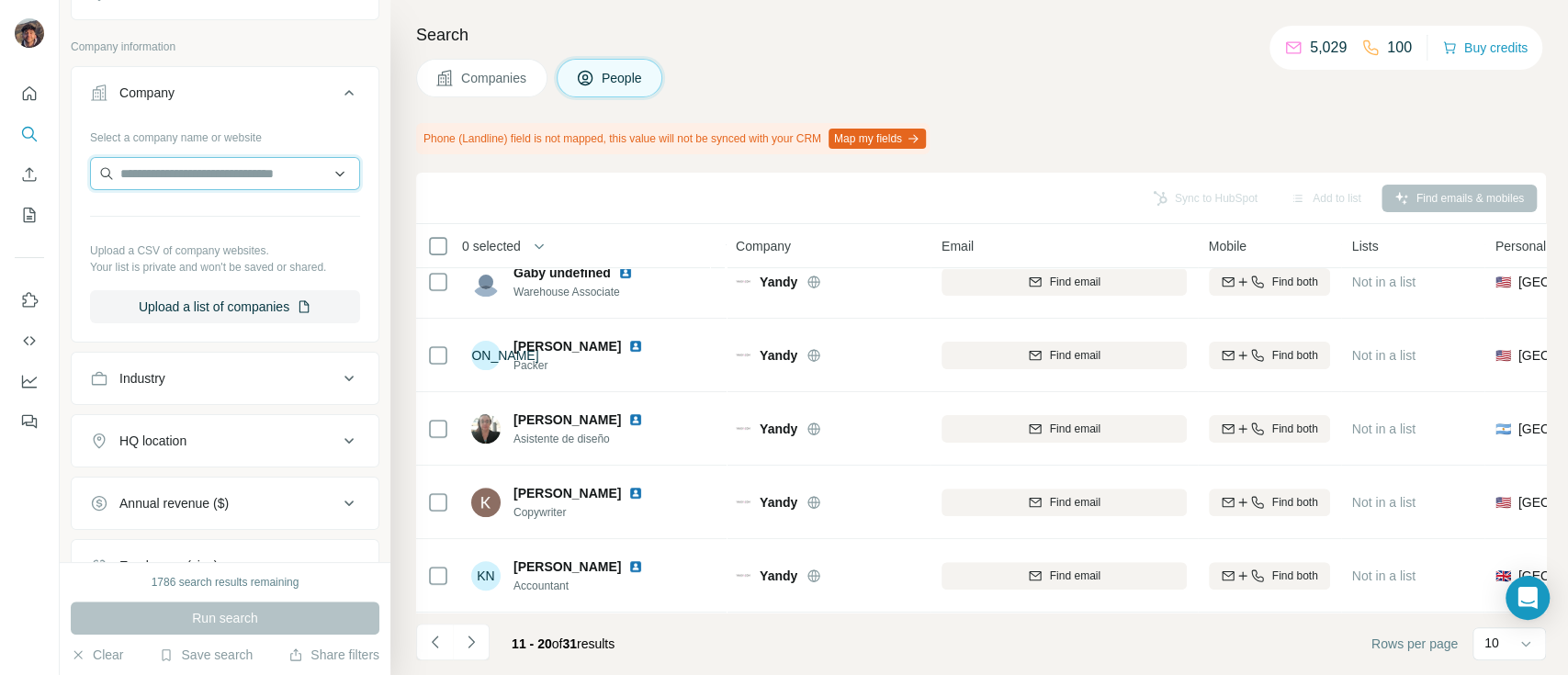
click at [154, 170] on input "text" at bounding box center [225, 173] width 270 height 33
paste input "*****"
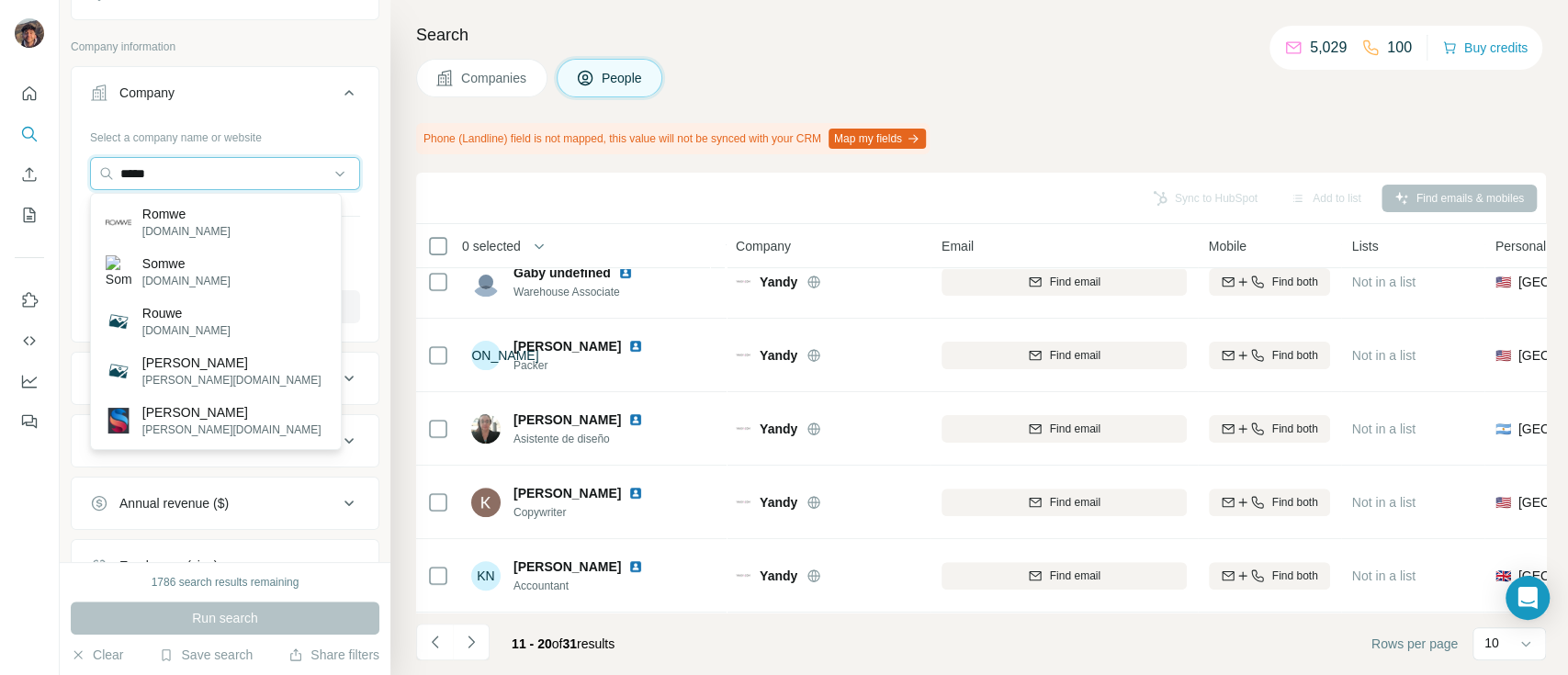
type input "*****"
click at [183, 206] on p "Romwe" at bounding box center [186, 214] width 88 height 19
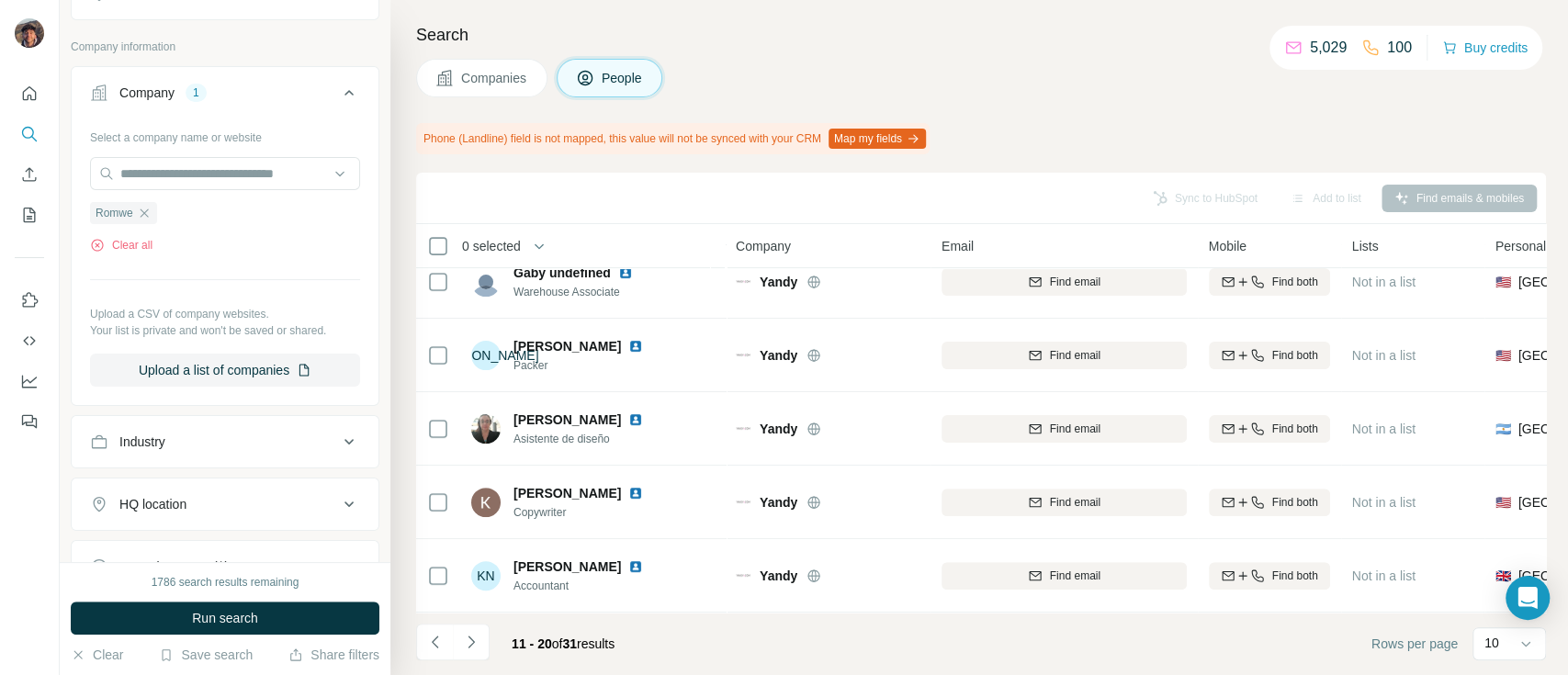
click at [209, 597] on div "1786 search results remaining Run search Clear Save search Share filters" at bounding box center [225, 618] width 330 height 113
click at [209, 606] on button "Run search" at bounding box center [226, 618] width 309 height 33
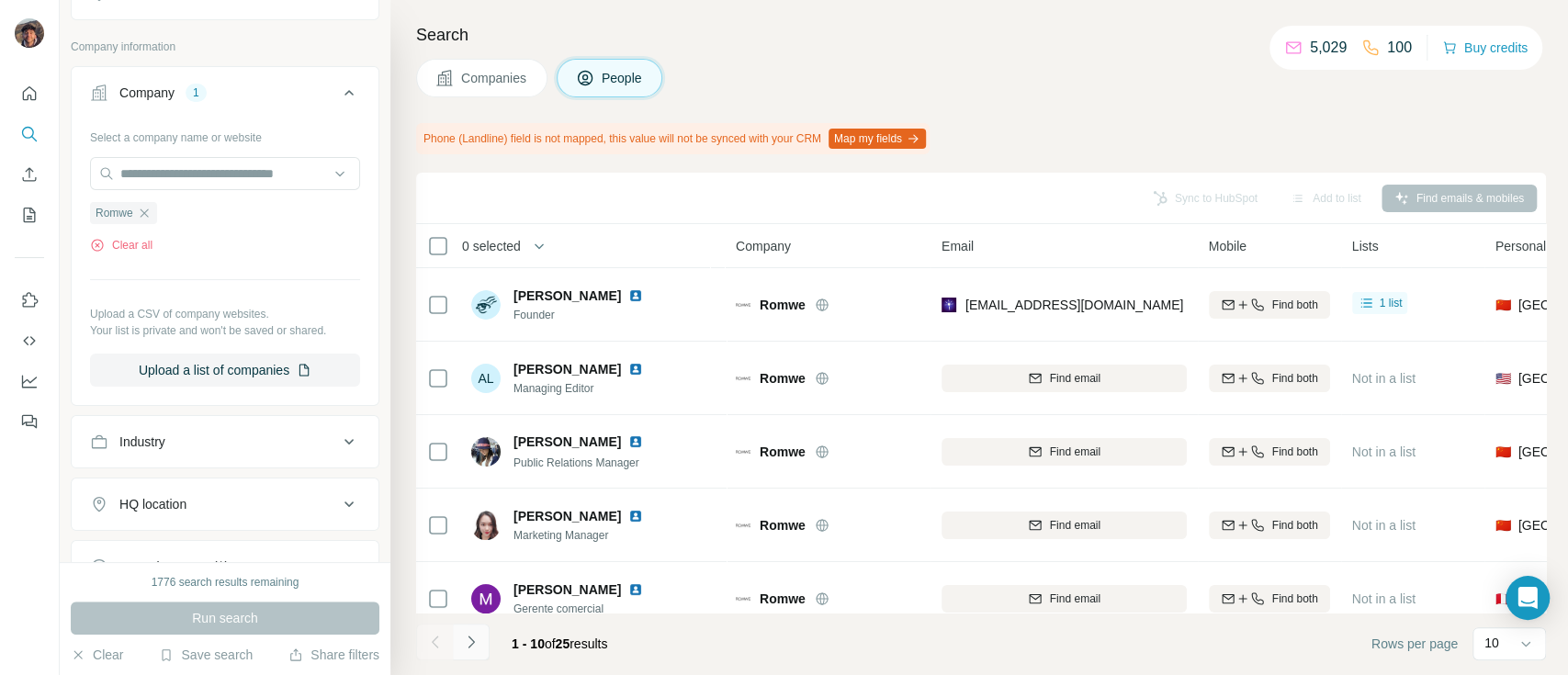
click at [471, 638] on icon "Navigate to next page" at bounding box center [471, 642] width 19 height 19
click at [154, 202] on div "Romwe" at bounding box center [124, 213] width 67 height 22
click at [149, 210] on icon "button" at bounding box center [144, 213] width 15 height 15
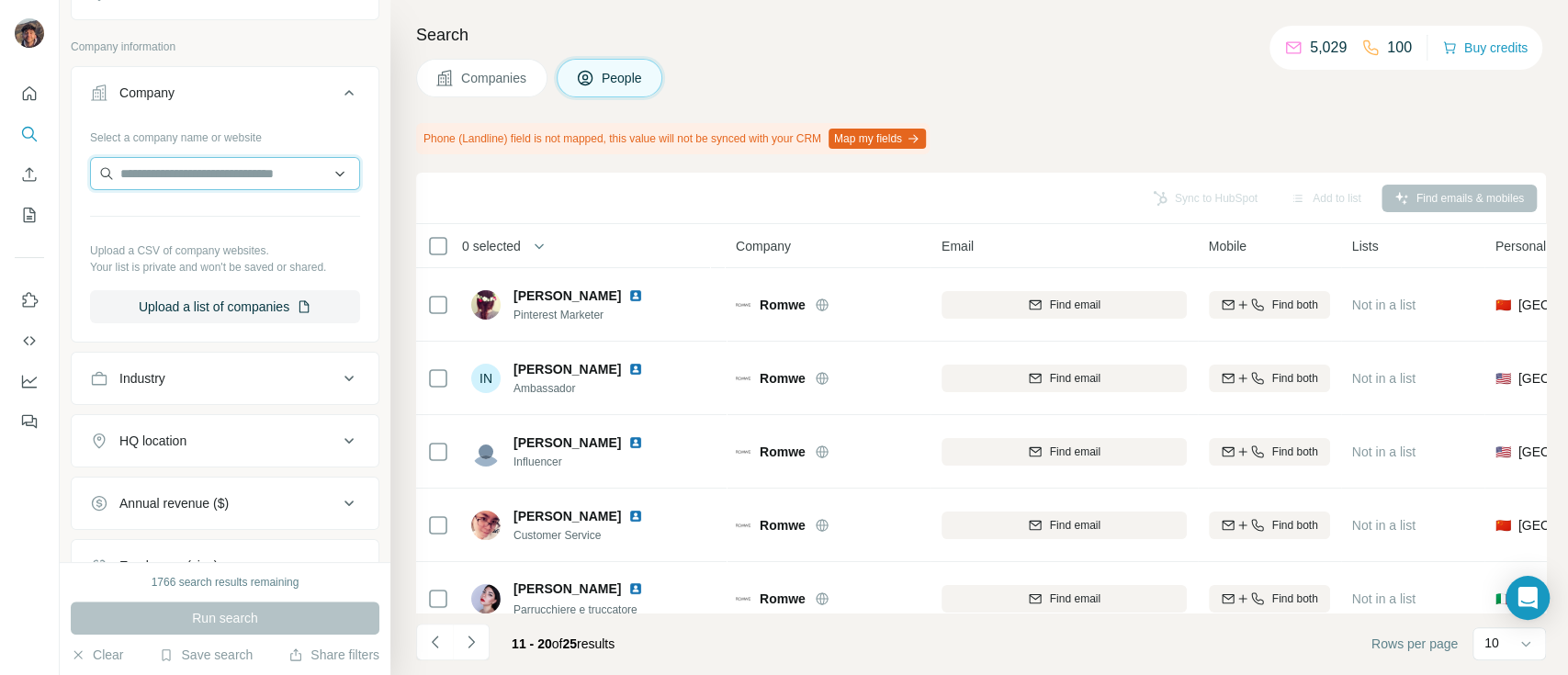
click at [152, 180] on input "text" at bounding box center [225, 173] width 270 height 33
paste input "**********"
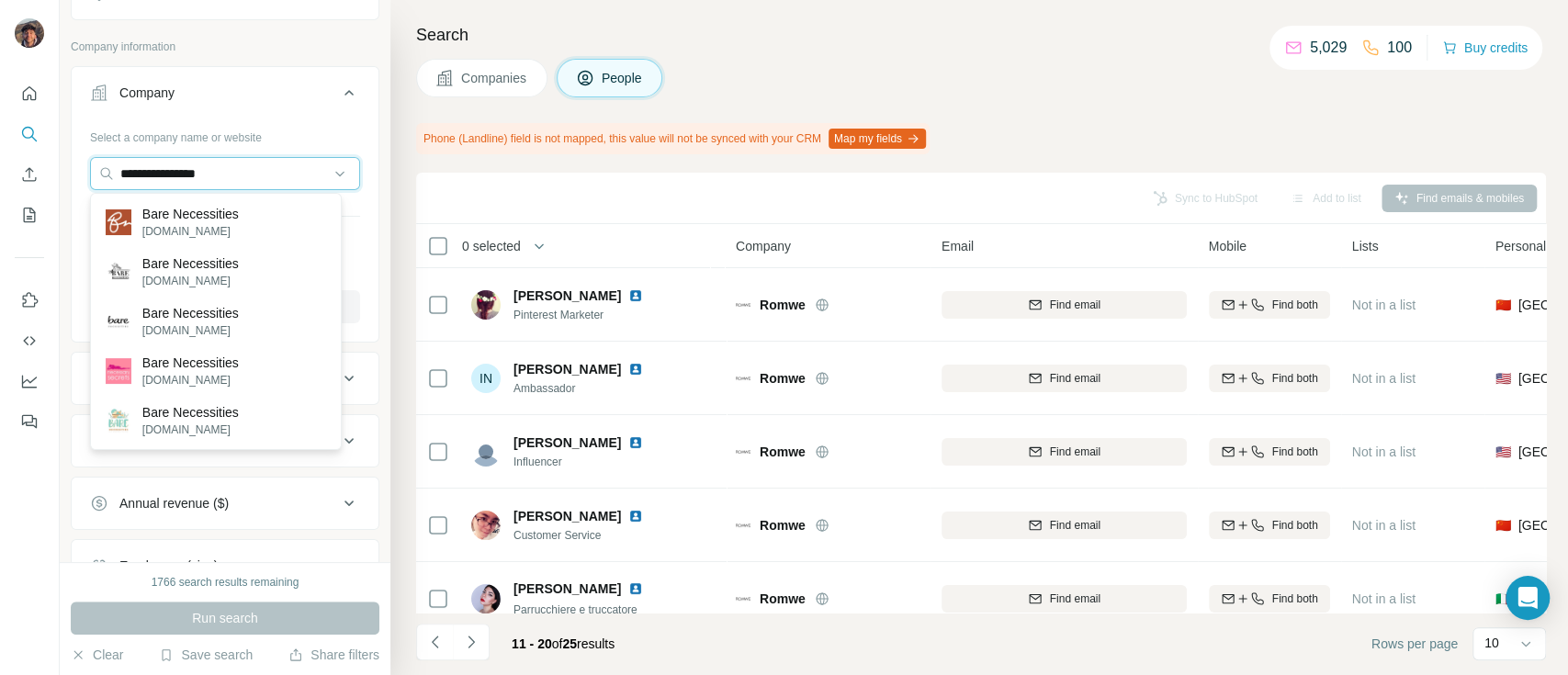
type input "**********"
click at [213, 220] on p "Bare Necessities" at bounding box center [190, 214] width 96 height 19
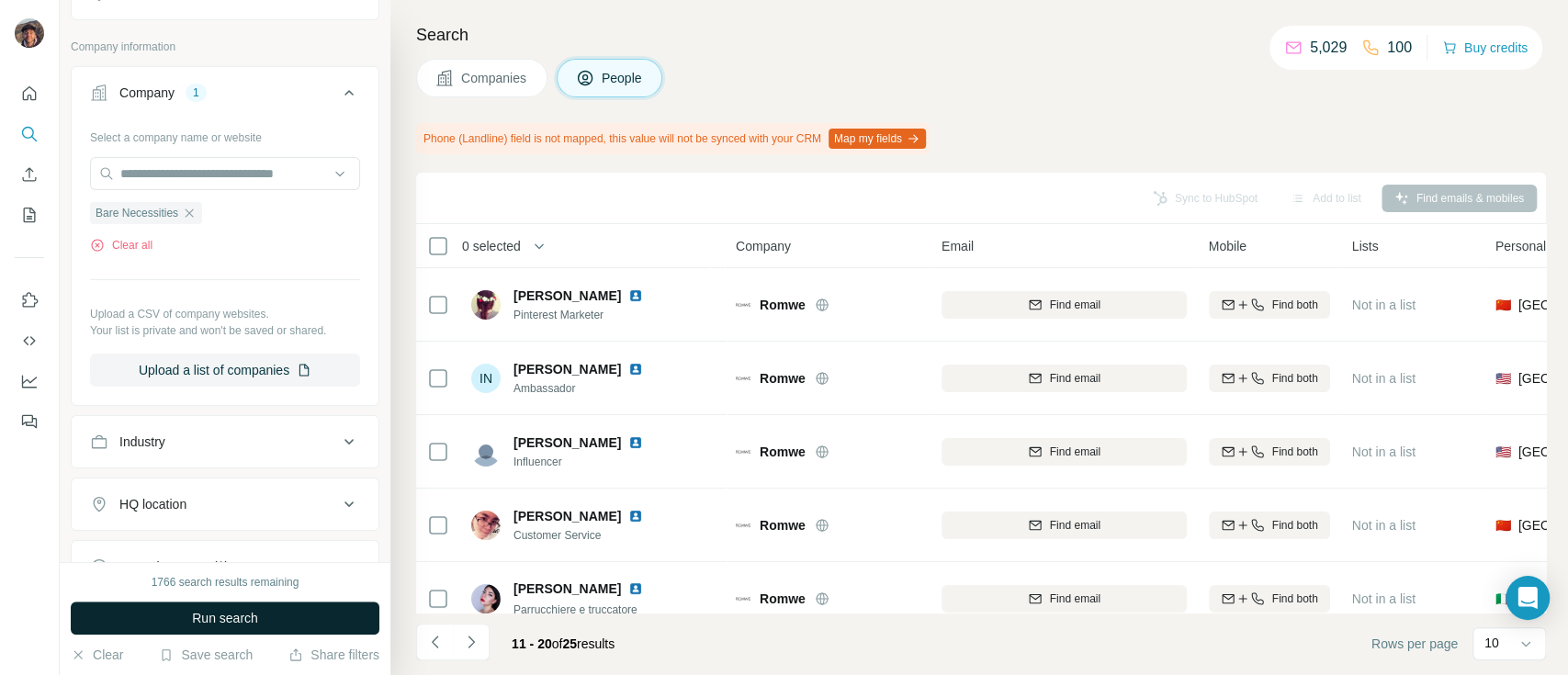
click at [279, 625] on button "Run search" at bounding box center [226, 618] width 309 height 33
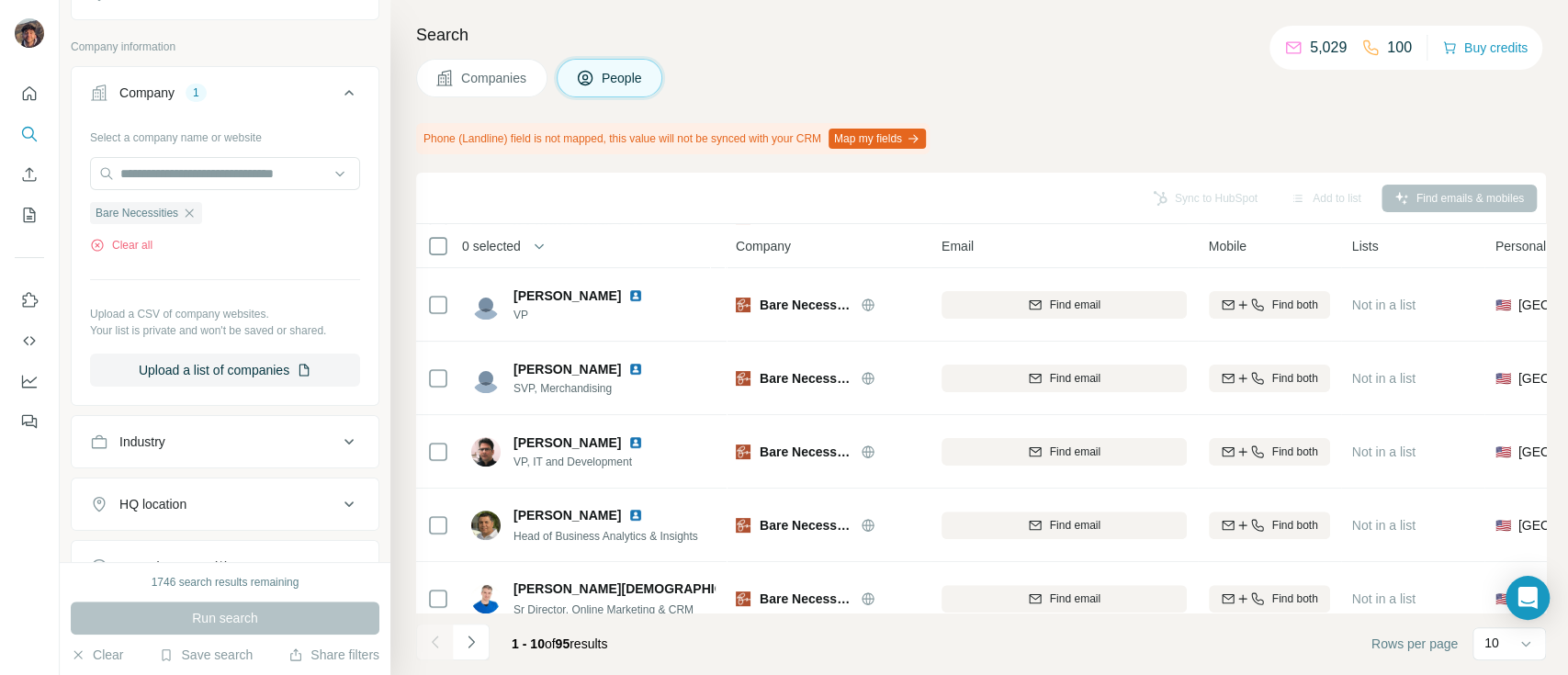
scroll to position [402, 0]
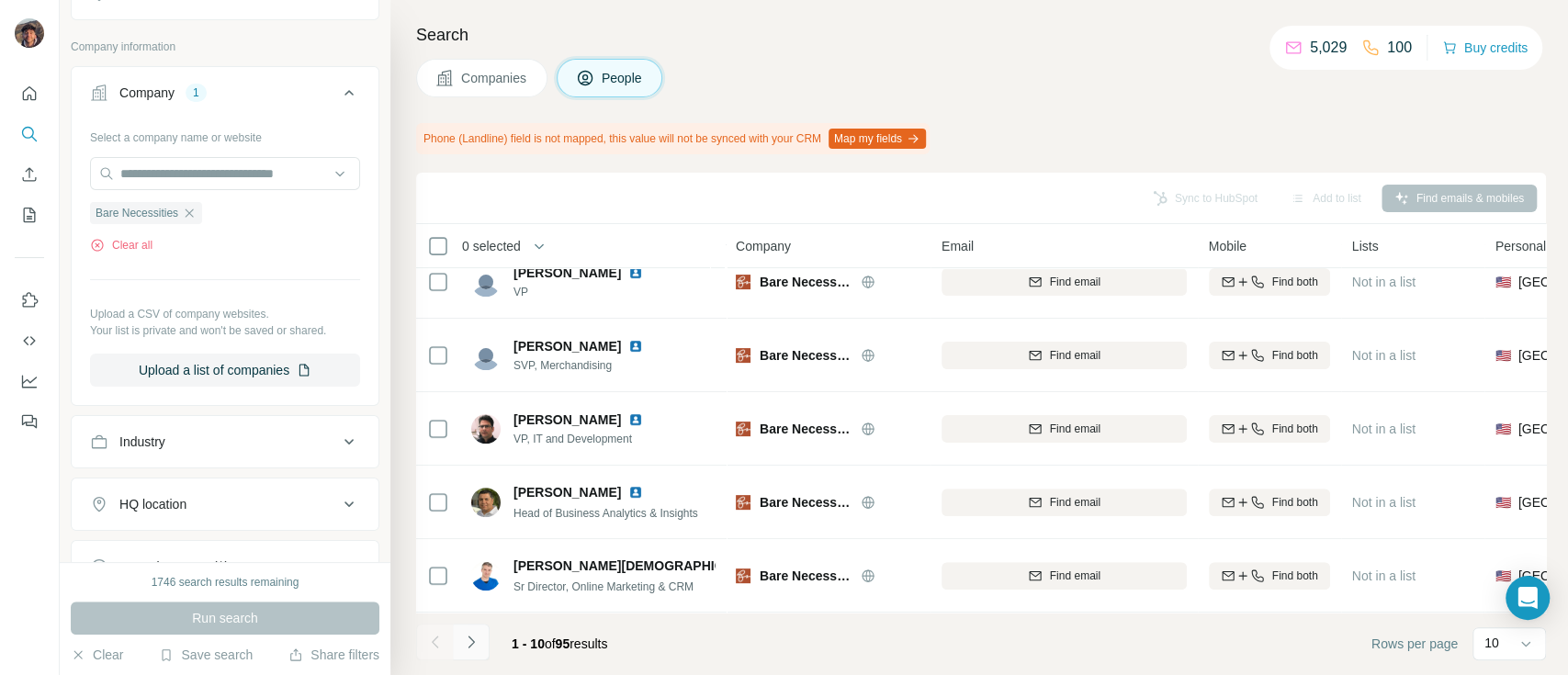
click at [470, 624] on button "Navigate to next page" at bounding box center [471, 641] width 37 height 37
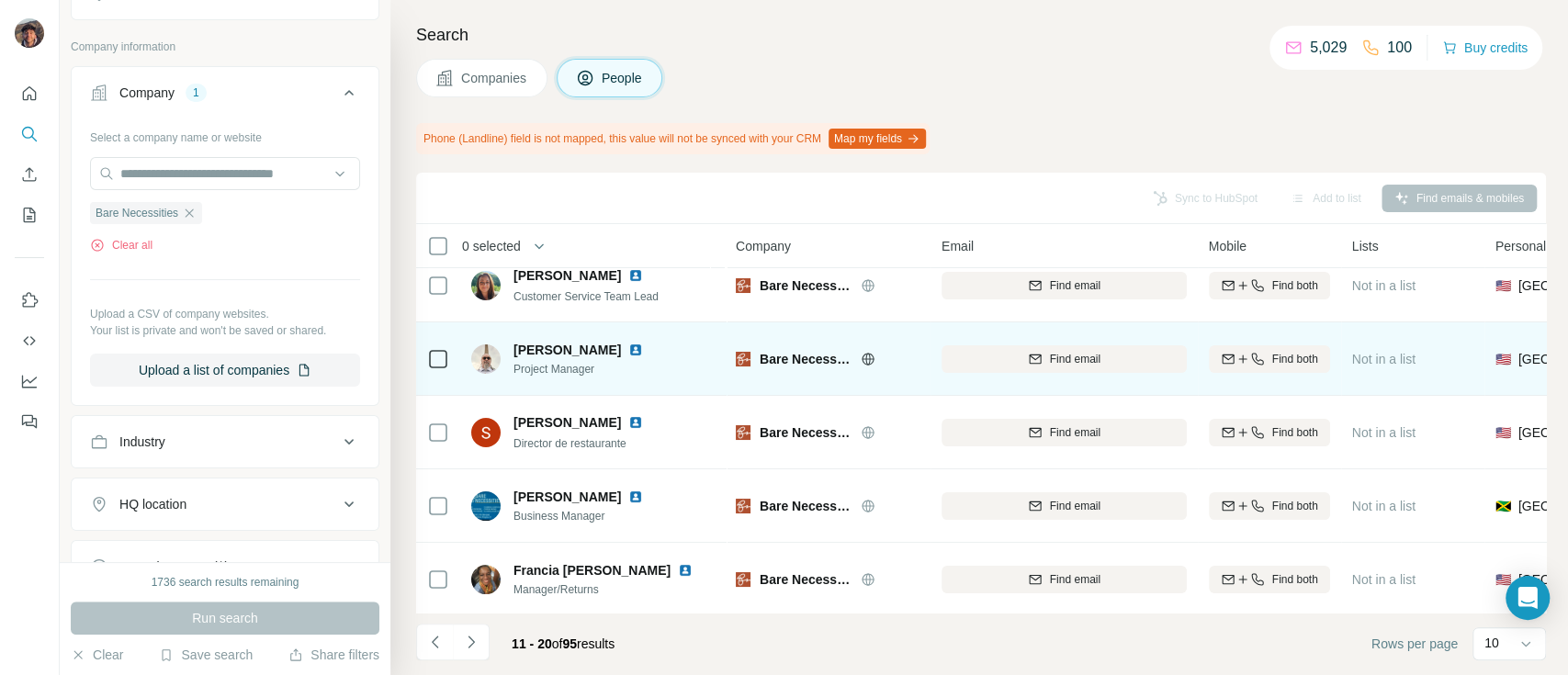
scroll to position [0, 0]
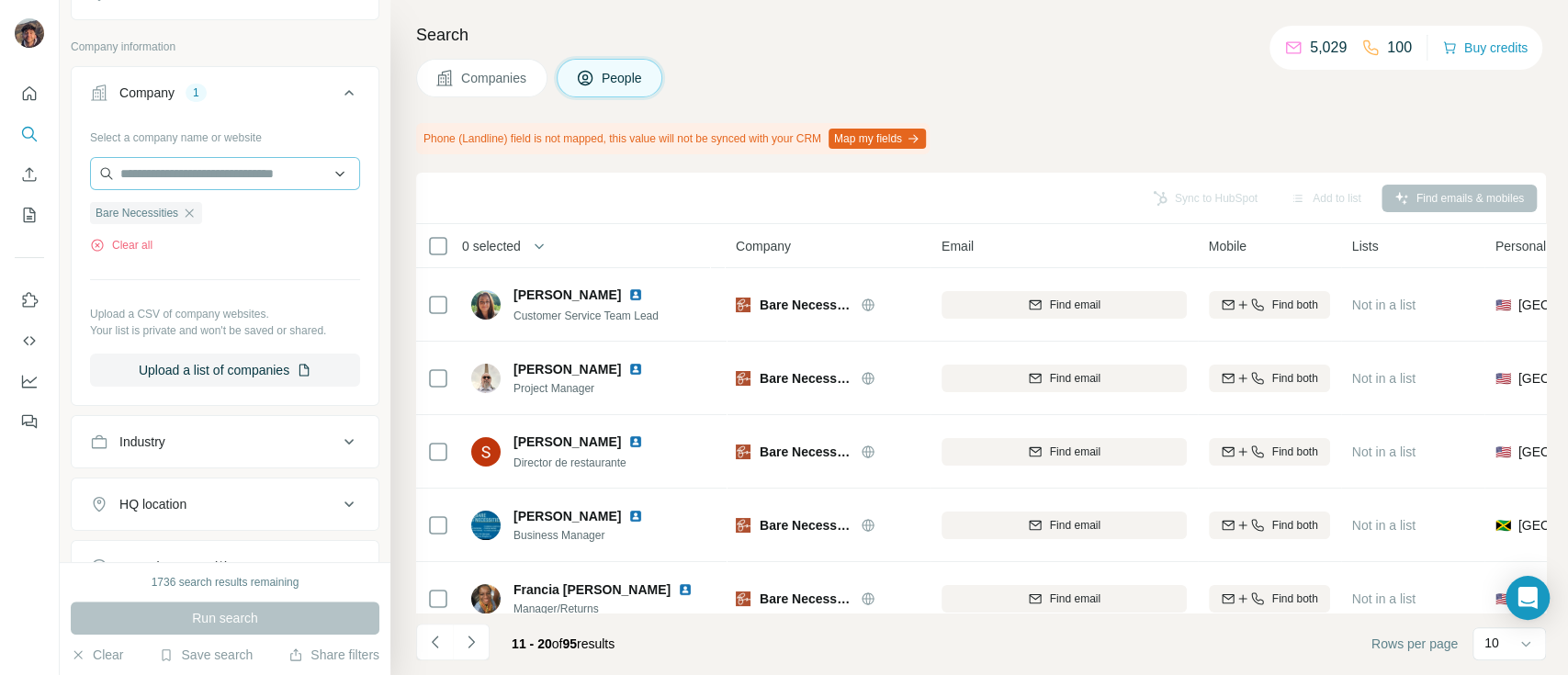
click at [191, 206] on icon "button" at bounding box center [189, 213] width 15 height 15
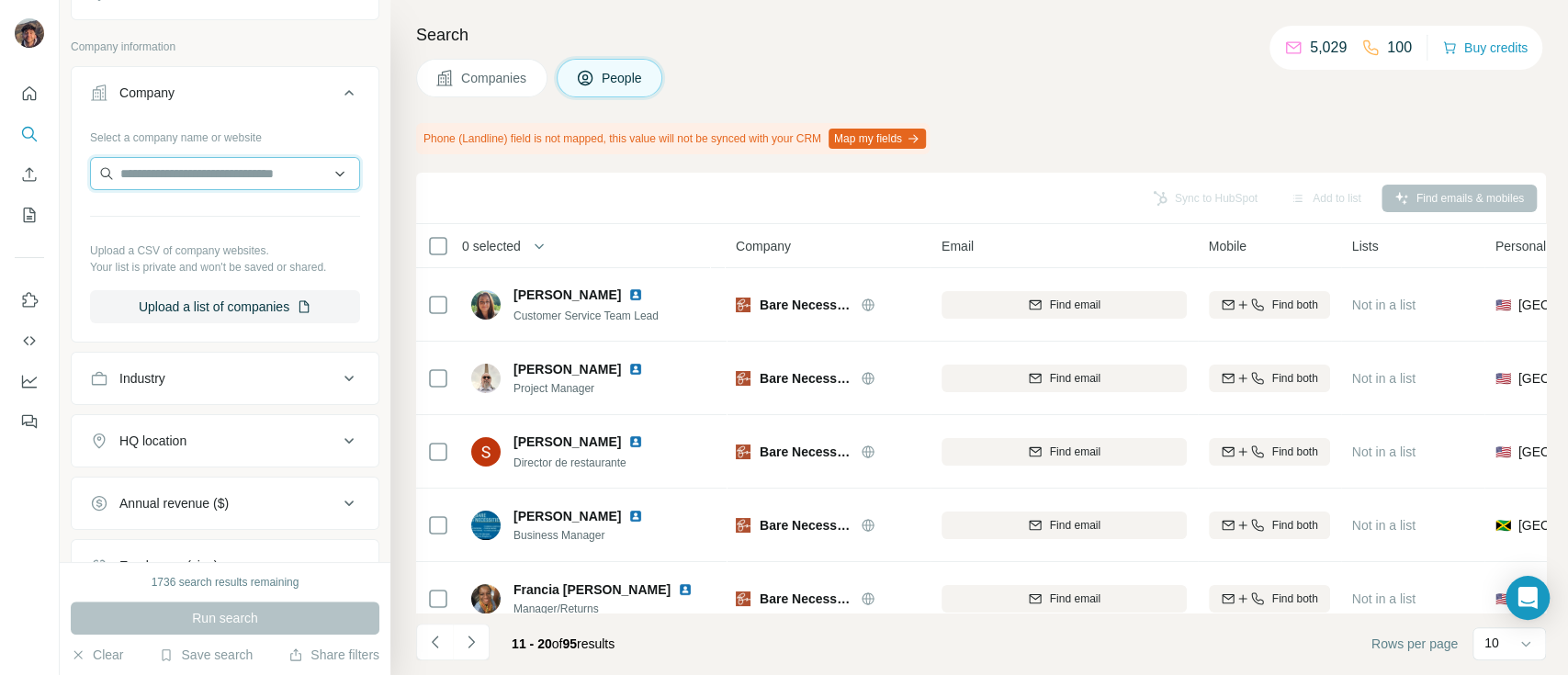
click at [193, 167] on input "text" at bounding box center [225, 173] width 270 height 33
paste input "**********"
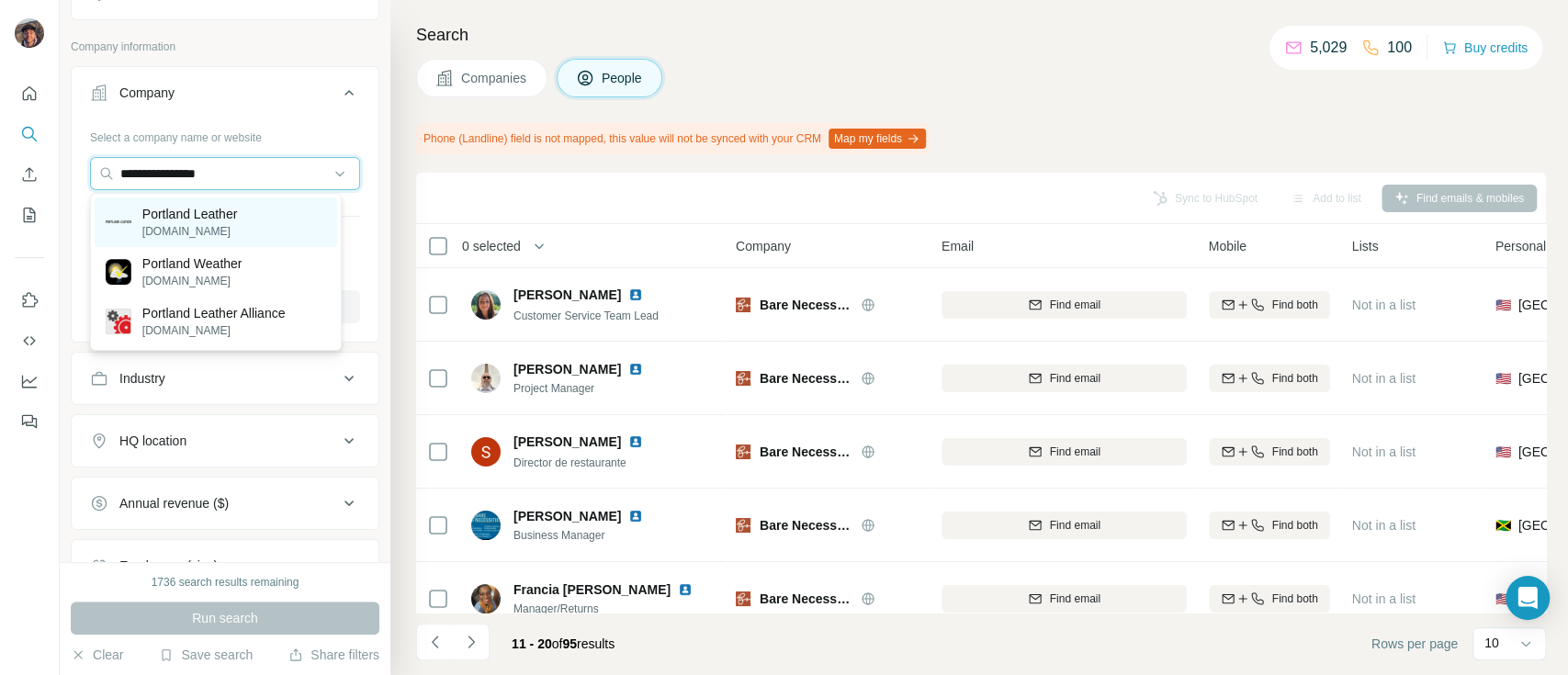
type input "**********"
click at [196, 213] on p "Portland Leather" at bounding box center [190, 214] width 95 height 19
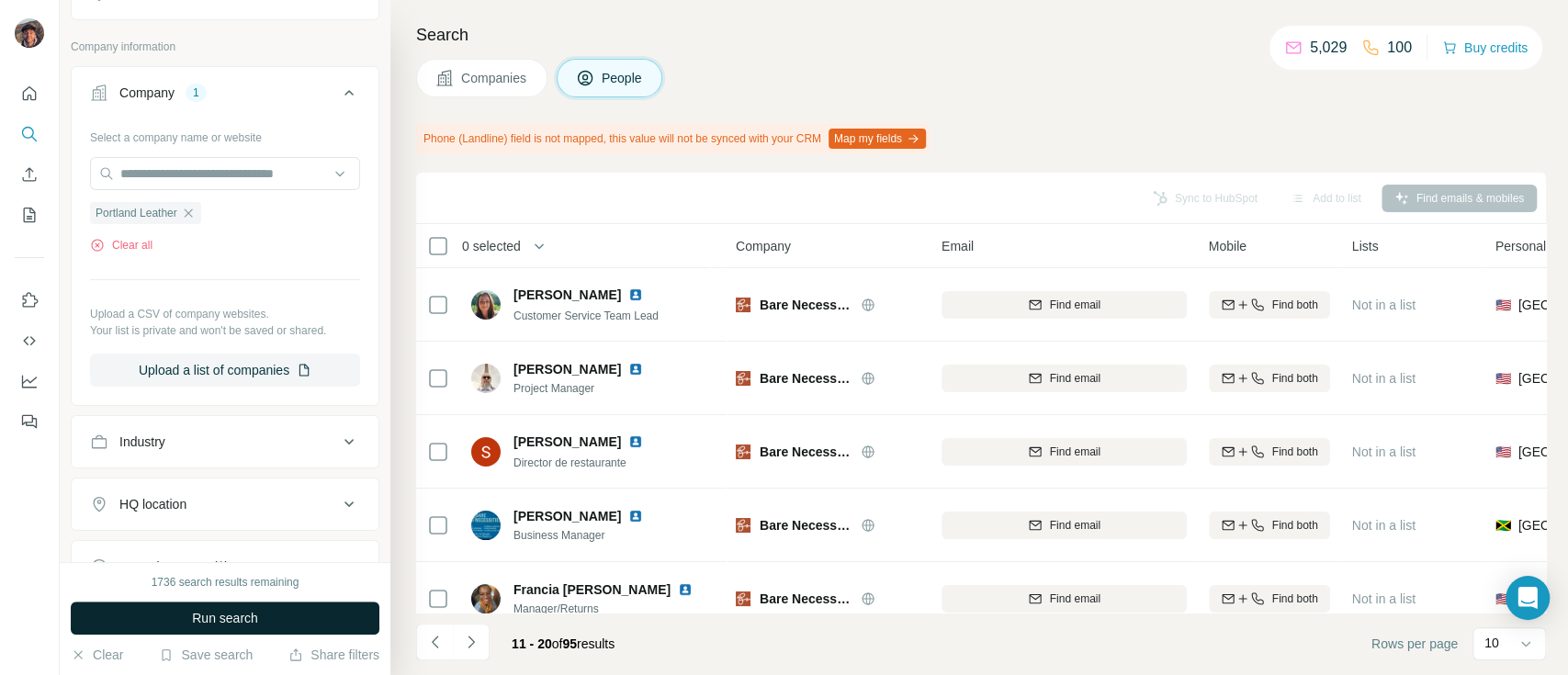
click at [225, 613] on span "Run search" at bounding box center [225, 618] width 66 height 19
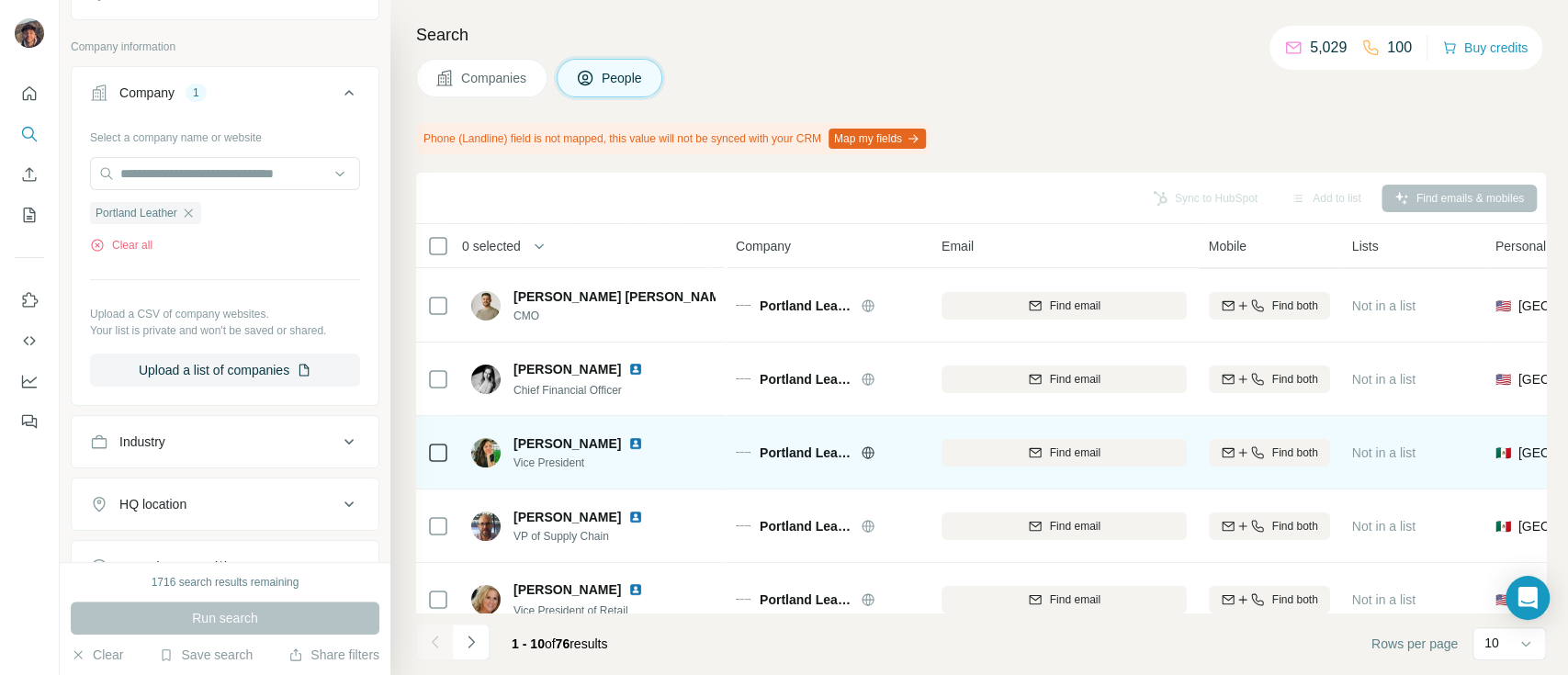
scroll to position [122, 0]
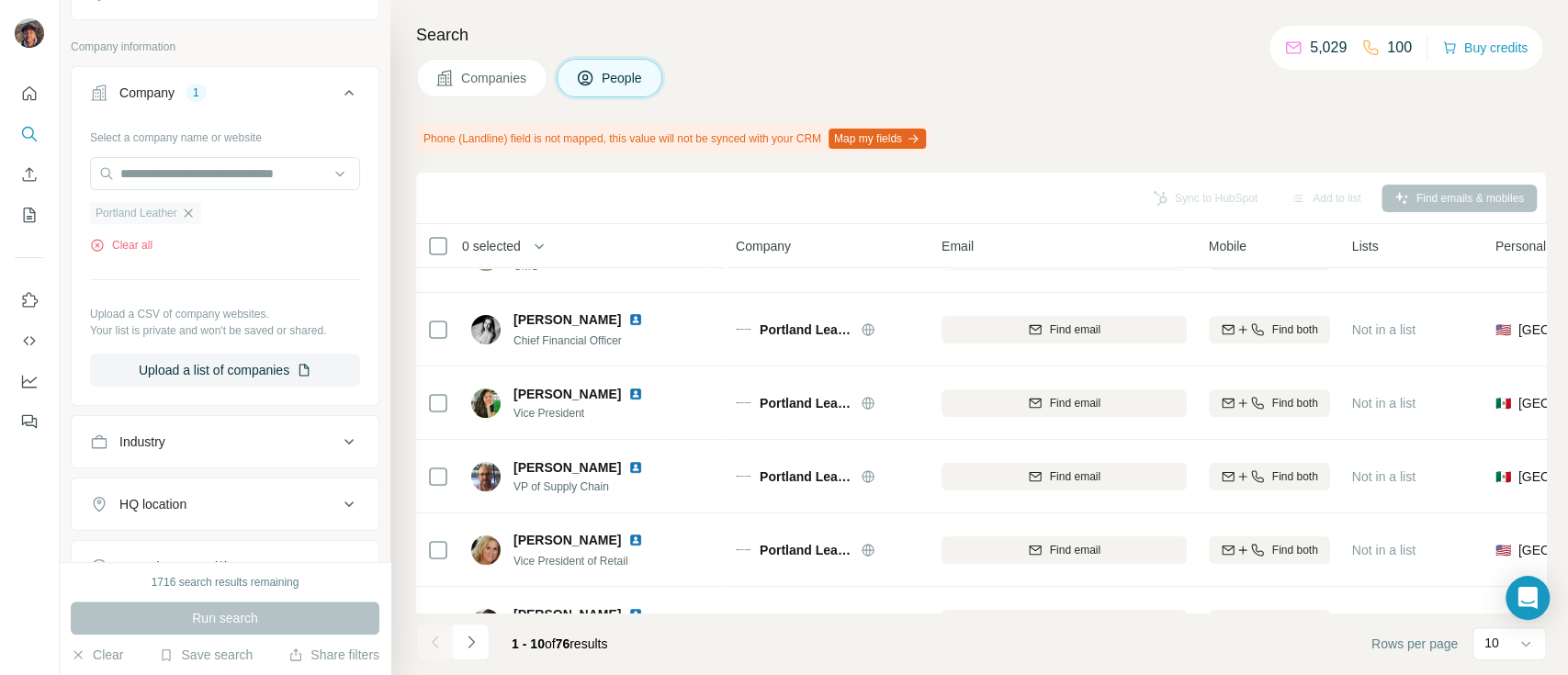
drag, startPoint x: 197, startPoint y: 229, endPoint x: 196, endPoint y: 215, distance: 14.0
click at [196, 218] on div "Portland Leather Clear all" at bounding box center [225, 222] width 270 height 64
click at [196, 212] on icon "button" at bounding box center [188, 213] width 15 height 15
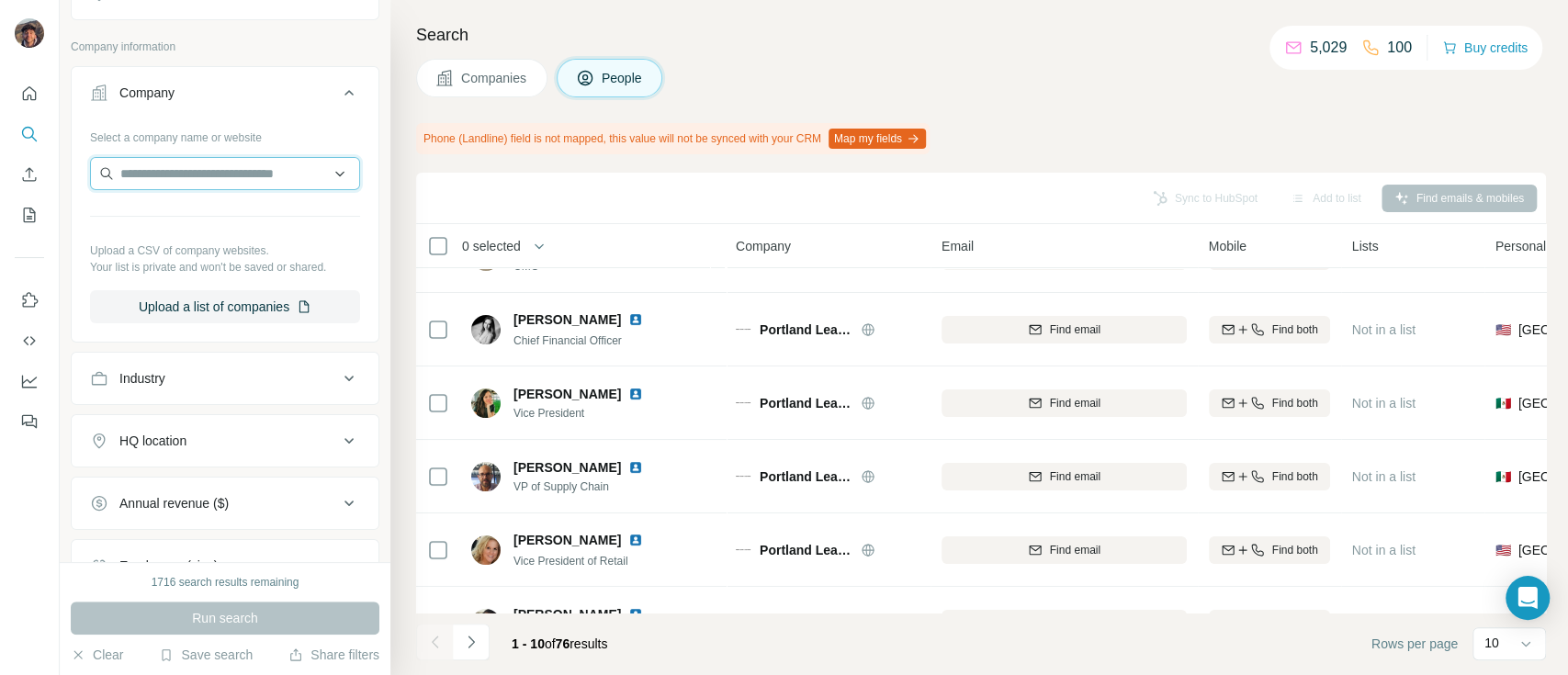
click at [194, 184] on input "text" at bounding box center [225, 173] width 270 height 33
paste input "**********"
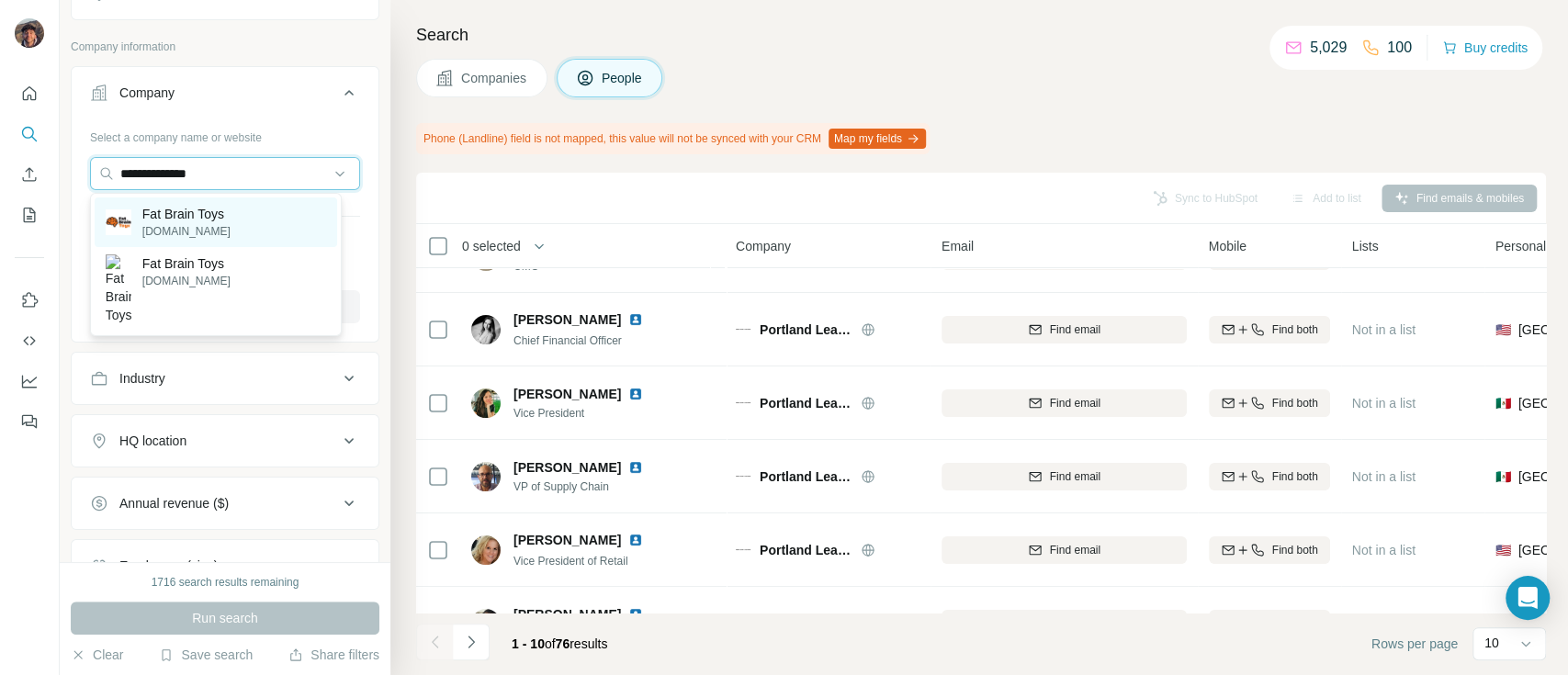
type input "**********"
click at [203, 212] on p "Fat Brain Toys" at bounding box center [186, 214] width 88 height 19
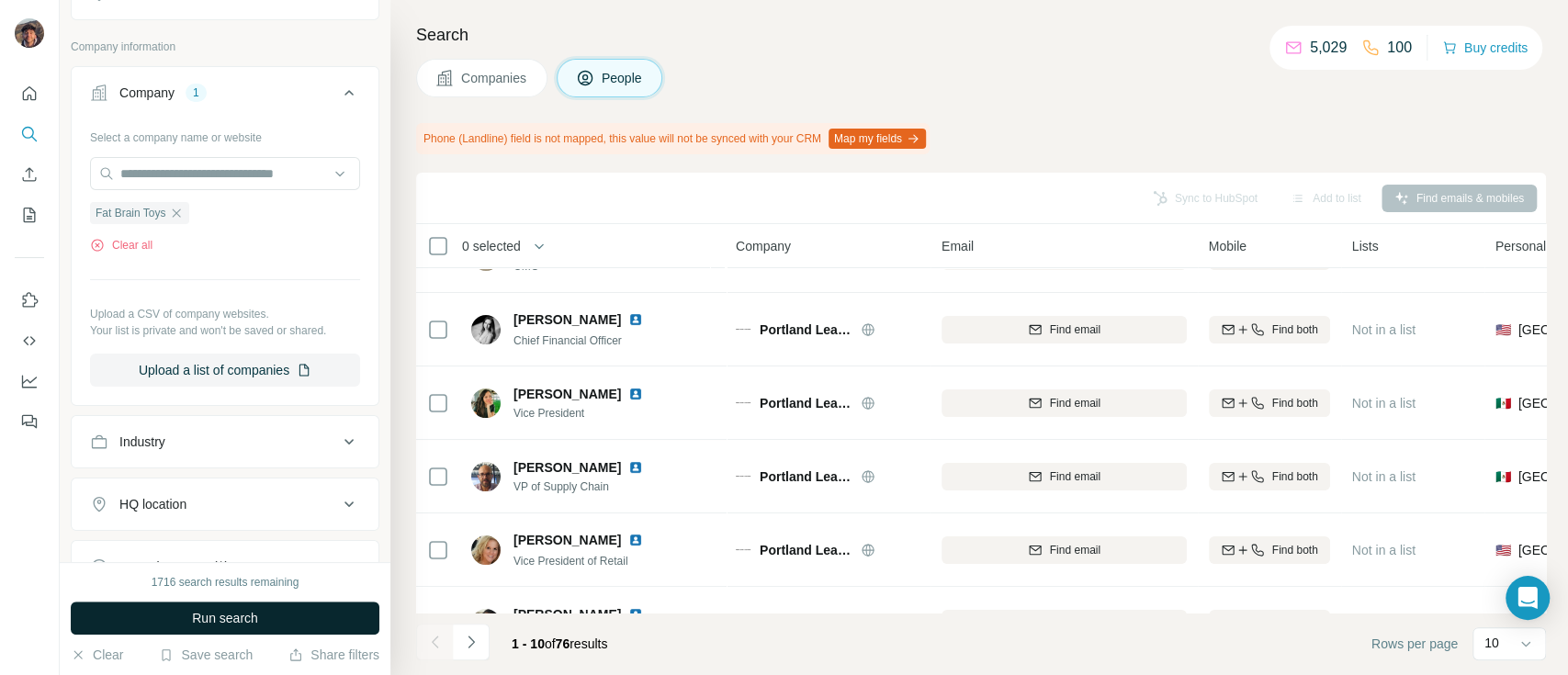
click at [235, 609] on span "Run search" at bounding box center [225, 618] width 66 height 19
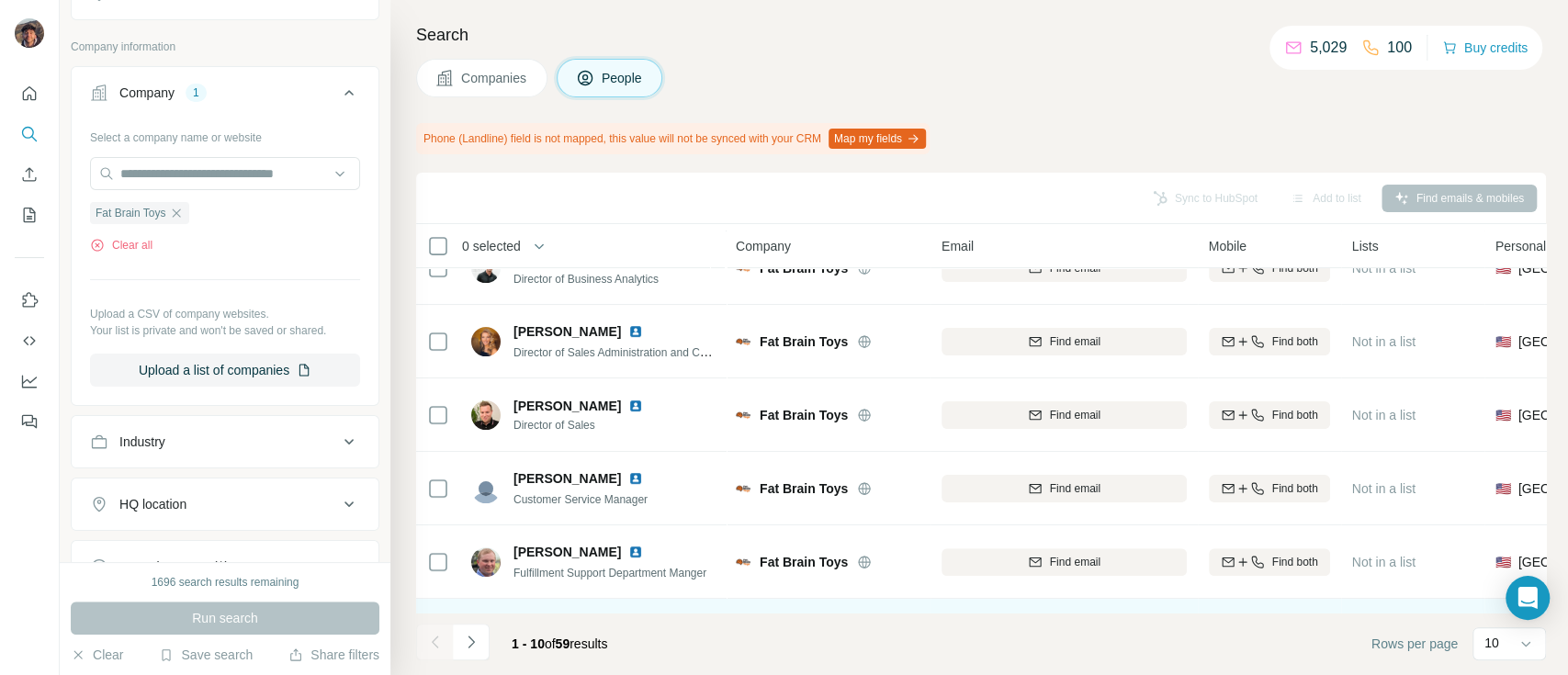
scroll to position [402, 0]
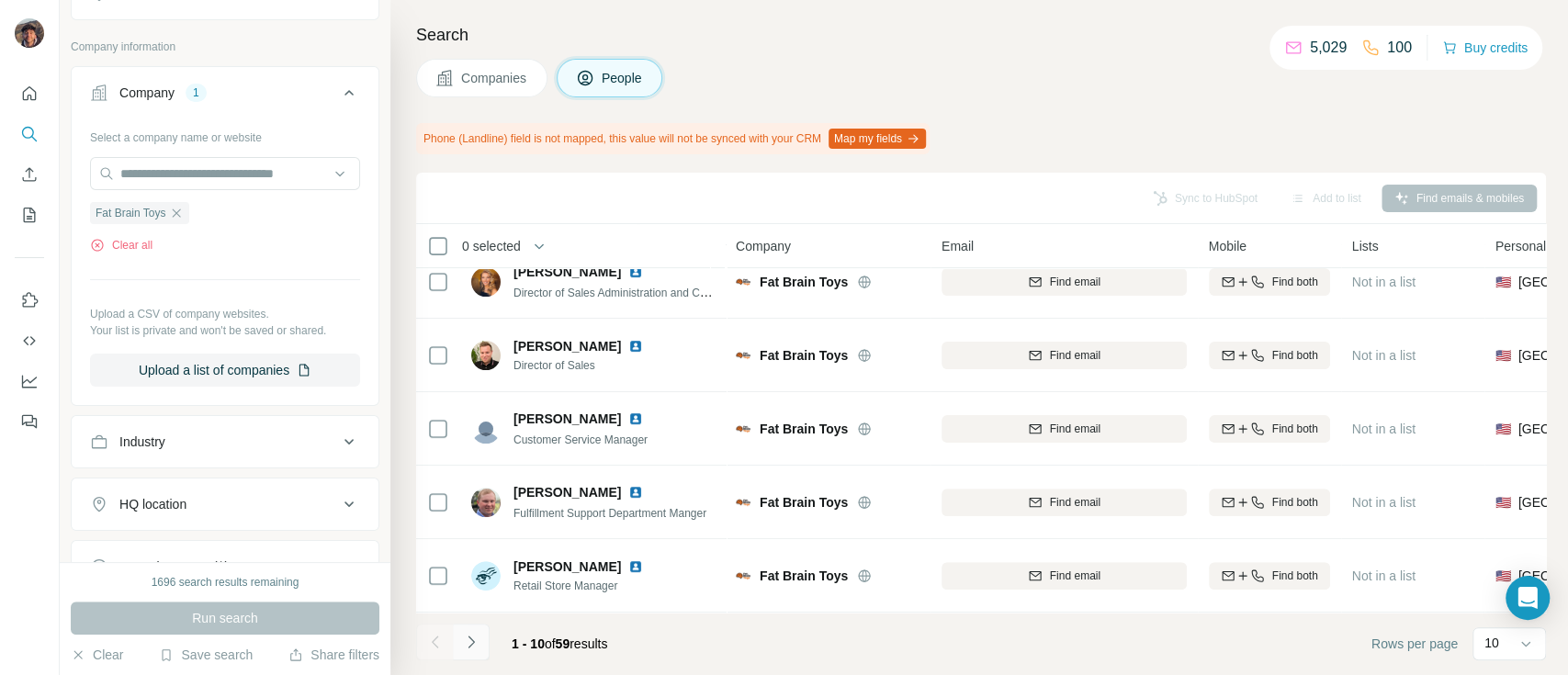
click at [476, 633] on icon "Navigate to next page" at bounding box center [471, 642] width 19 height 19
click at [479, 645] on button "Navigate to next page" at bounding box center [471, 641] width 37 height 37
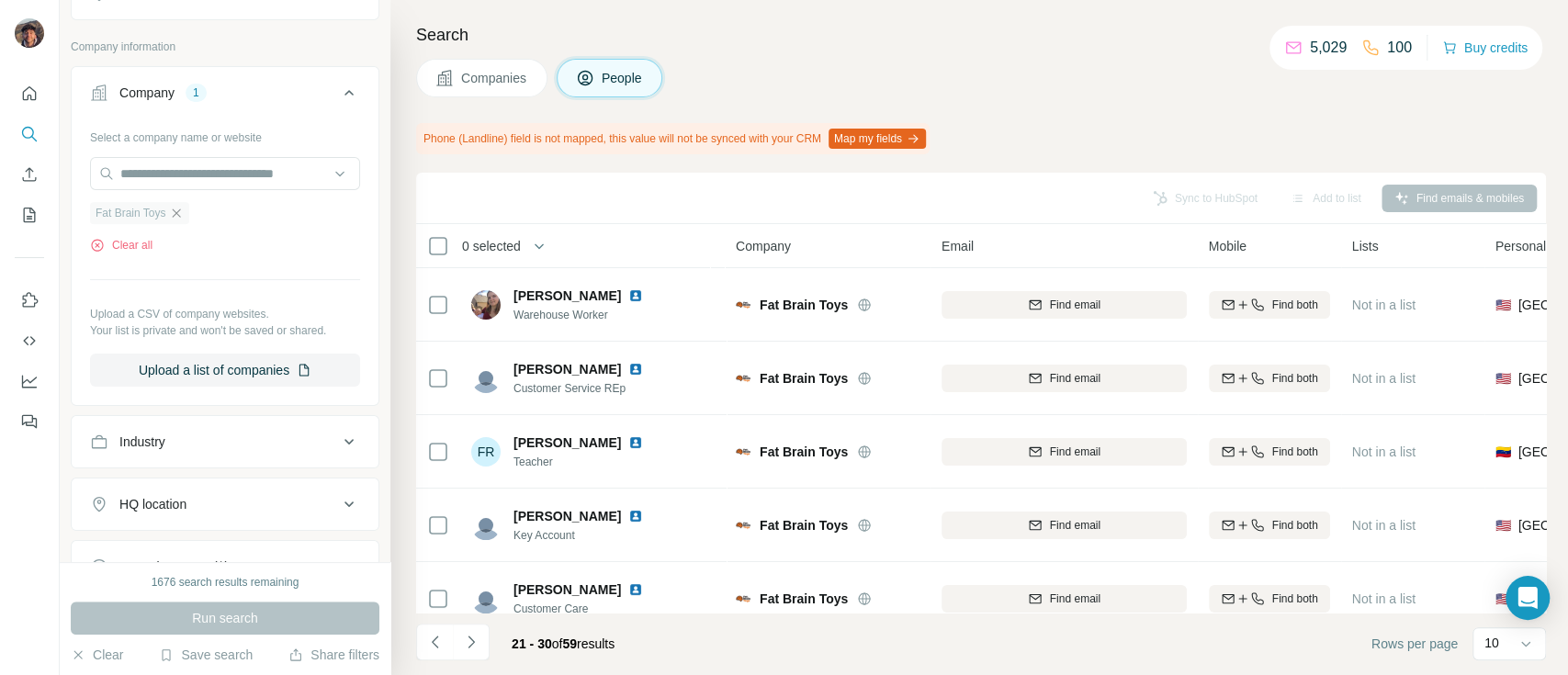
click at [181, 212] on icon "button" at bounding box center [176, 213] width 8 height 8
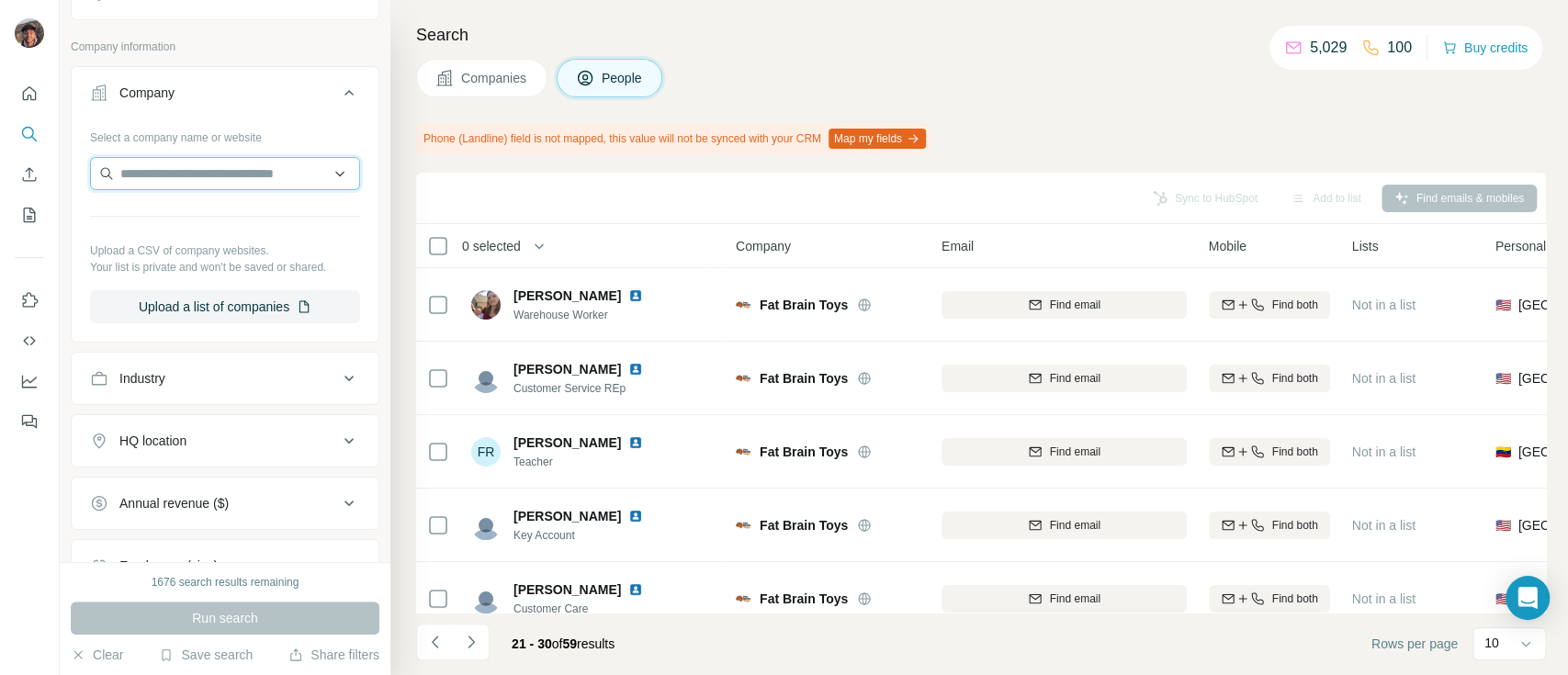
click at [182, 180] on input "text" at bounding box center [225, 173] width 270 height 33
paste input "******"
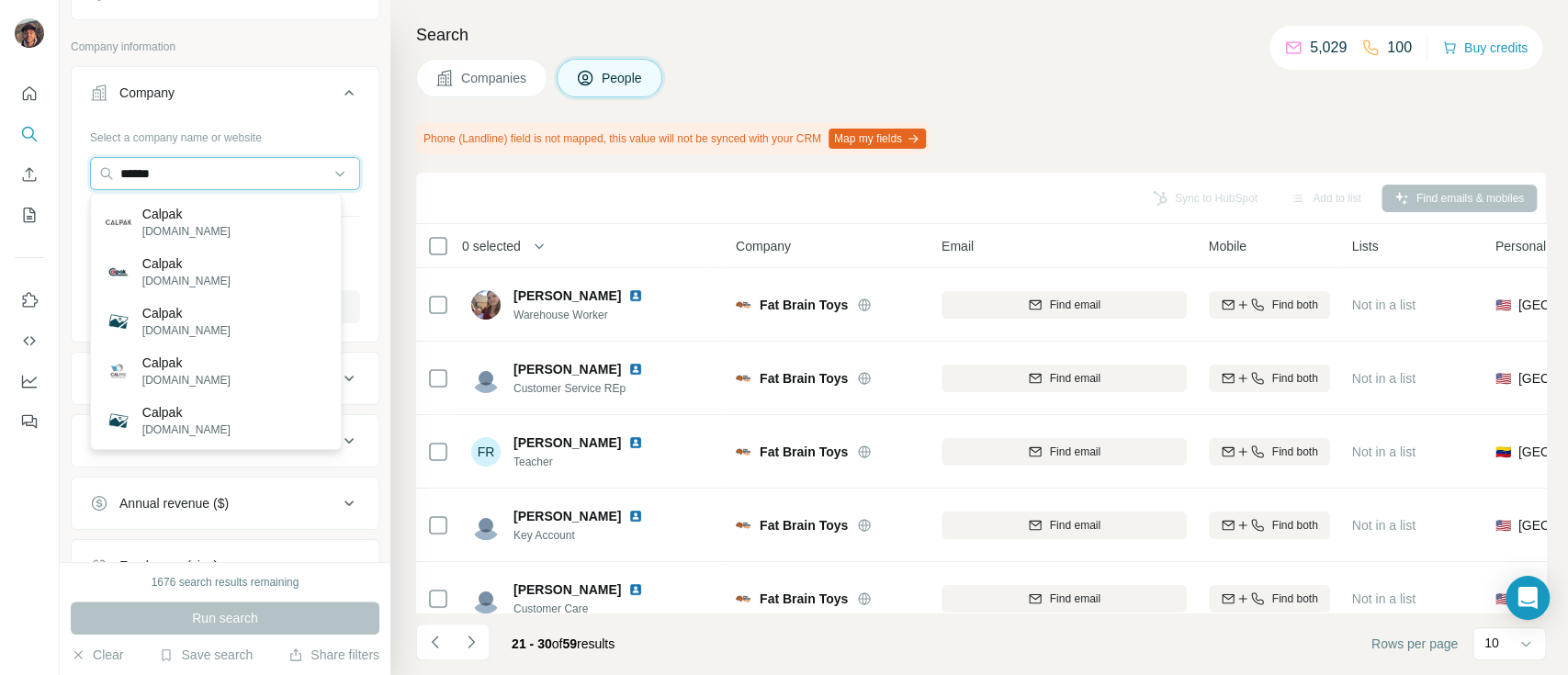
type input "******"
click at [182, 217] on p "Calpak" at bounding box center [186, 214] width 88 height 19
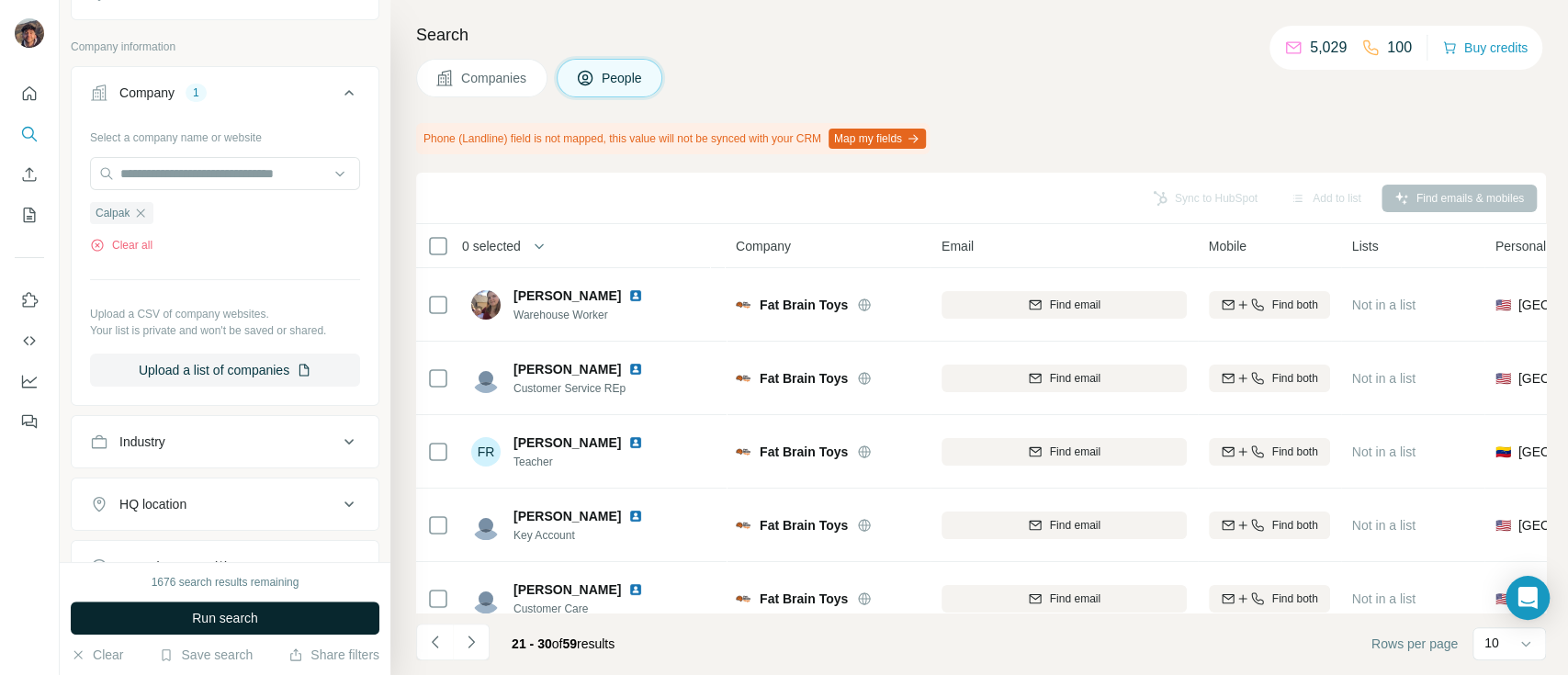
click at [207, 606] on button "Run search" at bounding box center [226, 618] width 309 height 33
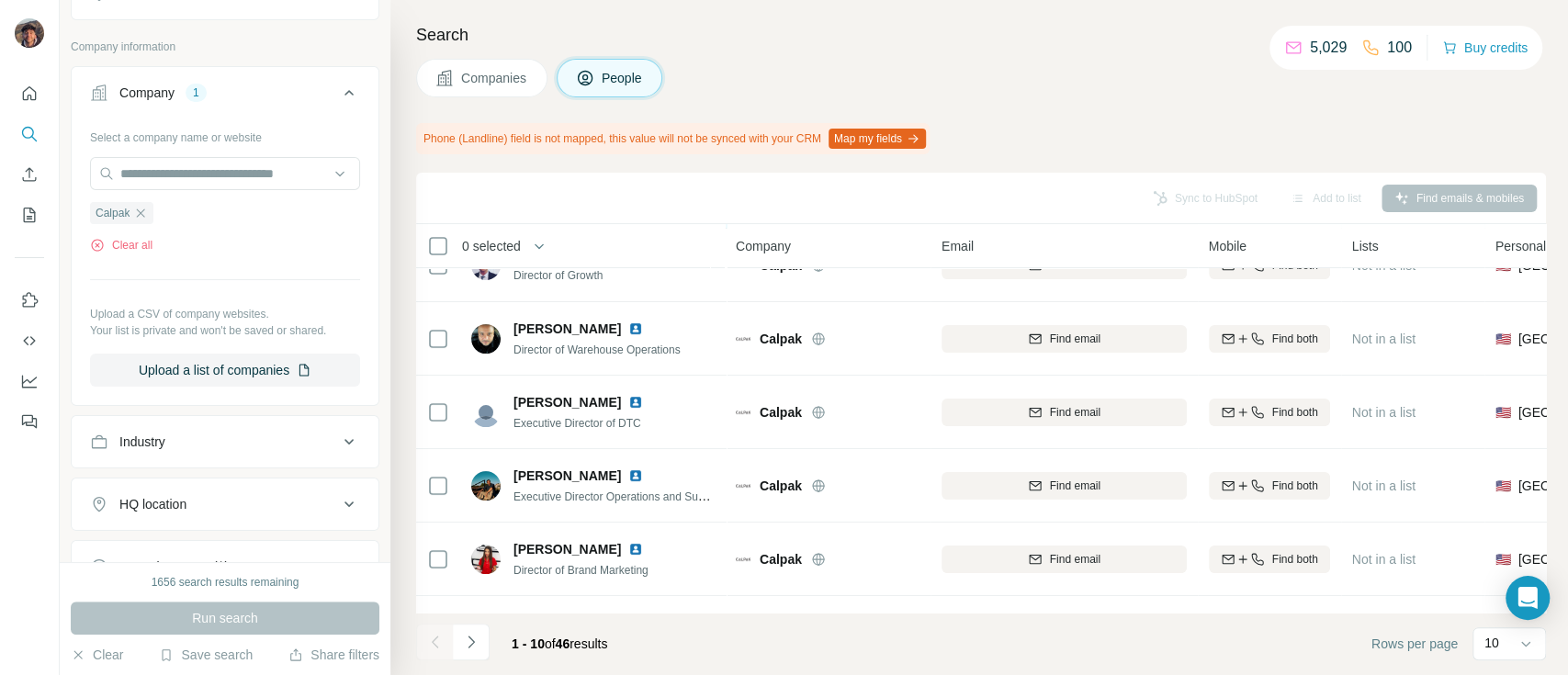
scroll to position [244, 0]
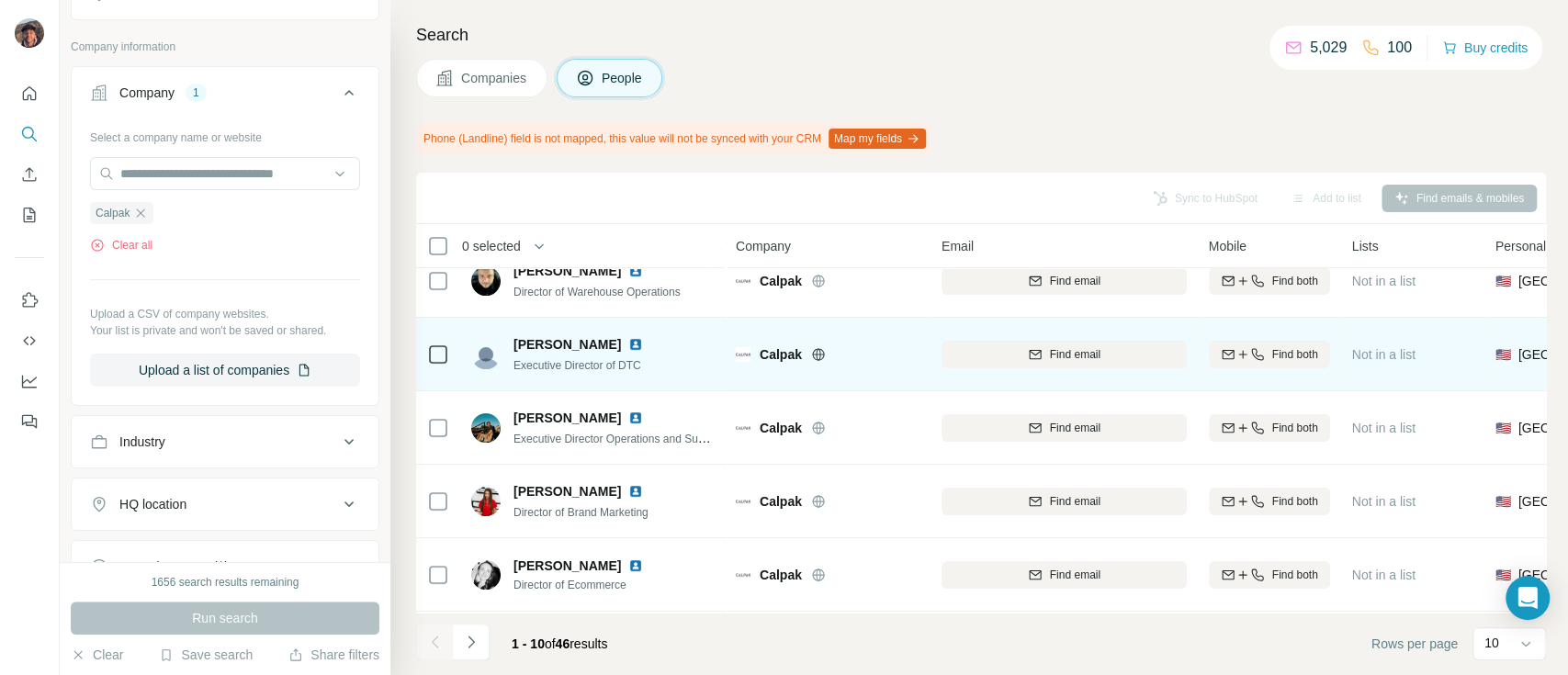
click at [821, 357] on icon at bounding box center [818, 355] width 15 height 15
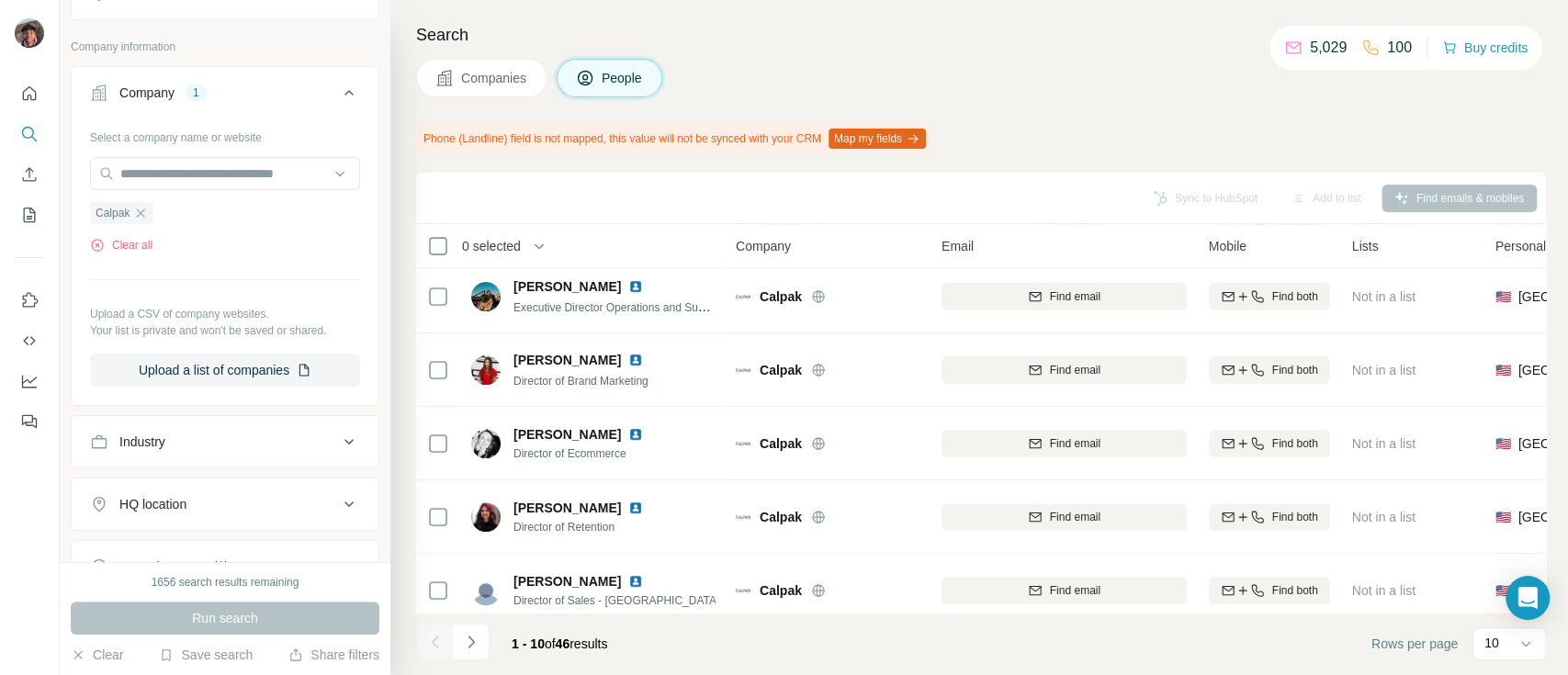
scroll to position [402, 0]
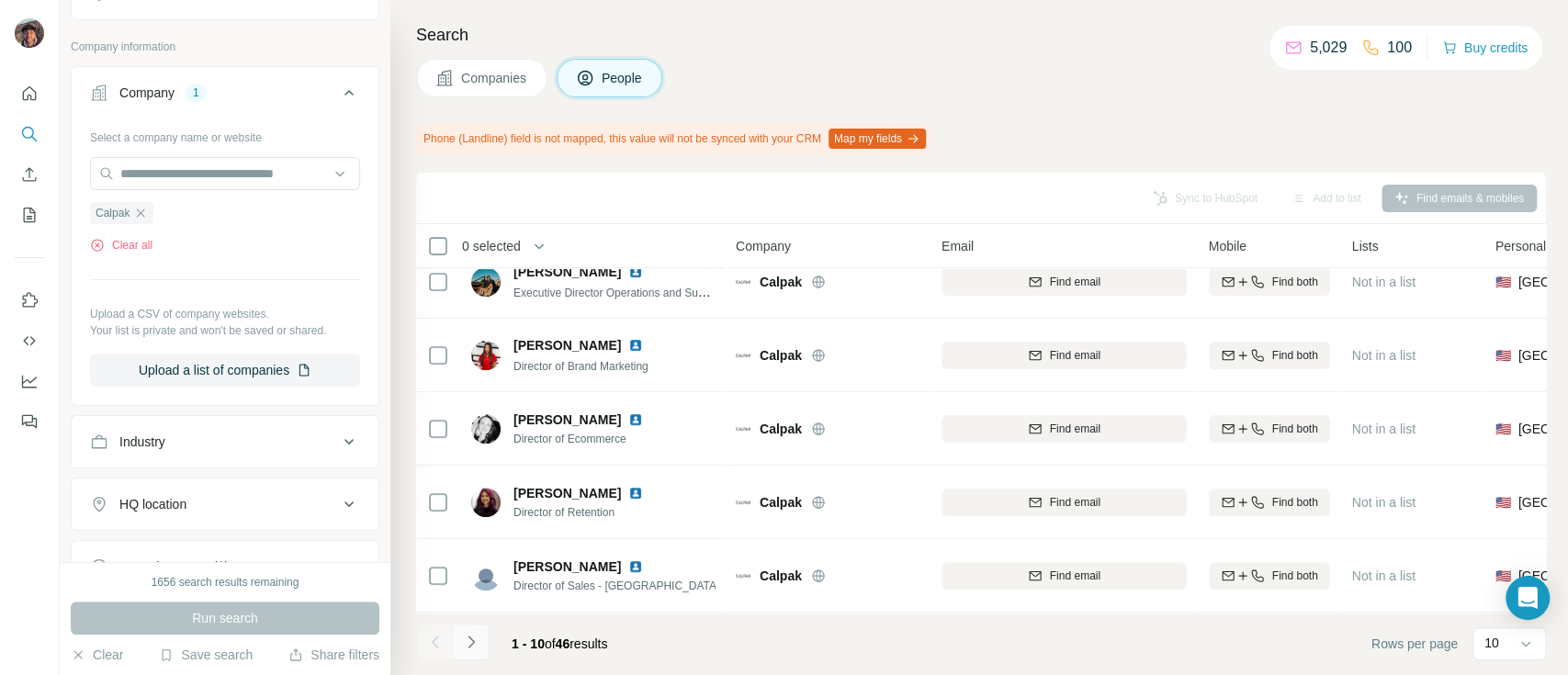
click at [467, 641] on icon "Navigate to next page" at bounding box center [471, 642] width 19 height 19
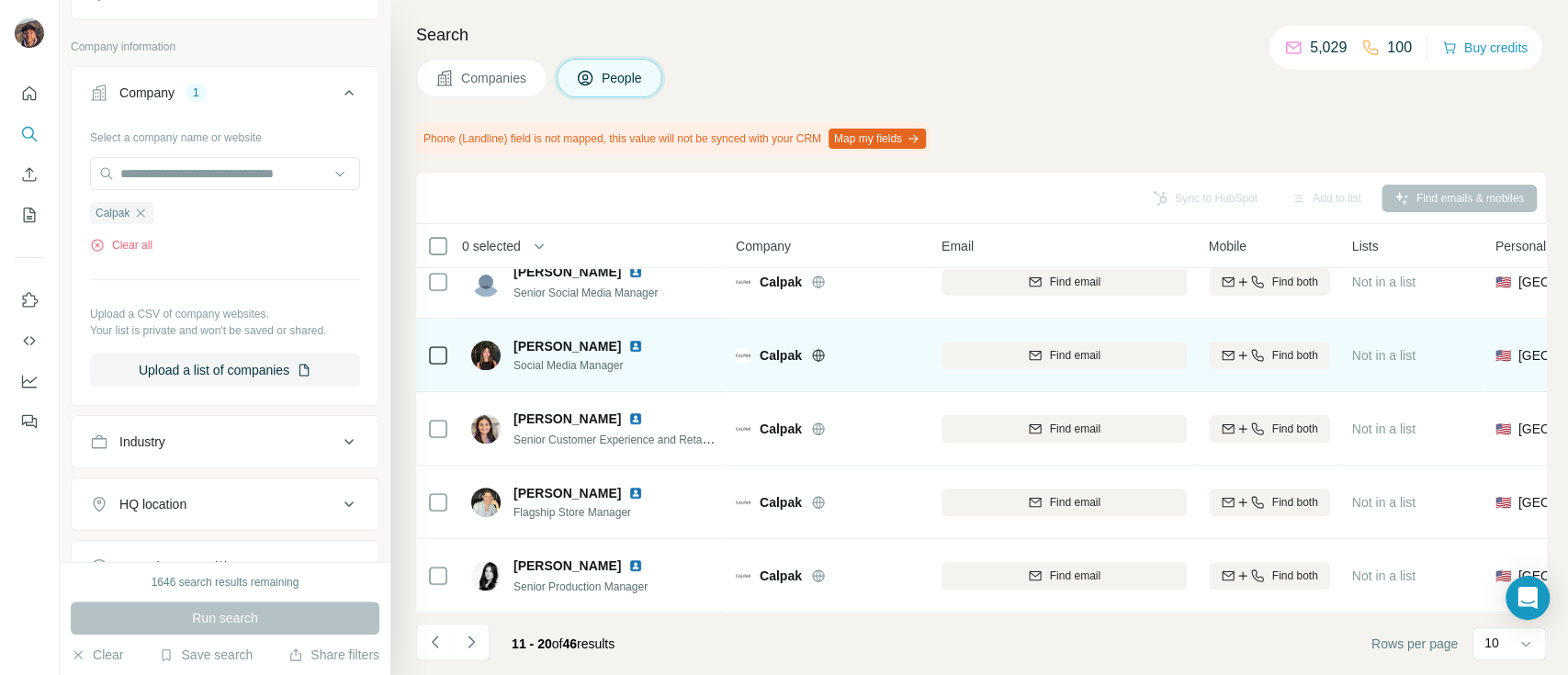
click at [795, 346] on span "Calpak" at bounding box center [780, 356] width 42 height 19
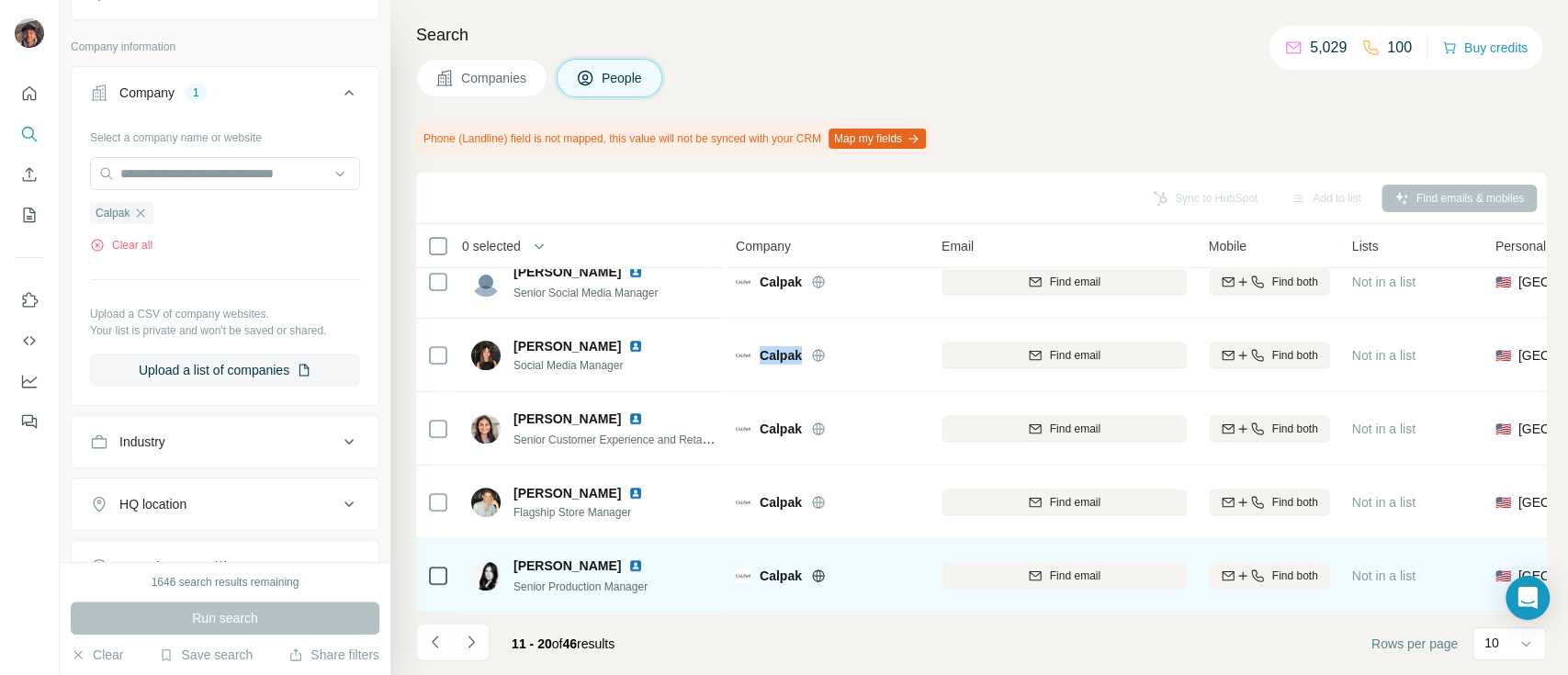
copy span "Calpak"
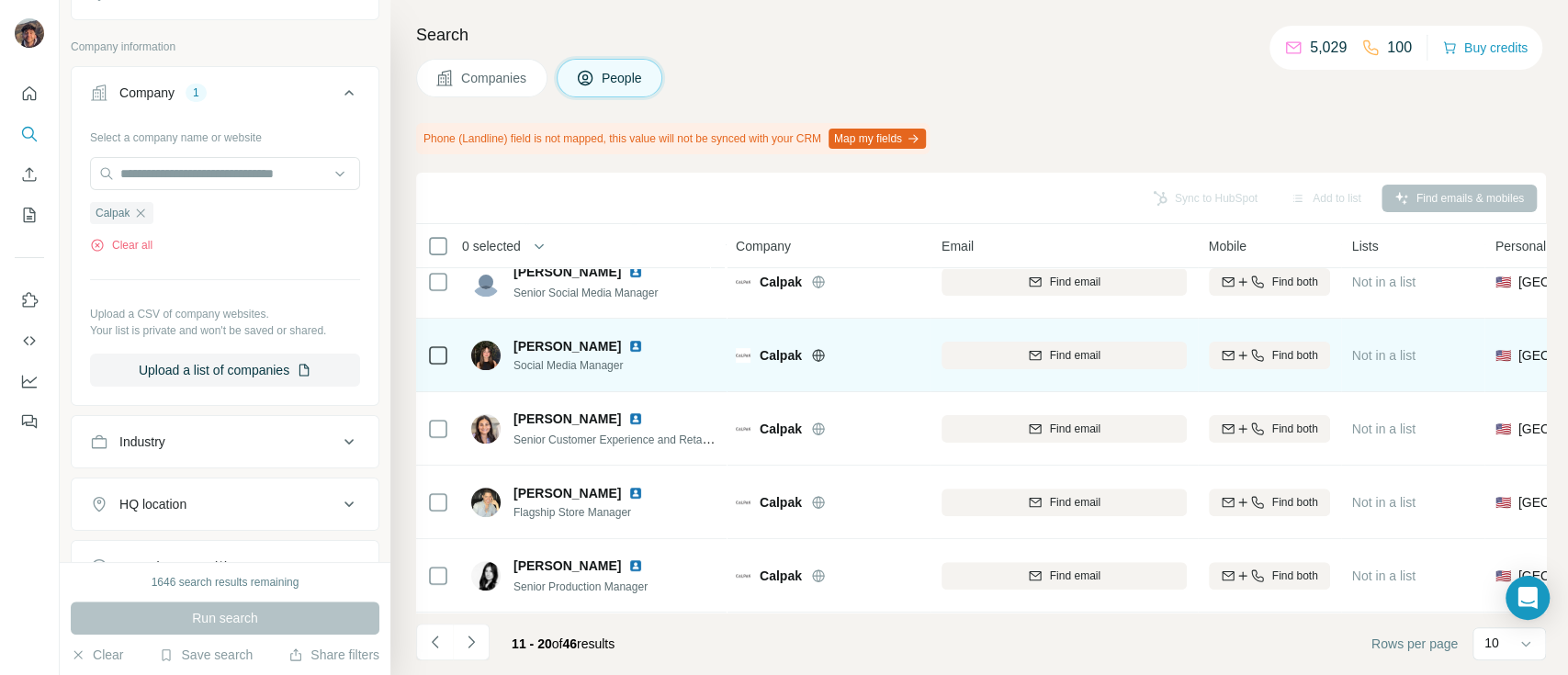
click at [819, 348] on icon at bounding box center [818, 356] width 15 height 15
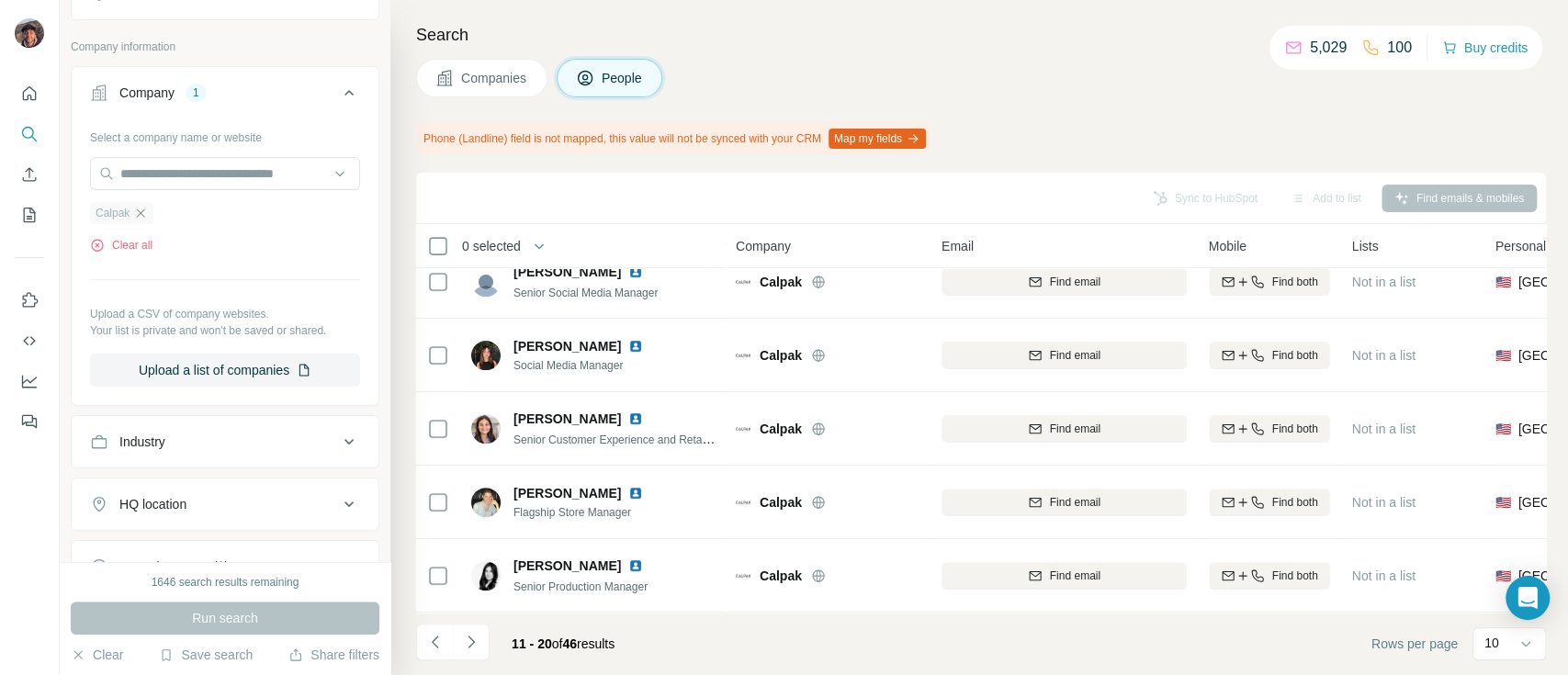
click at [144, 209] on icon "button" at bounding box center [140, 213] width 15 height 15
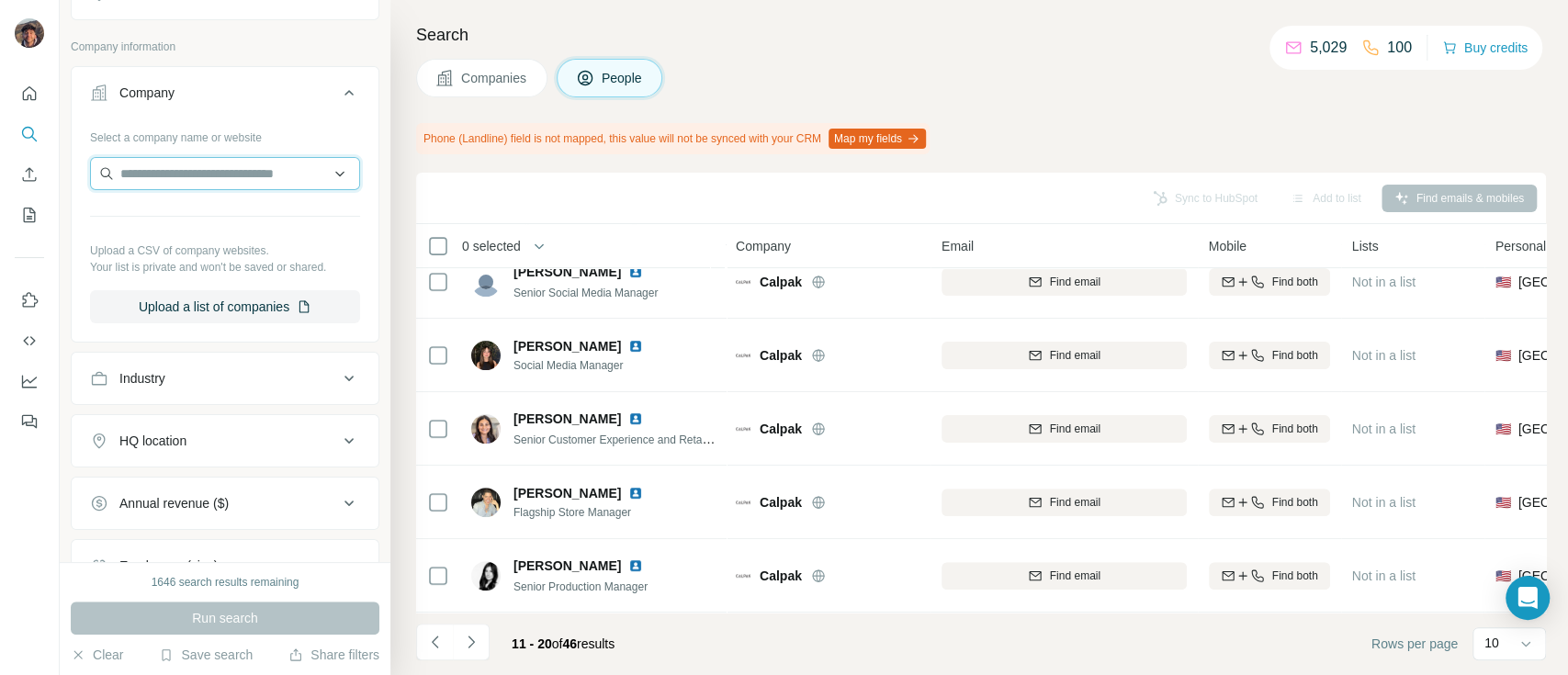
click at [169, 160] on input "text" at bounding box center [225, 173] width 270 height 33
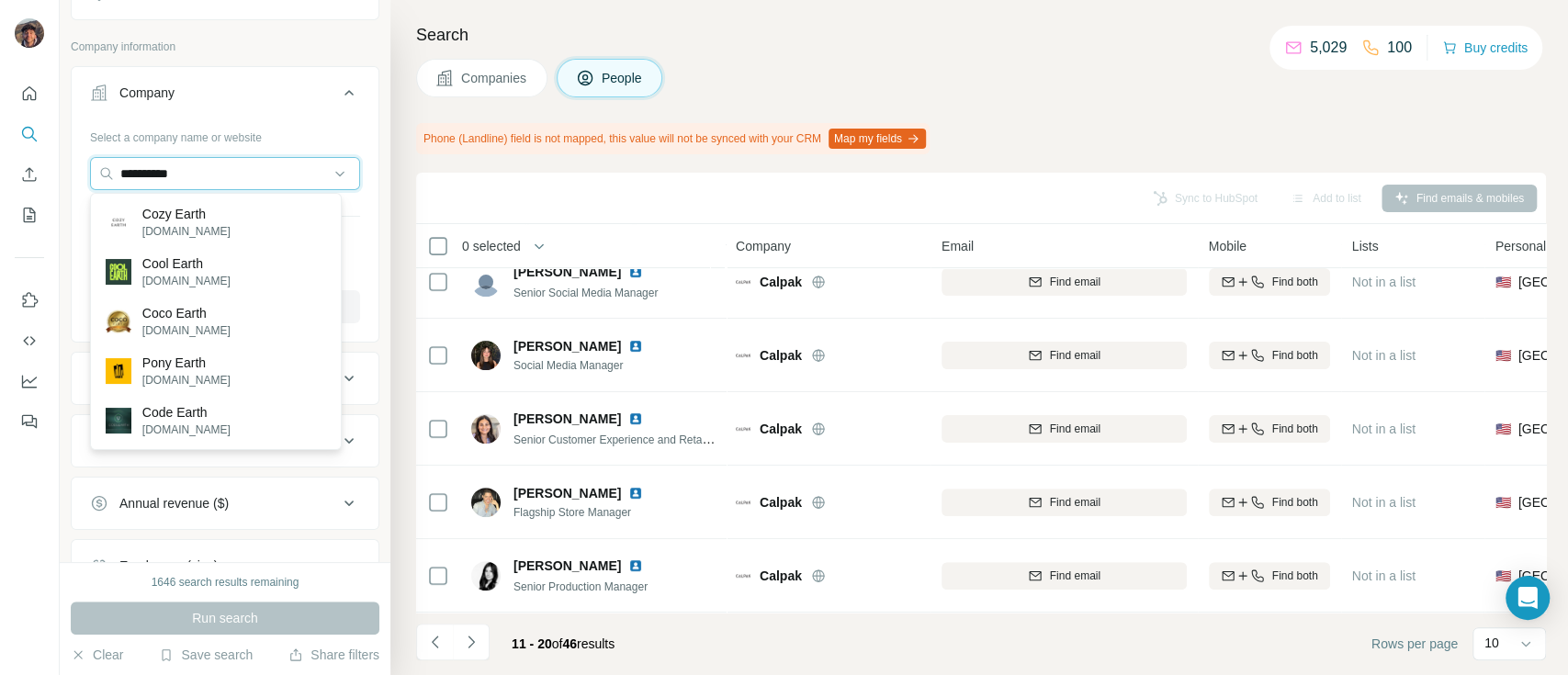
type input "**********"
click at [217, 223] on p "cozyearth.com" at bounding box center [186, 231] width 88 height 17
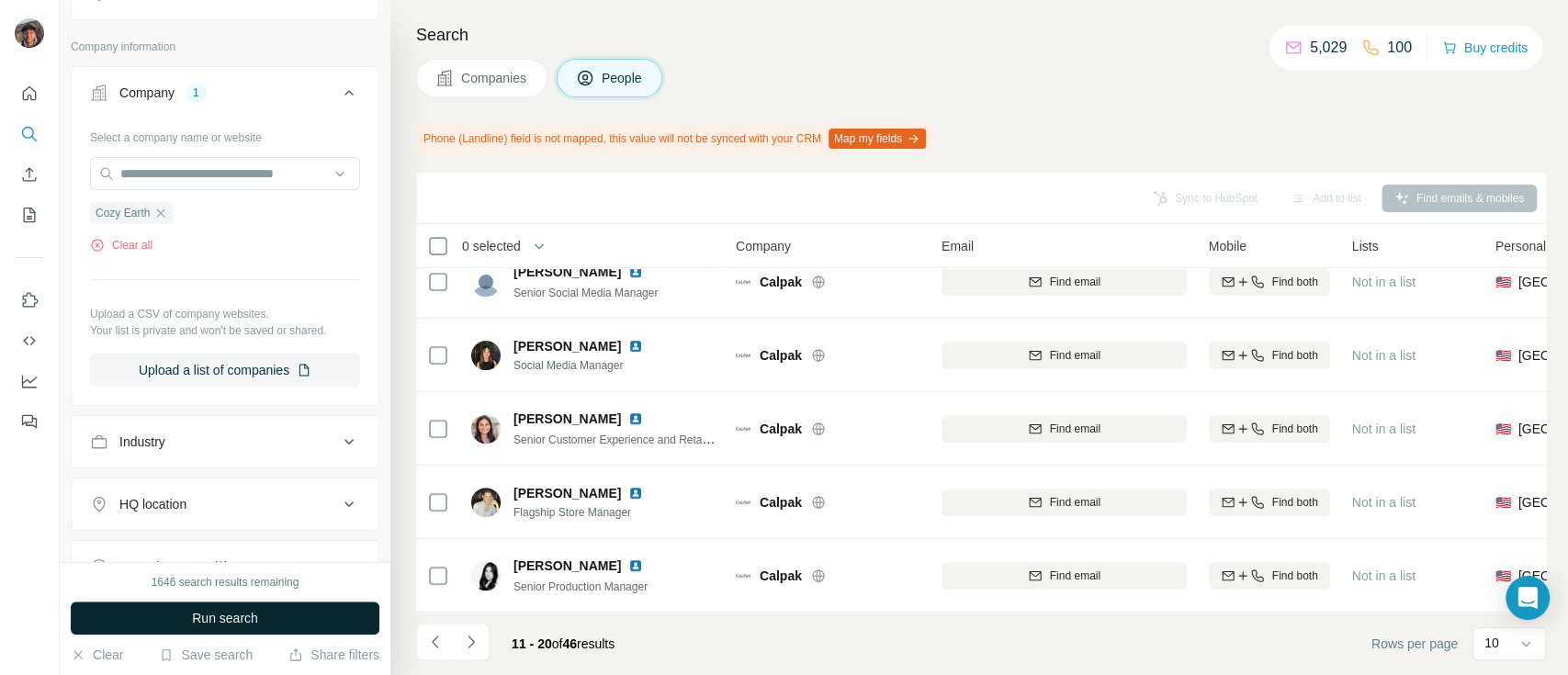
click at [246, 605] on button "Run search" at bounding box center [226, 618] width 309 height 33
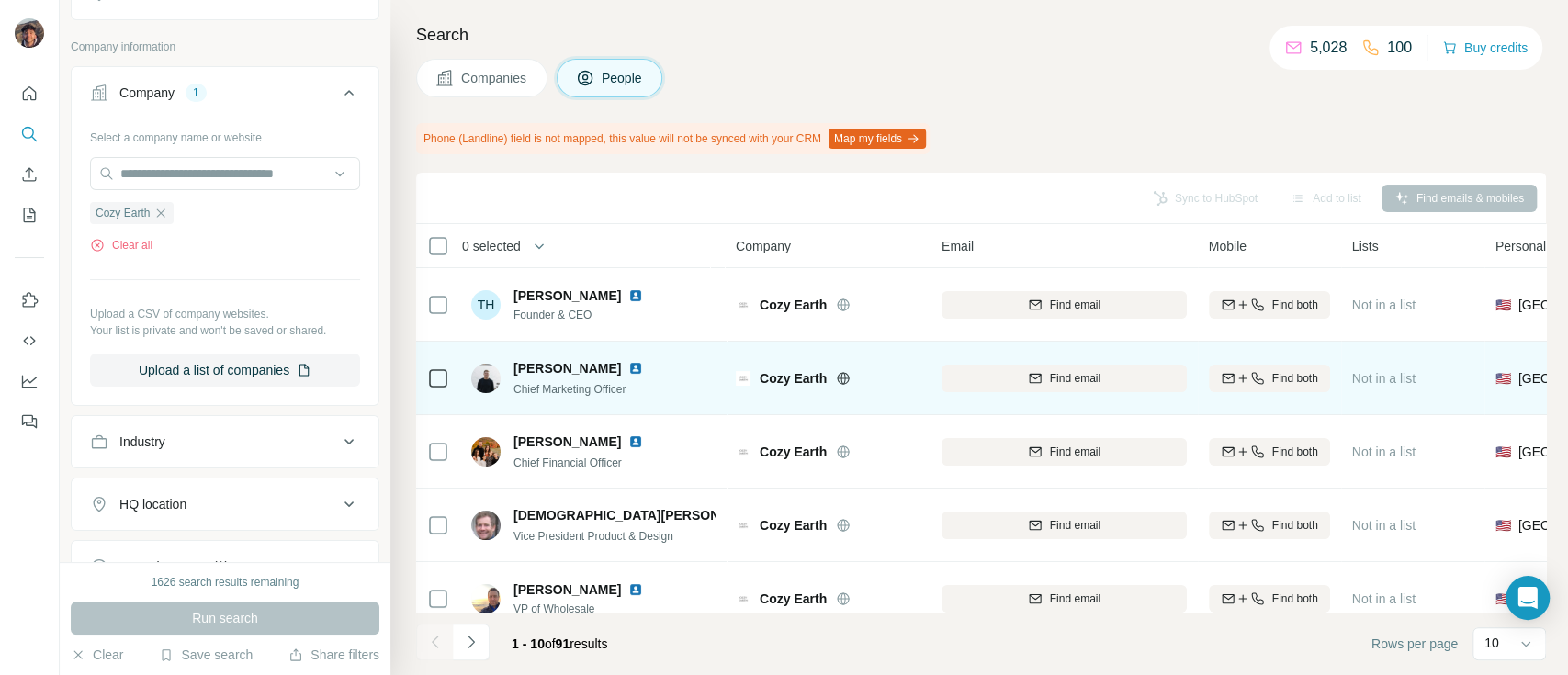
scroll to position [402, 0]
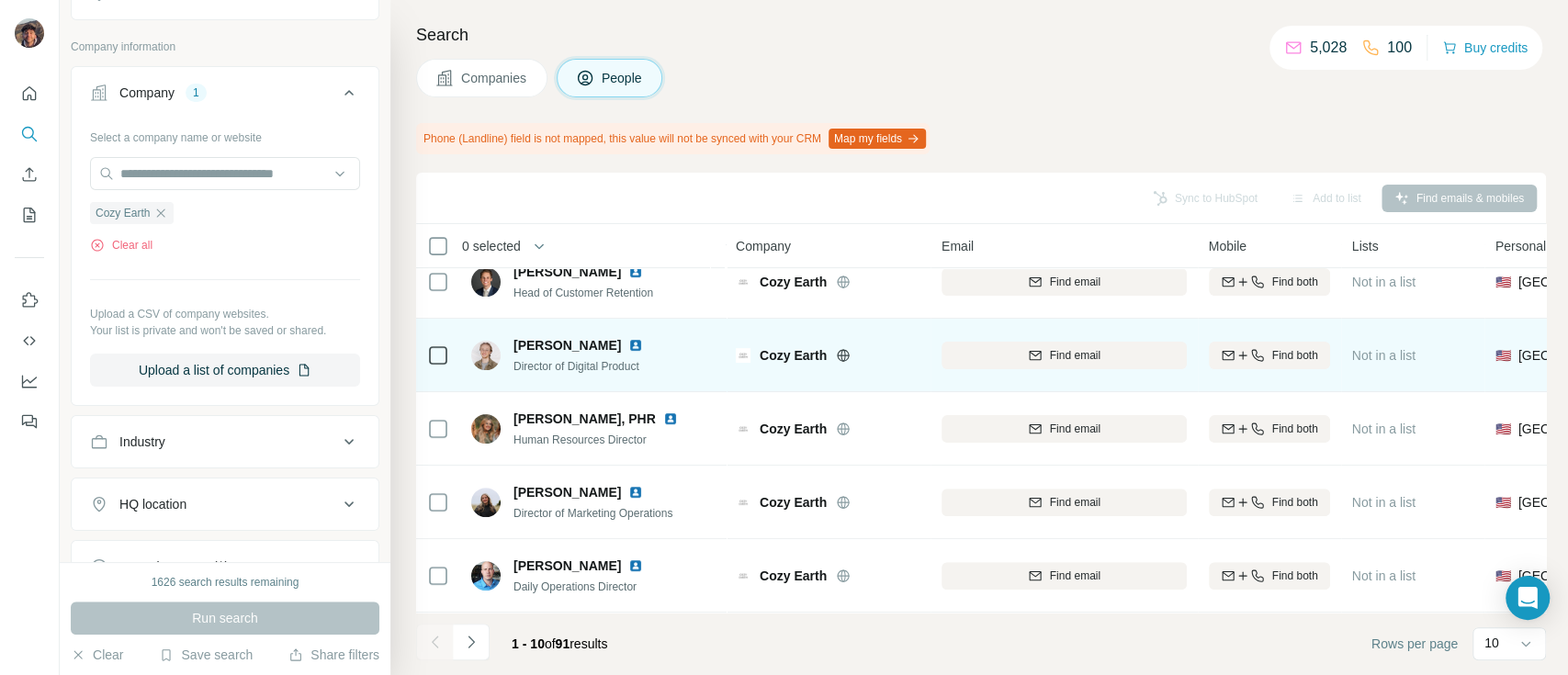
click at [802, 347] on span "Cozy Earth" at bounding box center [793, 356] width 67 height 19
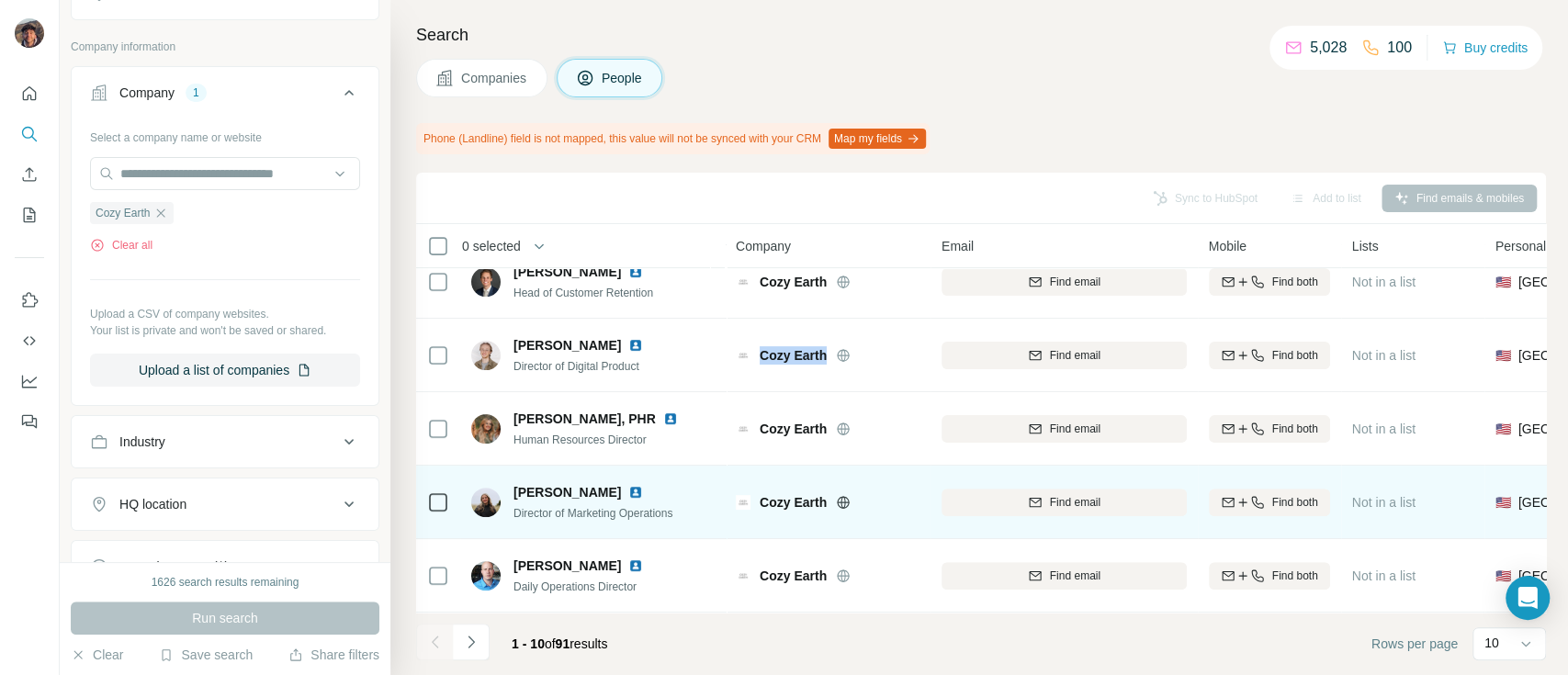
copy div "Cozy Earth"
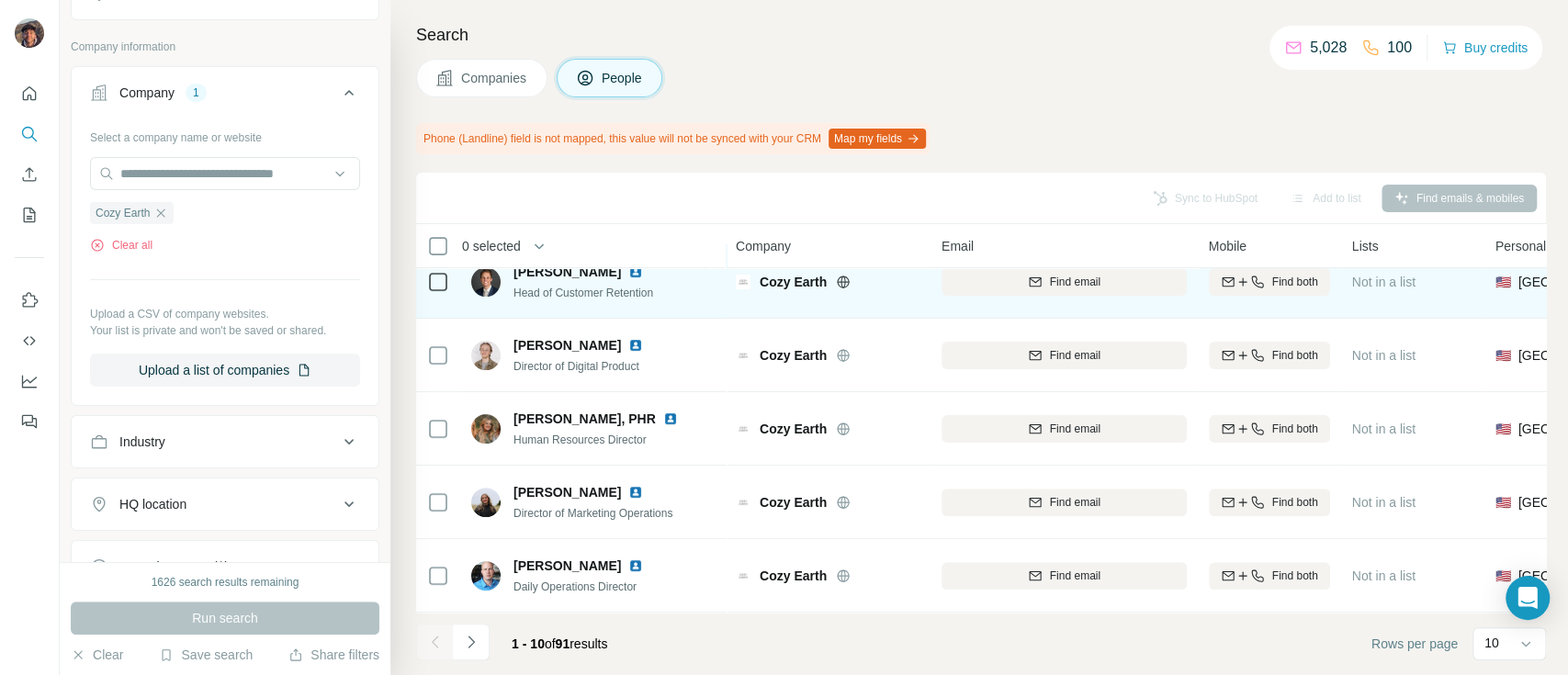
click at [842, 274] on icon at bounding box center [843, 282] width 15 height 15
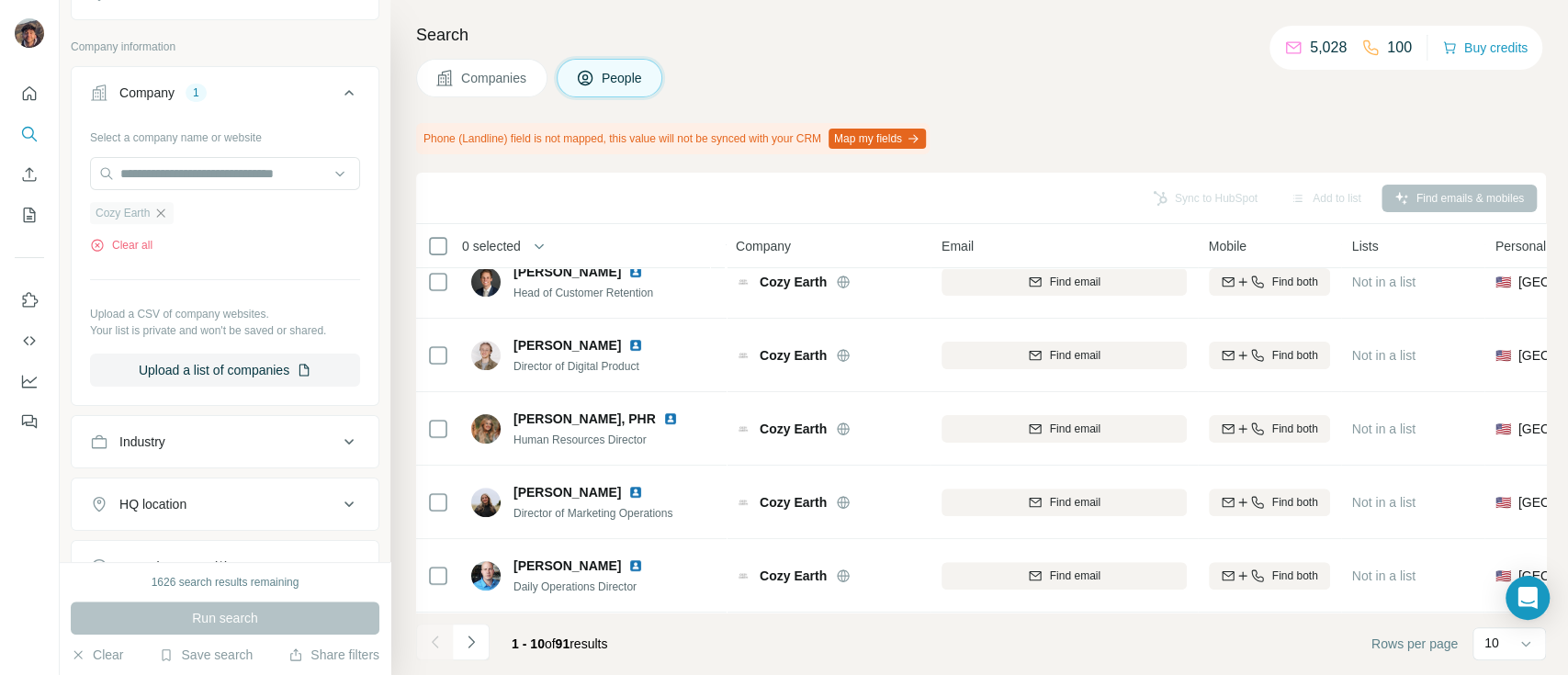
click at [169, 218] on icon "button" at bounding box center [161, 213] width 15 height 15
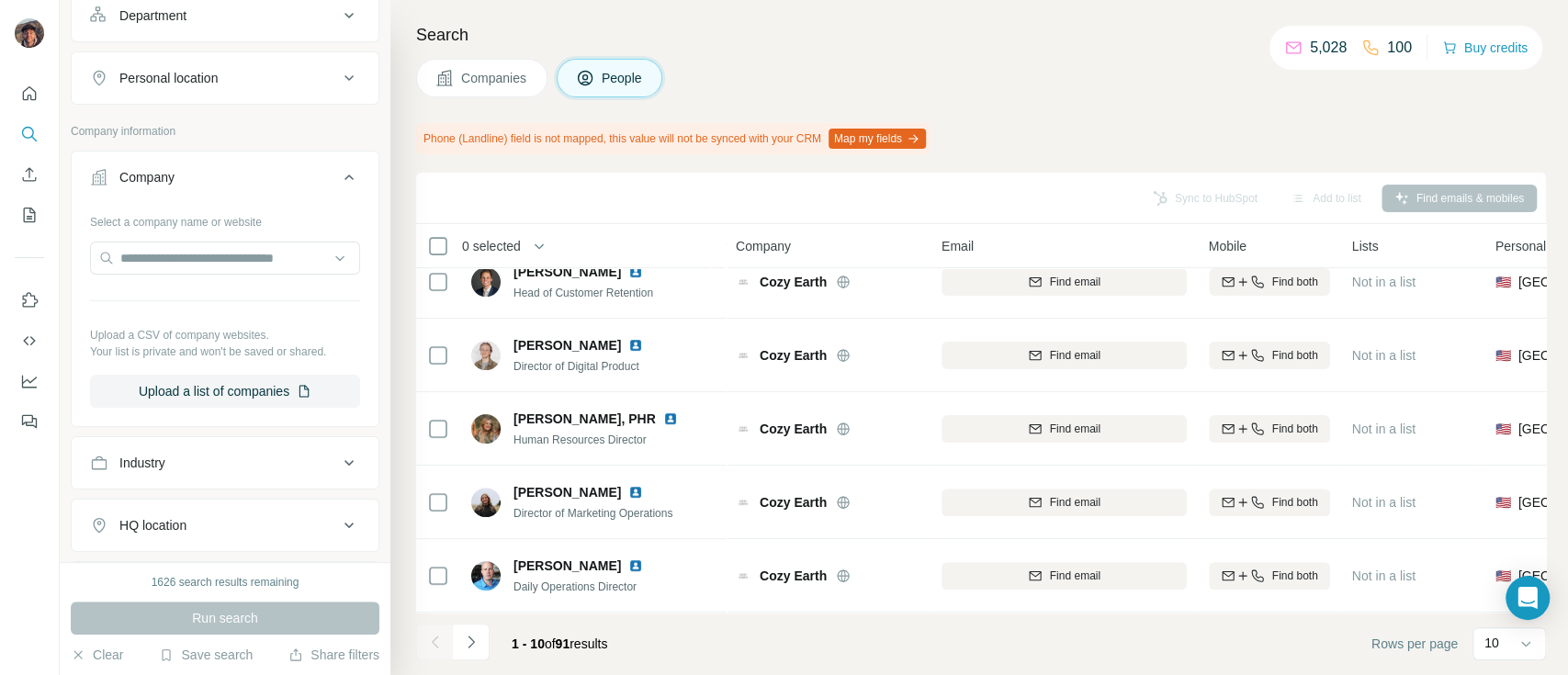
scroll to position [244, 0]
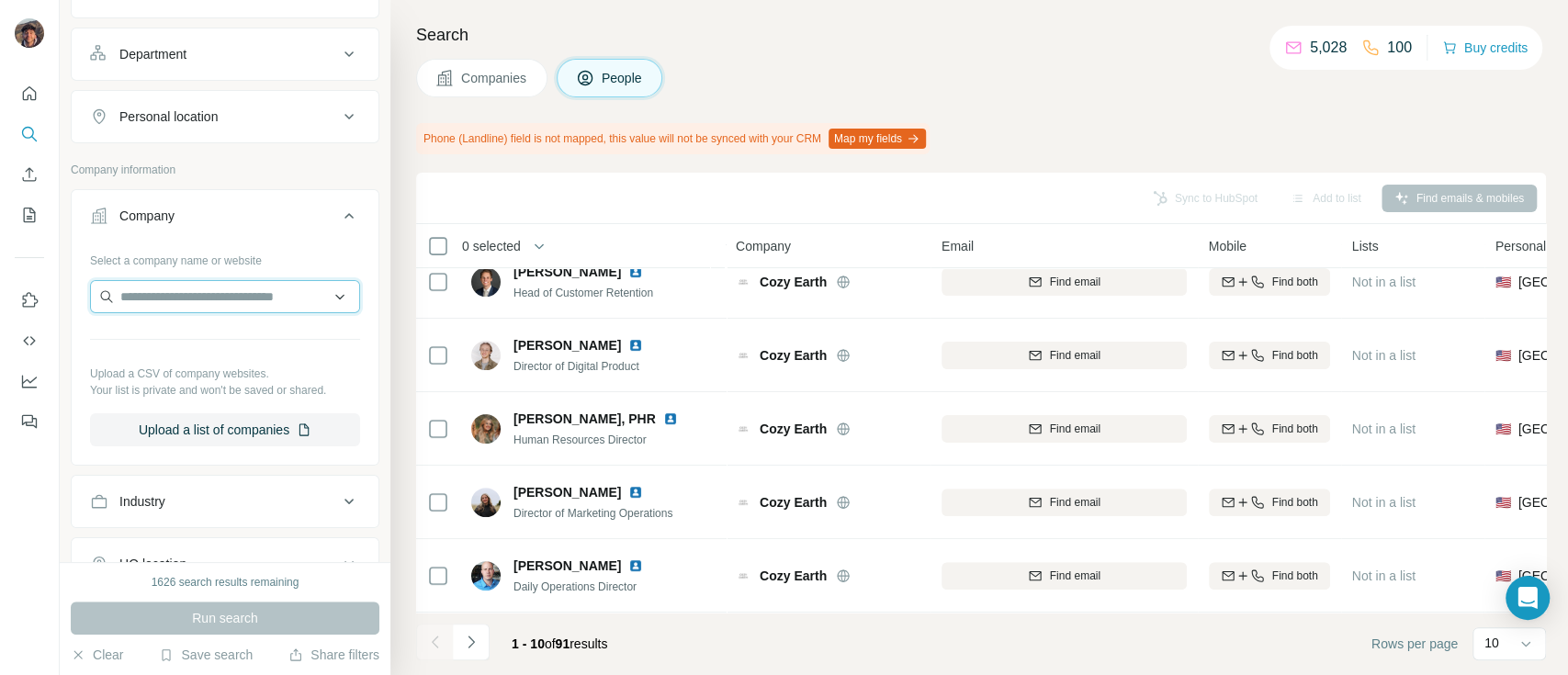
click at [162, 287] on input "text" at bounding box center [225, 296] width 270 height 33
paste input "****"
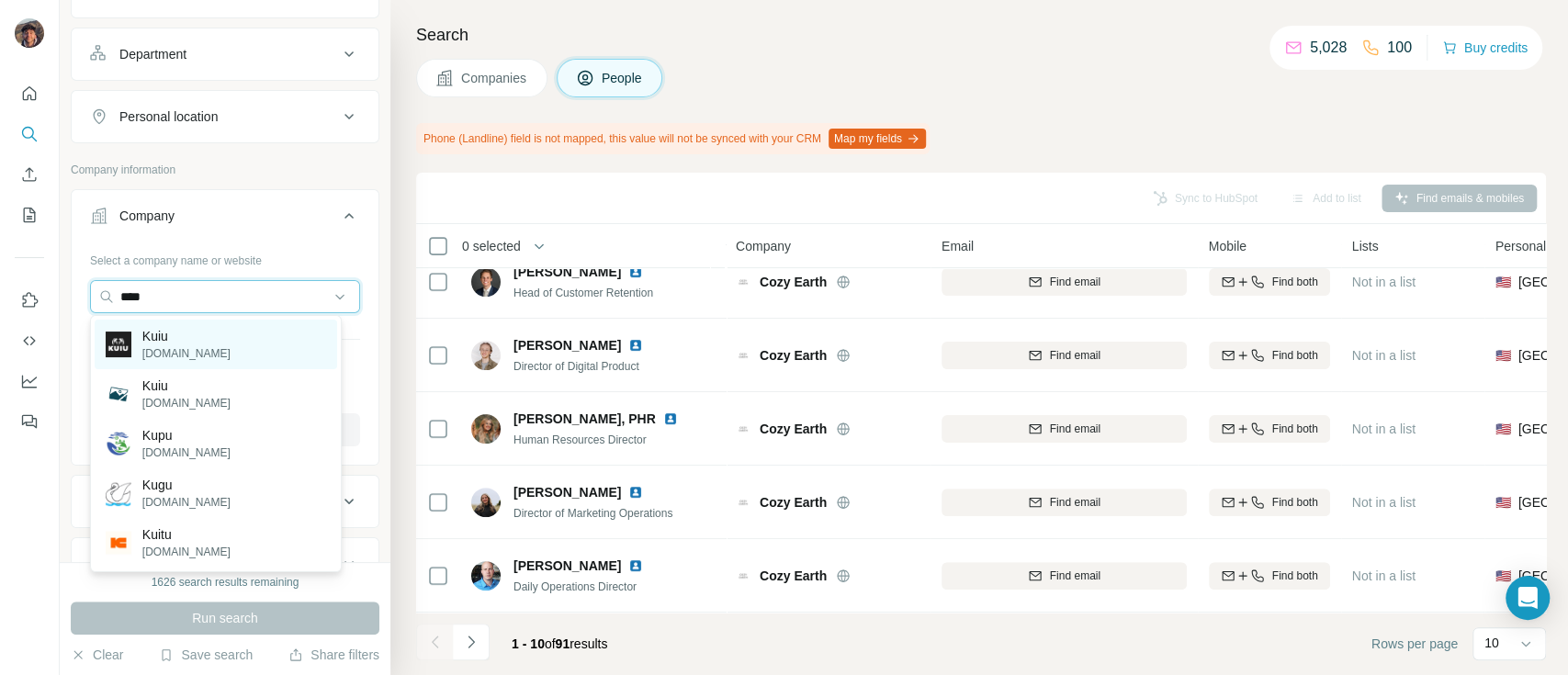
type input "****"
click at [188, 360] on p "kuiu.com" at bounding box center [186, 354] width 88 height 17
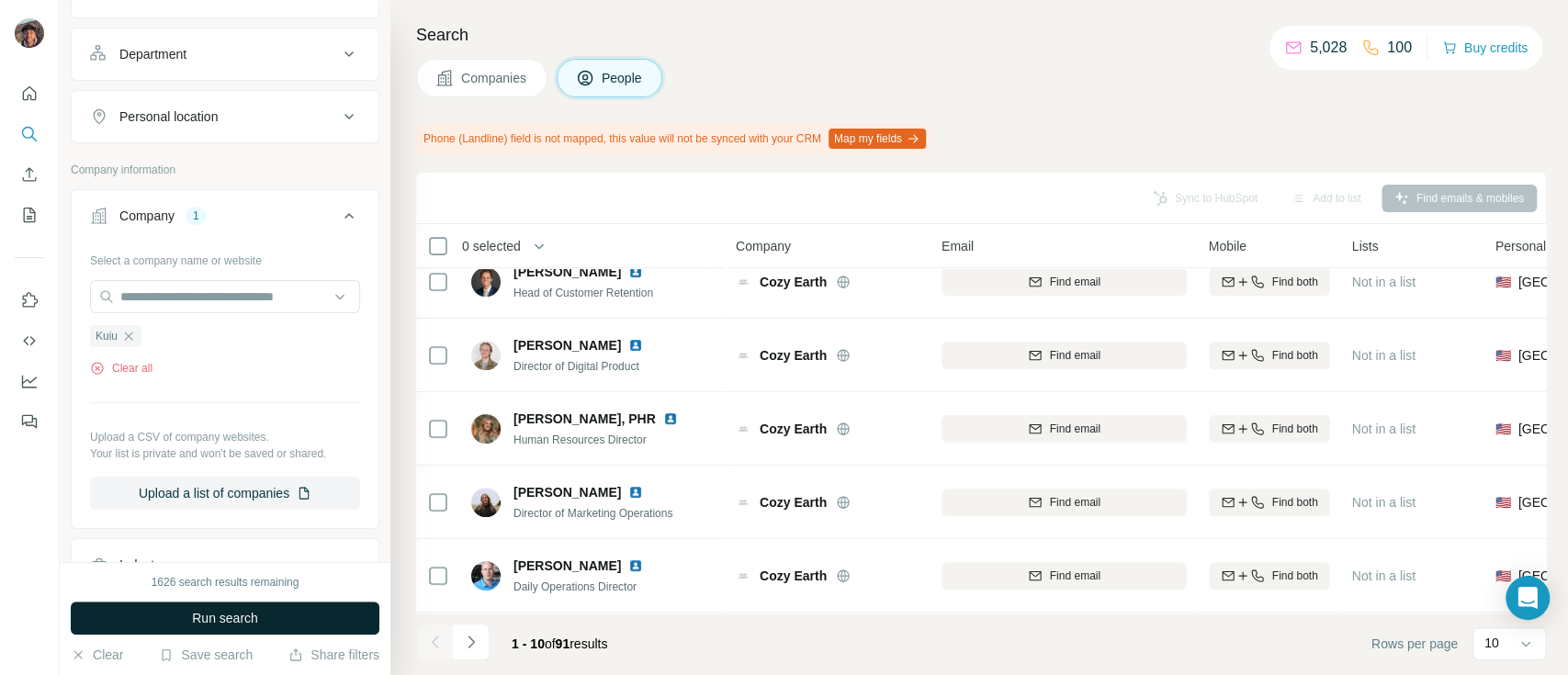
click at [210, 602] on button "Run search" at bounding box center [226, 618] width 309 height 33
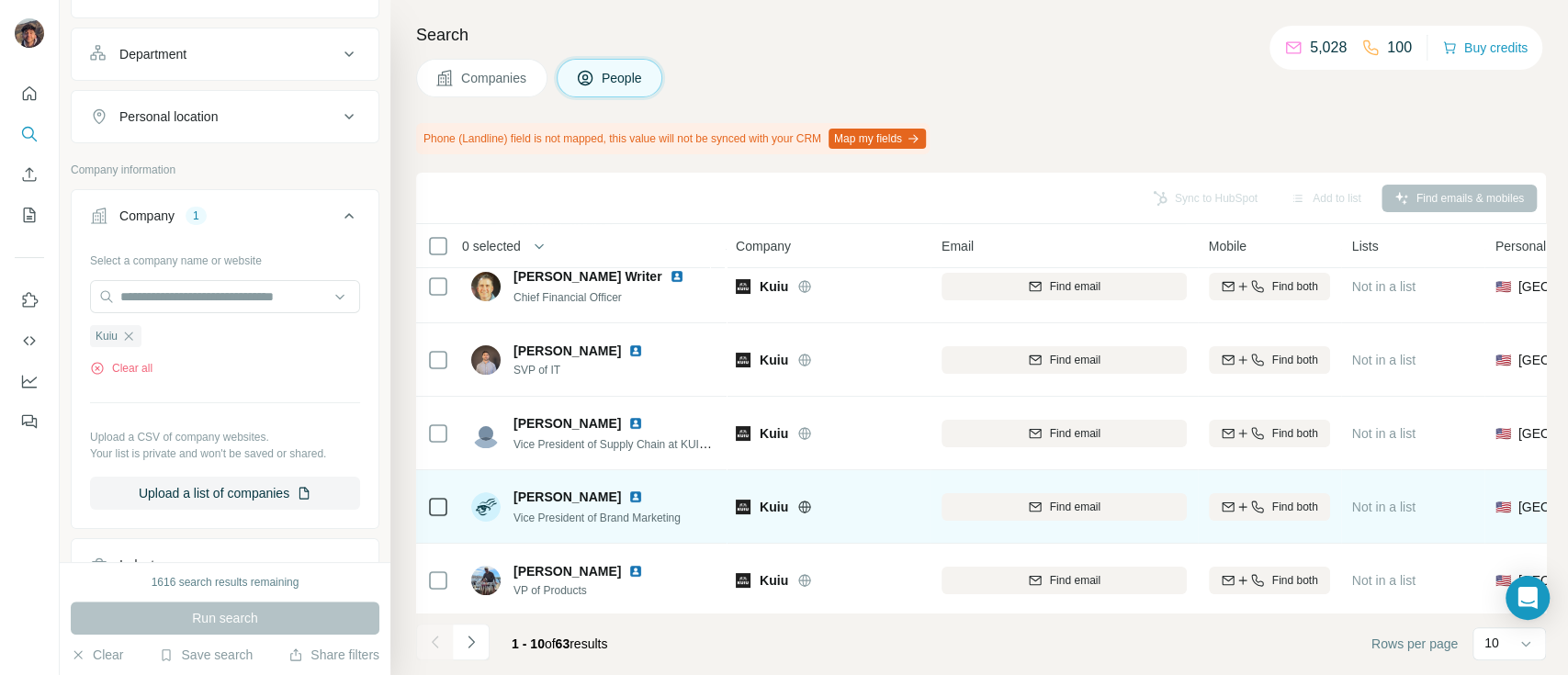
scroll to position [244, 0]
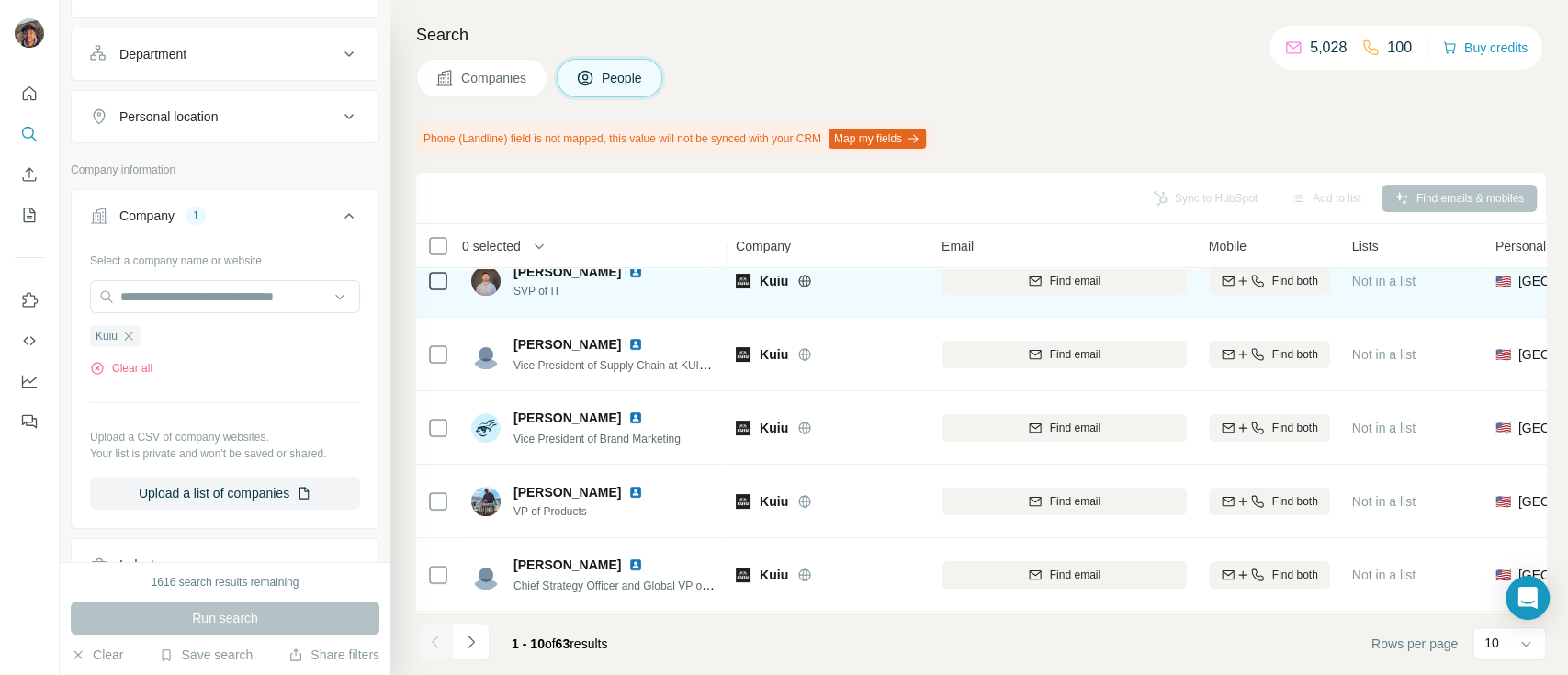
click at [781, 271] on span "Kuiu" at bounding box center [773, 281] width 28 height 19
copy div "Kuiu"
click at [798, 280] on icon at bounding box center [805, 281] width 15 height 15
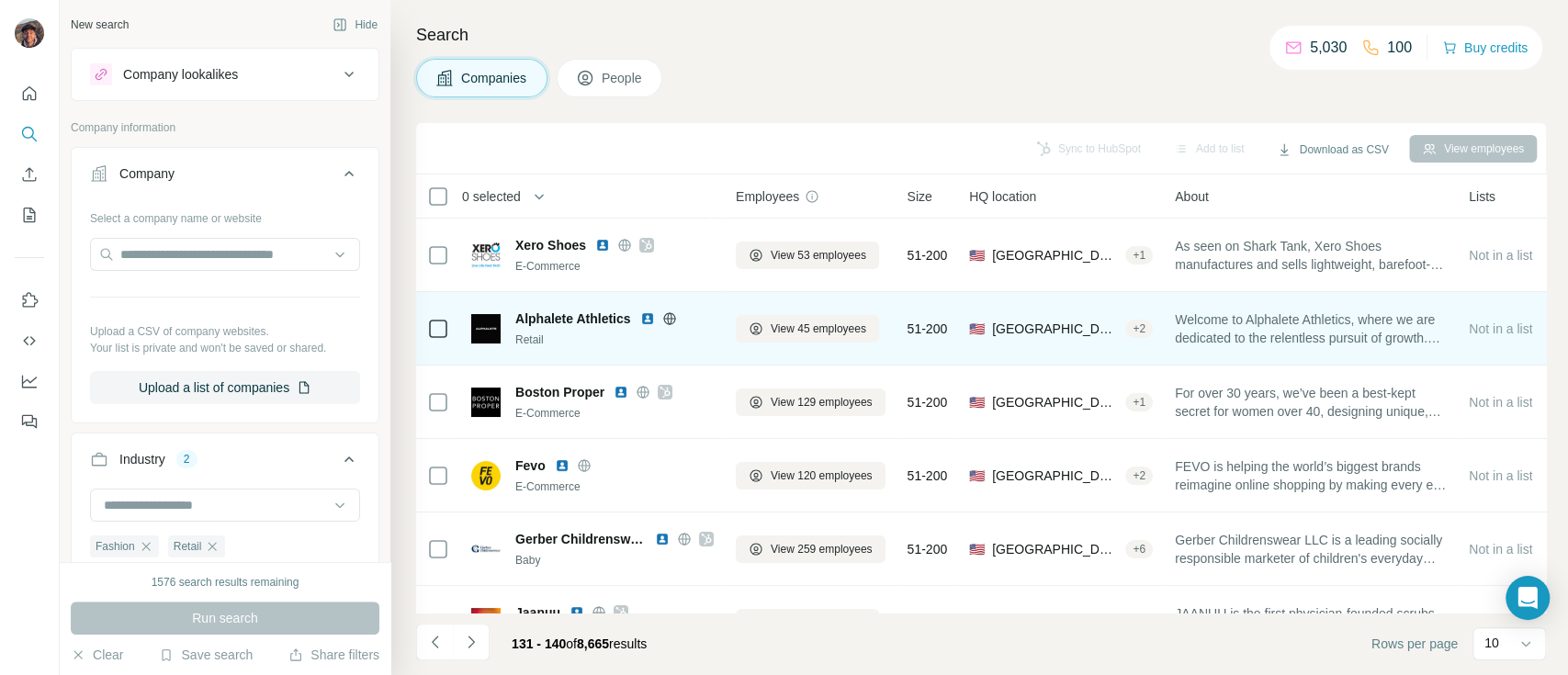
scroll to position [1084, 0]
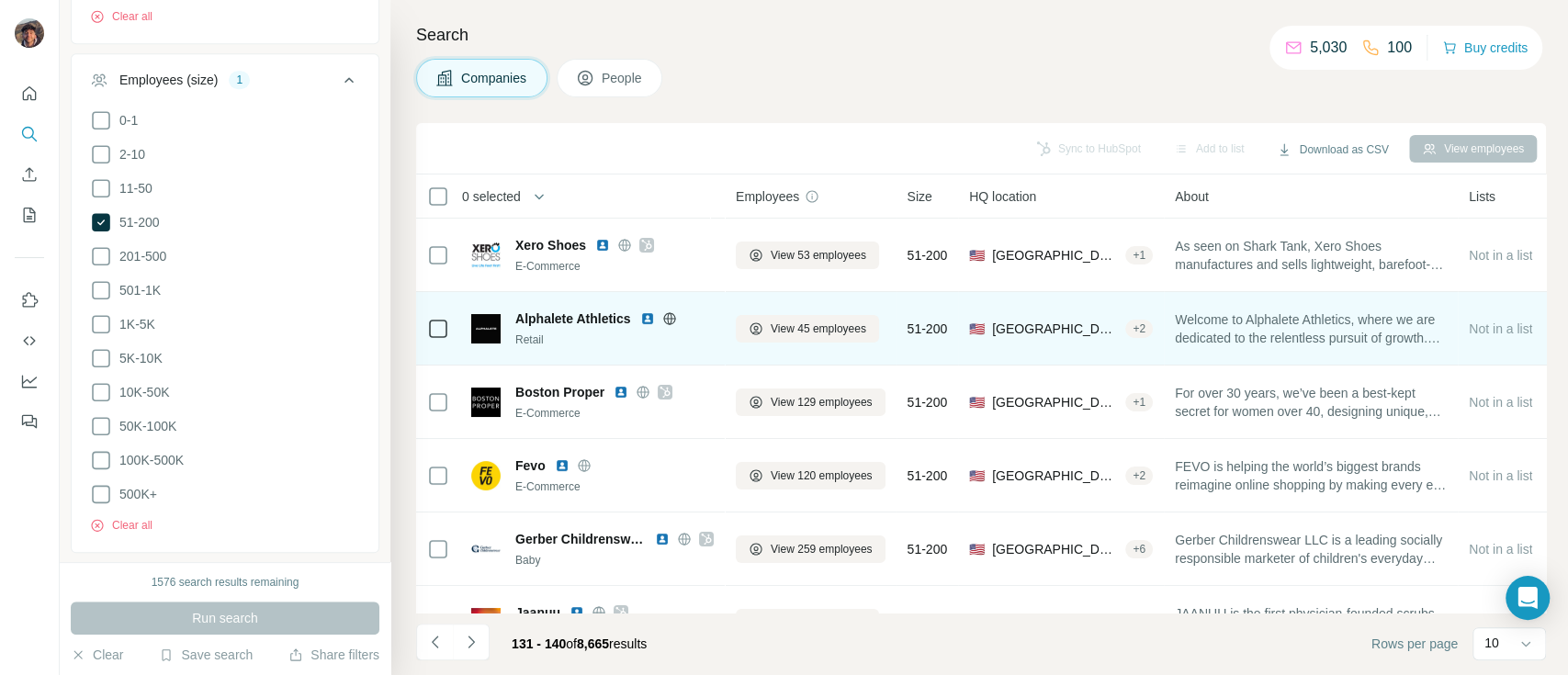
click at [594, 320] on span "Alphalete Athletics" at bounding box center [573, 319] width 116 height 19
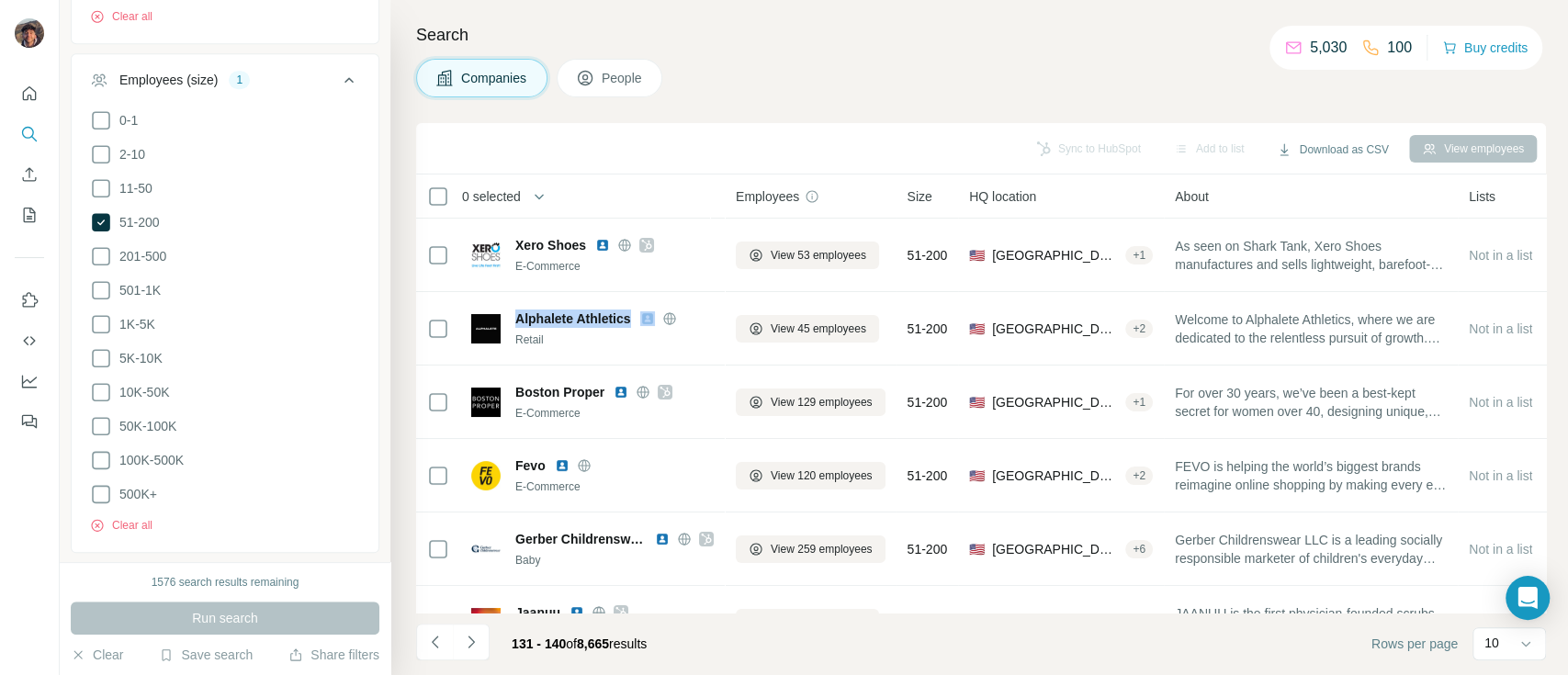
copy span "Alphalete Athletics"
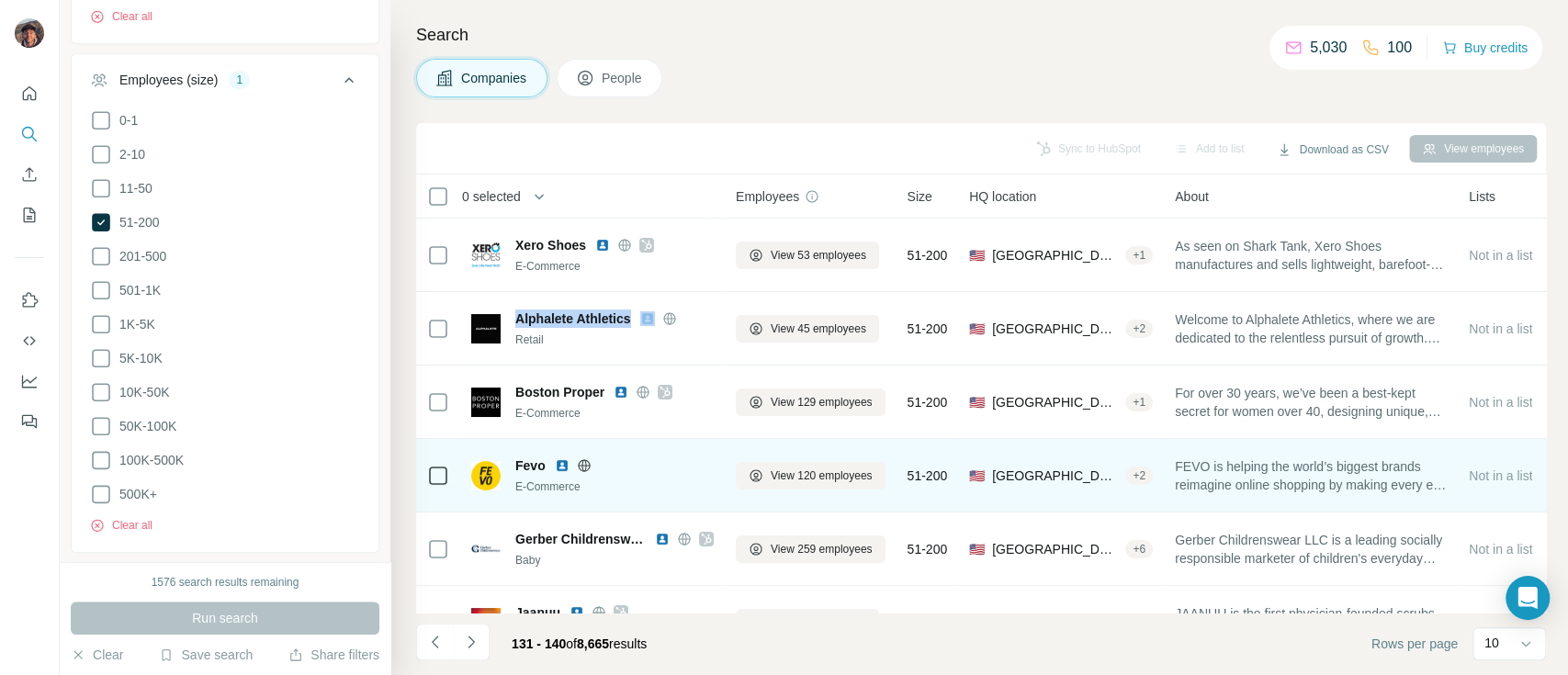
scroll to position [122, 0]
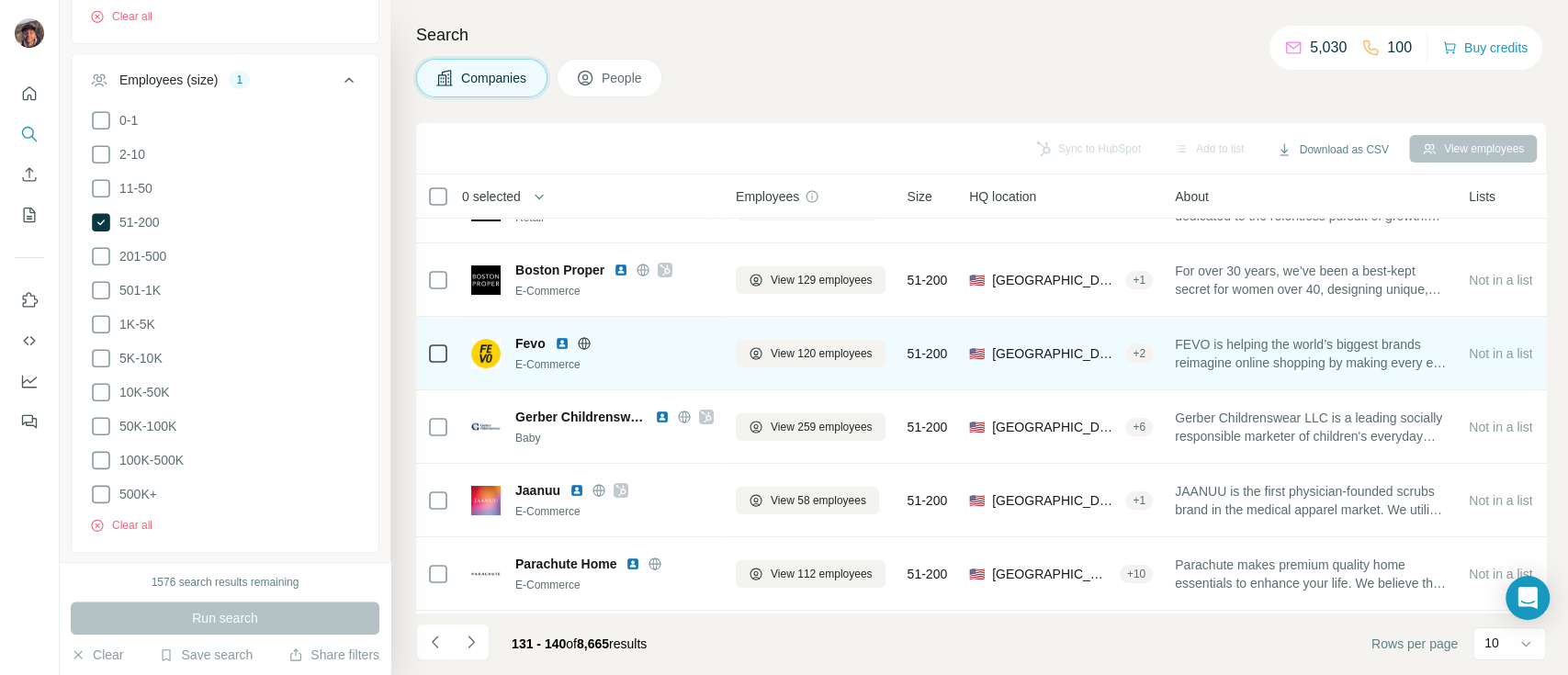
click at [526, 345] on span "Fevo" at bounding box center [530, 344] width 30 height 19
click at [527, 345] on span "Fevo" at bounding box center [530, 344] width 30 height 19
click at [530, 345] on span "Fevo" at bounding box center [530, 344] width 30 height 19
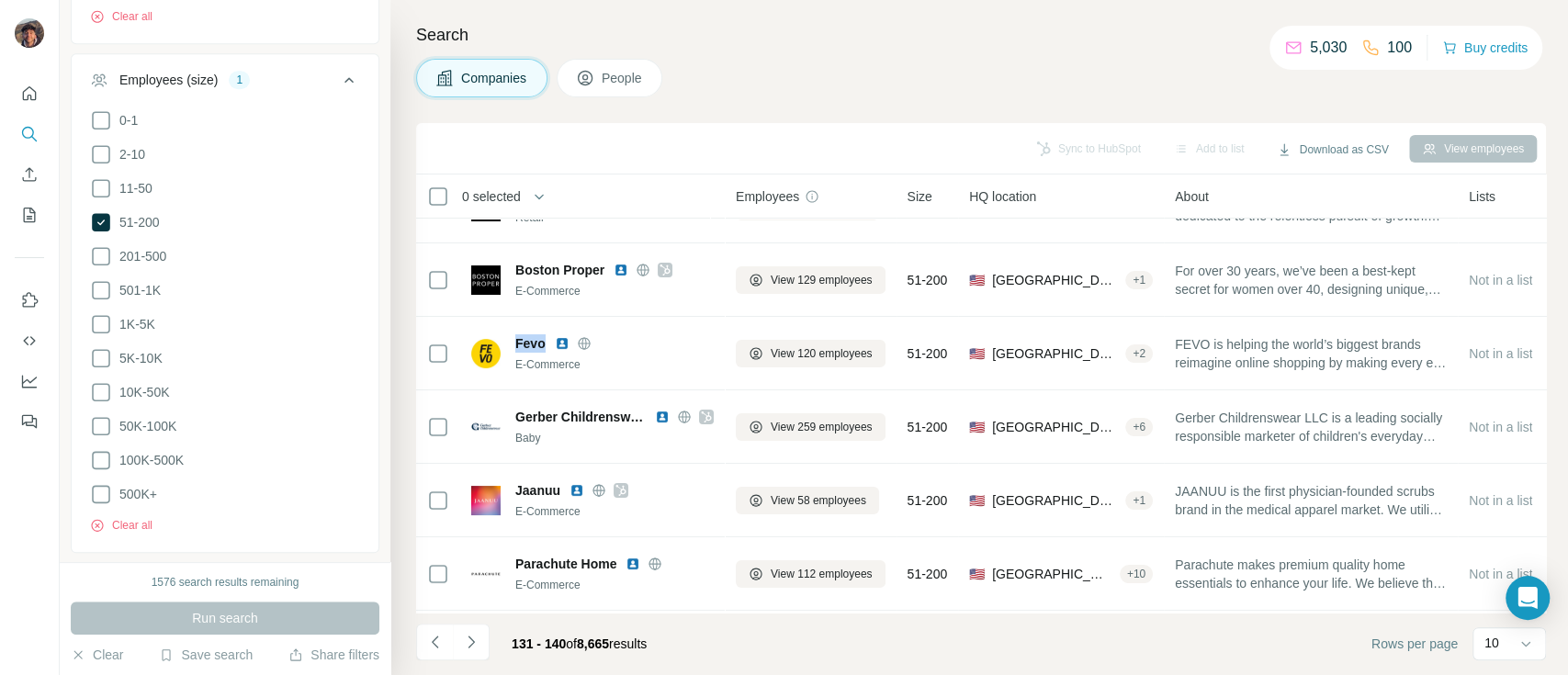
copy span "Fevo"
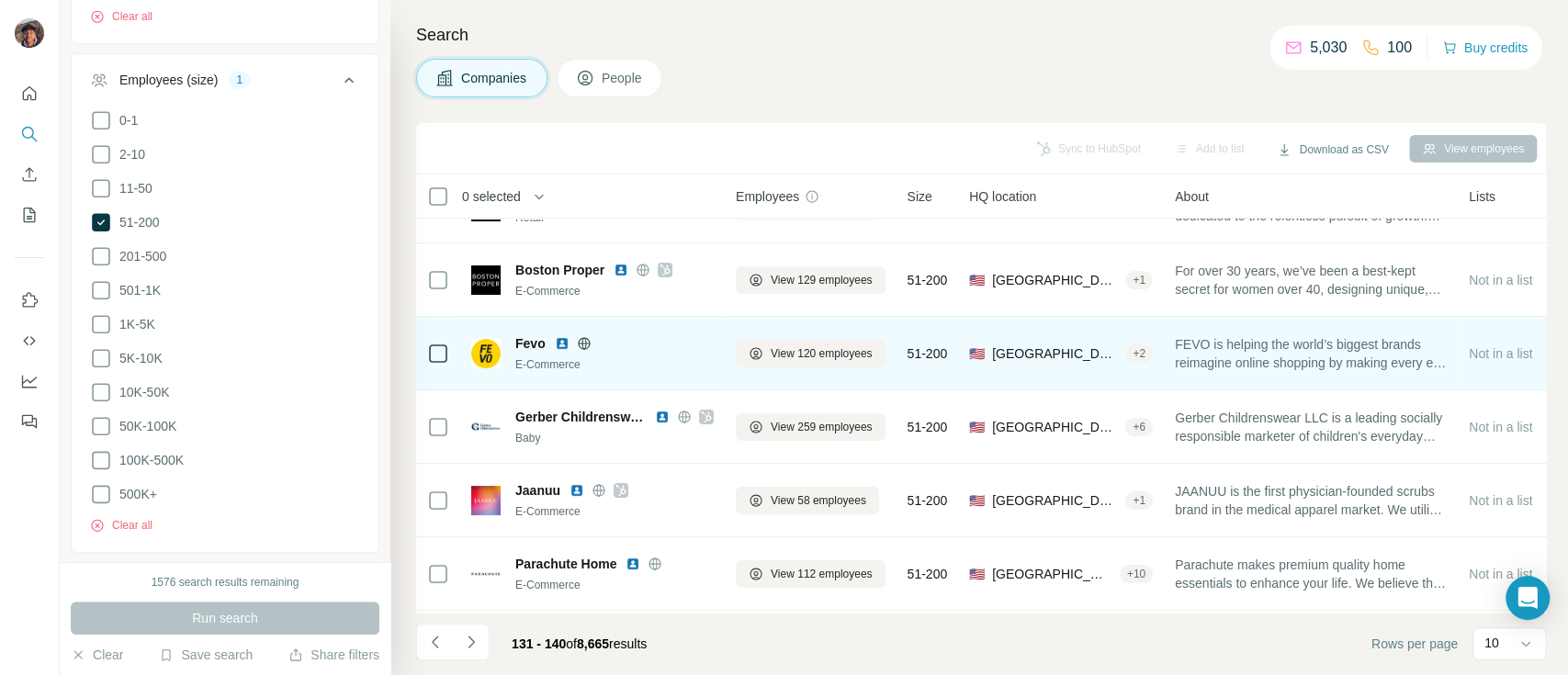
click at [634, 353] on div "Fevo E-Commerce" at bounding box center [614, 353] width 198 height 38
click at [577, 338] on icon at bounding box center [584, 344] width 15 height 15
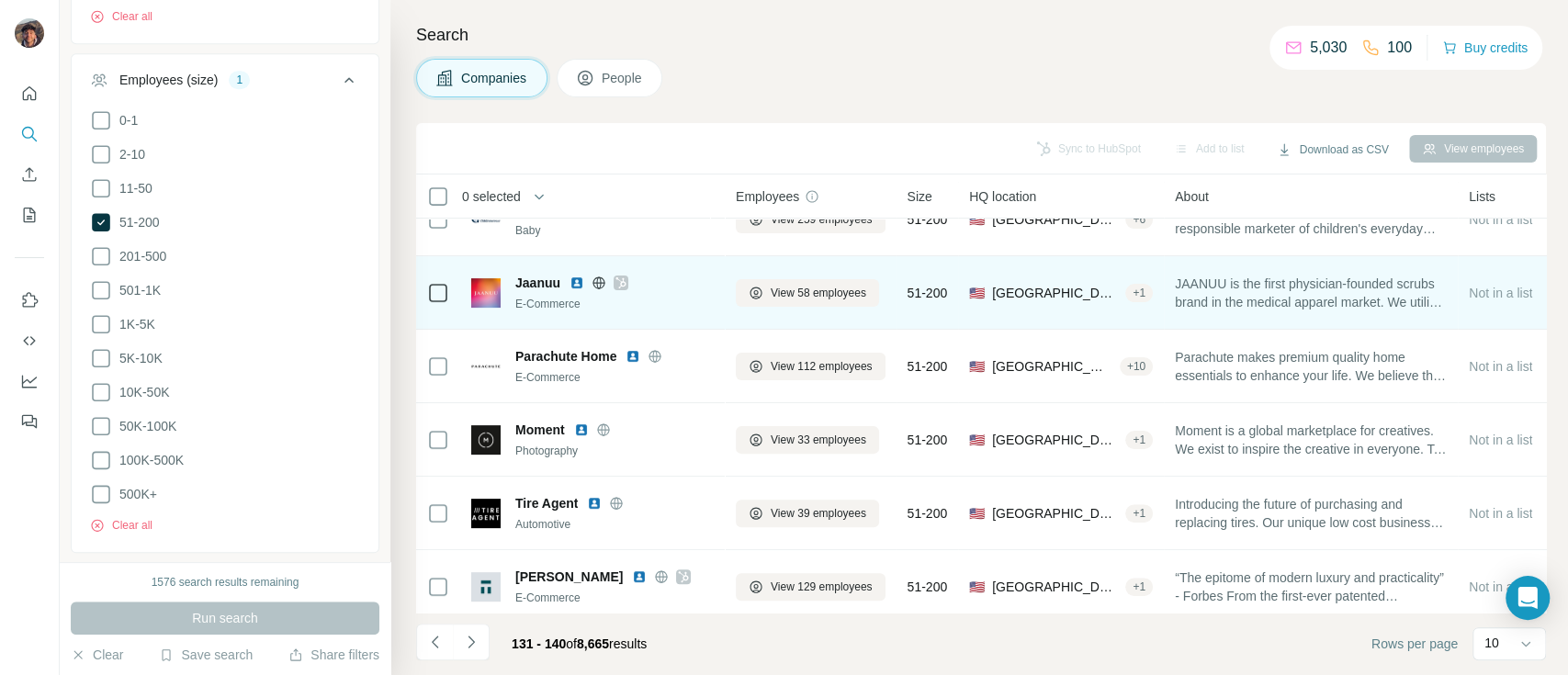
scroll to position [353, 0]
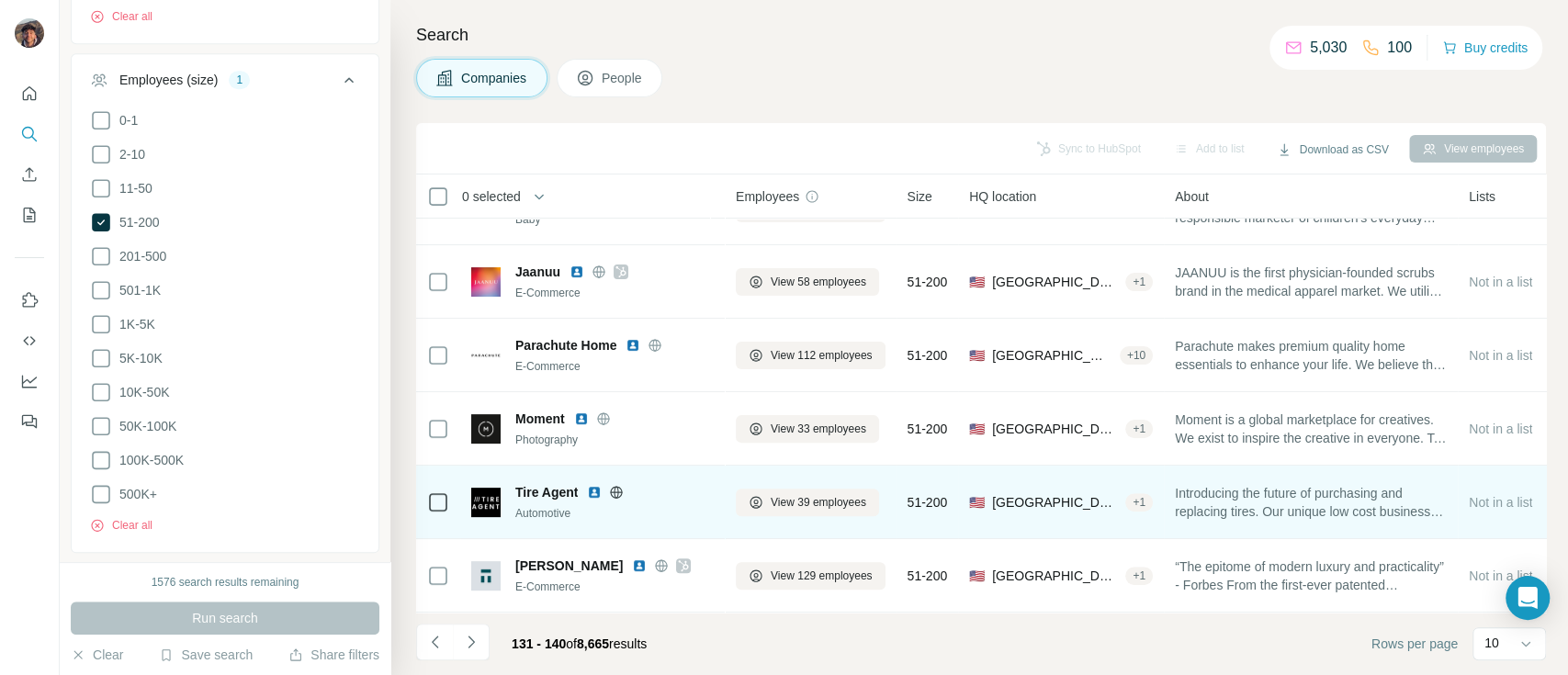
click at [623, 486] on icon at bounding box center [616, 492] width 12 height 12
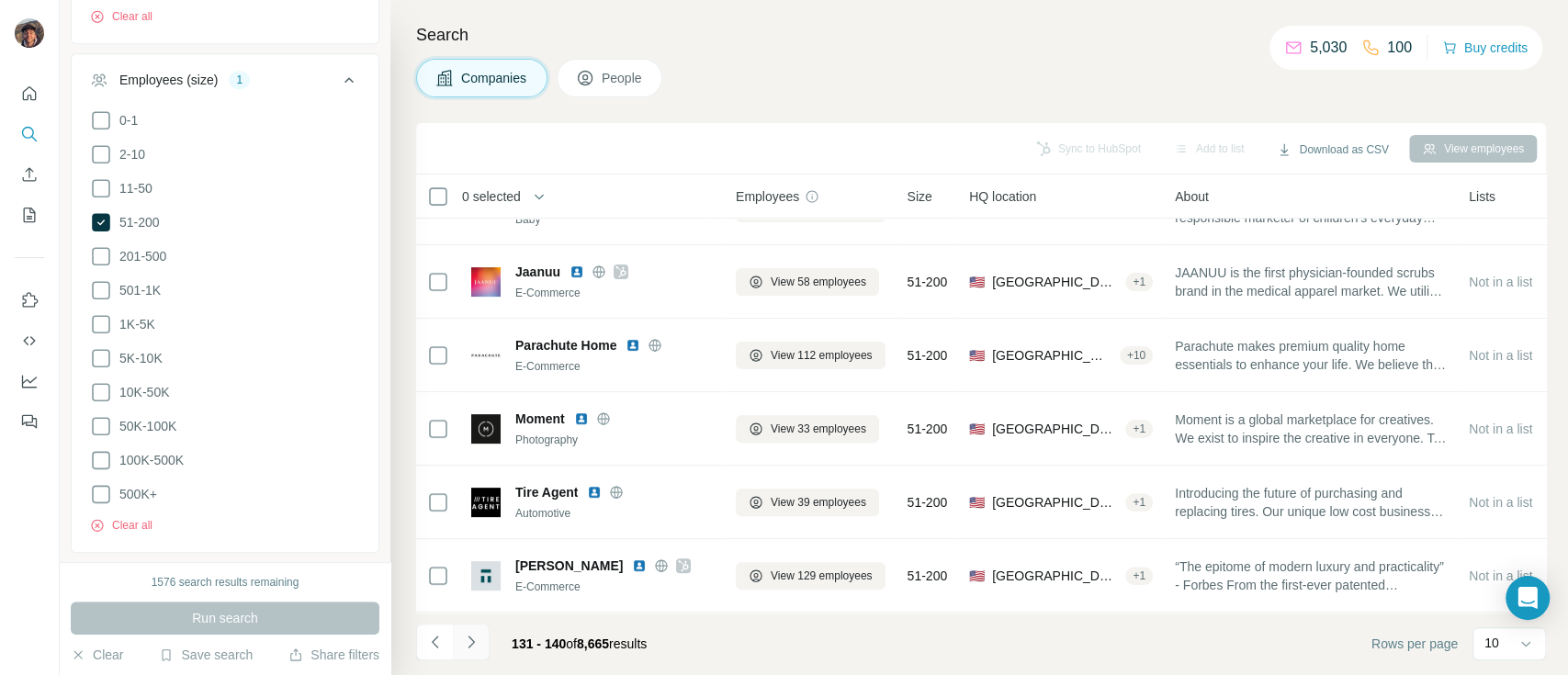
click at [471, 636] on icon "Navigate to next page" at bounding box center [471, 642] width 19 height 19
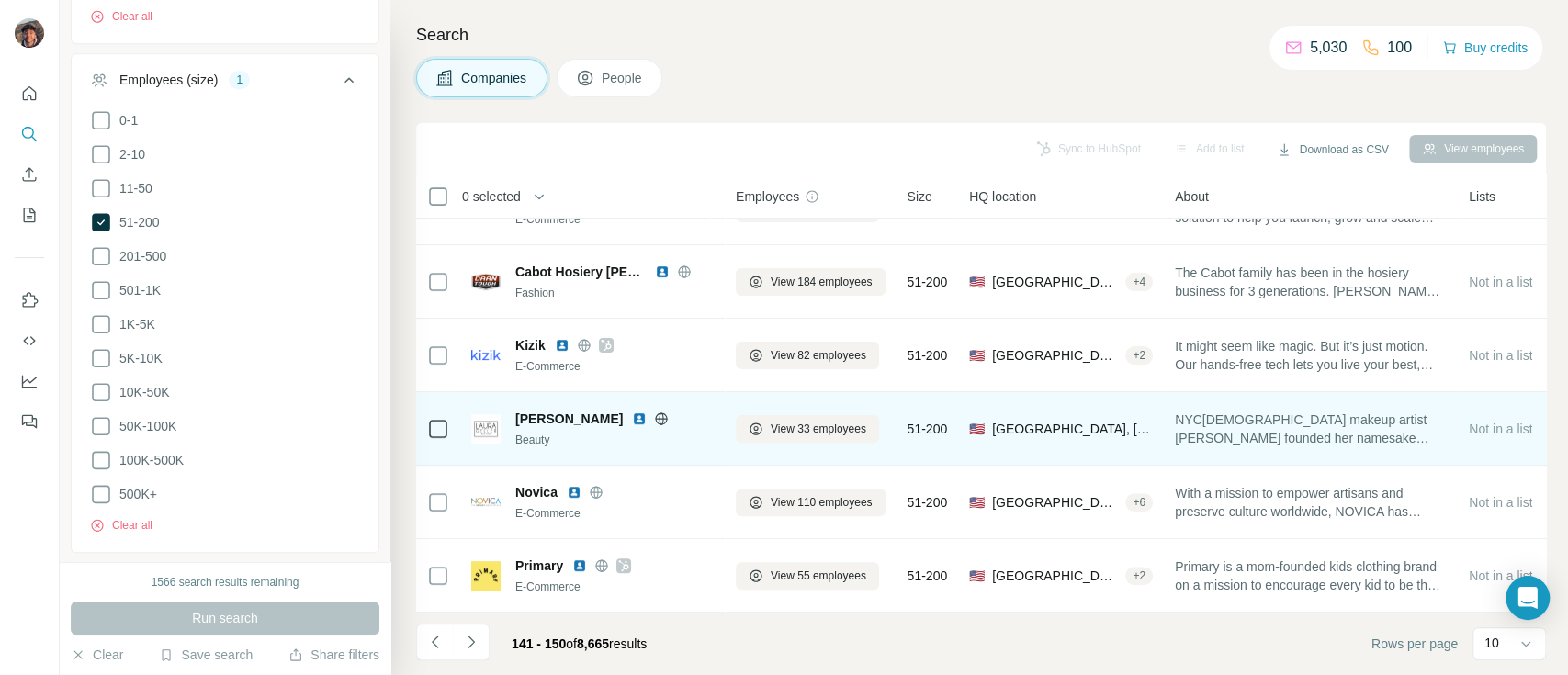
scroll to position [0, 0]
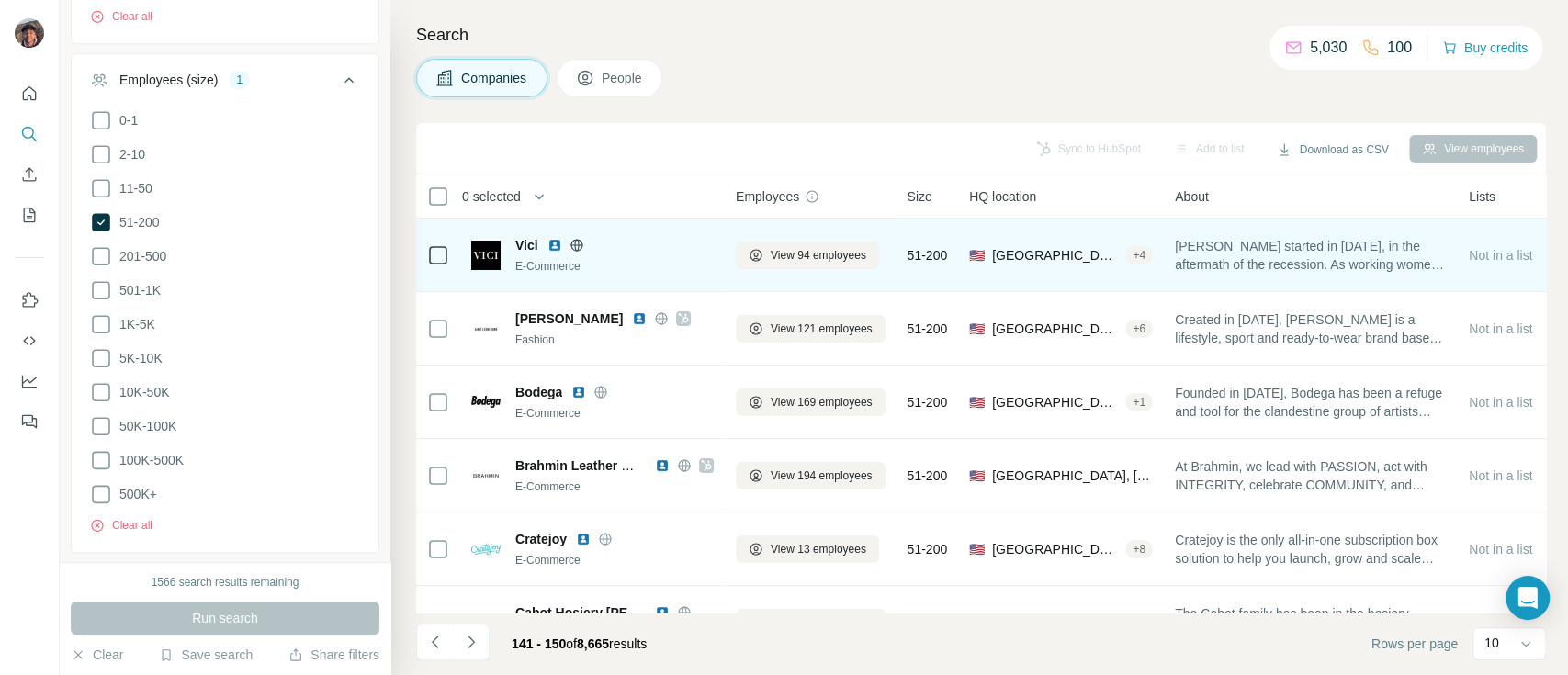
click at [582, 244] on icon at bounding box center [576, 244] width 12 height 1
click at [861, 257] on span "View 94 employees" at bounding box center [818, 256] width 95 height 17
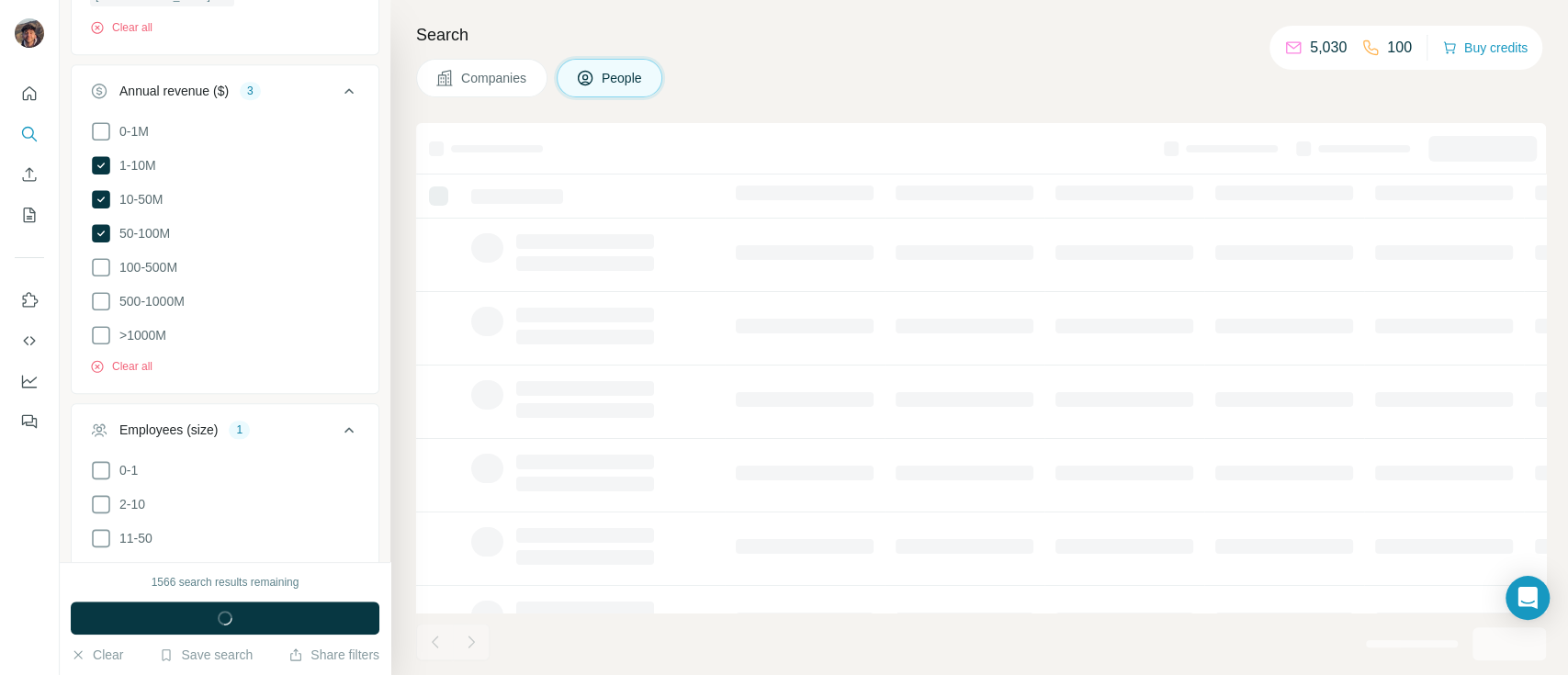
scroll to position [1432, 0]
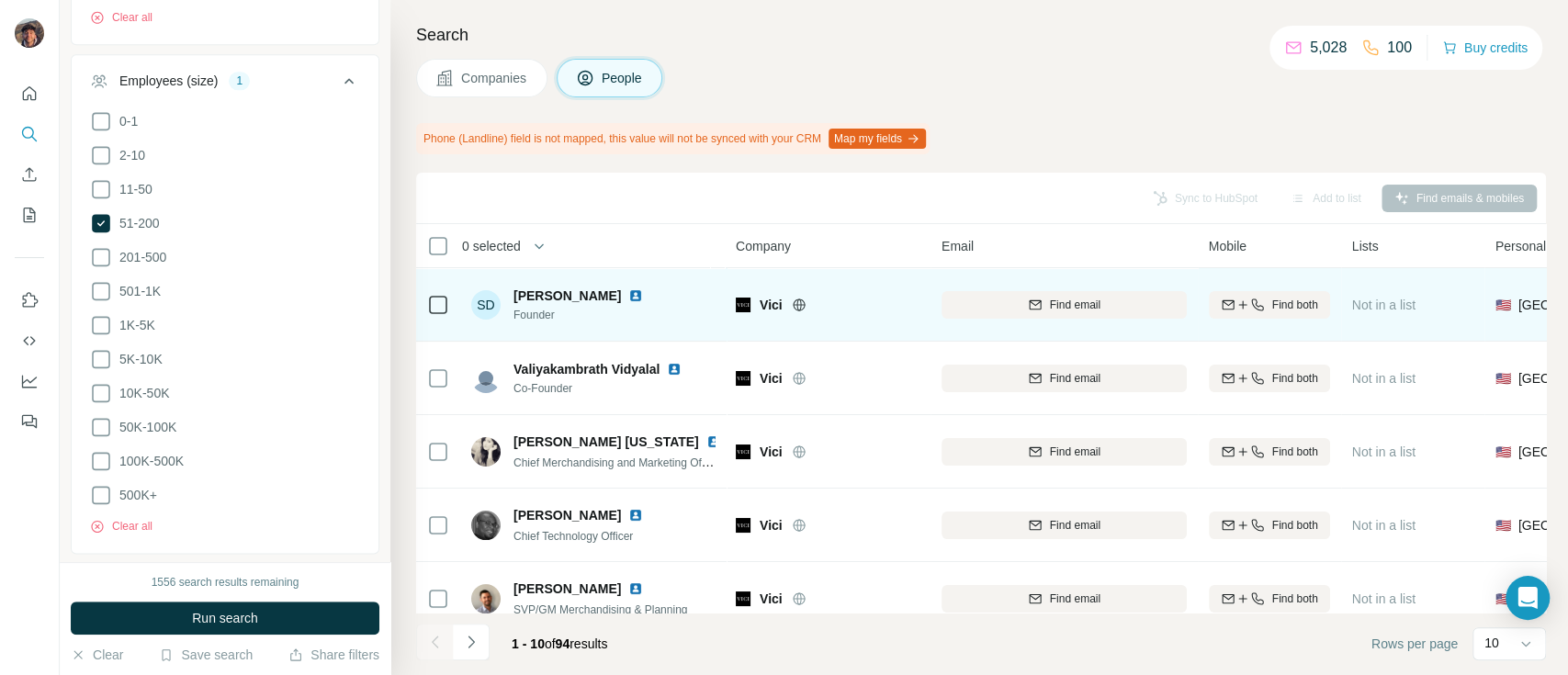
scroll to position [122, 0]
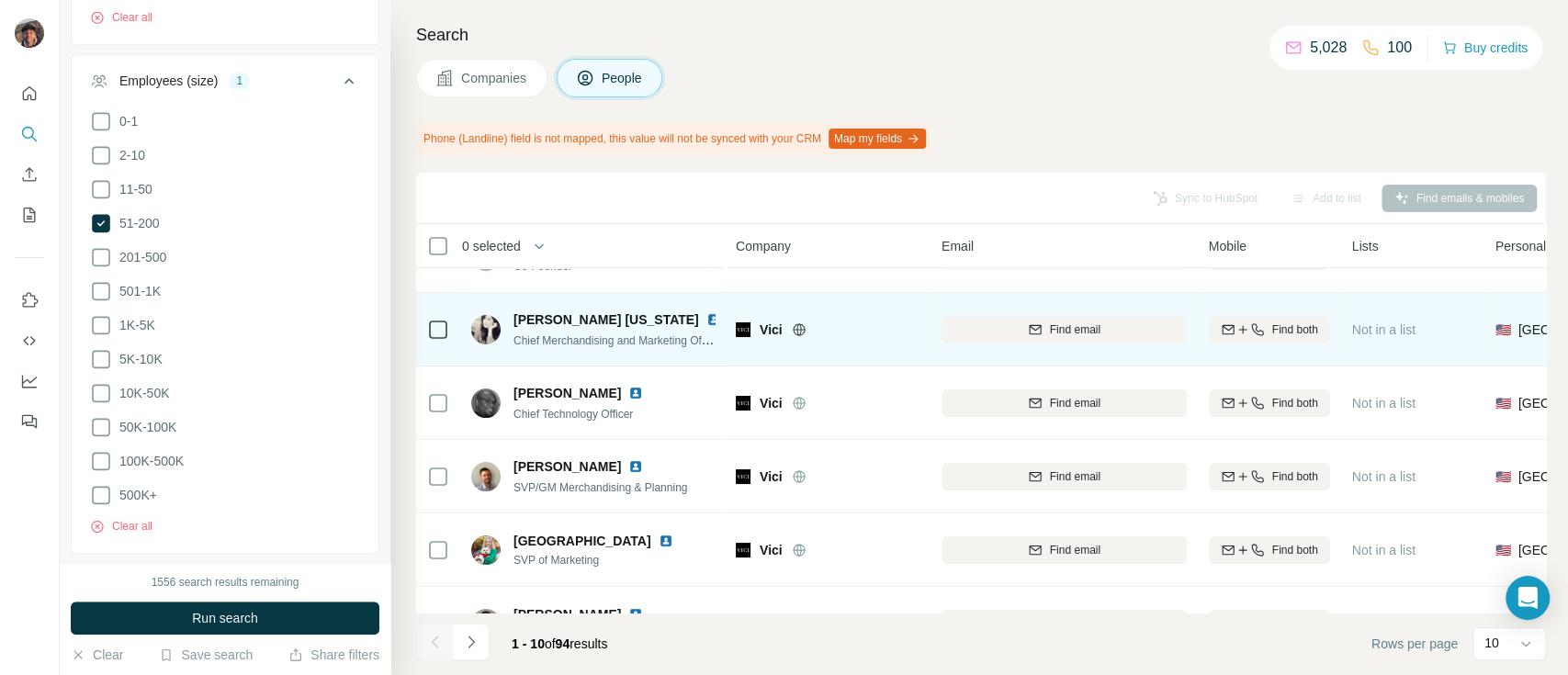
click at [766, 322] on span "Vici" at bounding box center [770, 330] width 23 height 19
copy span "Vici"
